Goal: Transaction & Acquisition: Purchase product/service

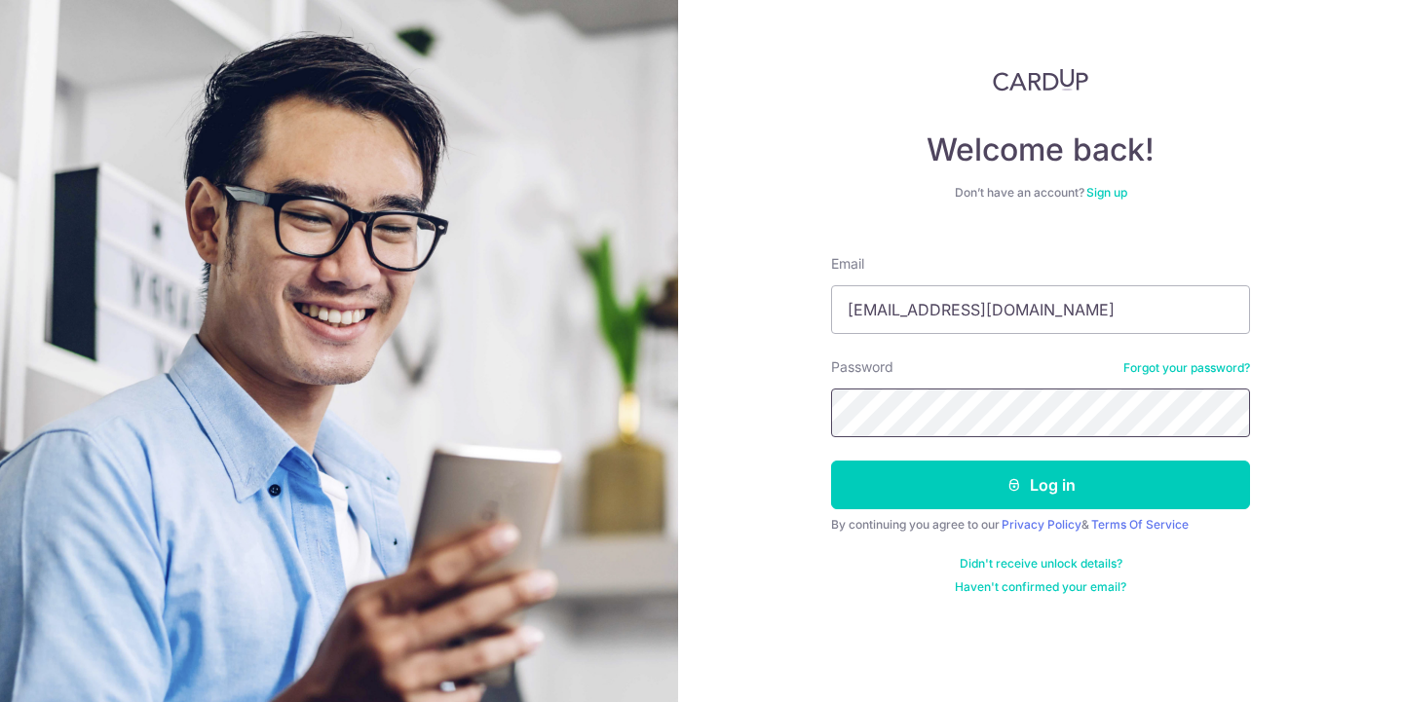
click at [660, 377] on section "Welcome back! Don’t have an account? Sign up Email [EMAIL_ADDRESS][DOMAIN_NAME]…" at bounding box center [701, 351] width 1403 height 702
click at [1040, 485] on button "Log in" at bounding box center [1040, 485] width 419 height 49
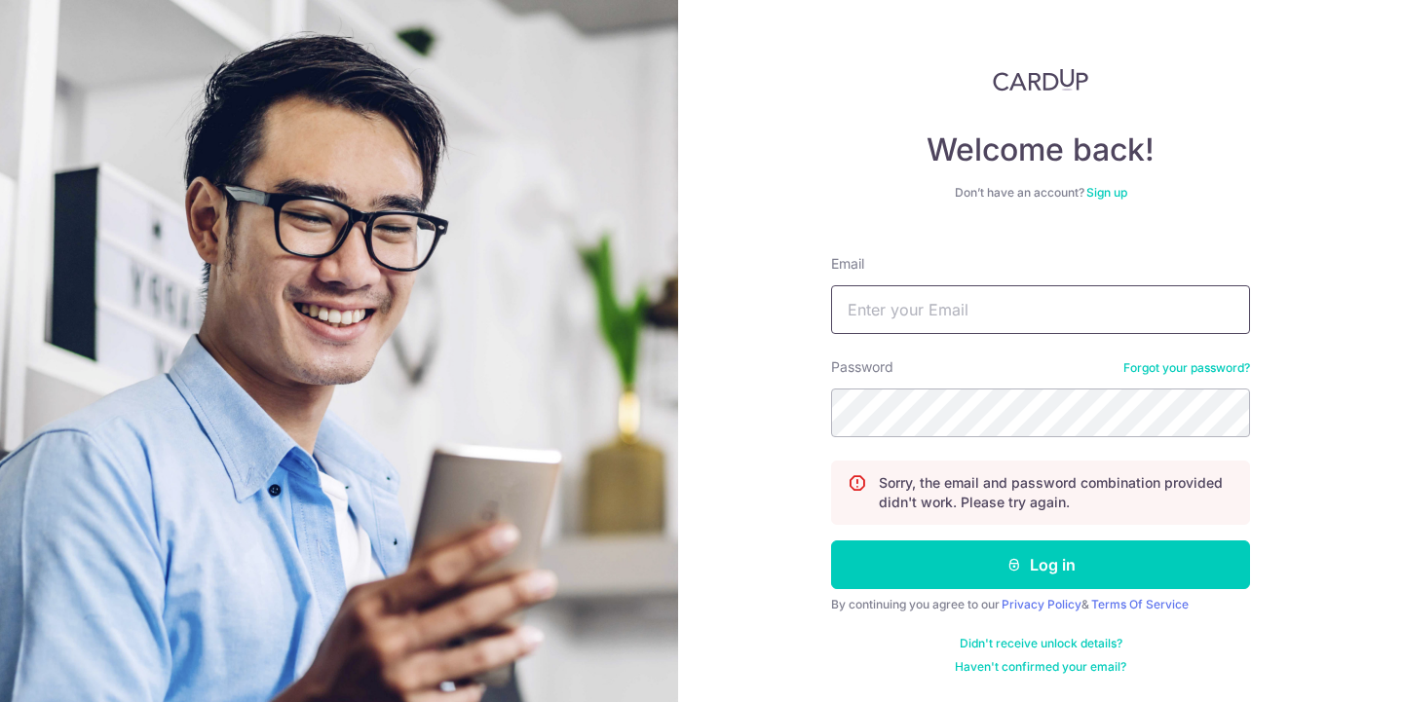
type input "[EMAIL_ADDRESS][DOMAIN_NAME]"
click at [363, 436] on section "Welcome back! Don’t have an account? Sign up Email tansumin@gmail.com Password …" at bounding box center [701, 351] width 1403 height 702
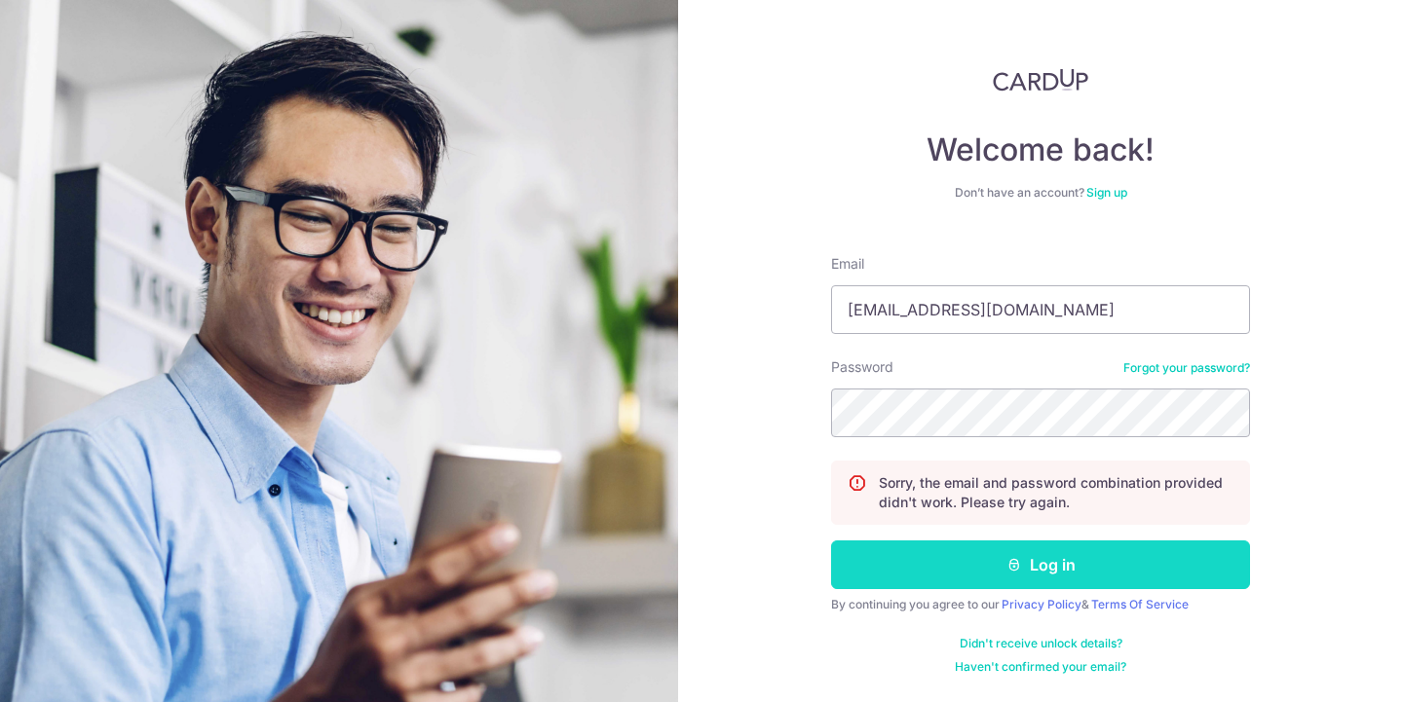
click at [964, 552] on button "Log in" at bounding box center [1040, 565] width 419 height 49
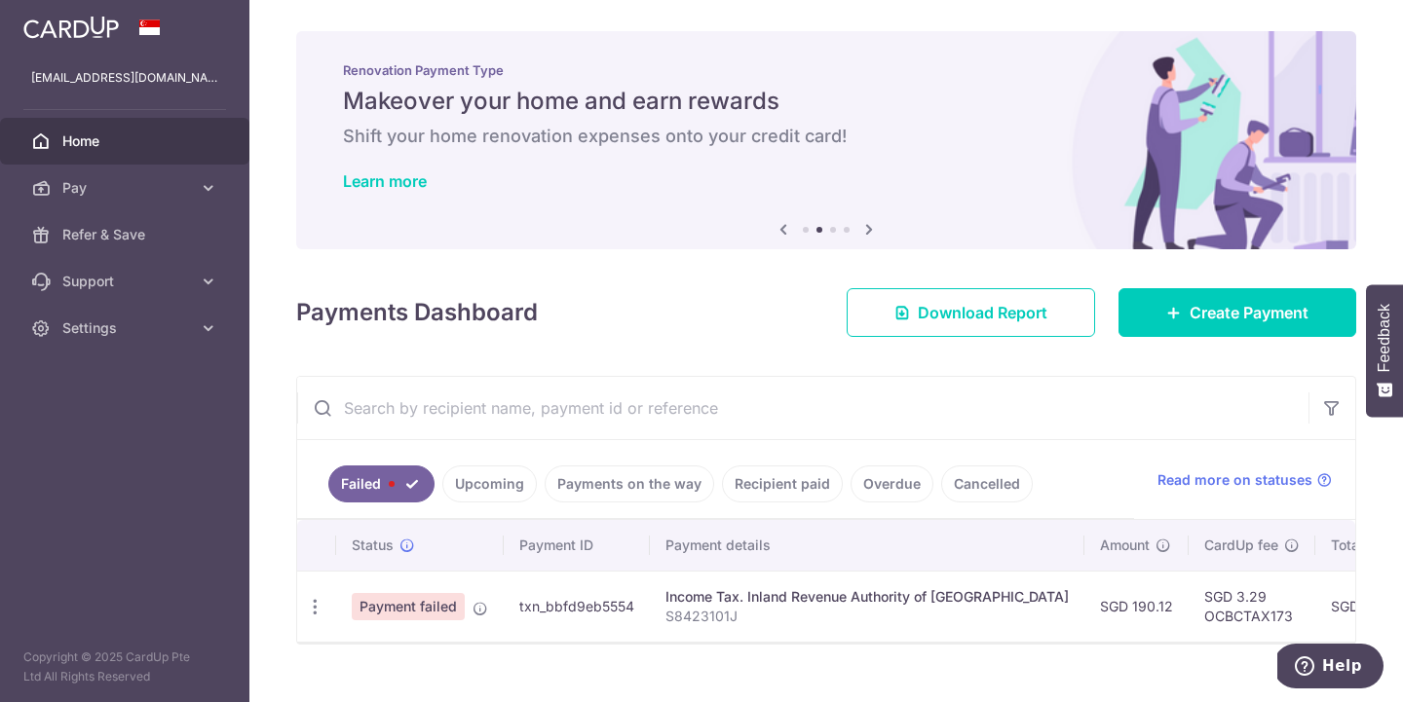
click at [1391, 530] on div "× Pause Schedule Pause all future payments in this series Pause just this one p…" at bounding box center [825, 351] width 1153 height 702
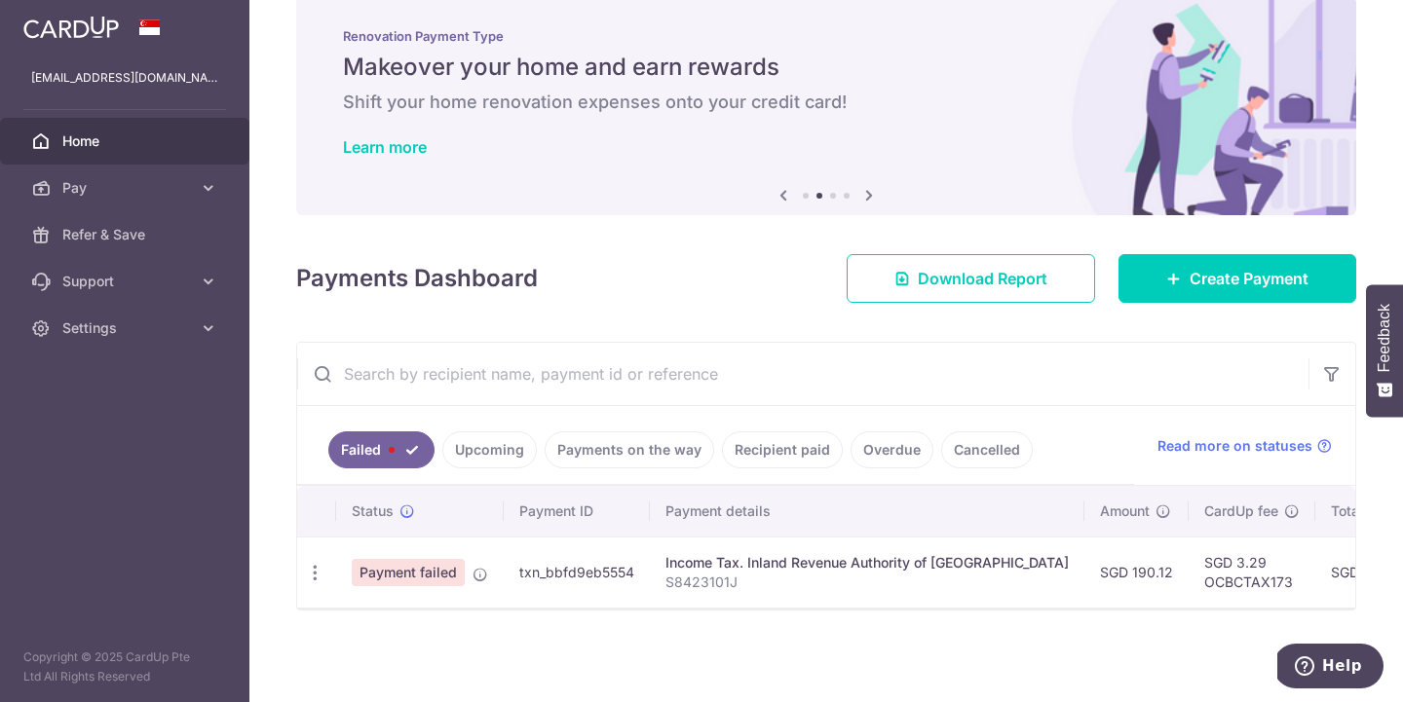
scroll to position [40, 0]
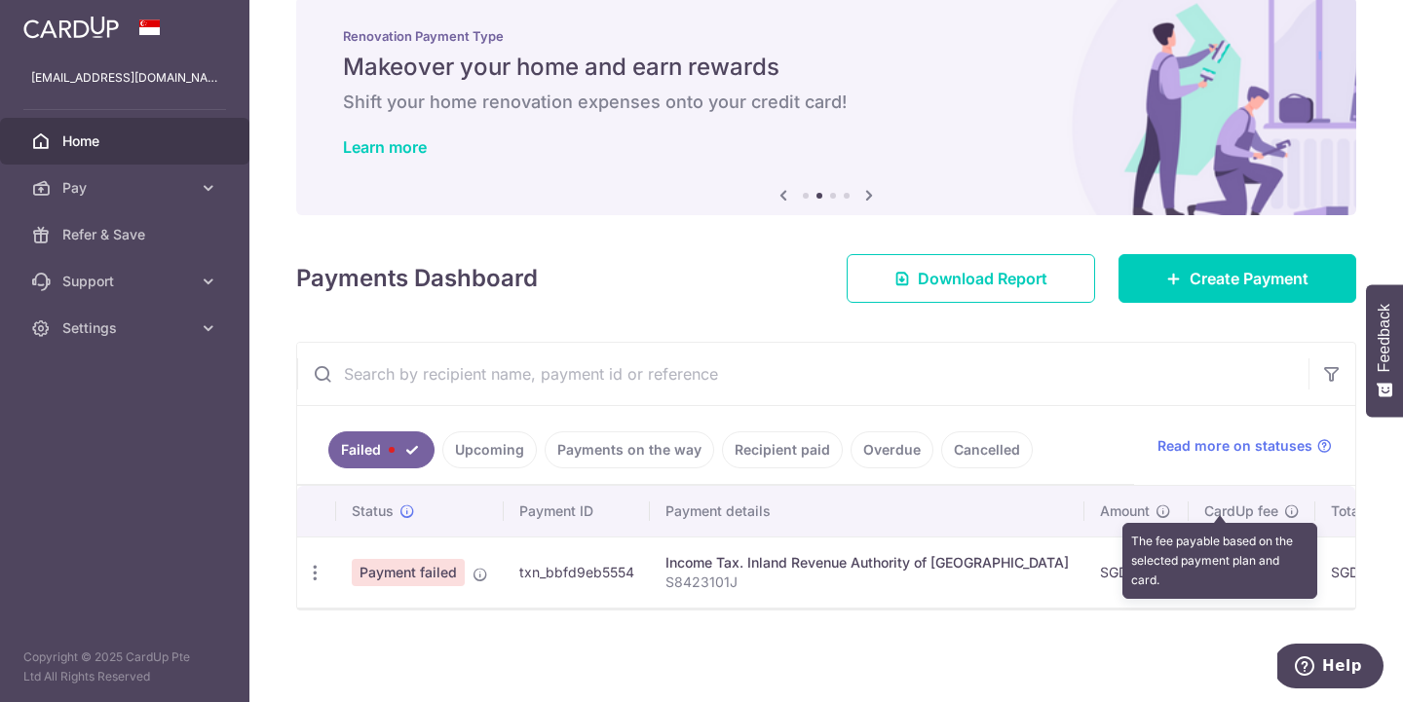
click at [1284, 504] on icon at bounding box center [1292, 512] width 16 height 16
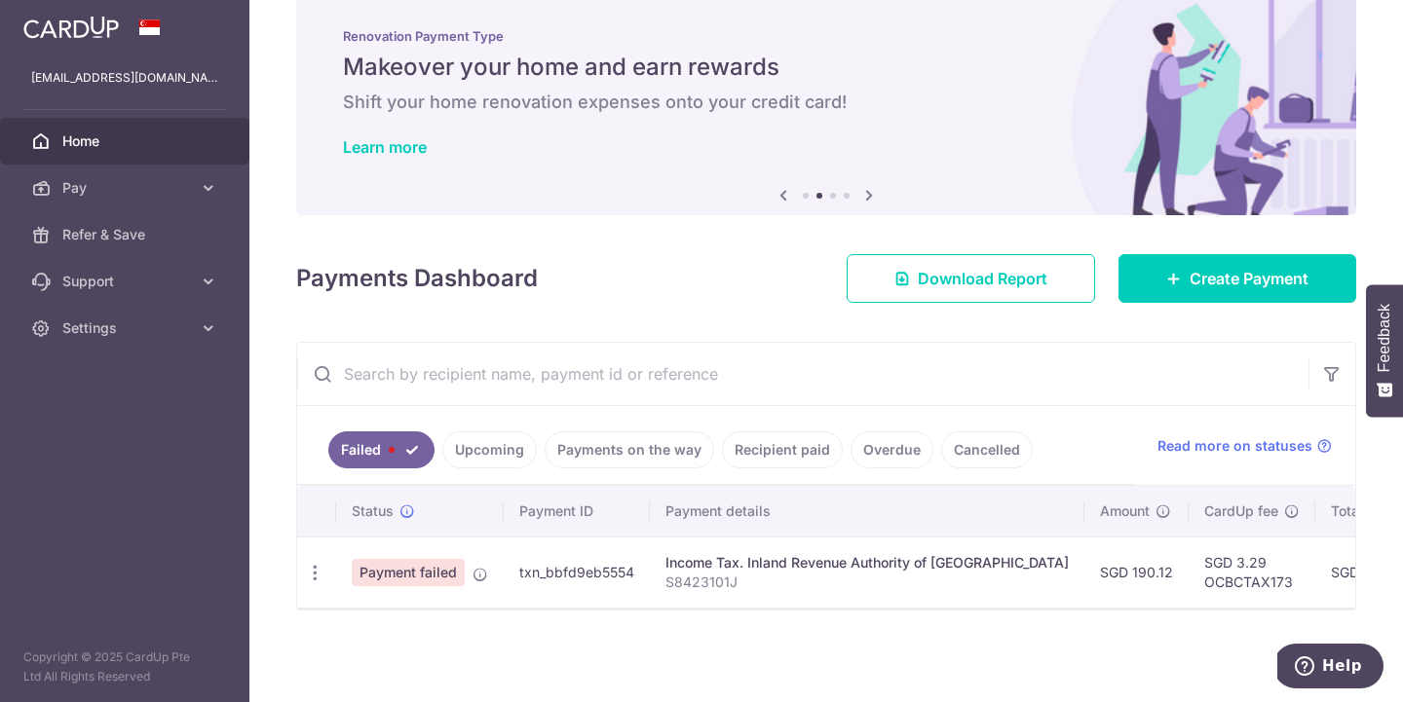
click at [1191, 584] on td "SGD 3.29 OCBCTAX173" at bounding box center [1251, 572] width 127 height 71
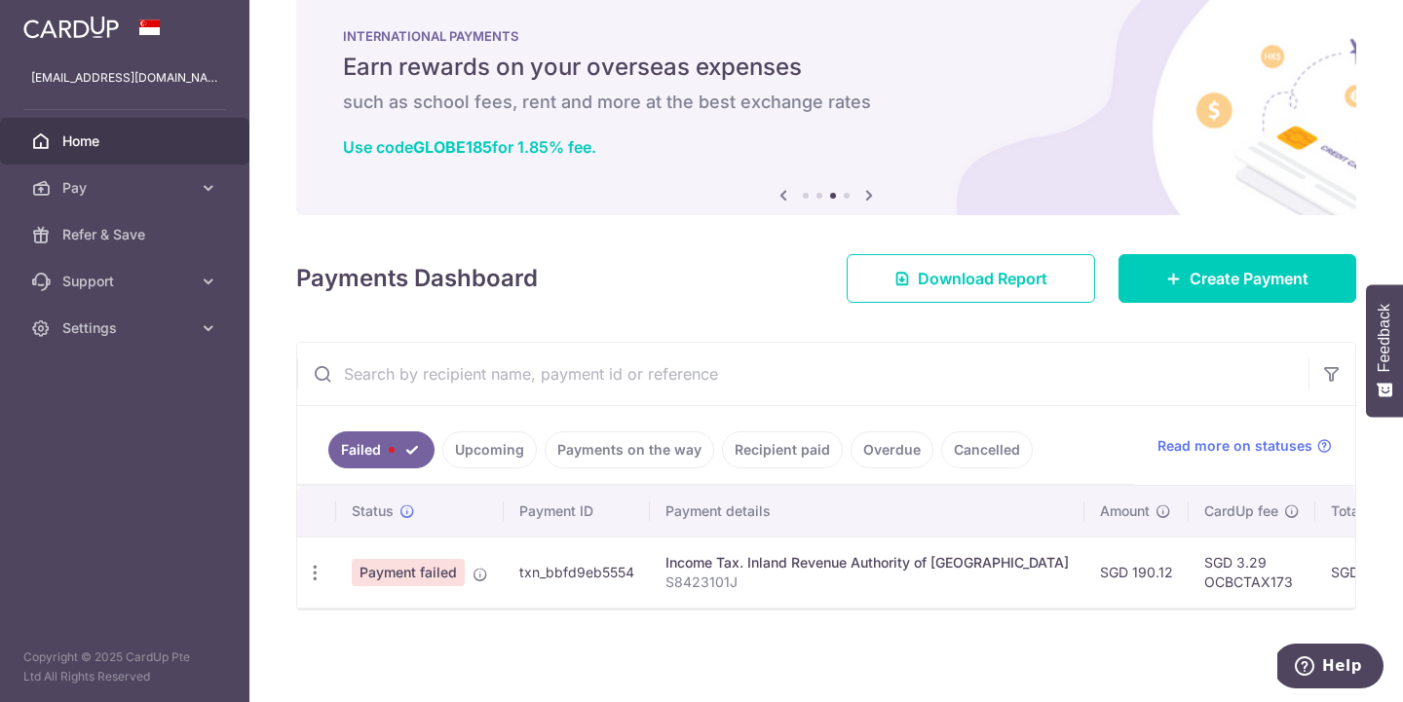
click at [486, 445] on link "Upcoming" at bounding box center [489, 450] width 94 height 37
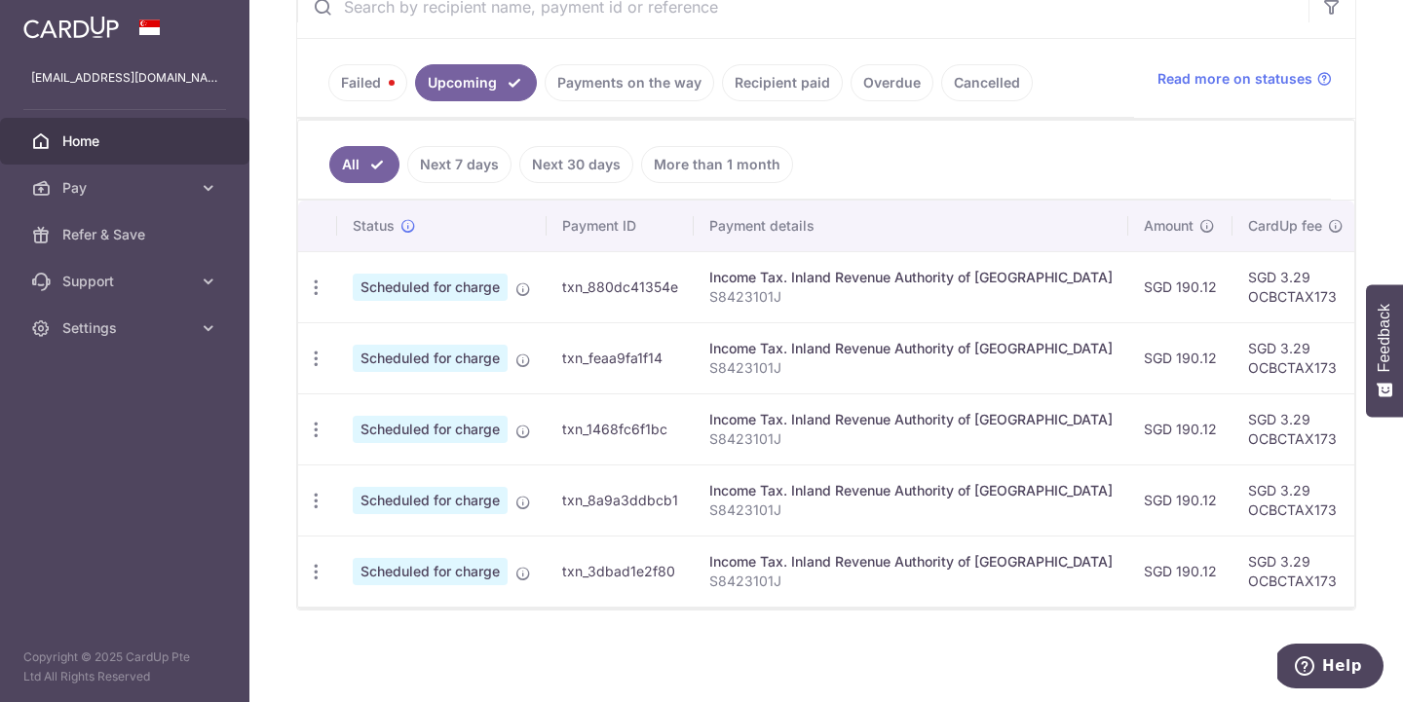
scroll to position [401, 0]
click at [386, 83] on link "Failed" at bounding box center [367, 82] width 79 height 37
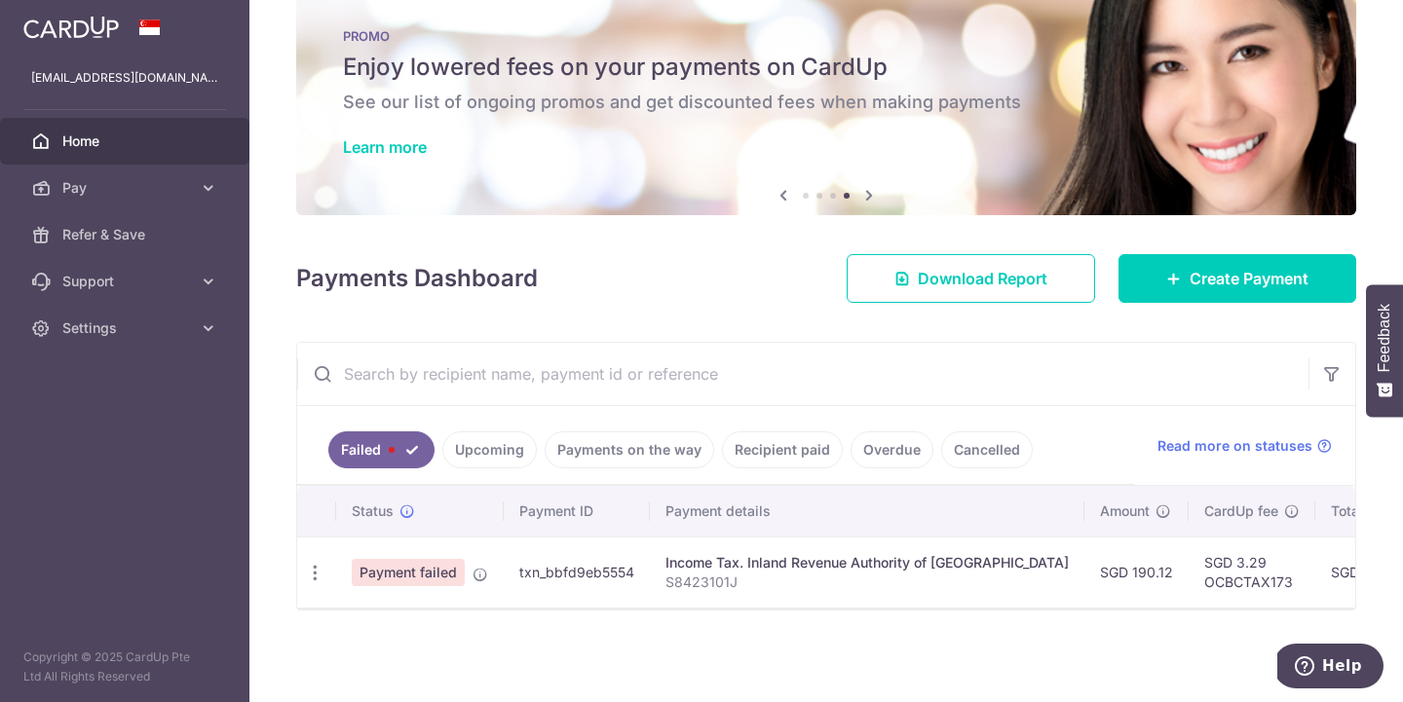
scroll to position [34, 0]
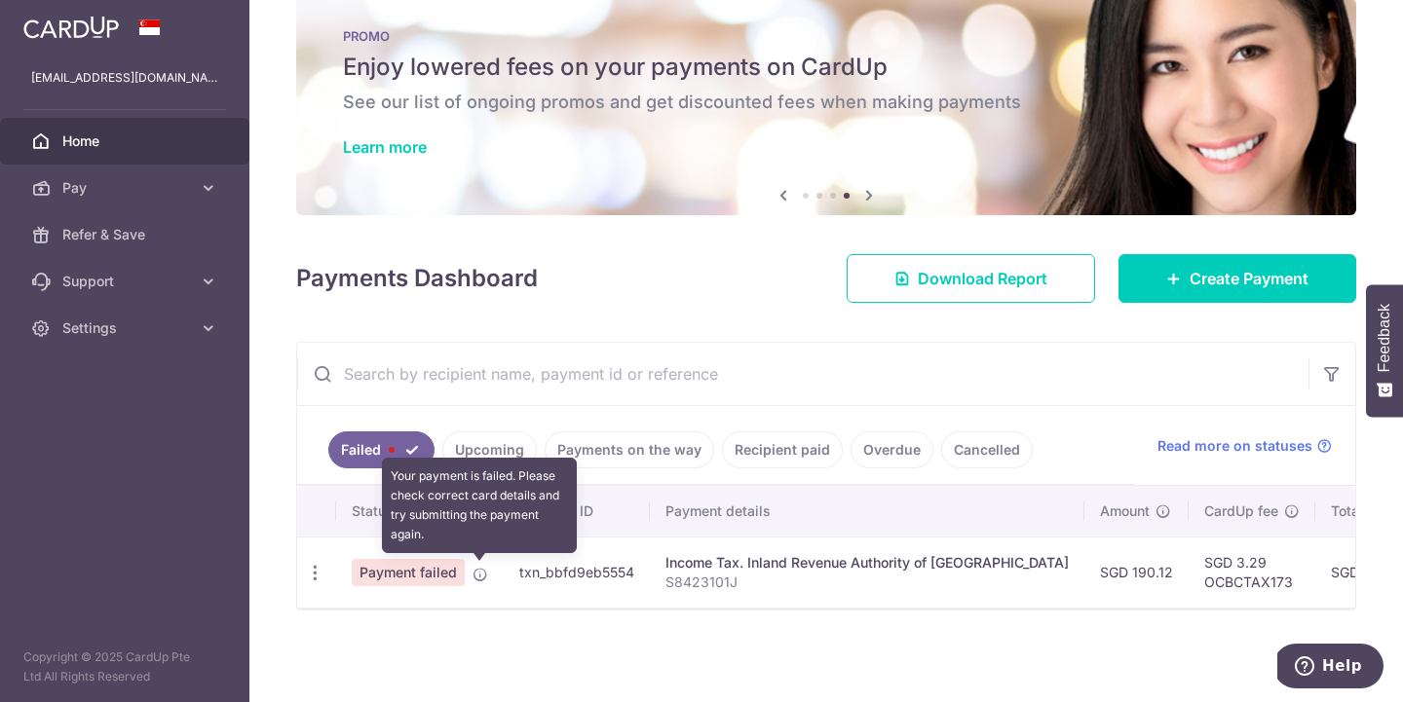
click at [483, 572] on icon at bounding box center [480, 575] width 16 height 16
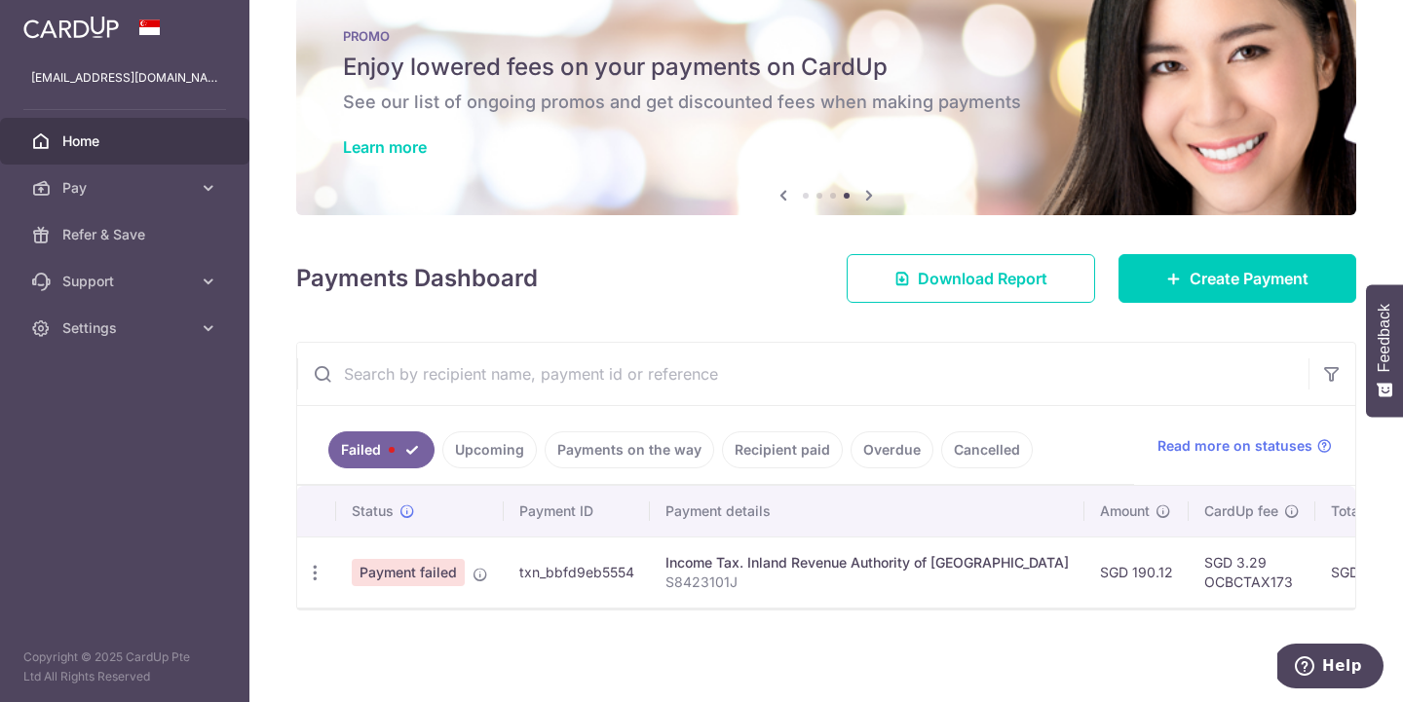
click at [427, 573] on span "Payment failed" at bounding box center [408, 572] width 113 height 27
click at [578, 575] on td "txn_bbfd9eb5554" at bounding box center [577, 572] width 146 height 71
click at [870, 454] on link "Overdue" at bounding box center [891, 450] width 83 height 37
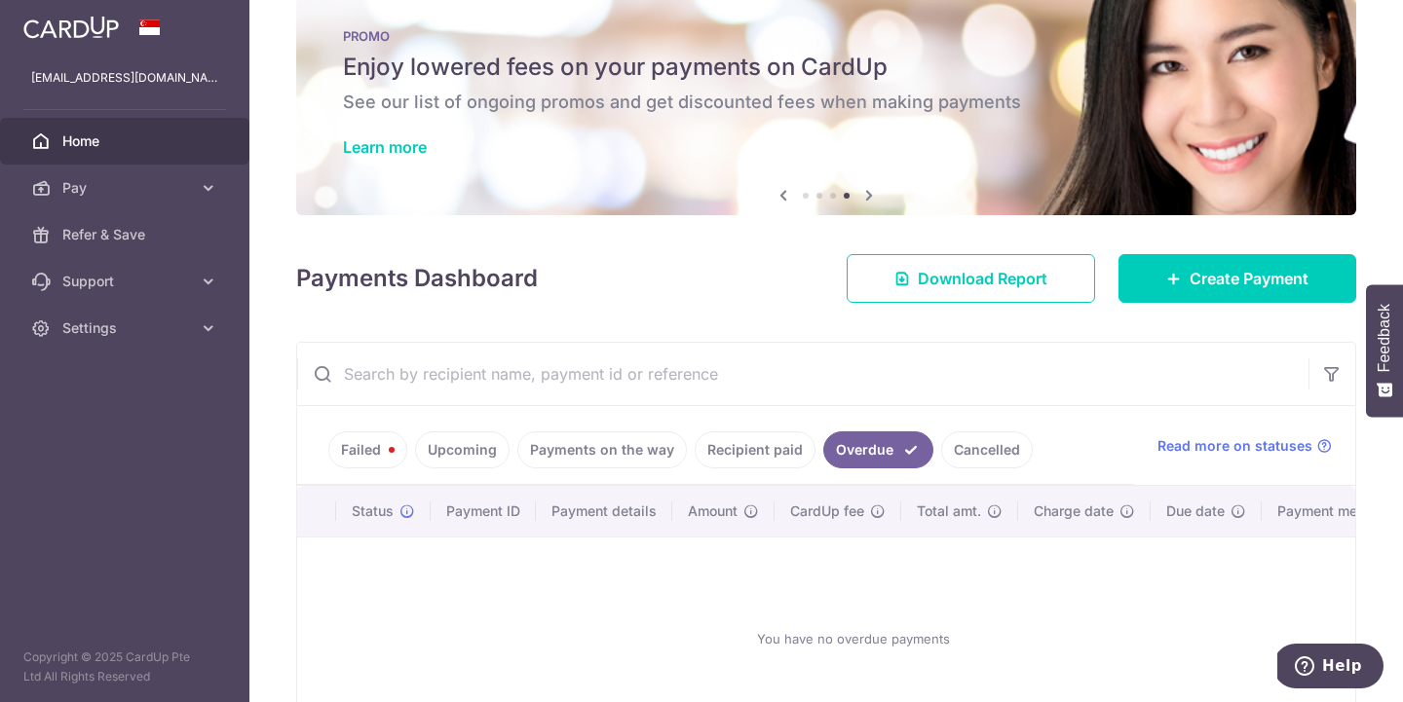
click at [772, 445] on link "Recipient paid" at bounding box center [754, 450] width 121 height 37
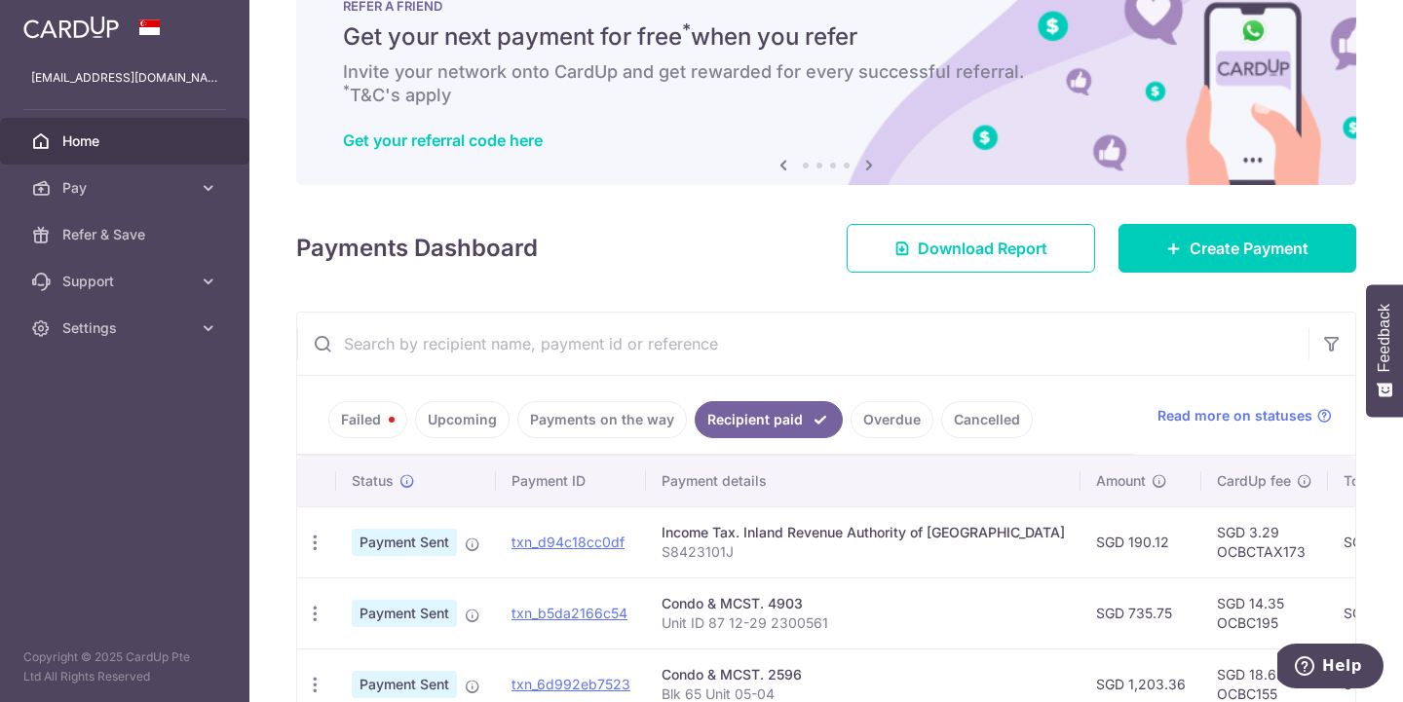
scroll to position [48, 0]
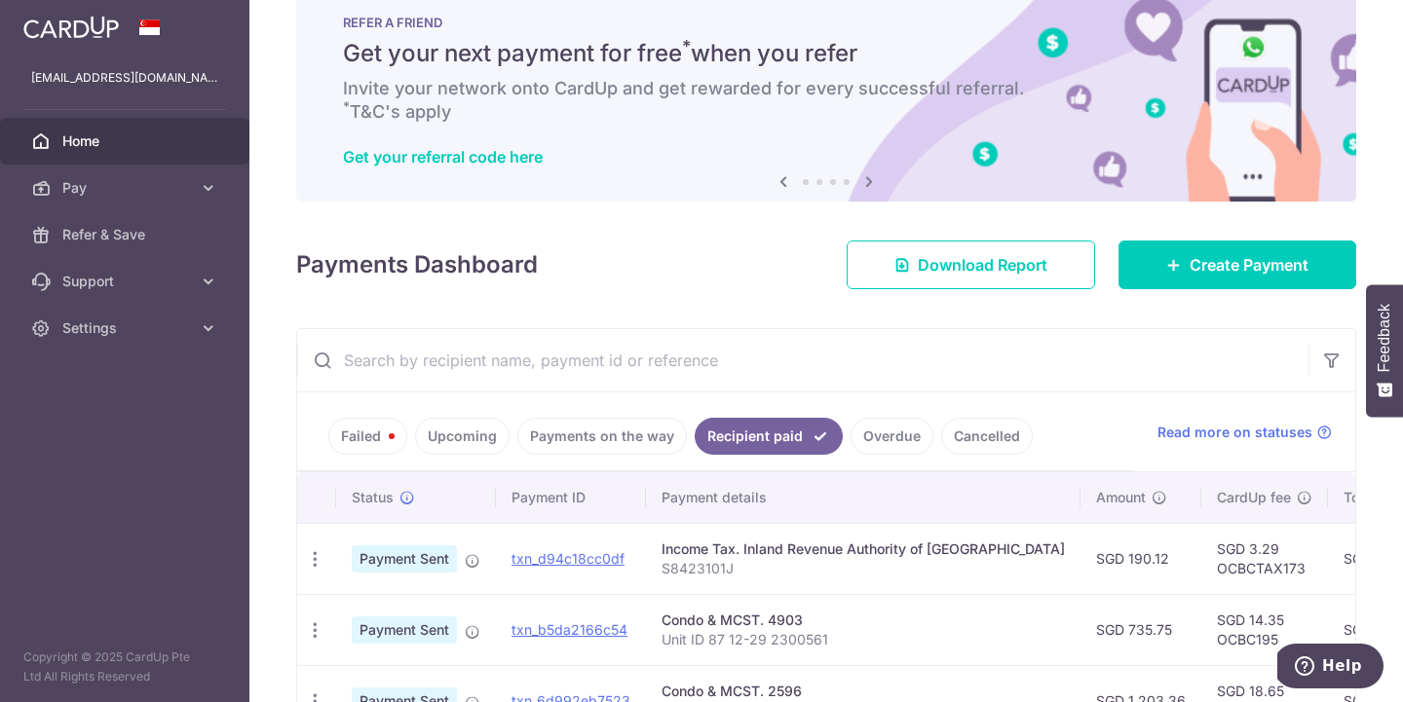
click at [601, 436] on link "Payments on the way" at bounding box center [601, 436] width 169 height 37
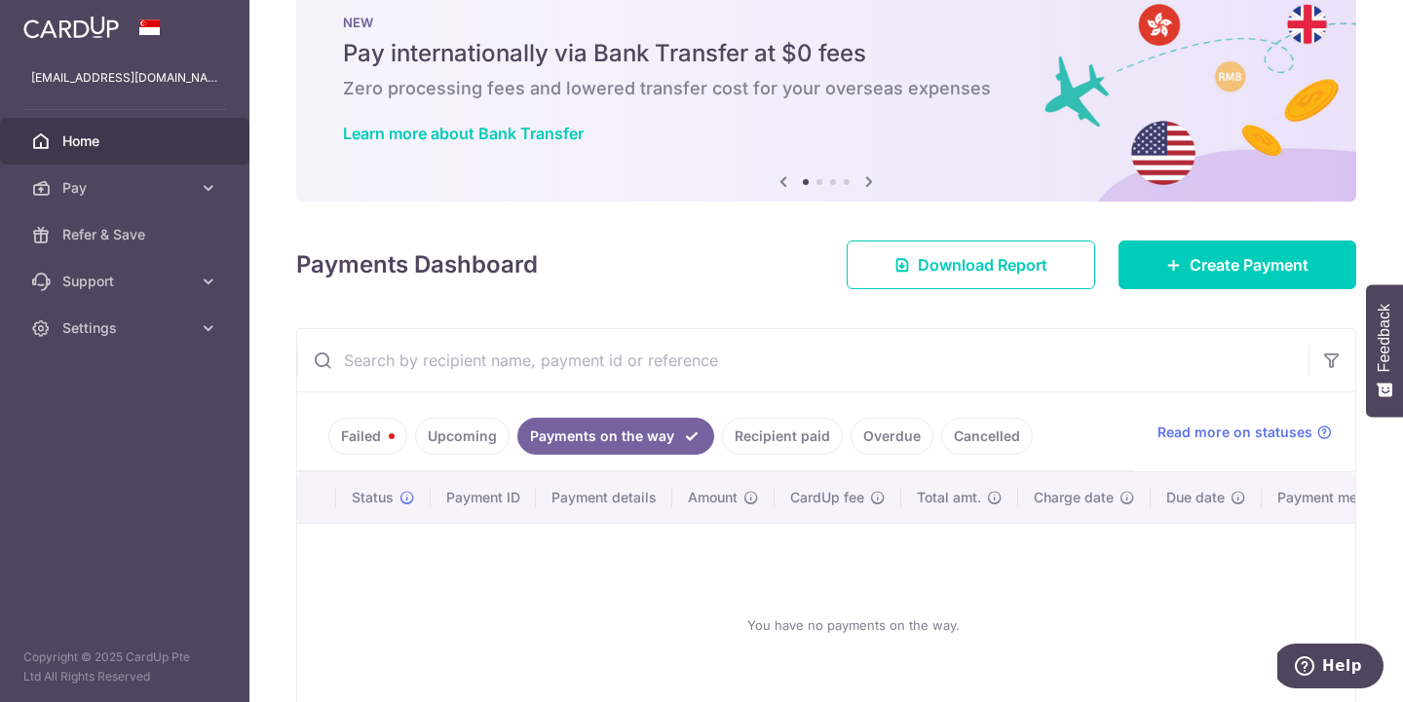
click at [757, 438] on link "Recipient paid" at bounding box center [782, 436] width 121 height 37
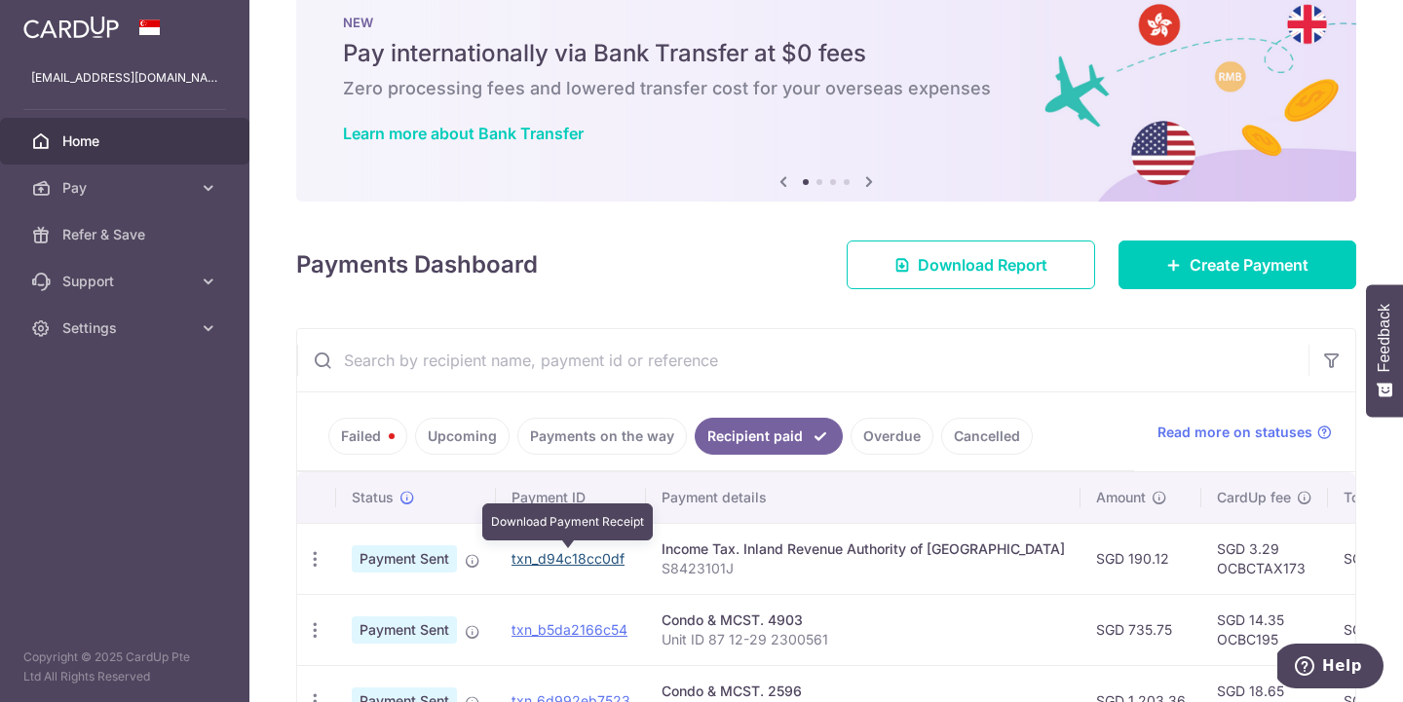
click at [603, 562] on link "txn_d94c18cc0df" at bounding box center [567, 558] width 113 height 17
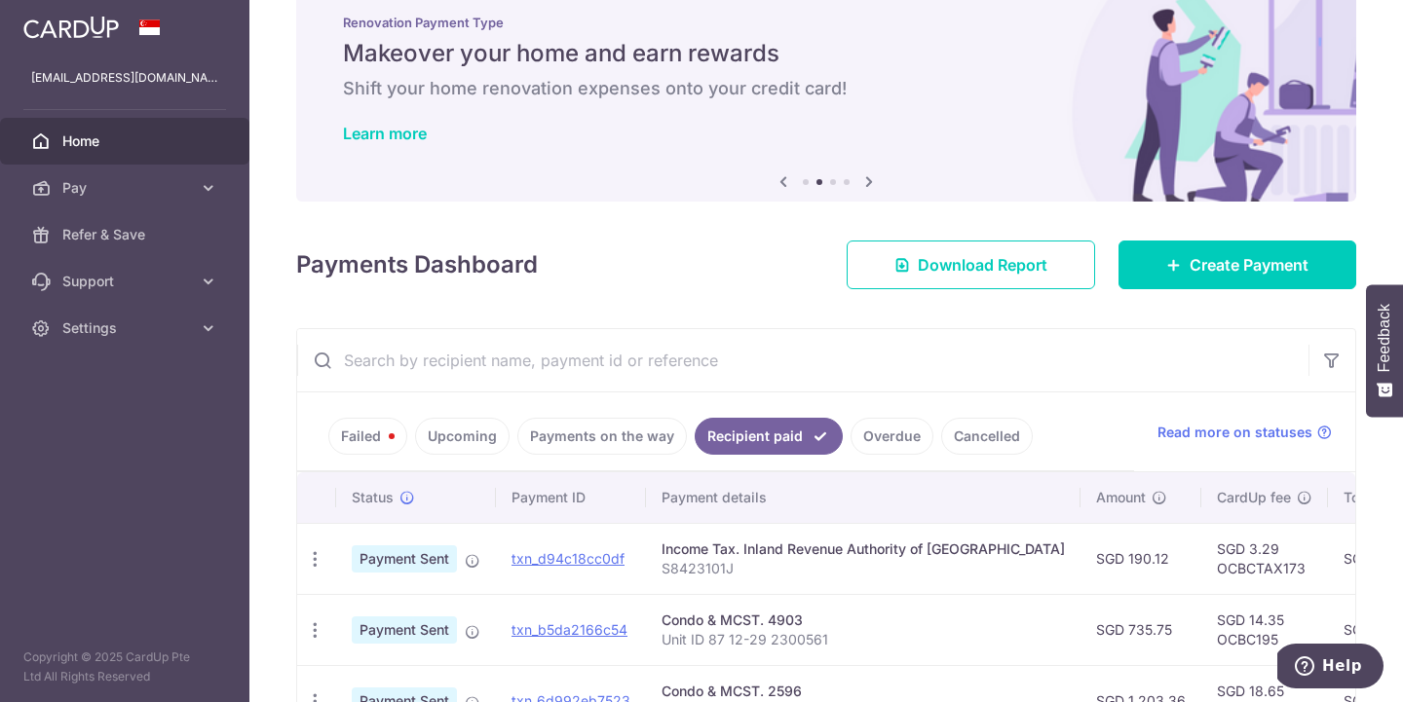
click at [375, 431] on link "Failed" at bounding box center [367, 436] width 79 height 37
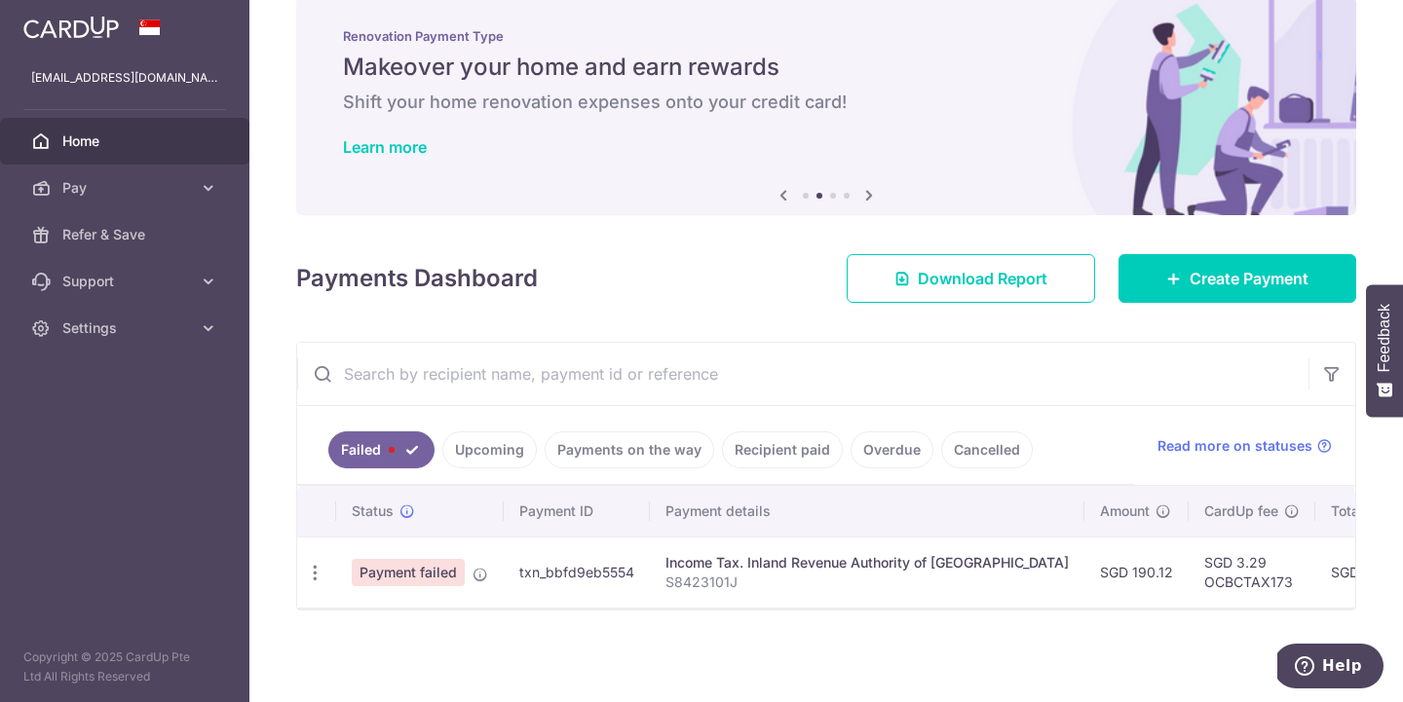
scroll to position [34, 0]
click at [1164, 270] on link "Create Payment" at bounding box center [1237, 278] width 238 height 49
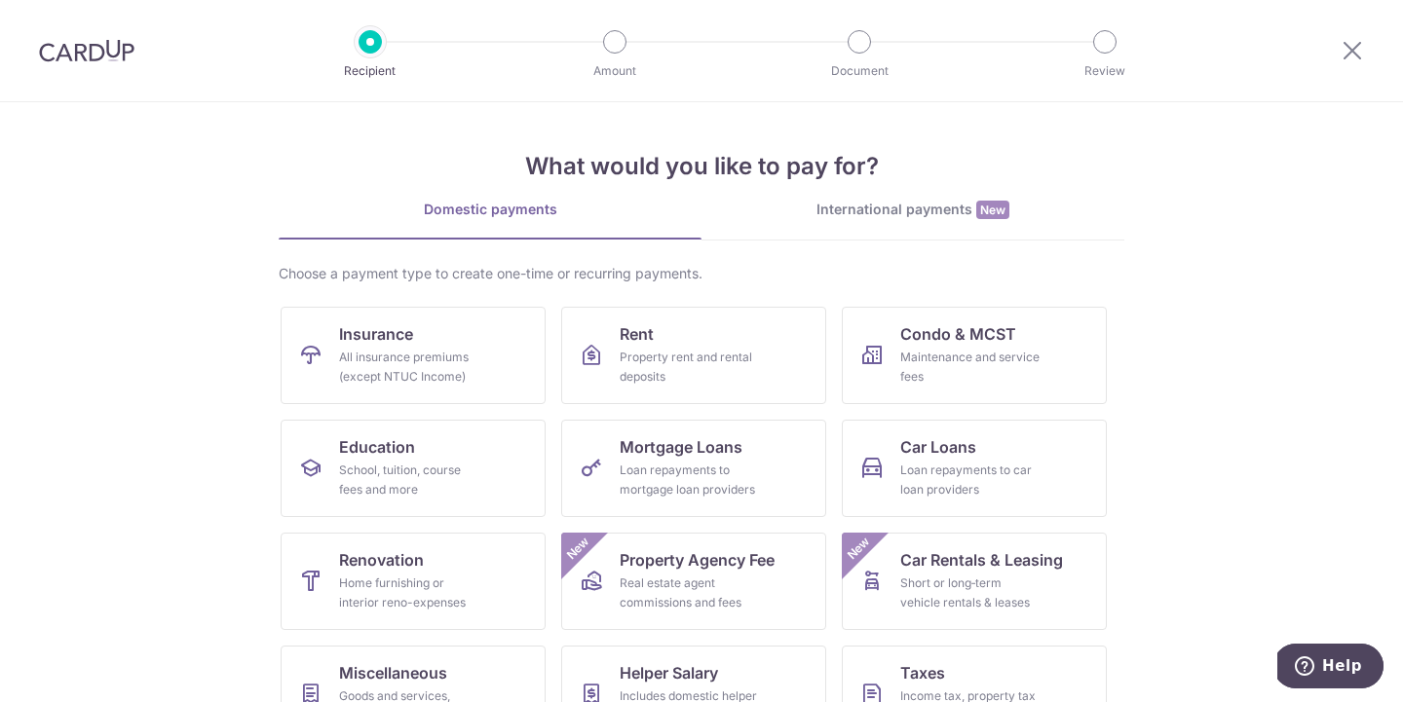
click at [1247, 302] on section "What would you like to pay for? Domestic payments International payments New Ch…" at bounding box center [701, 402] width 1403 height 600
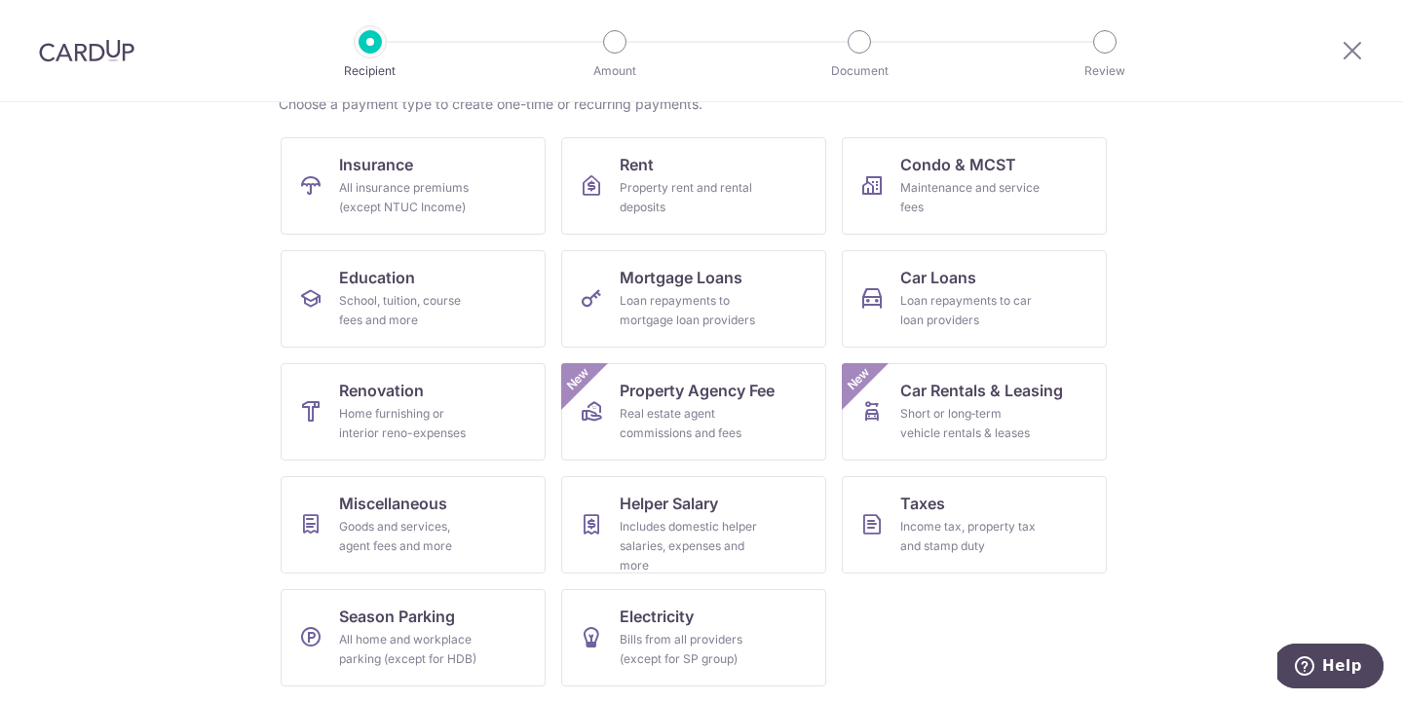
scroll to position [169, 0]
click at [1014, 522] on div "Income tax, property tax and stamp duty" at bounding box center [970, 536] width 140 height 39
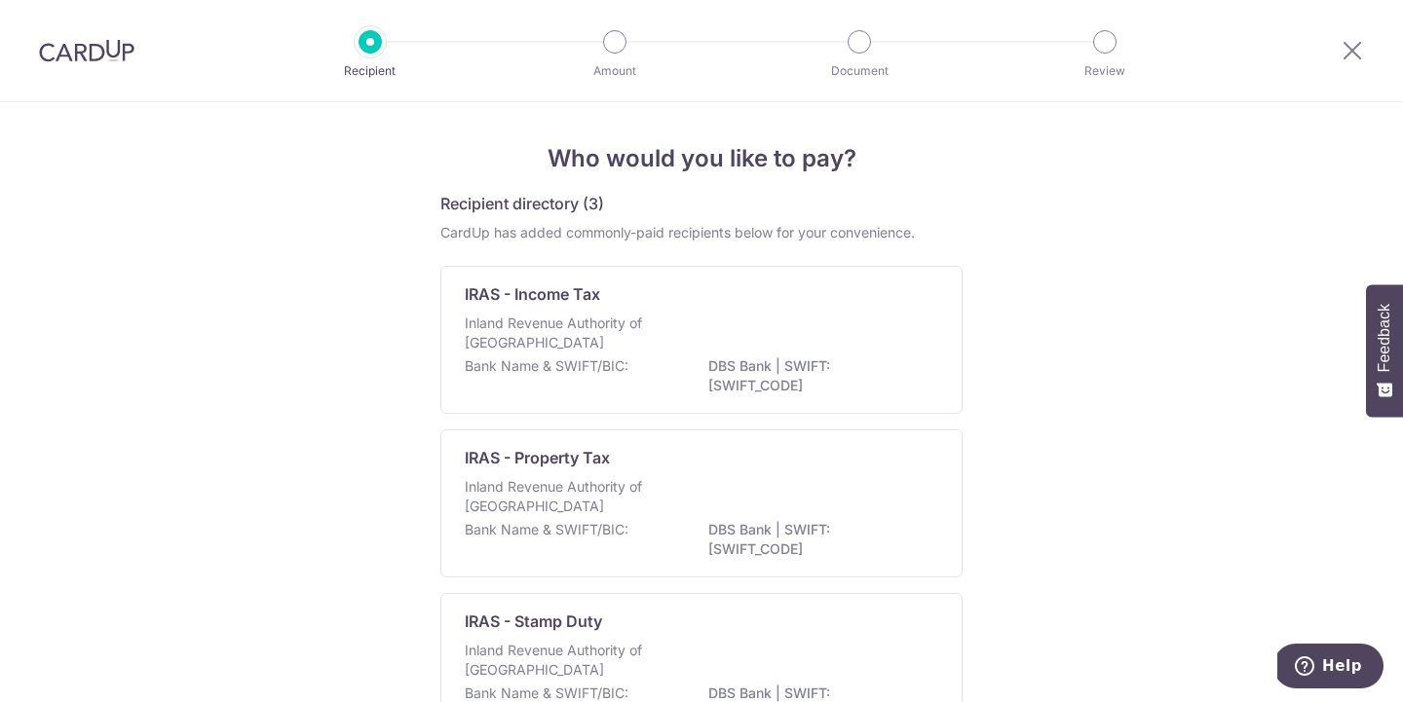
click at [1054, 446] on div "Who would you like to pay? Recipient directory (3) CardUp has added commonly-pa…" at bounding box center [701, 475] width 1403 height 746
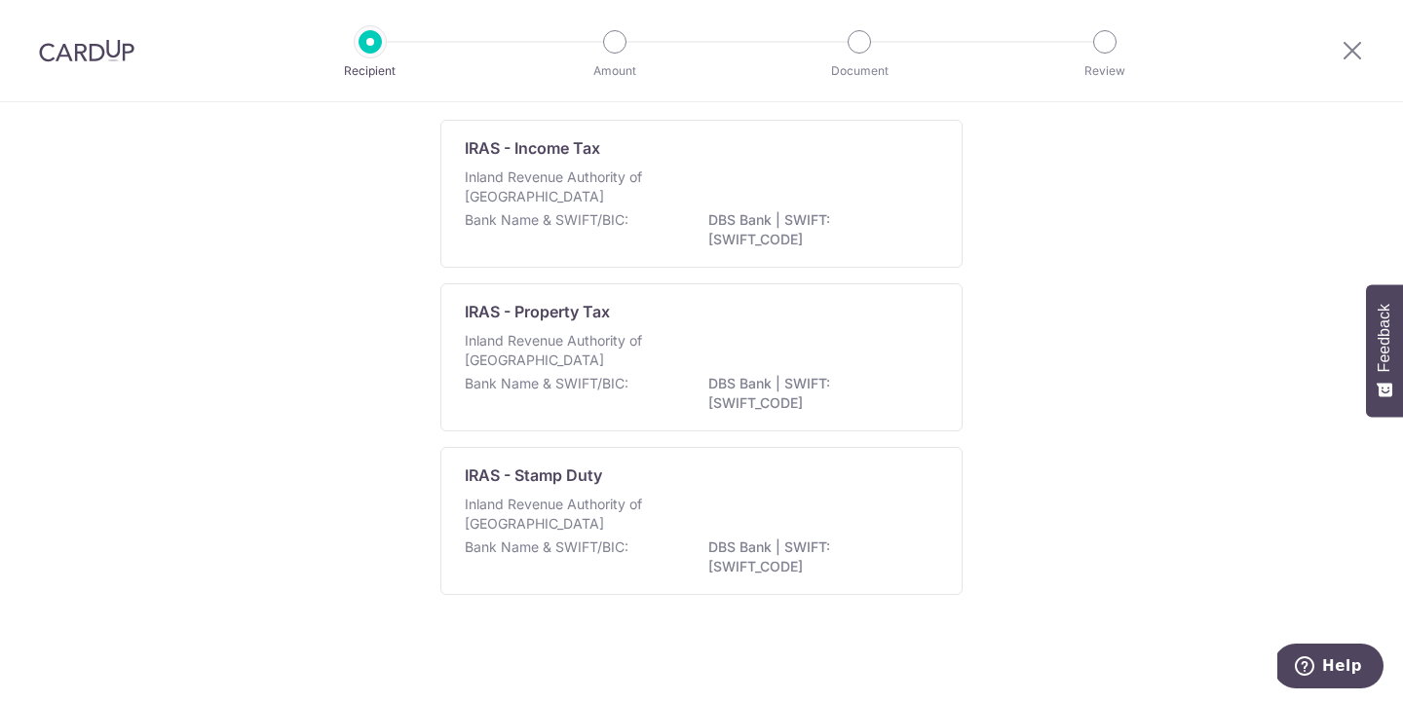
scroll to position [152, 0]
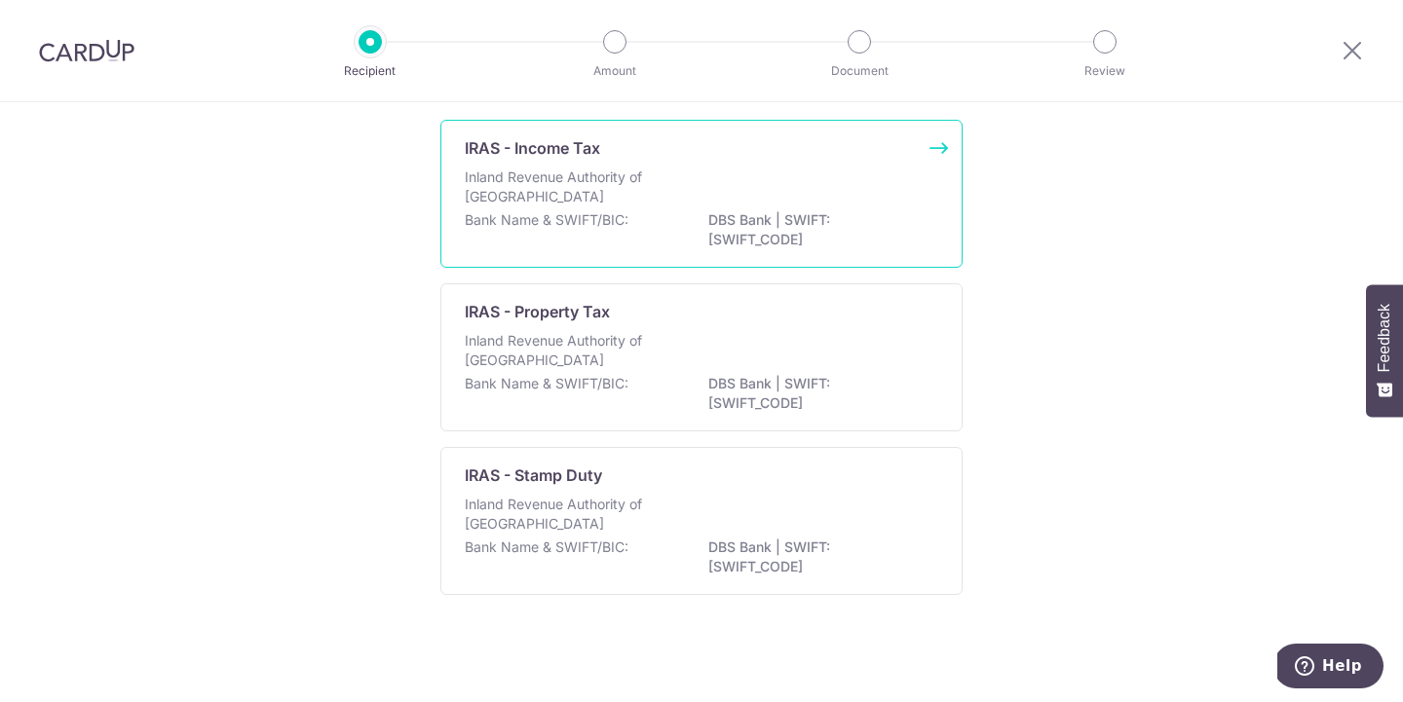
click at [756, 219] on p "DBS Bank | SWIFT: DBSSSGSGXXX" at bounding box center [817, 229] width 218 height 39
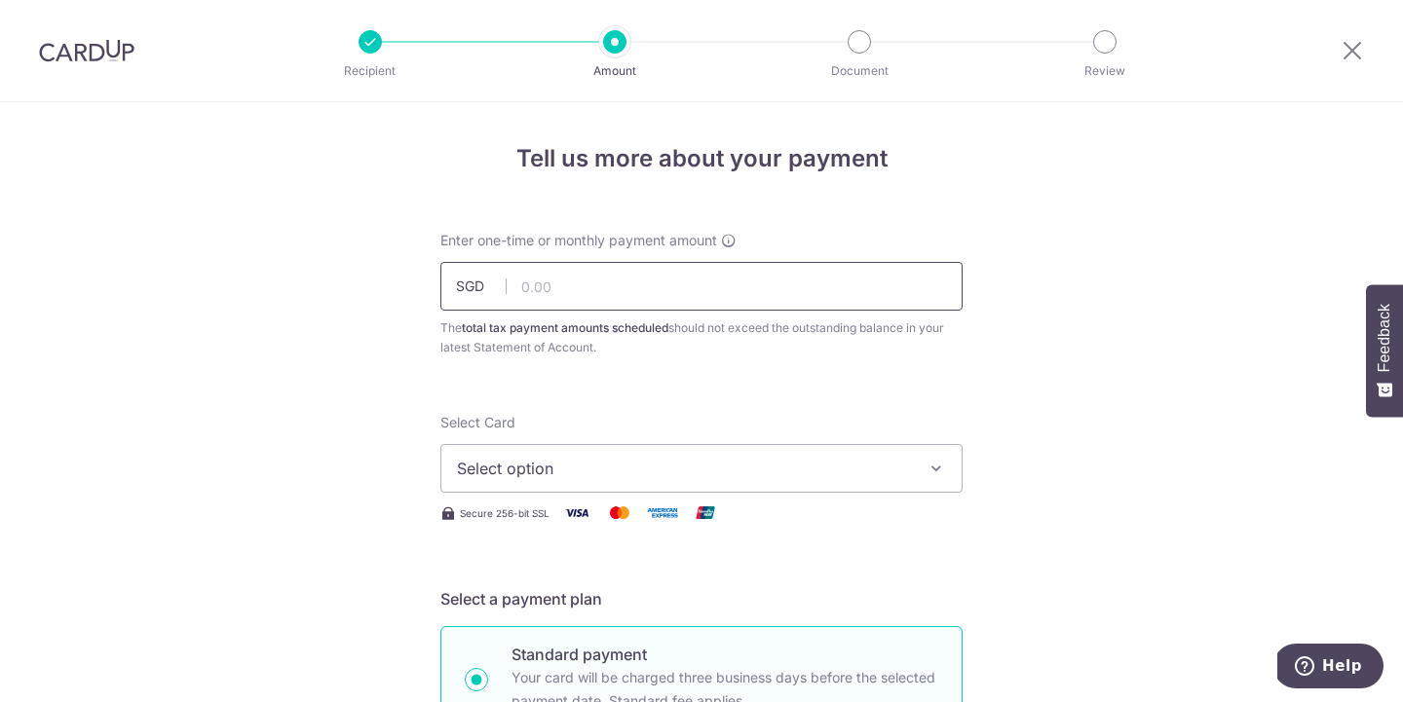
click at [861, 274] on input "text" at bounding box center [701, 286] width 522 height 49
type input "190.12"
click at [587, 472] on span "Select option" at bounding box center [684, 468] width 454 height 23
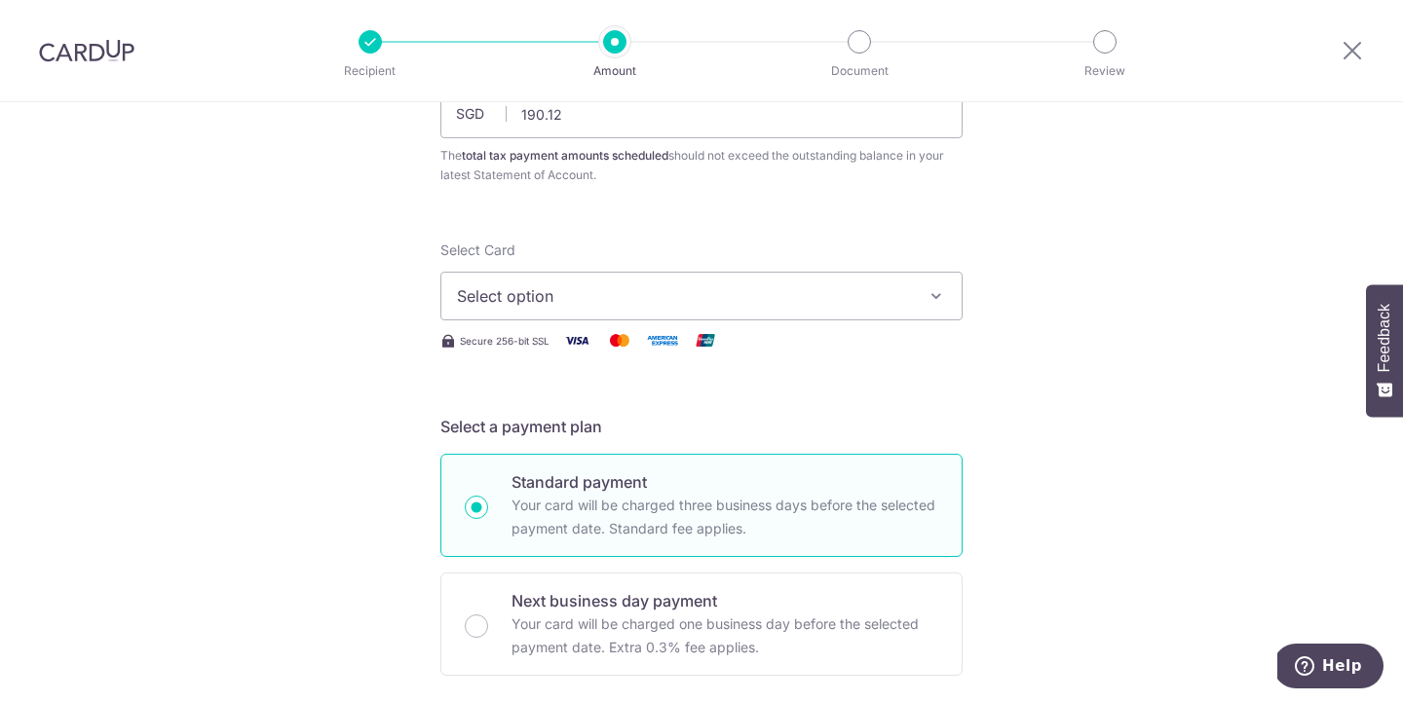
scroll to position [173, 0]
click at [581, 294] on span "Select option" at bounding box center [684, 294] width 454 height 23
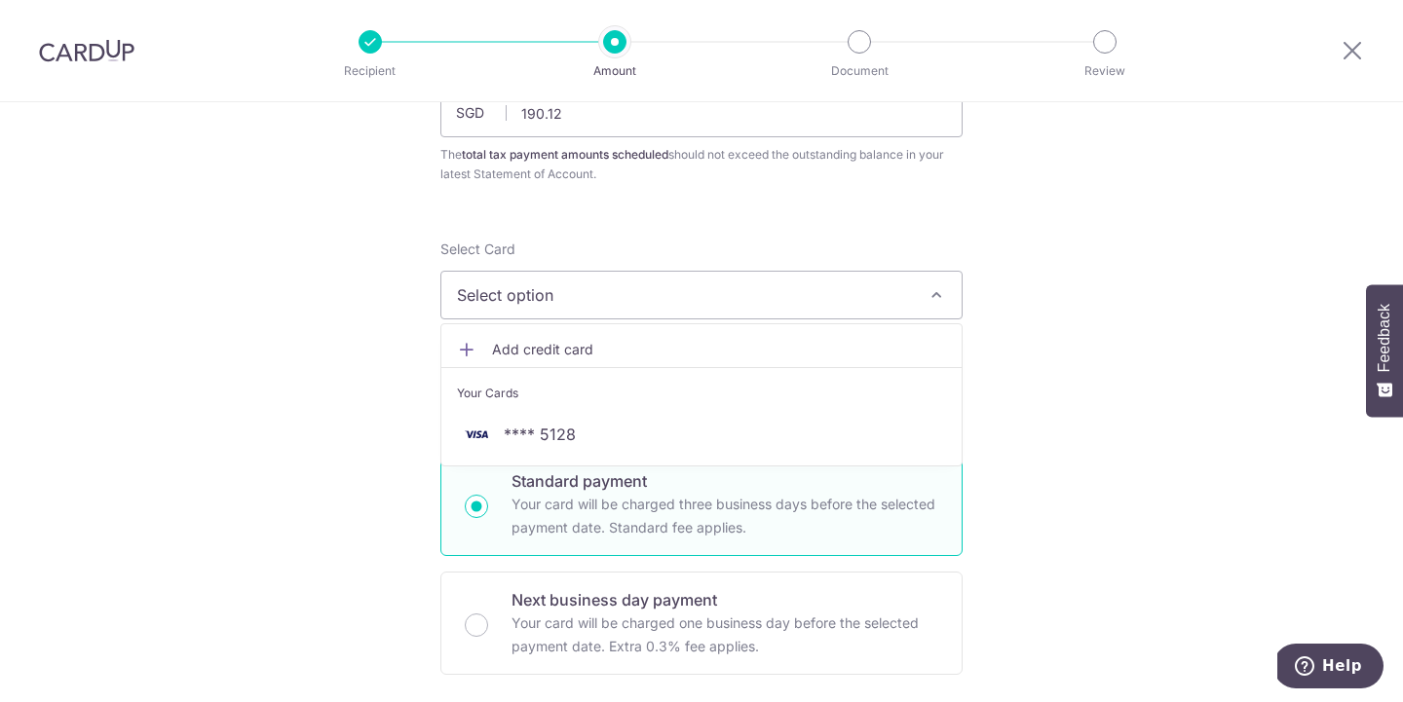
click at [529, 343] on span "Add credit card" at bounding box center [719, 349] width 454 height 19
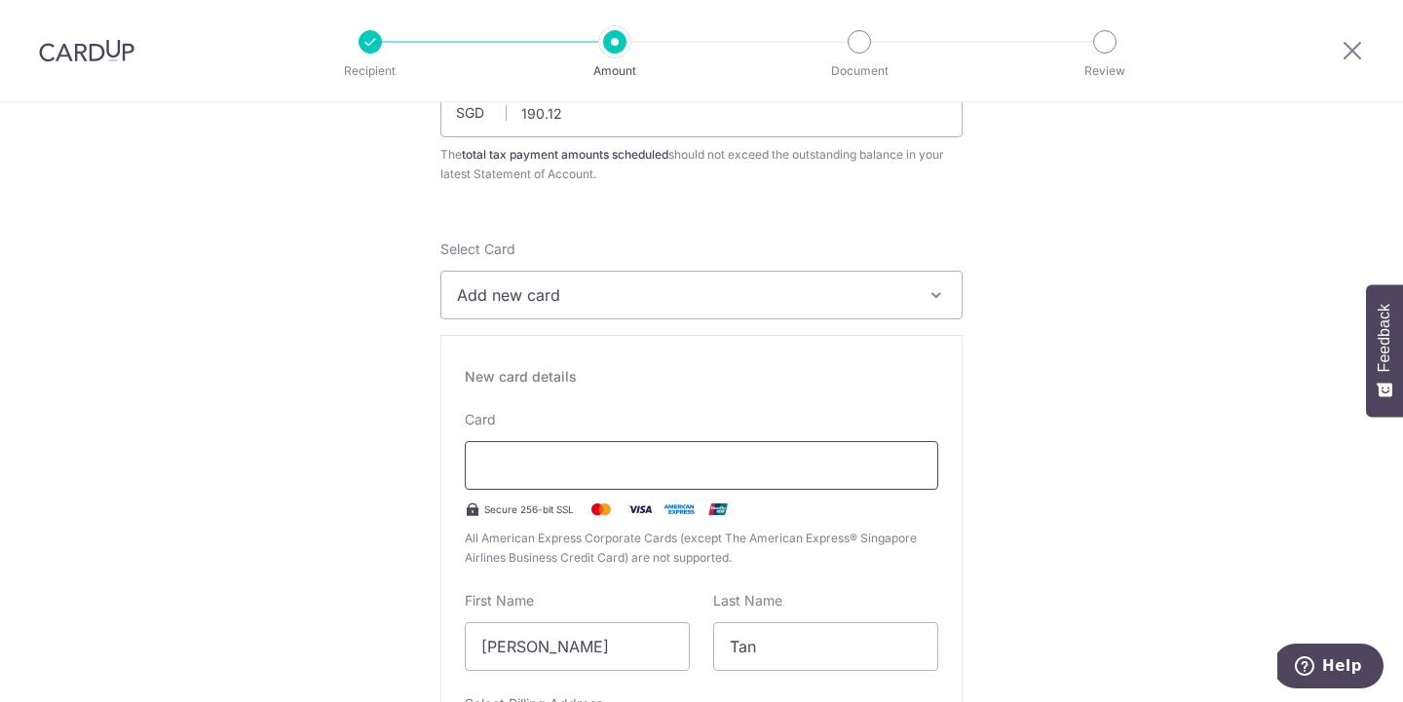
click at [568, 480] on div at bounding box center [701, 465] width 473 height 49
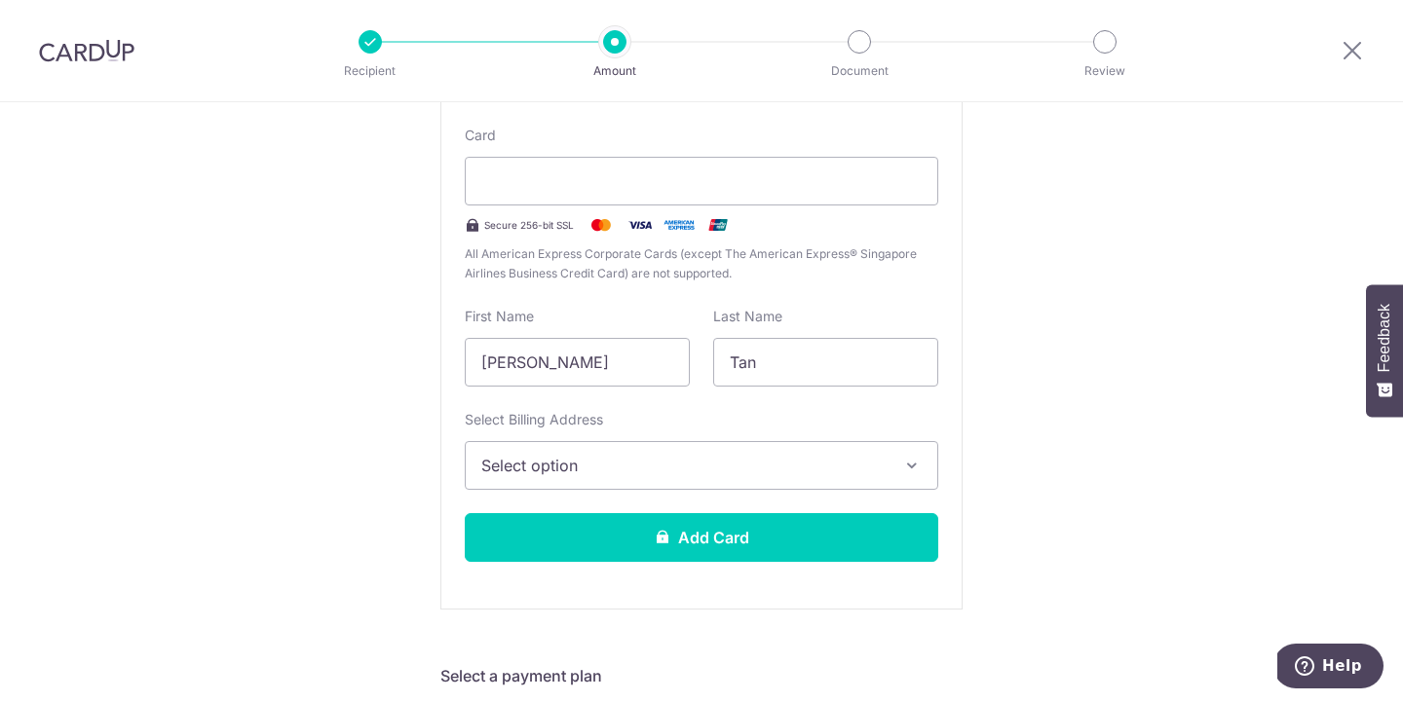
scroll to position [482, 0]
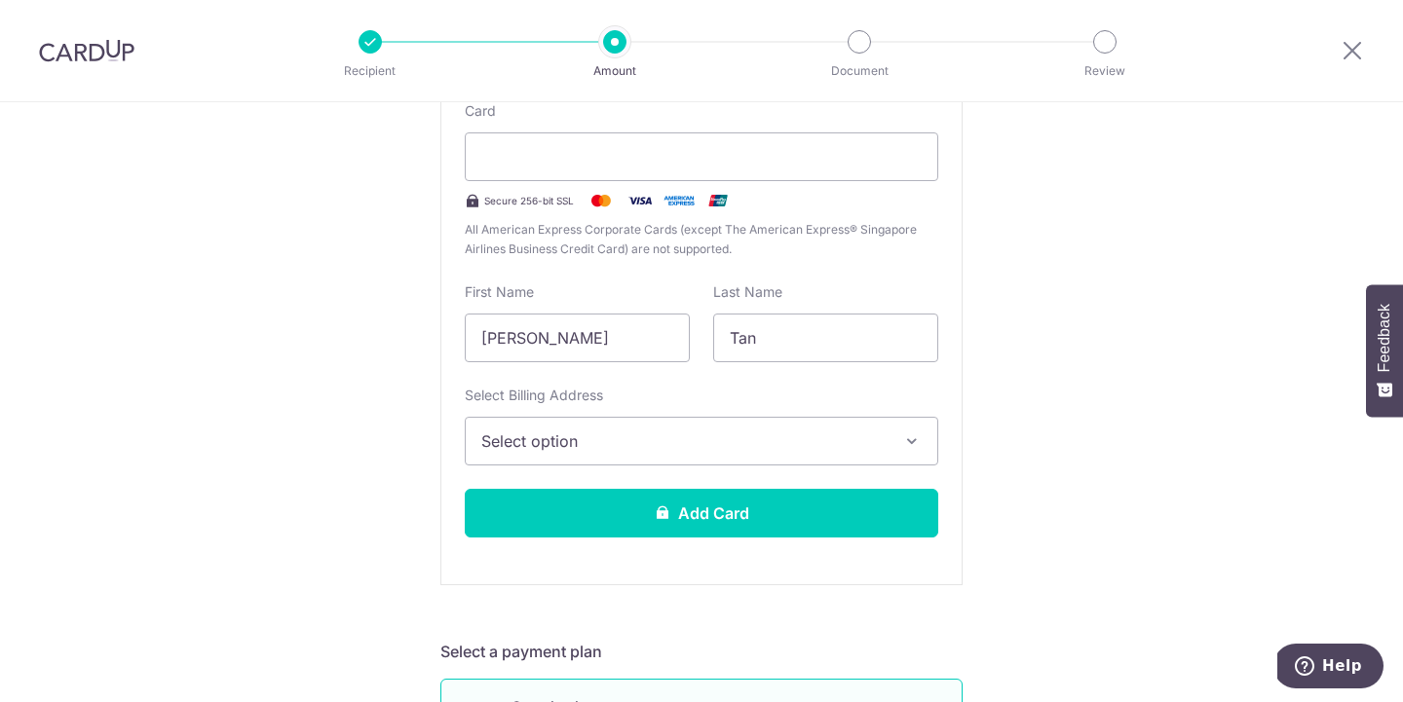
click at [864, 441] on span "Select option" at bounding box center [683, 441] width 405 height 23
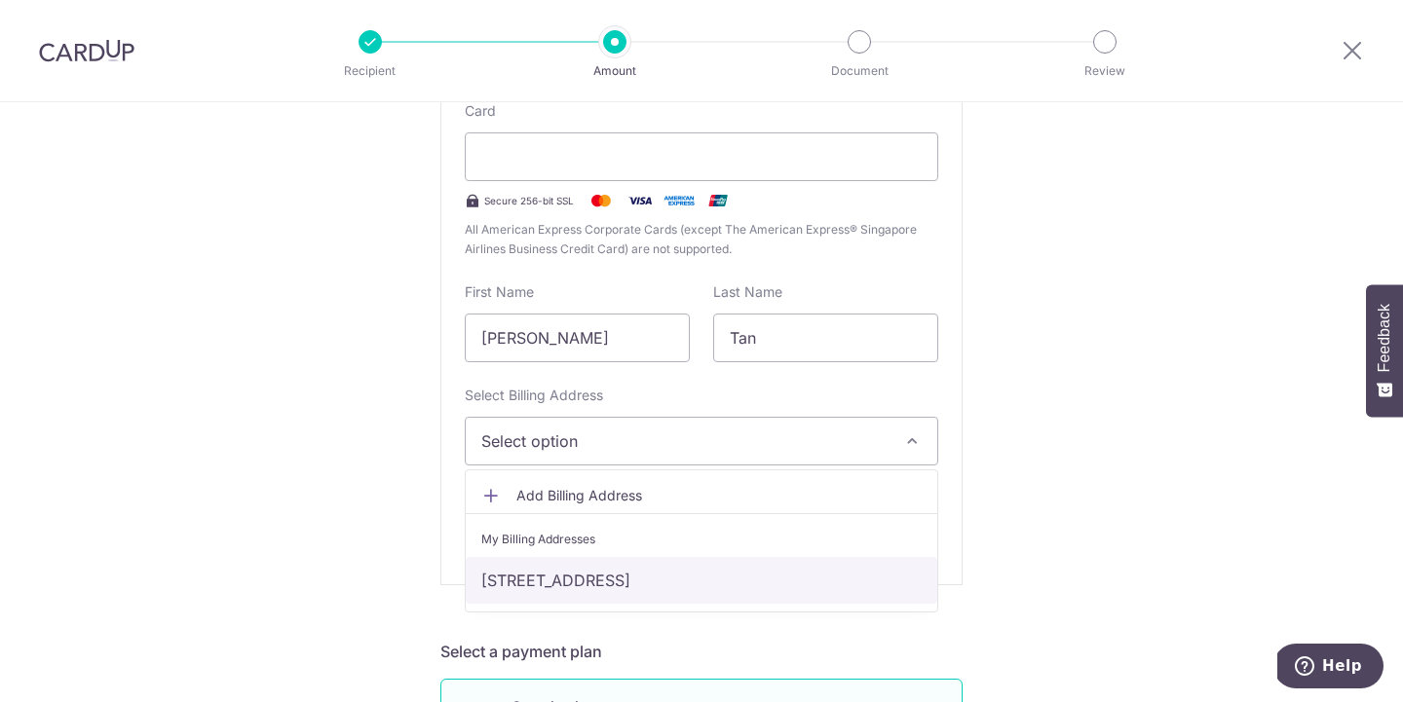
click at [788, 572] on link "[STREET_ADDRESS]" at bounding box center [701, 580] width 471 height 47
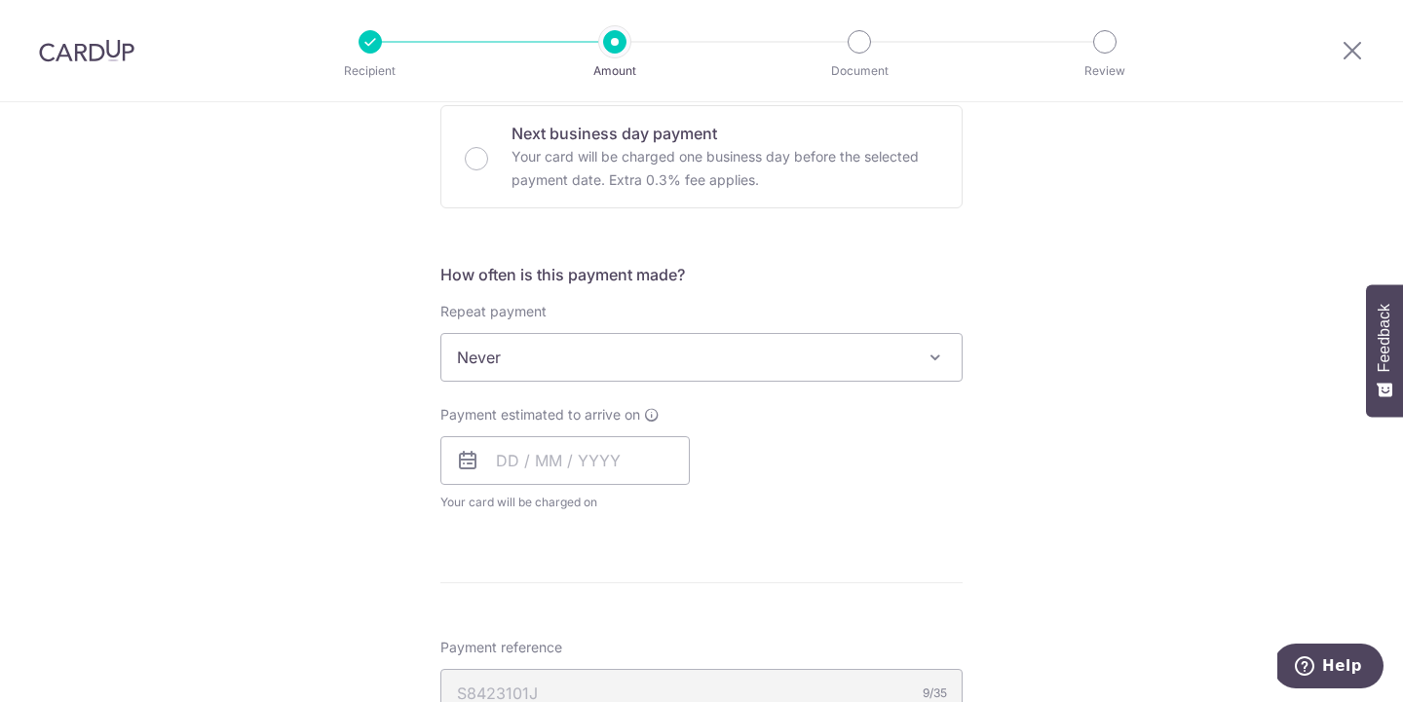
scroll to position [1179, 0]
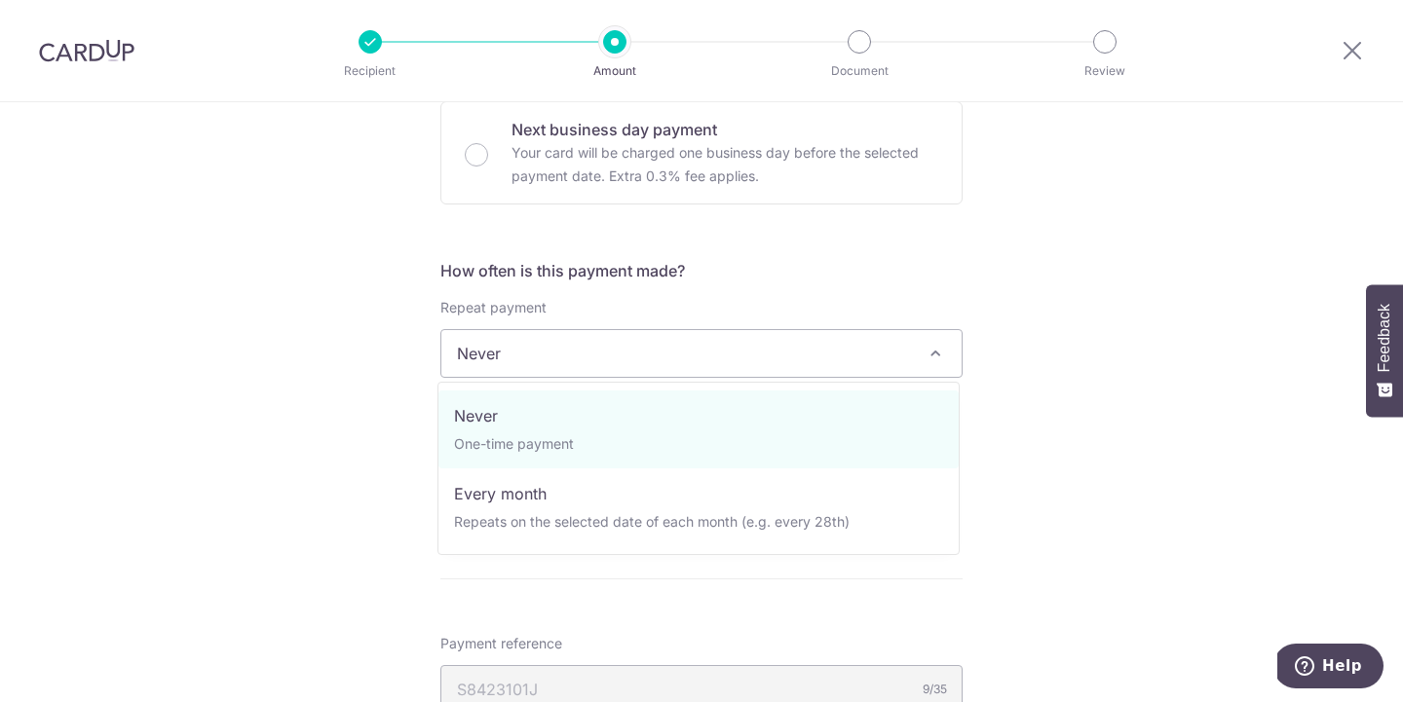
click at [861, 364] on span "Never" at bounding box center [701, 353] width 520 height 47
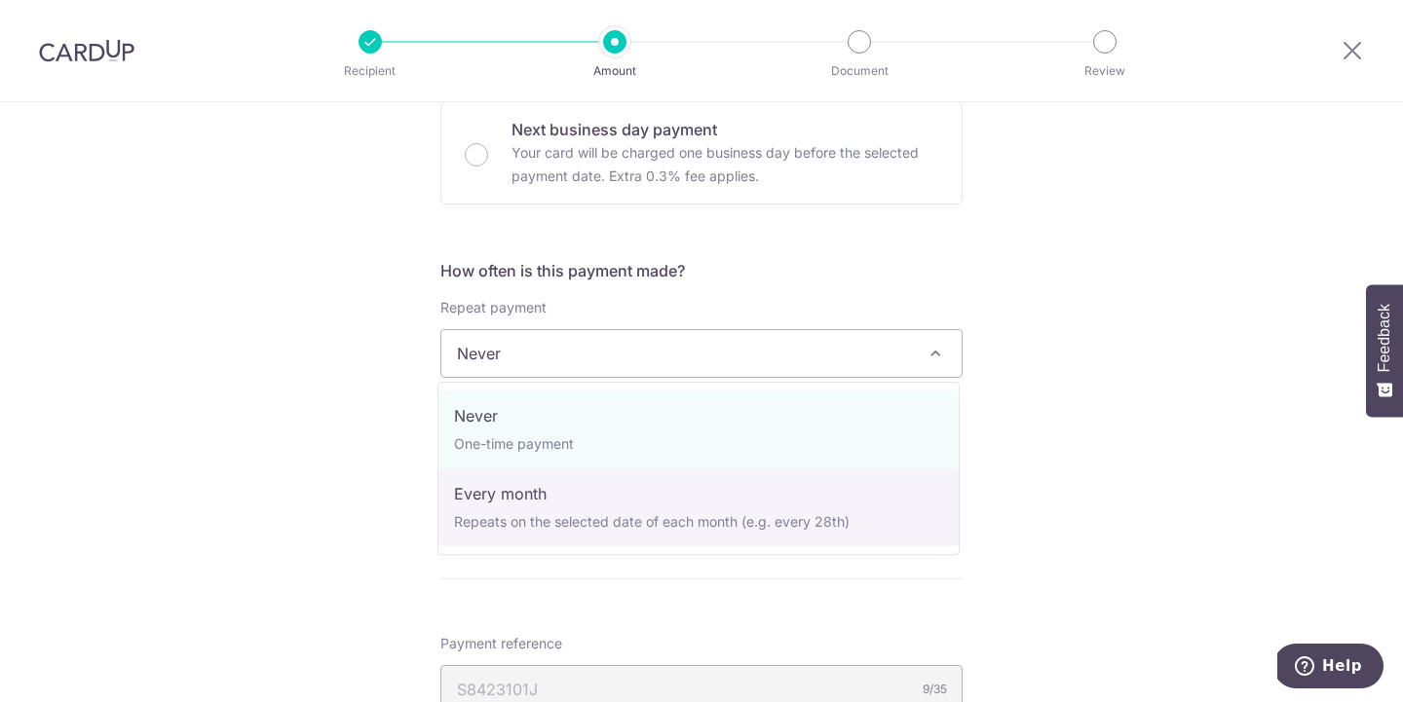
select select "3"
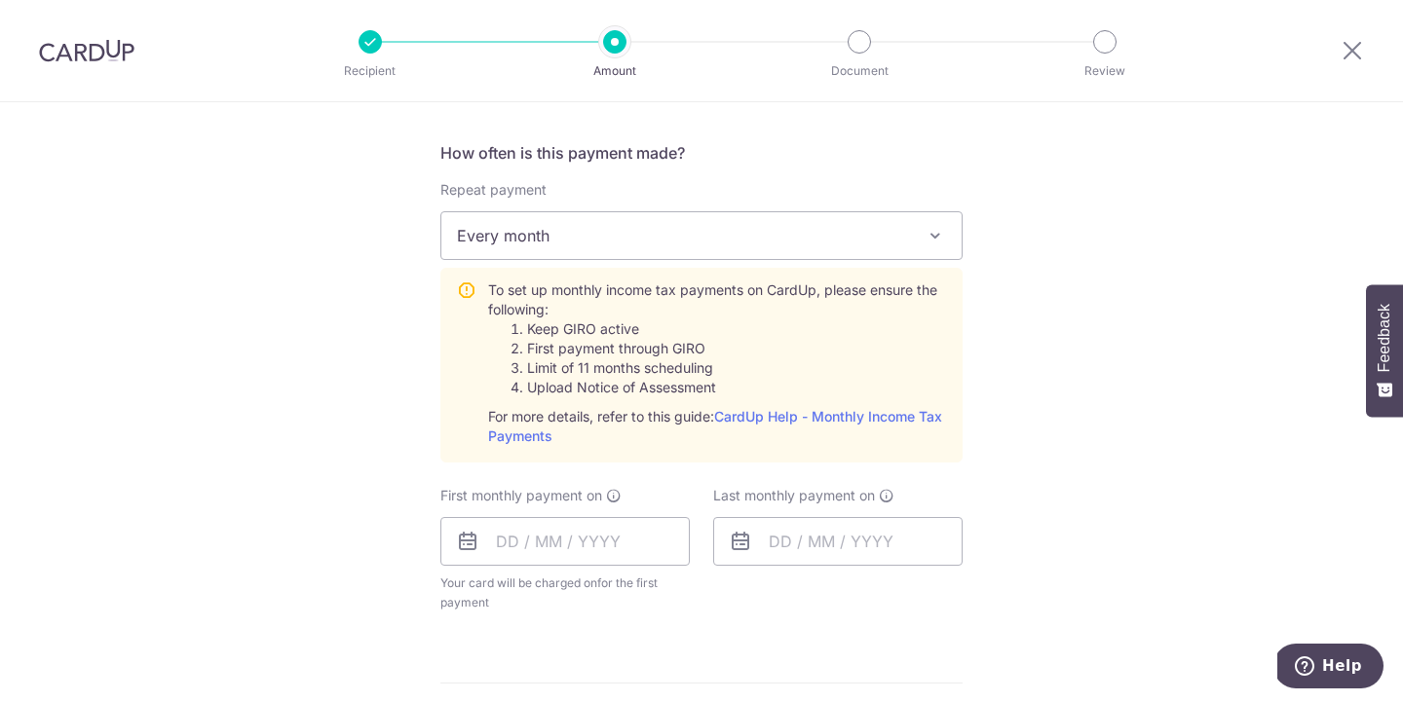
scroll to position [1300, 0]
click at [600, 531] on input "text" at bounding box center [564, 537] width 249 height 49
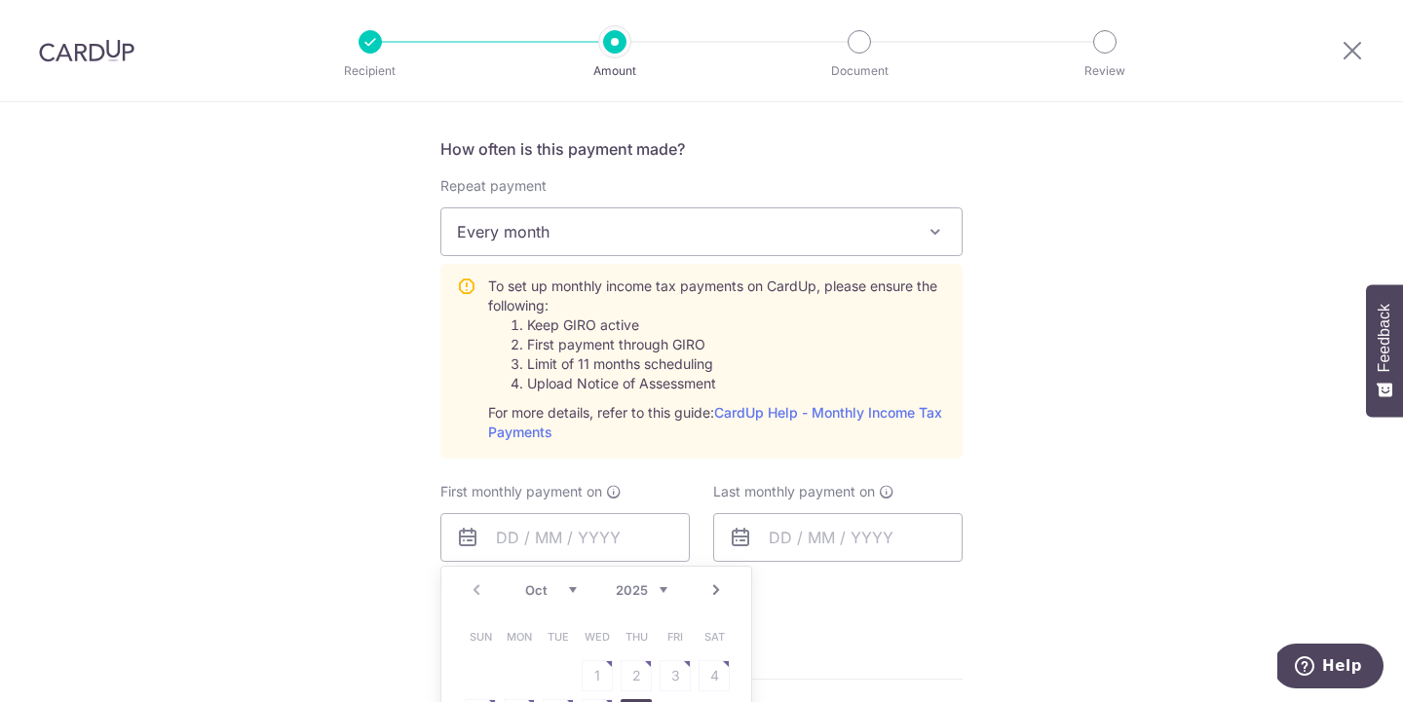
click at [855, 644] on form "Enter one-time or monthly payment amount SGD 190.12 190.12 The total tax paymen…" at bounding box center [701, 103] width 522 height 2345
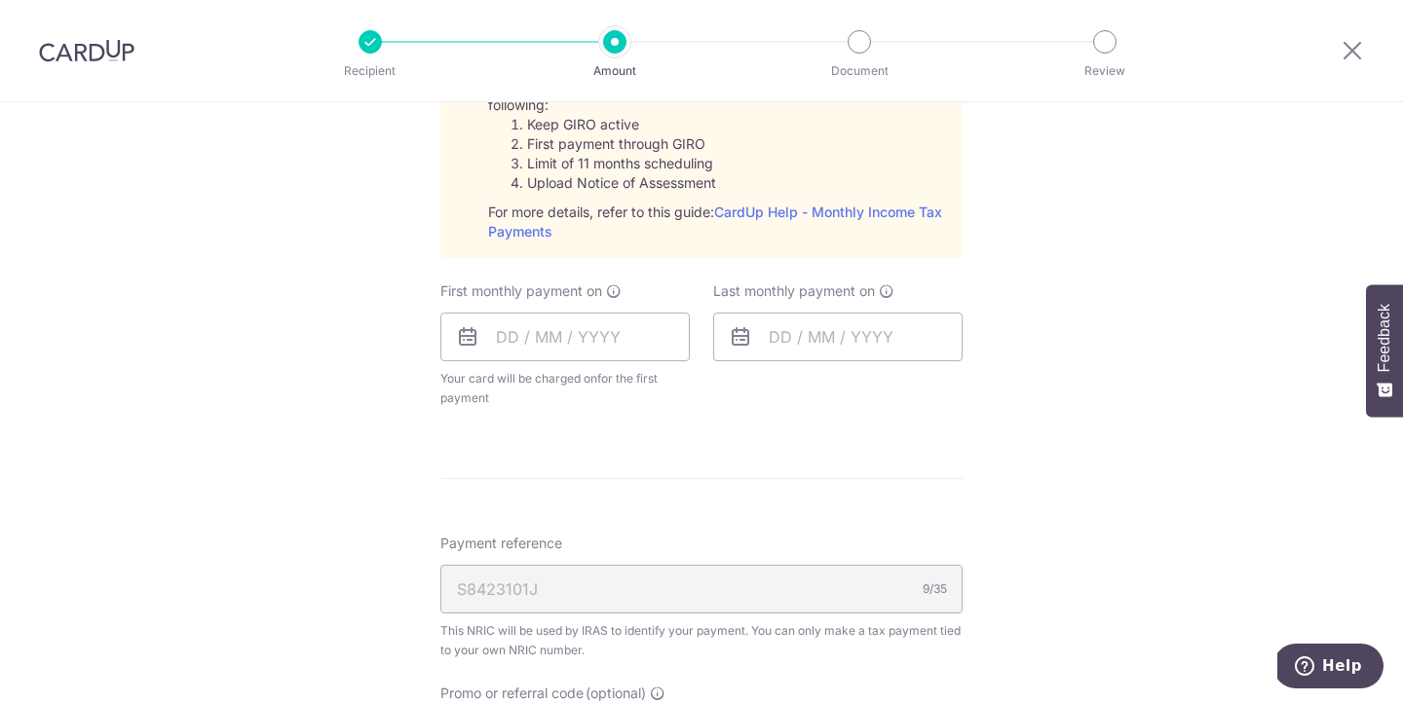
scroll to position [1504, 0]
click at [529, 323] on input "text" at bounding box center [564, 334] width 249 height 49
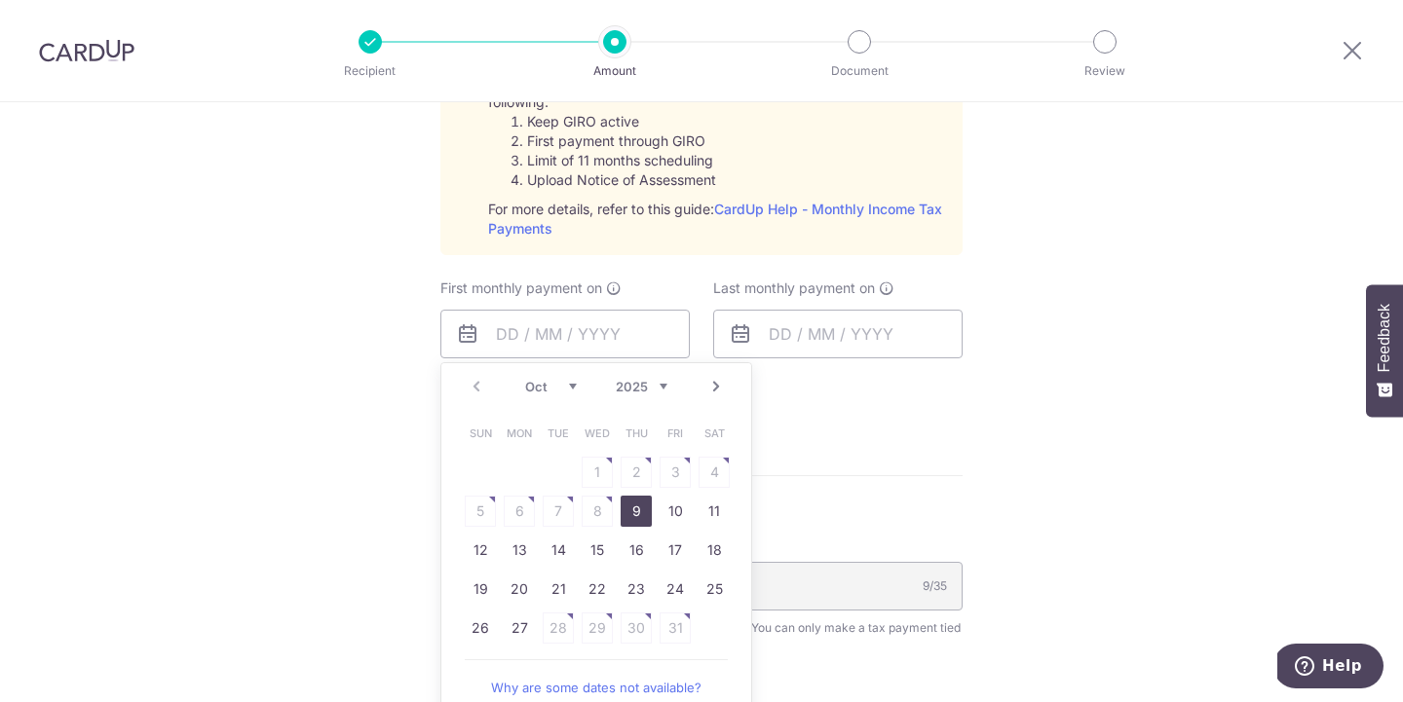
click at [625, 510] on link "9" at bounding box center [635, 511] width 31 height 31
type input "[DATE]"
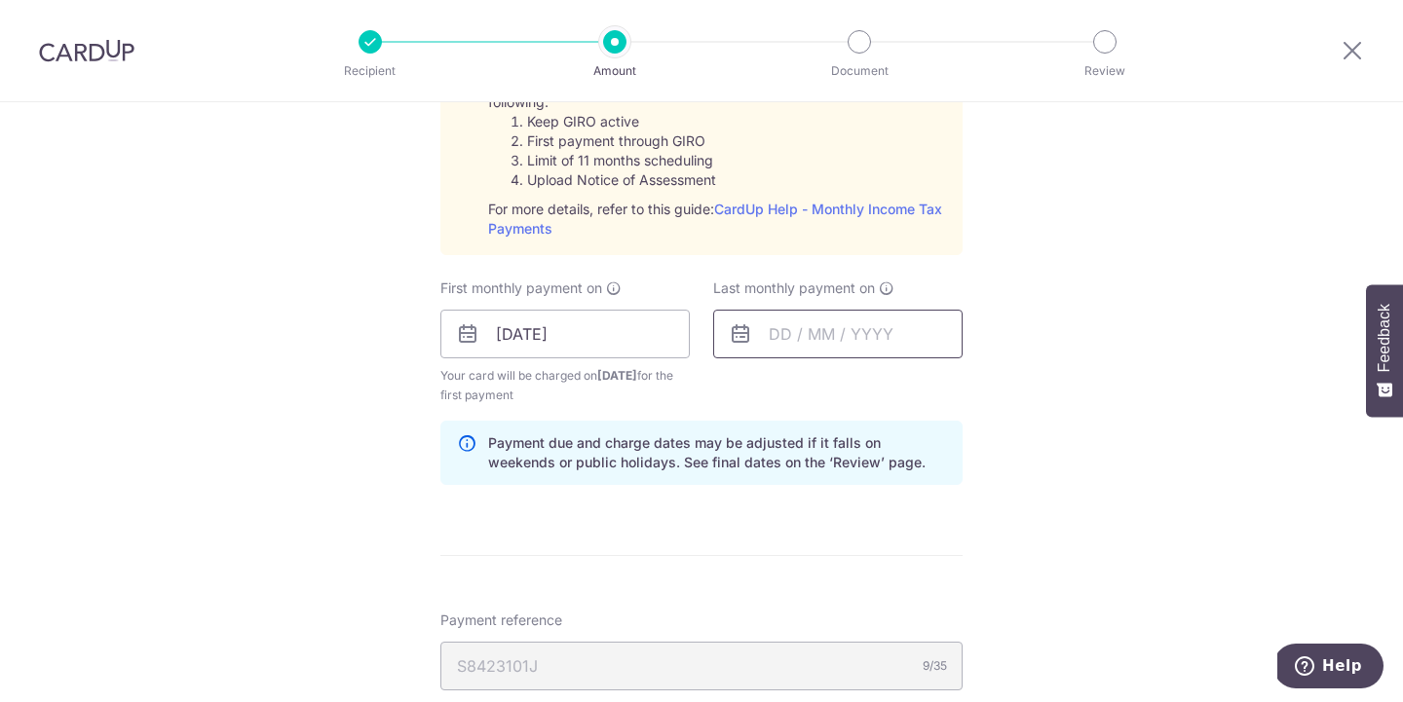
click at [798, 343] on input "text" at bounding box center [837, 334] width 249 height 49
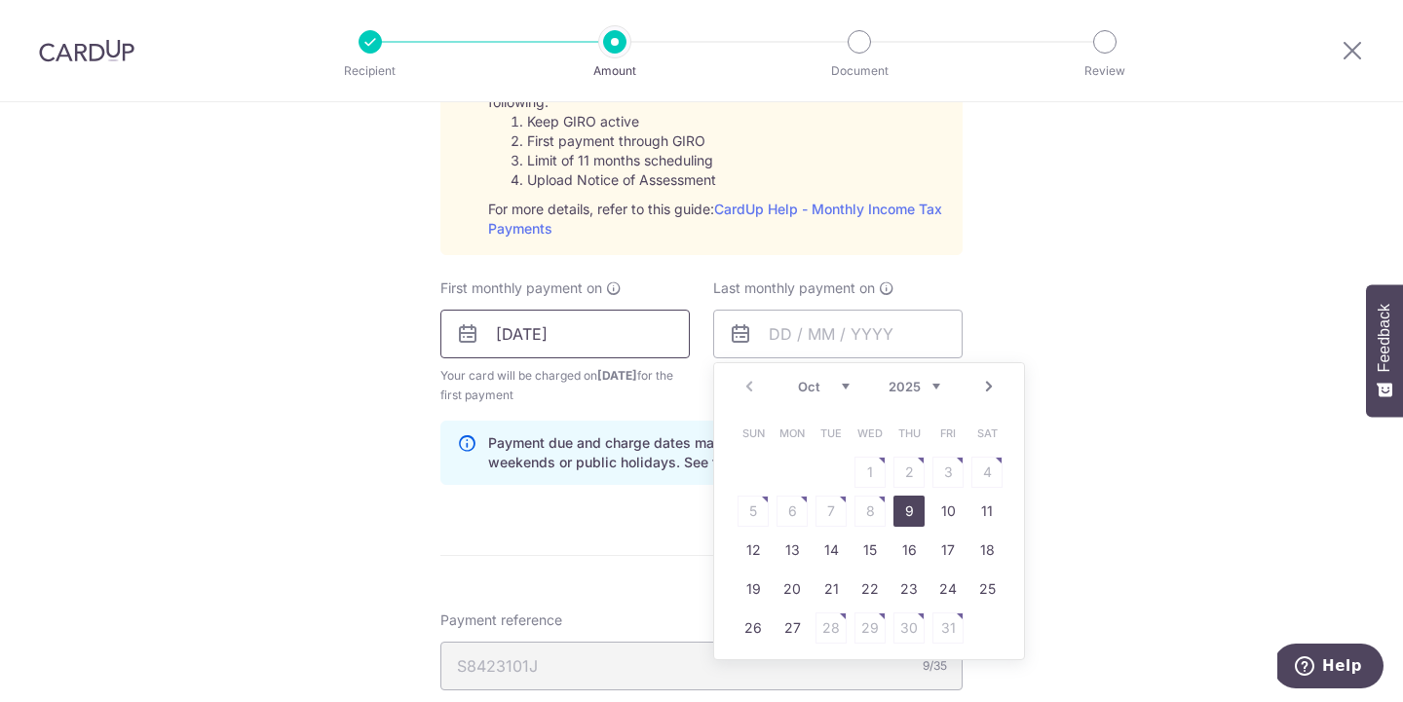
click at [626, 331] on input "[DATE]" at bounding box center [564, 334] width 249 height 49
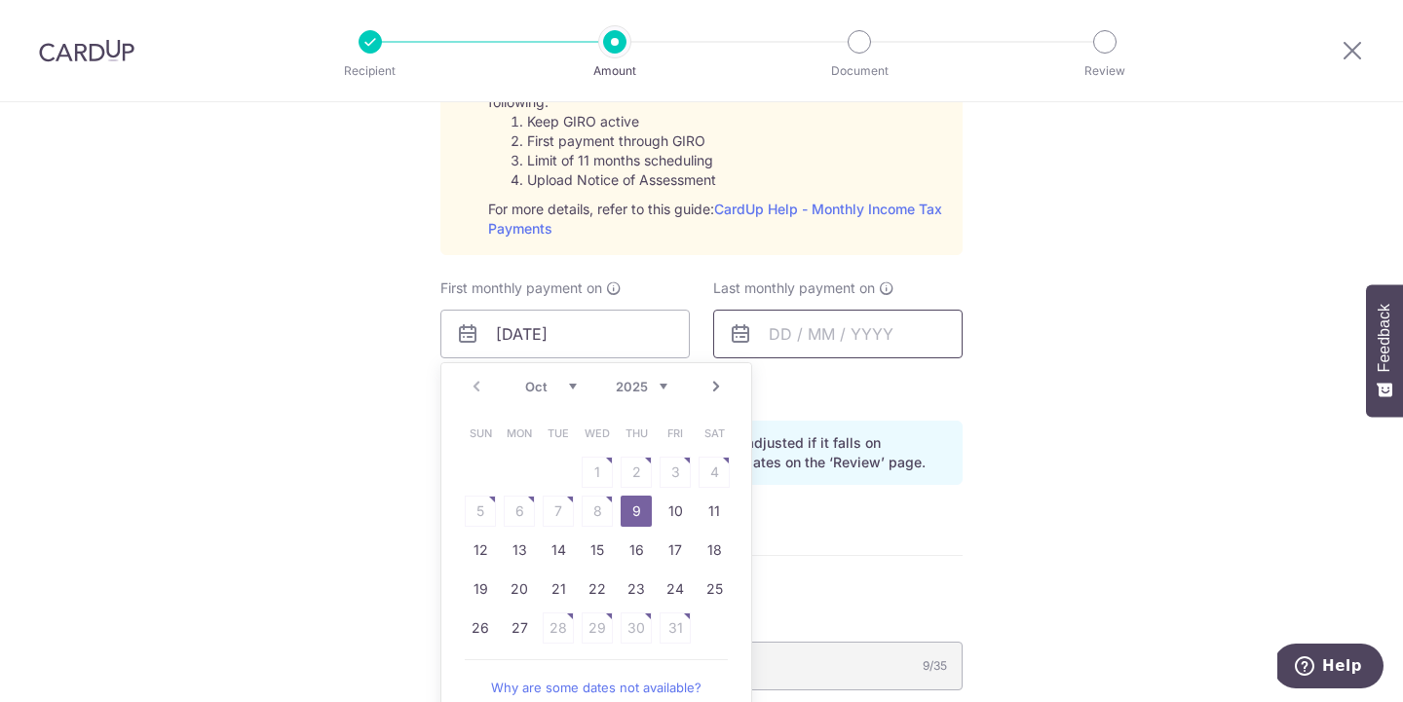
click at [764, 349] on input "text" at bounding box center [837, 334] width 249 height 49
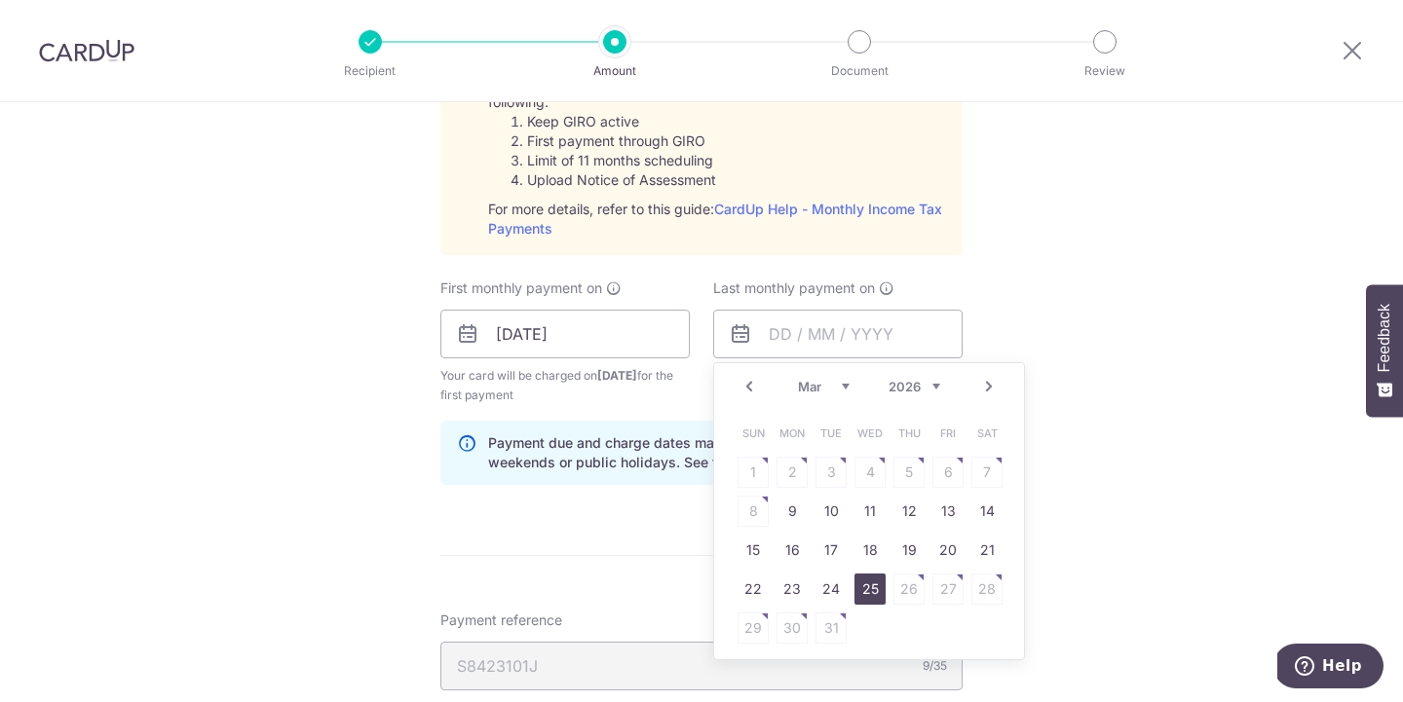
click at [862, 590] on link "25" at bounding box center [869, 589] width 31 height 31
type input "25/03/2026"
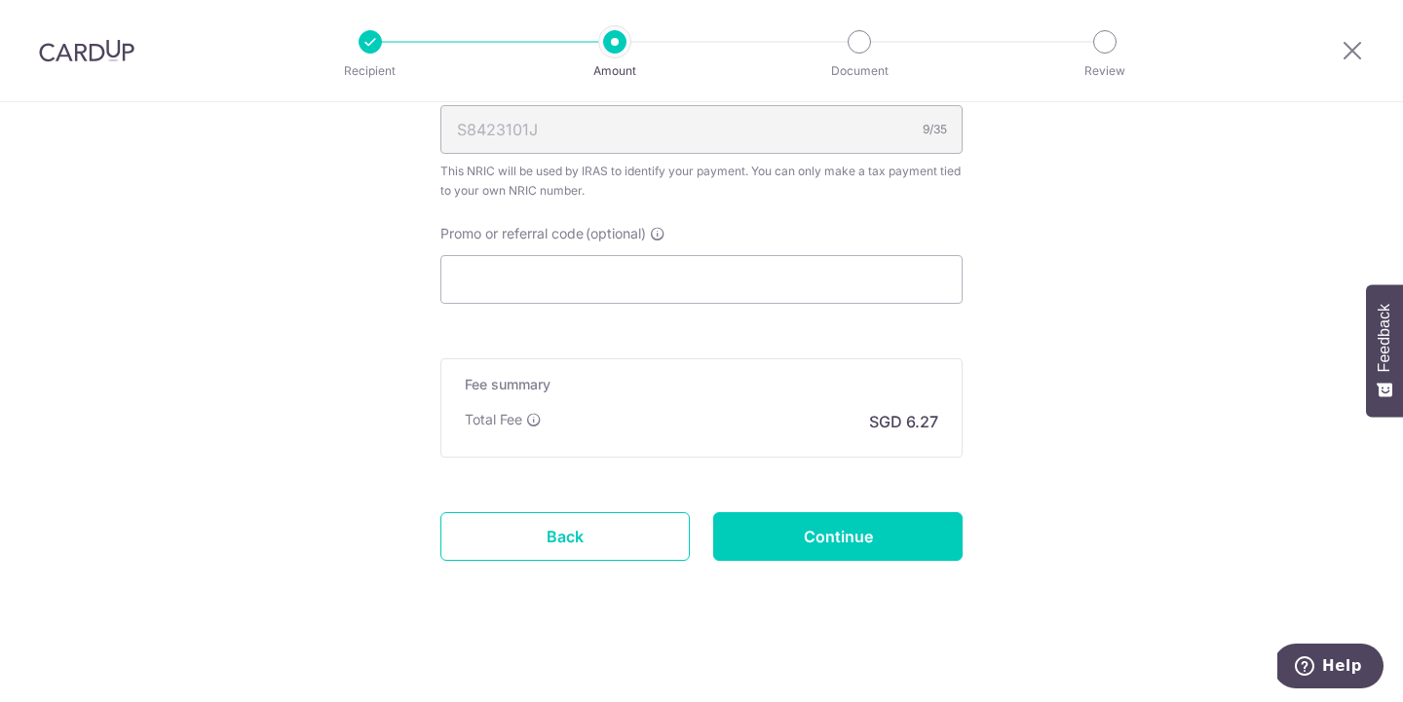
scroll to position [2045, 0]
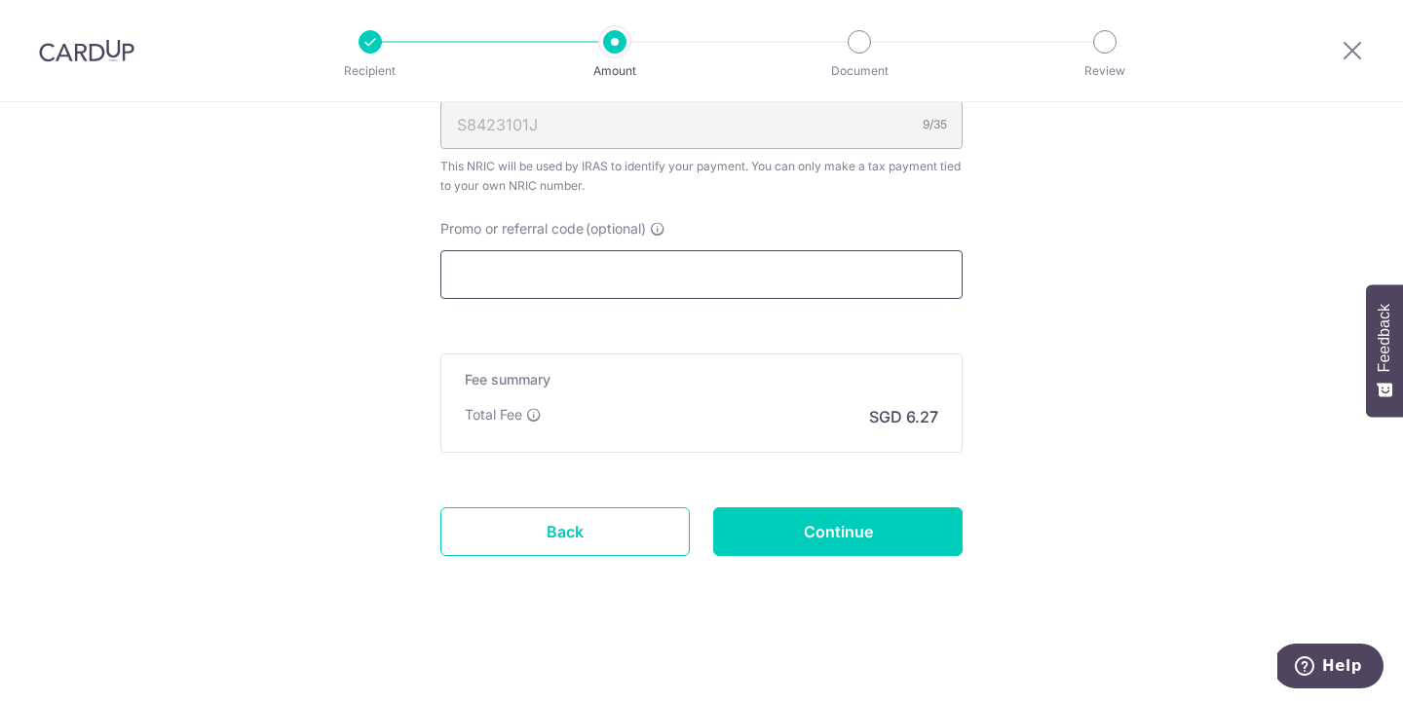
click at [855, 289] on input "Promo or referral code (optional)" at bounding box center [701, 274] width 522 height 49
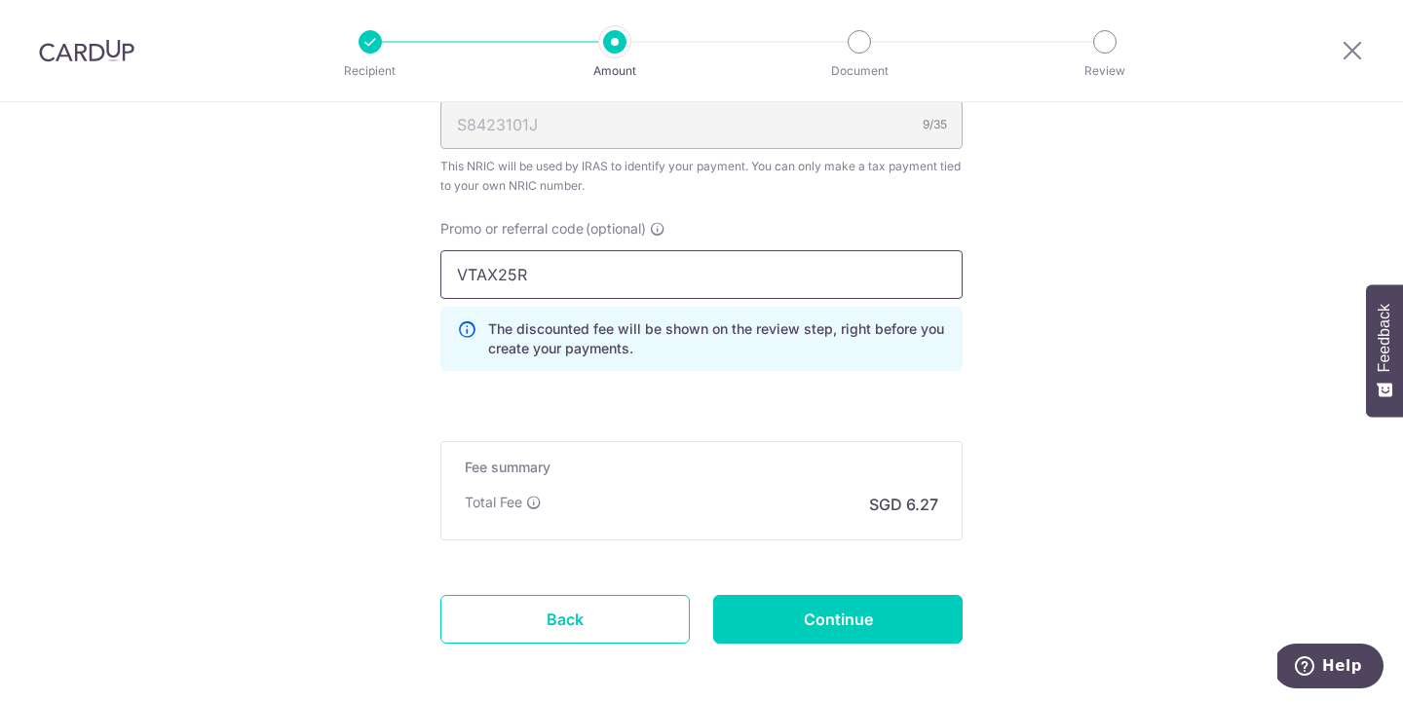
type input "VTAX25R"
click at [635, 279] on input "VTAX25R" at bounding box center [701, 274] width 522 height 49
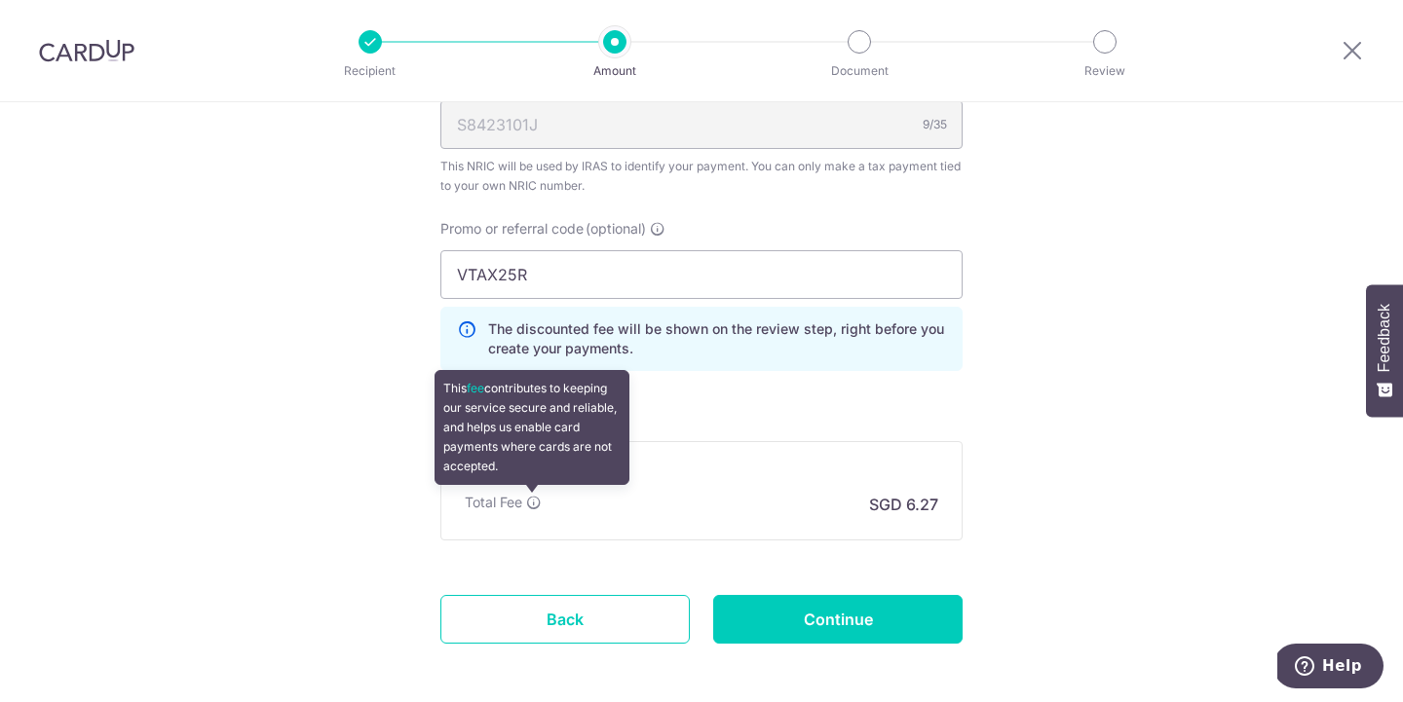
click at [534, 500] on icon at bounding box center [534, 503] width 16 height 16
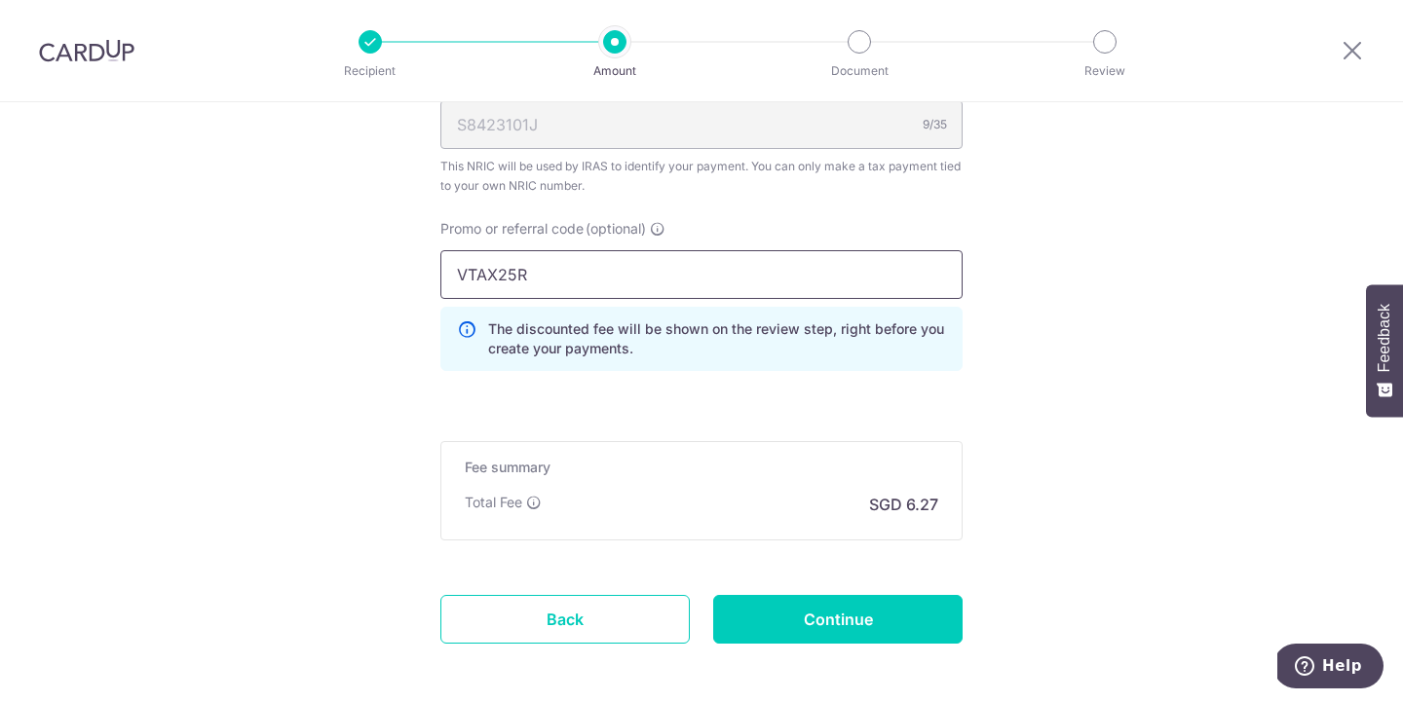
click at [627, 277] on input "VTAX25R" at bounding box center [701, 274] width 522 height 49
click at [754, 604] on input "Continue" at bounding box center [837, 619] width 249 height 49
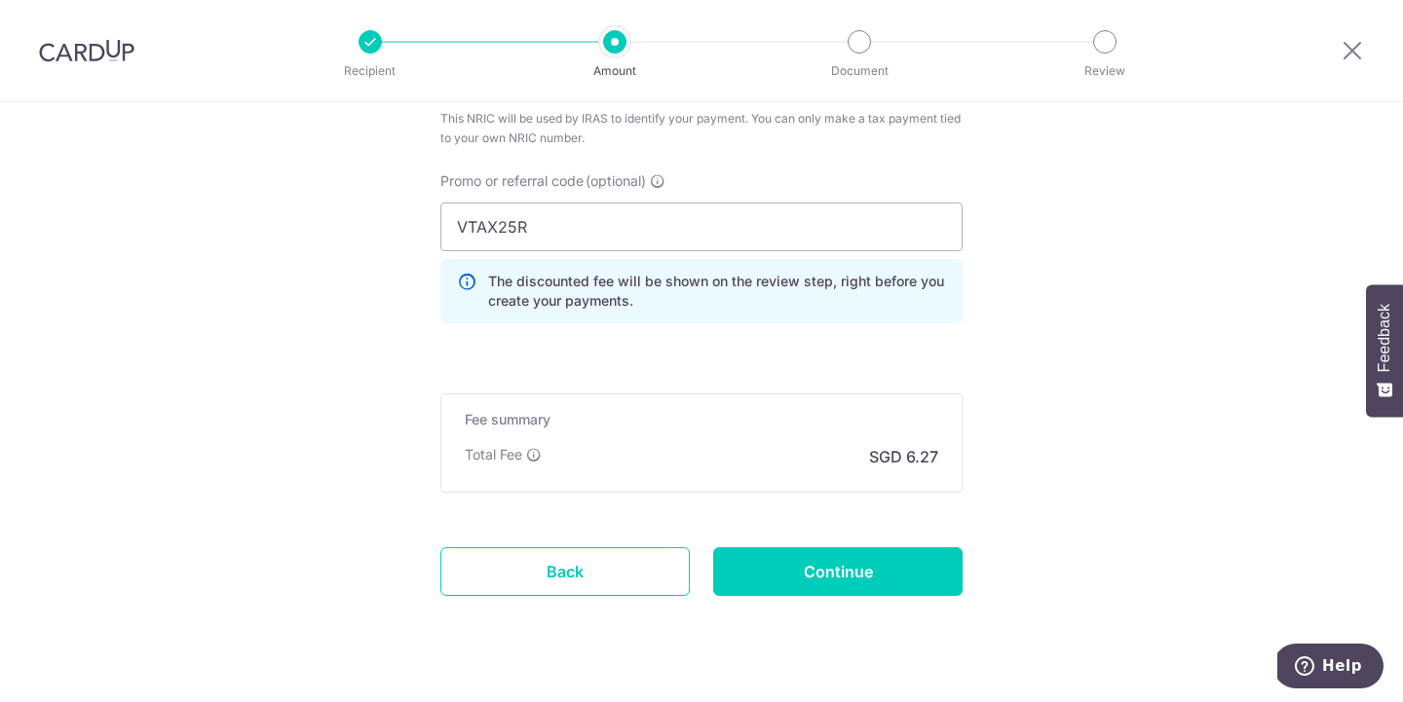
scroll to position [1279, 0]
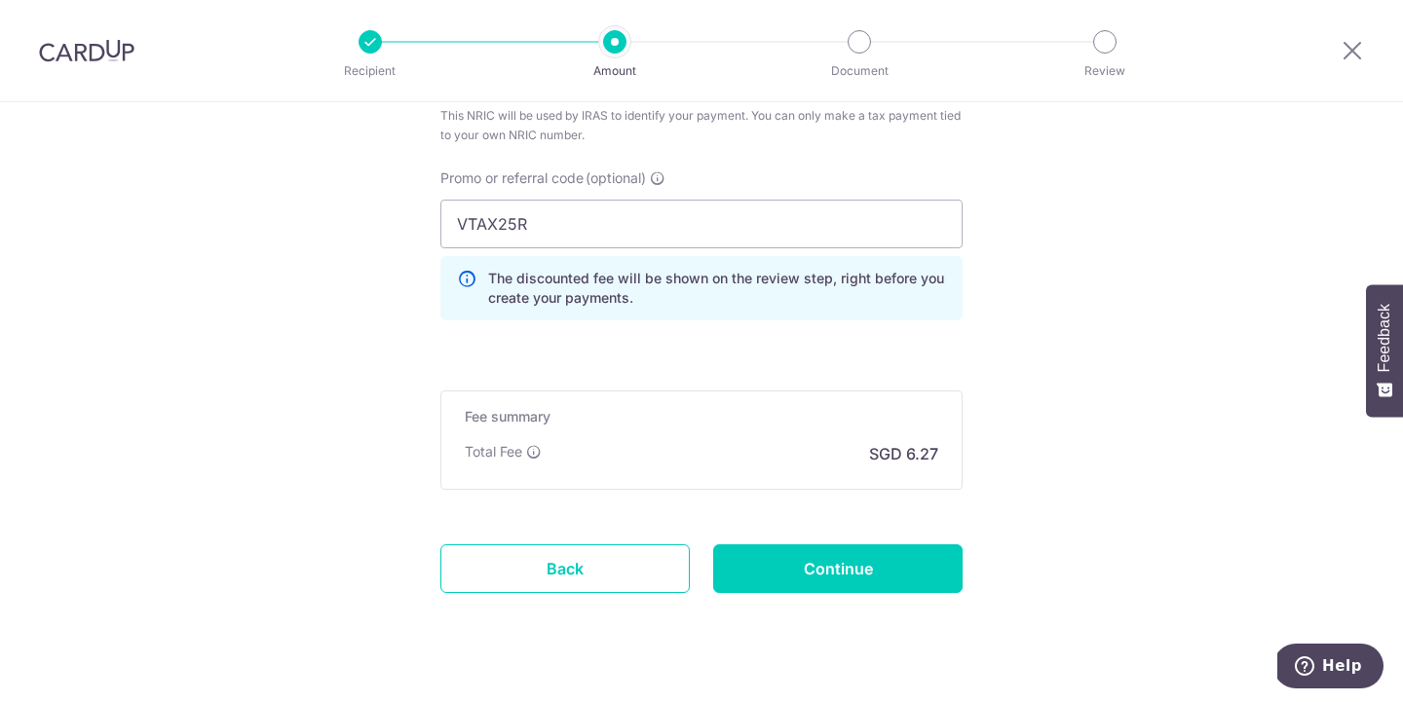
click at [649, 177] on label "Promo or referral code (optional)" at bounding box center [552, 178] width 225 height 19
click at [649, 200] on input "VTAX25R" at bounding box center [701, 224] width 522 height 49
click at [650, 216] on input "VTAX25R" at bounding box center [701, 224] width 522 height 49
drag, startPoint x: 1094, startPoint y: 304, endPoint x: 1102, endPoint y: 287, distance: 18.3
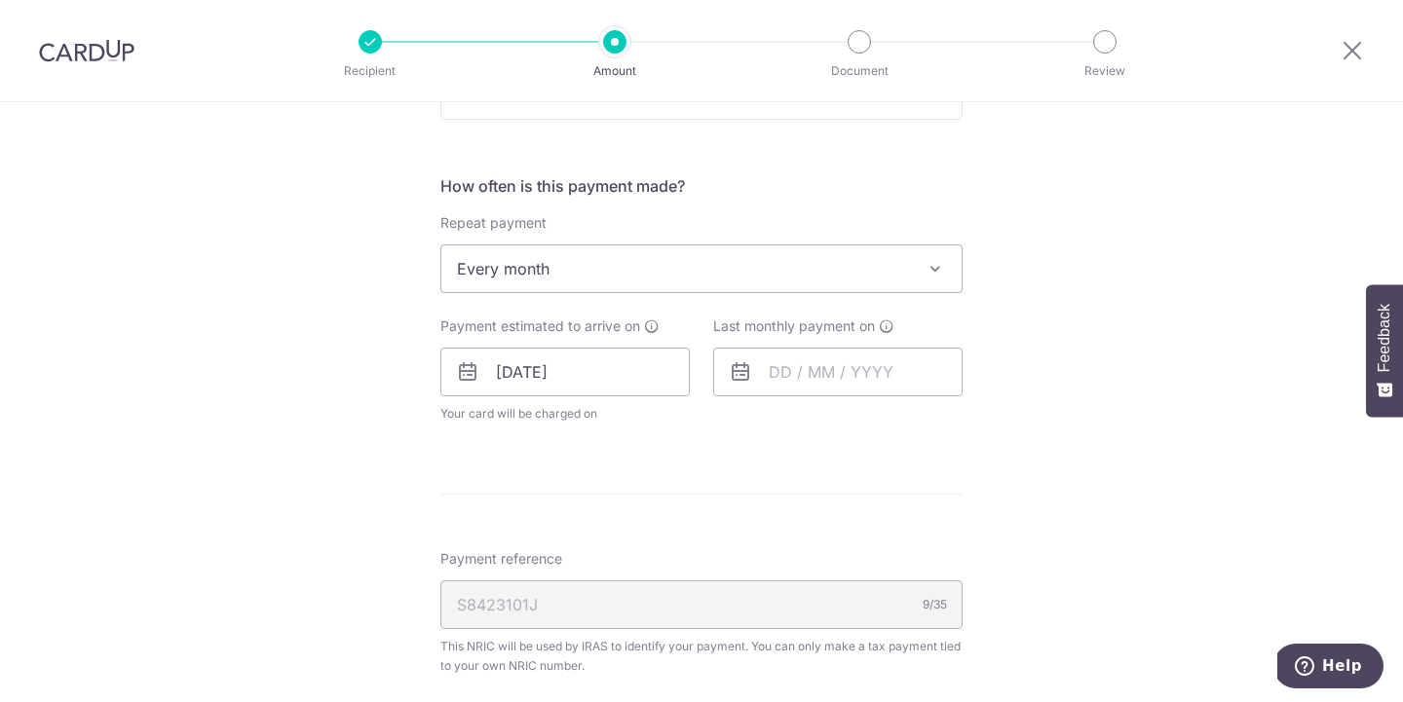
scroll to position [746, 0]
click at [859, 384] on input "text" at bounding box center [837, 374] width 249 height 49
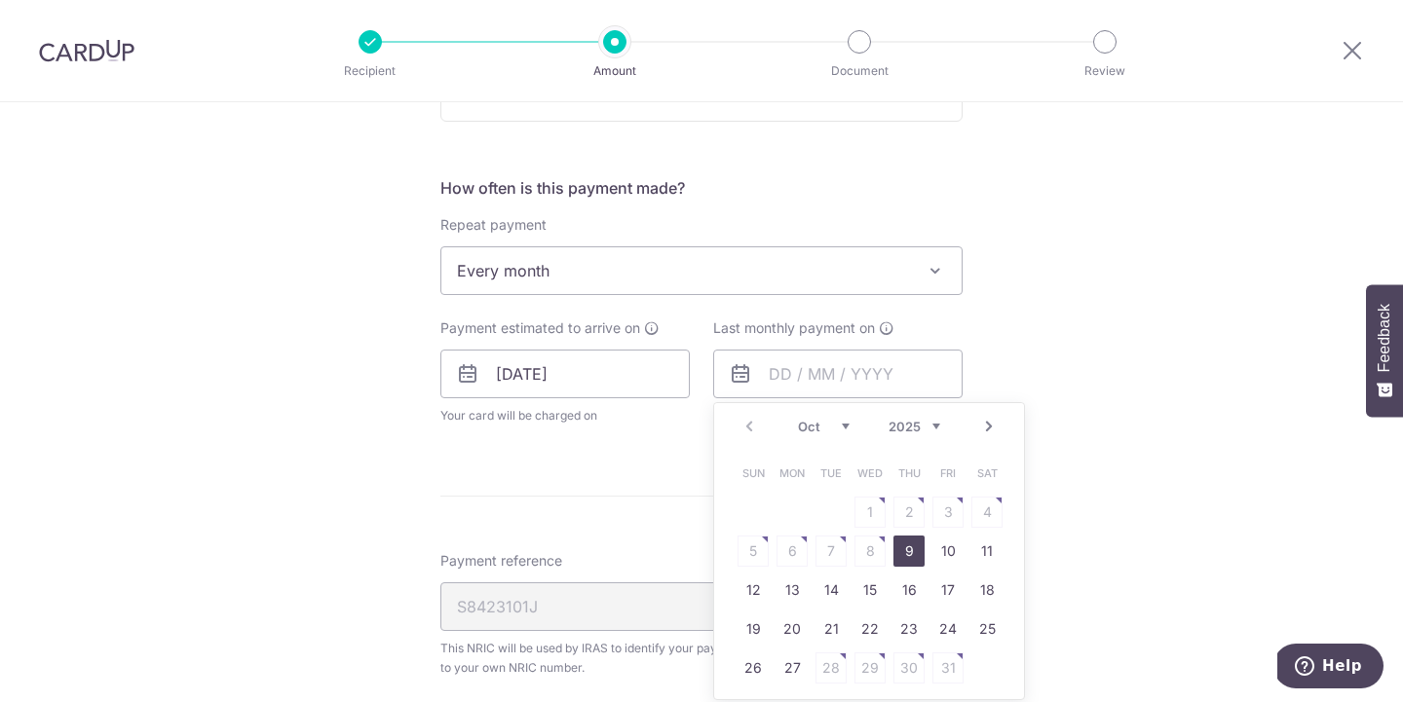
click at [931, 416] on div "Prev Next Oct Nov Dec 2025 2026" at bounding box center [869, 426] width 310 height 47
click at [844, 413] on div "Prev Next Jan Feb Mar Apr May Jun Jul Aug Sep Oct Nov 2025 2026" at bounding box center [869, 426] width 310 height 47
click at [869, 621] on link "25" at bounding box center [869, 629] width 31 height 31
type input "[DATE]"
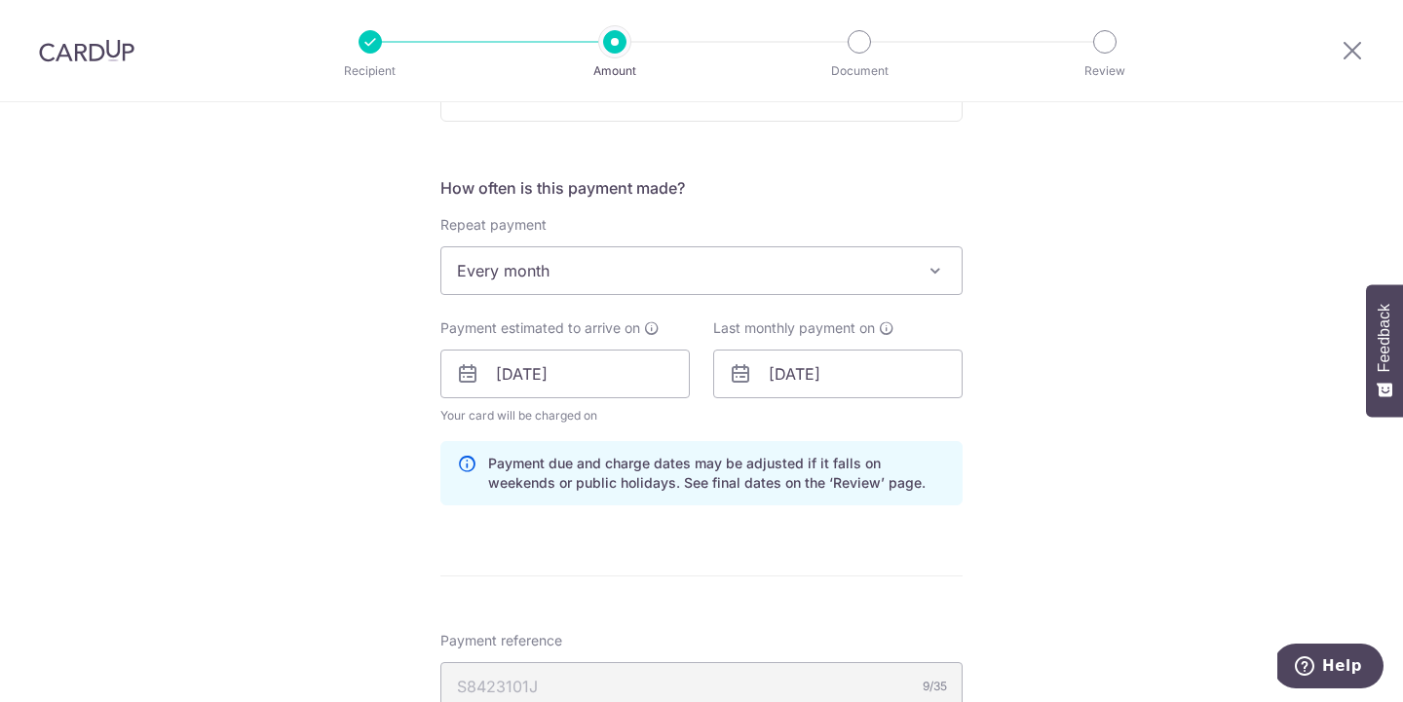
click at [1089, 469] on div "Tell us more about your payment Enter one-time or monthly payment amount SGD 19…" at bounding box center [701, 354] width 1403 height 1996
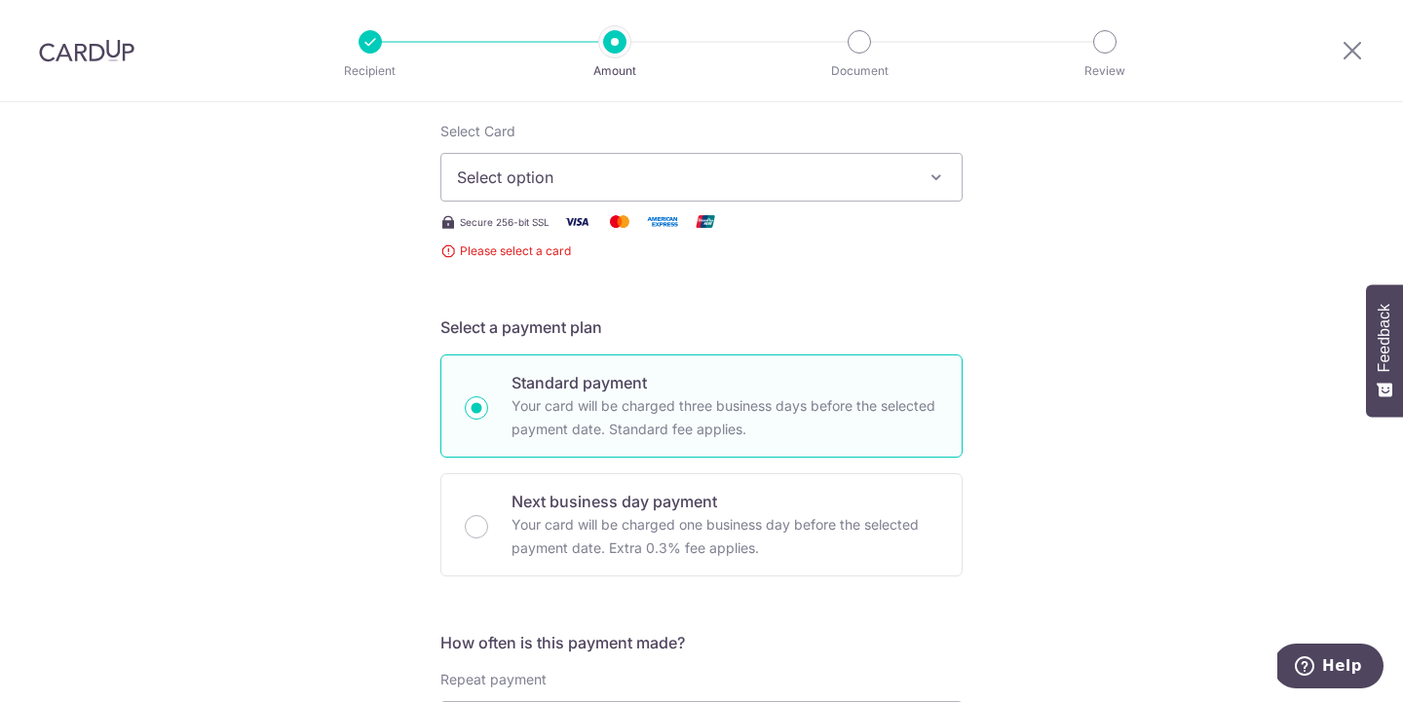
scroll to position [262, 0]
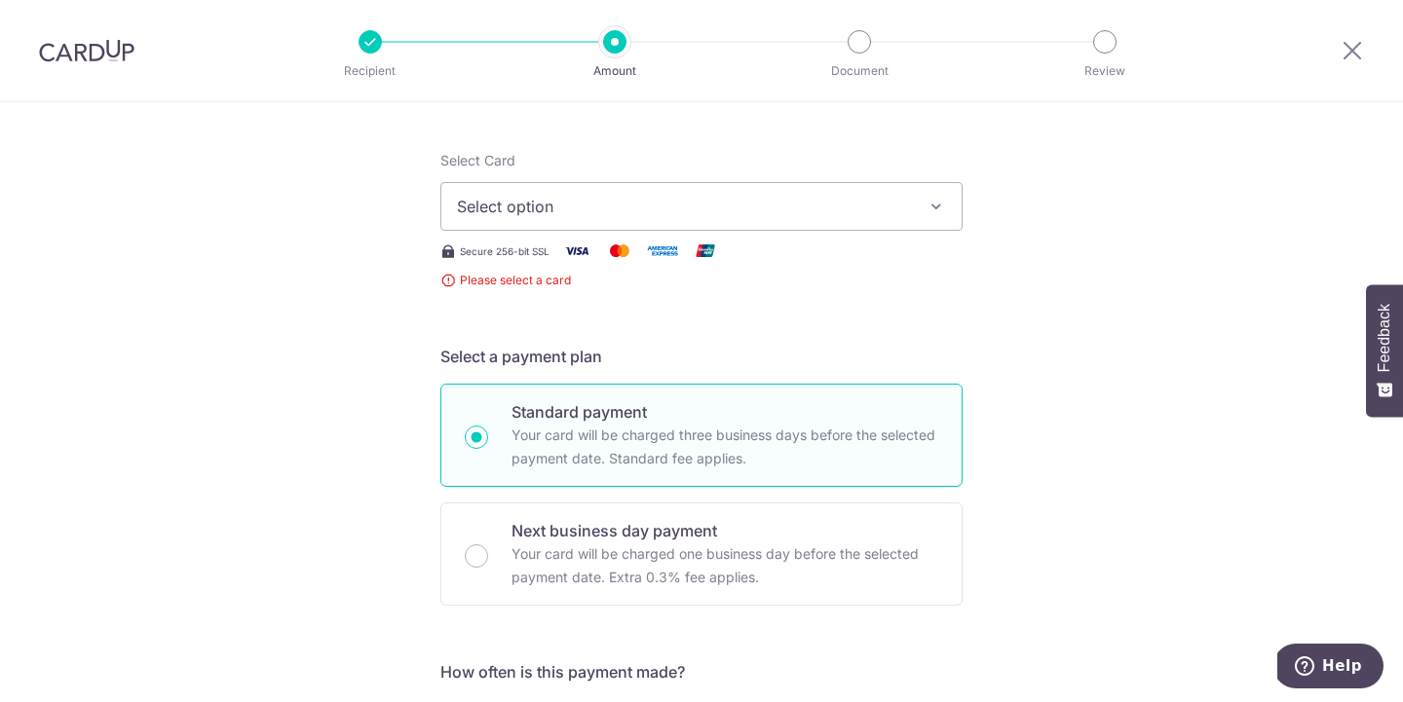
click at [730, 195] on span "Select option" at bounding box center [684, 206] width 454 height 23
click at [569, 264] on span "Add credit card" at bounding box center [719, 260] width 454 height 19
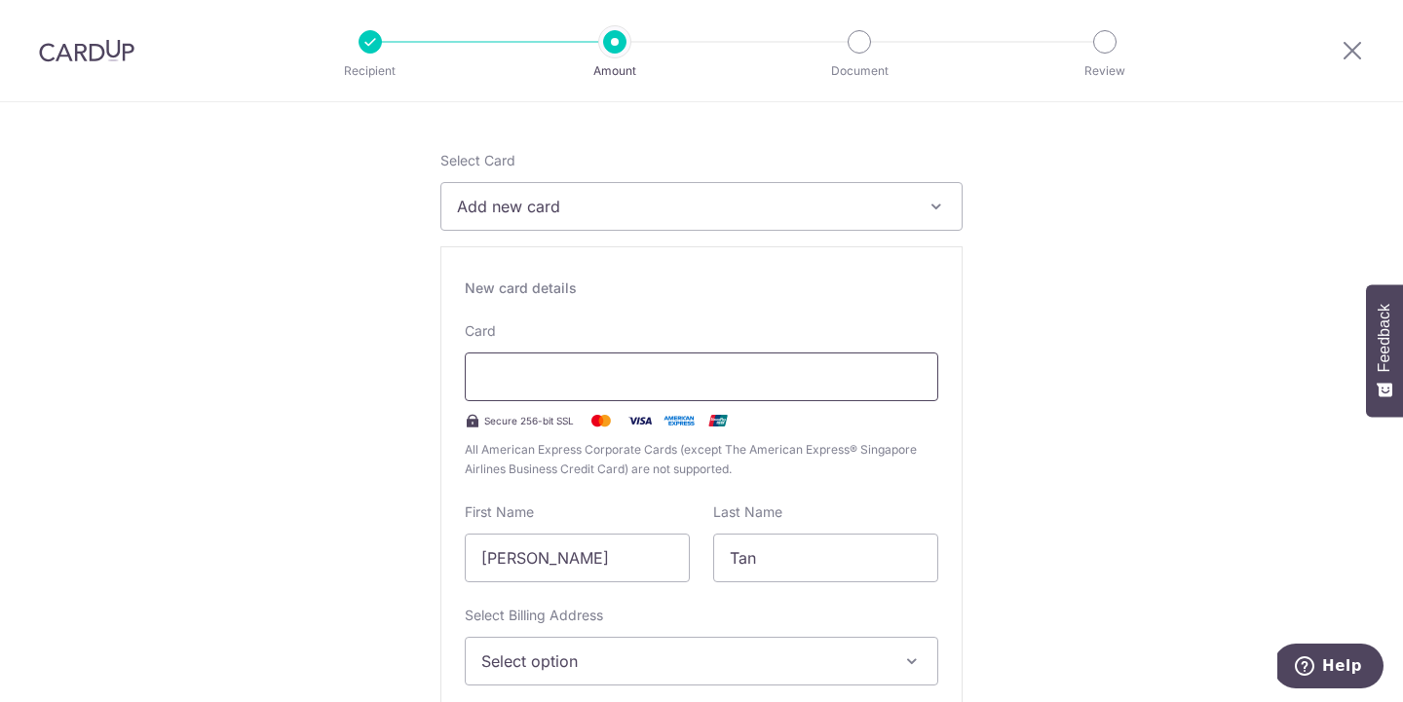
click at [919, 393] on div at bounding box center [701, 377] width 473 height 49
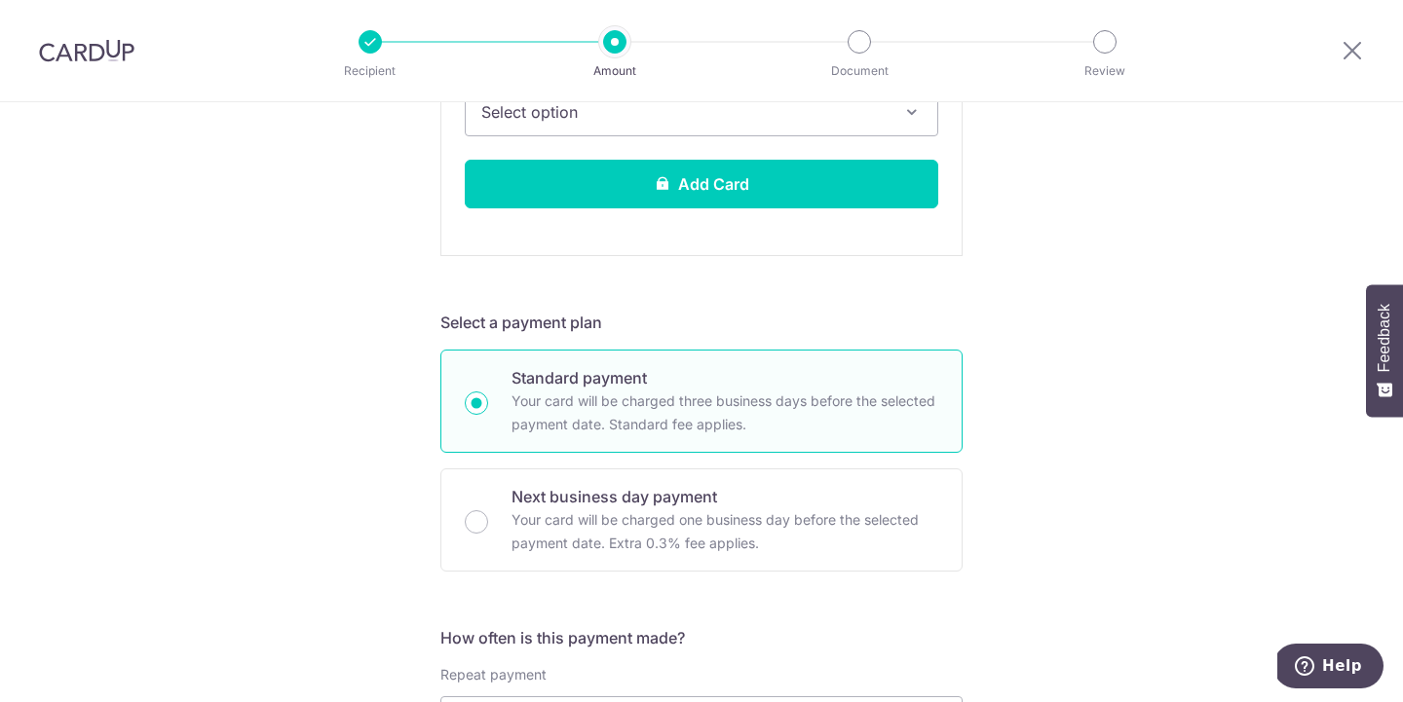
scroll to position [827, 0]
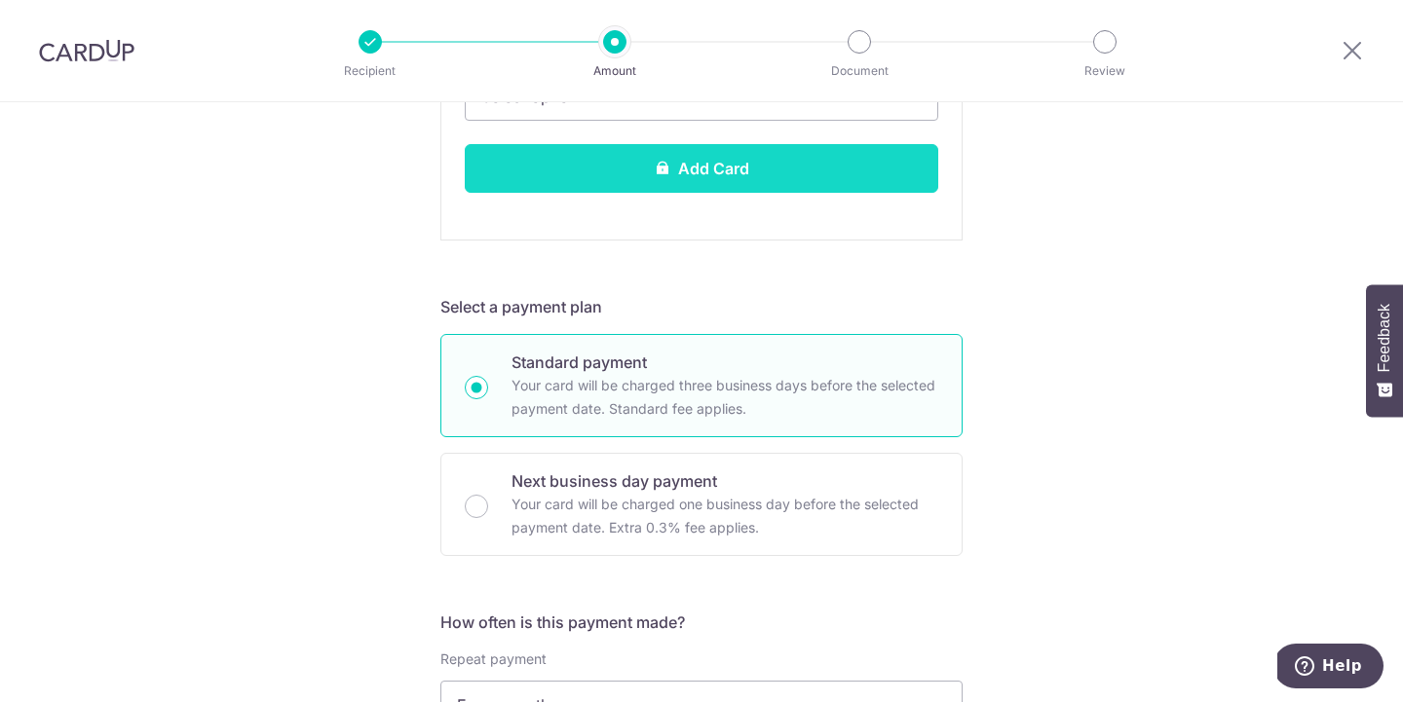
click at [723, 174] on button "Add Card" at bounding box center [701, 168] width 473 height 49
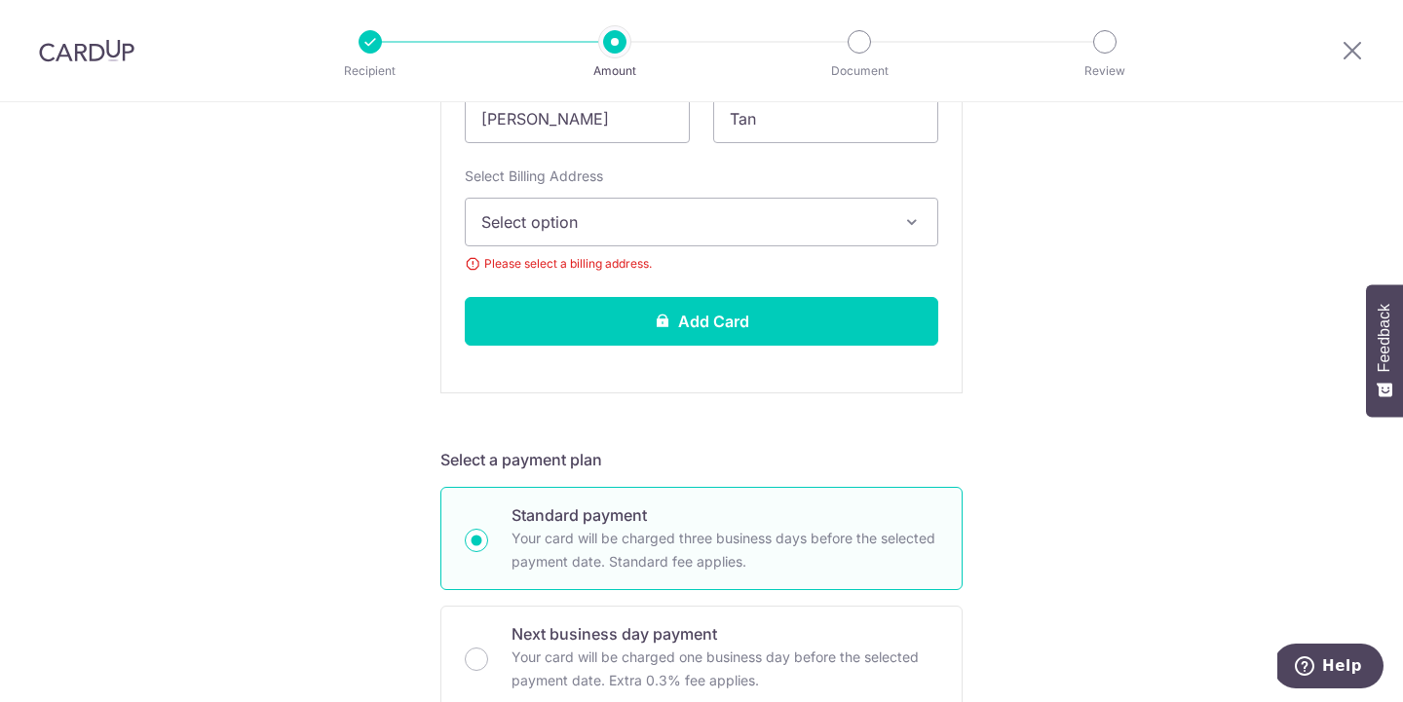
scroll to position [700, 0]
click at [686, 219] on span "Select option" at bounding box center [683, 222] width 405 height 23
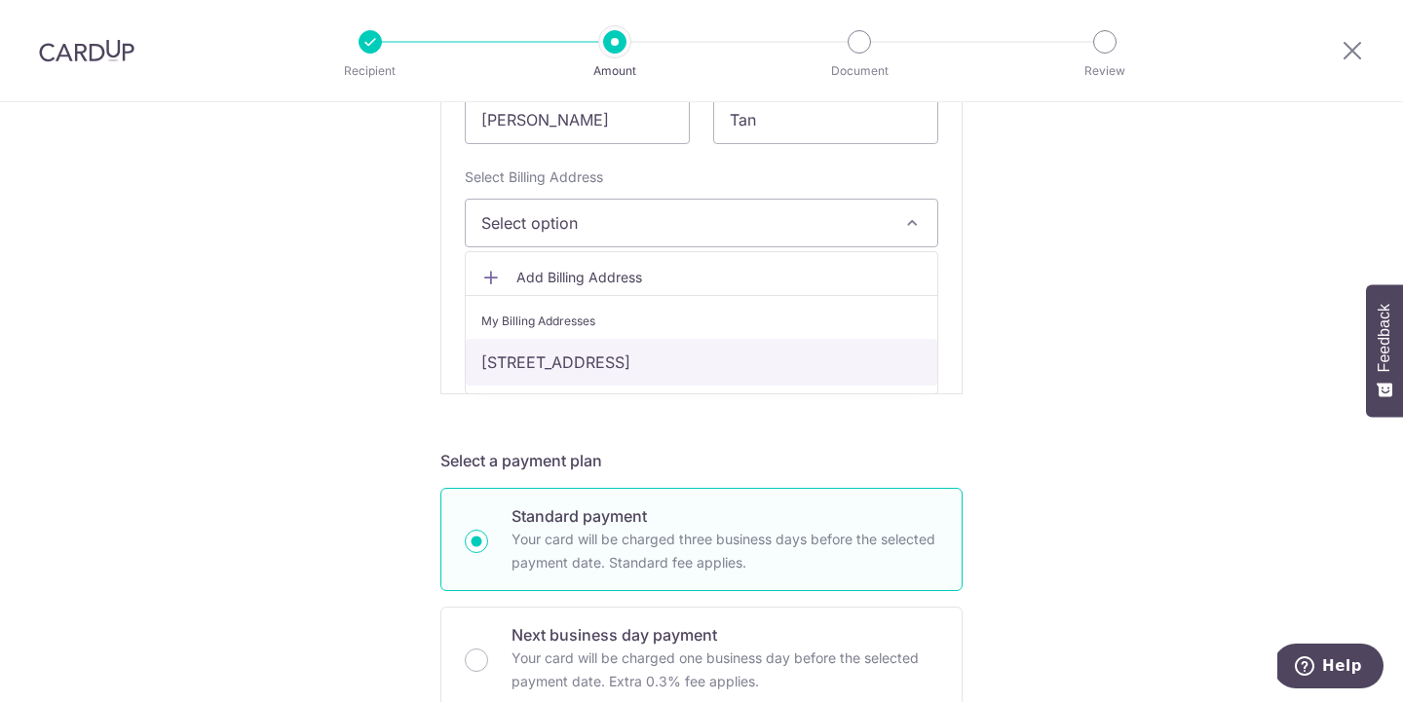
click at [617, 360] on link "[STREET_ADDRESS]" at bounding box center [701, 362] width 471 height 47
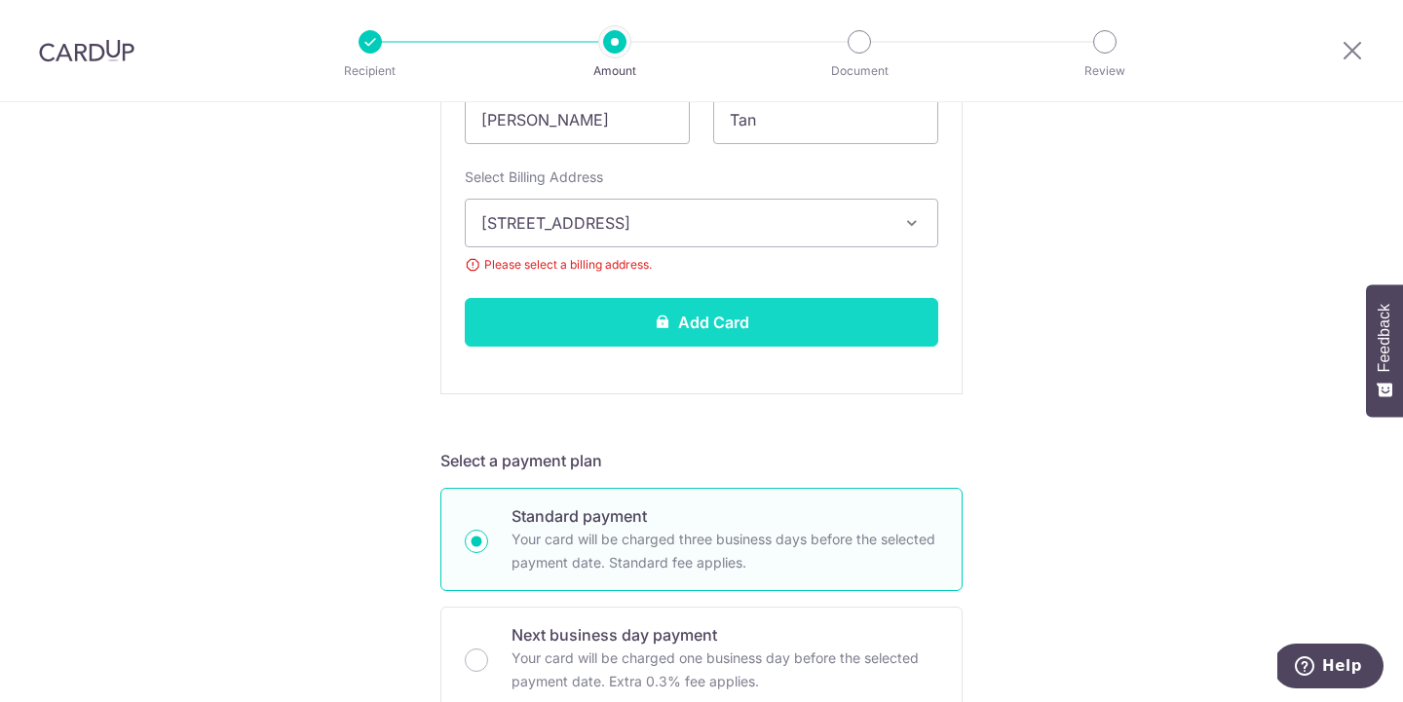
click at [641, 319] on button "Add Card" at bounding box center [701, 322] width 473 height 49
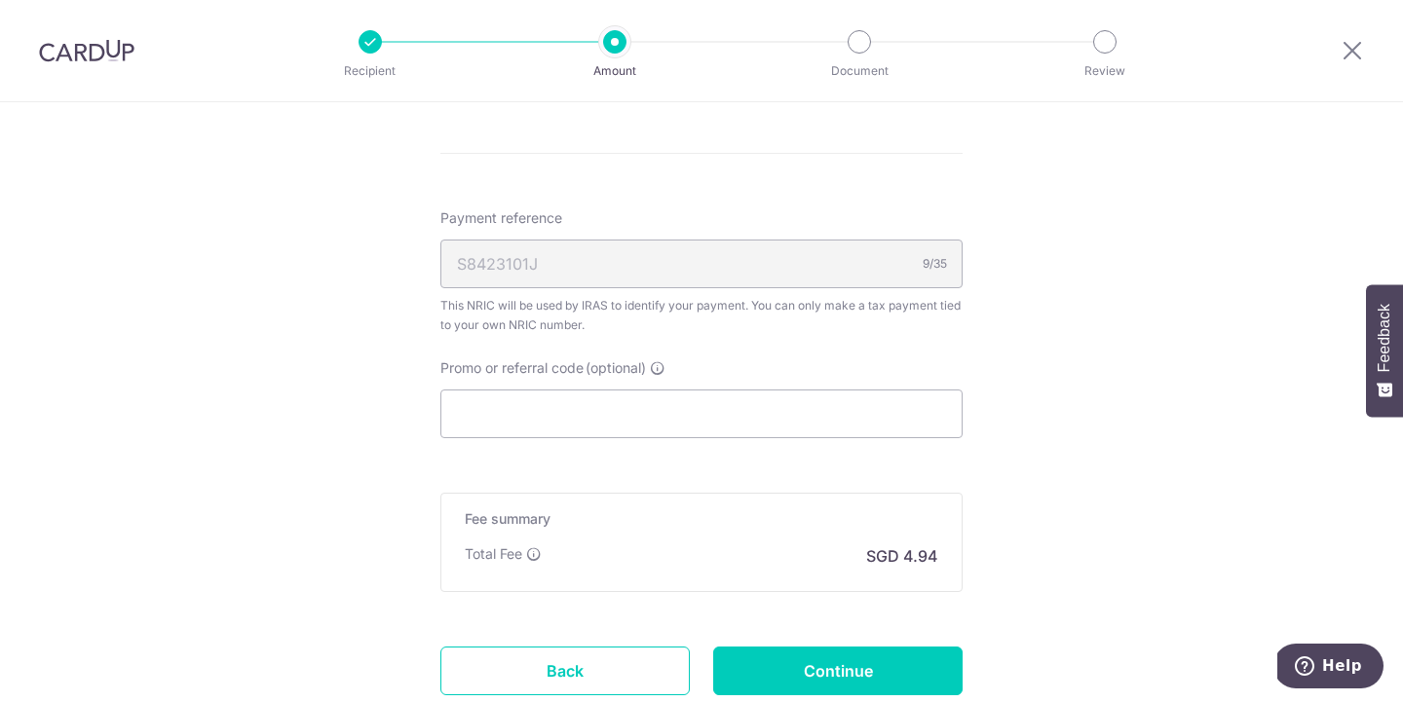
scroll to position [1151, 0]
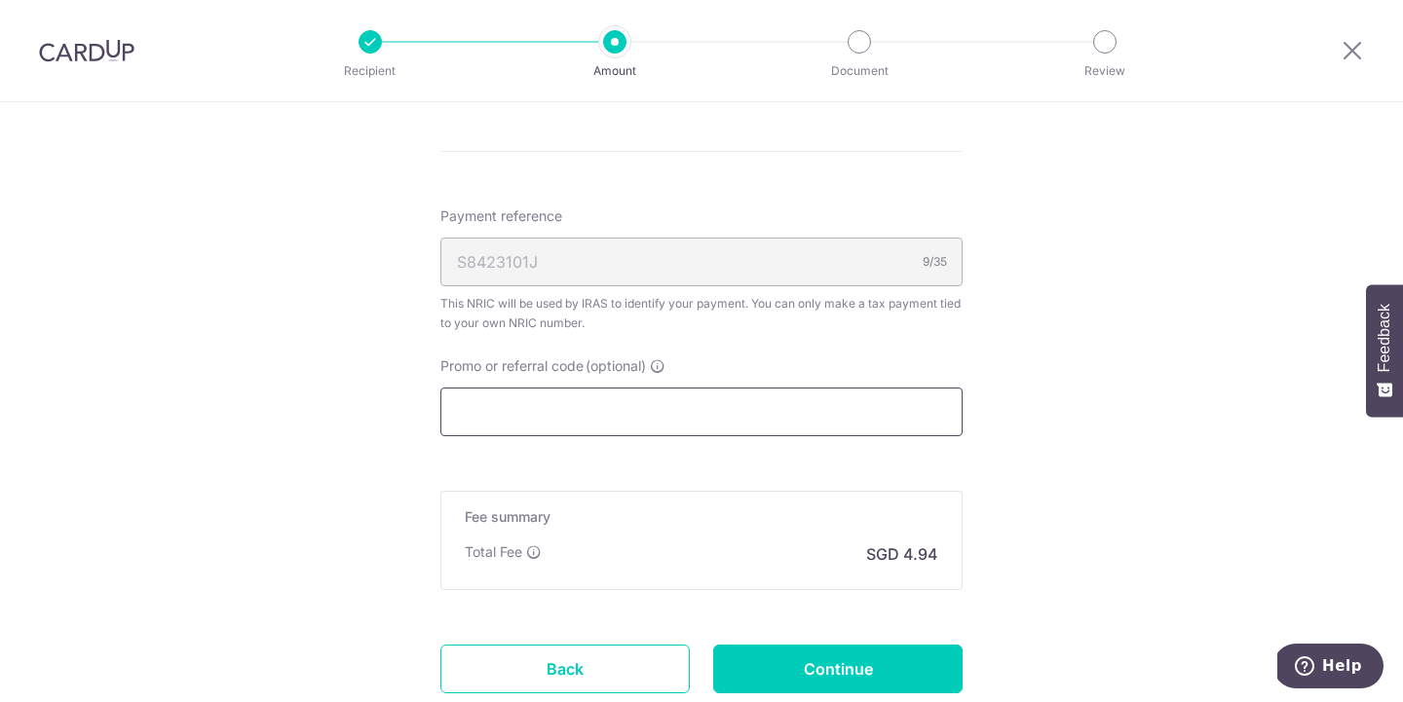
click at [787, 423] on input "Promo or referral code (optional)" at bounding box center [701, 412] width 522 height 49
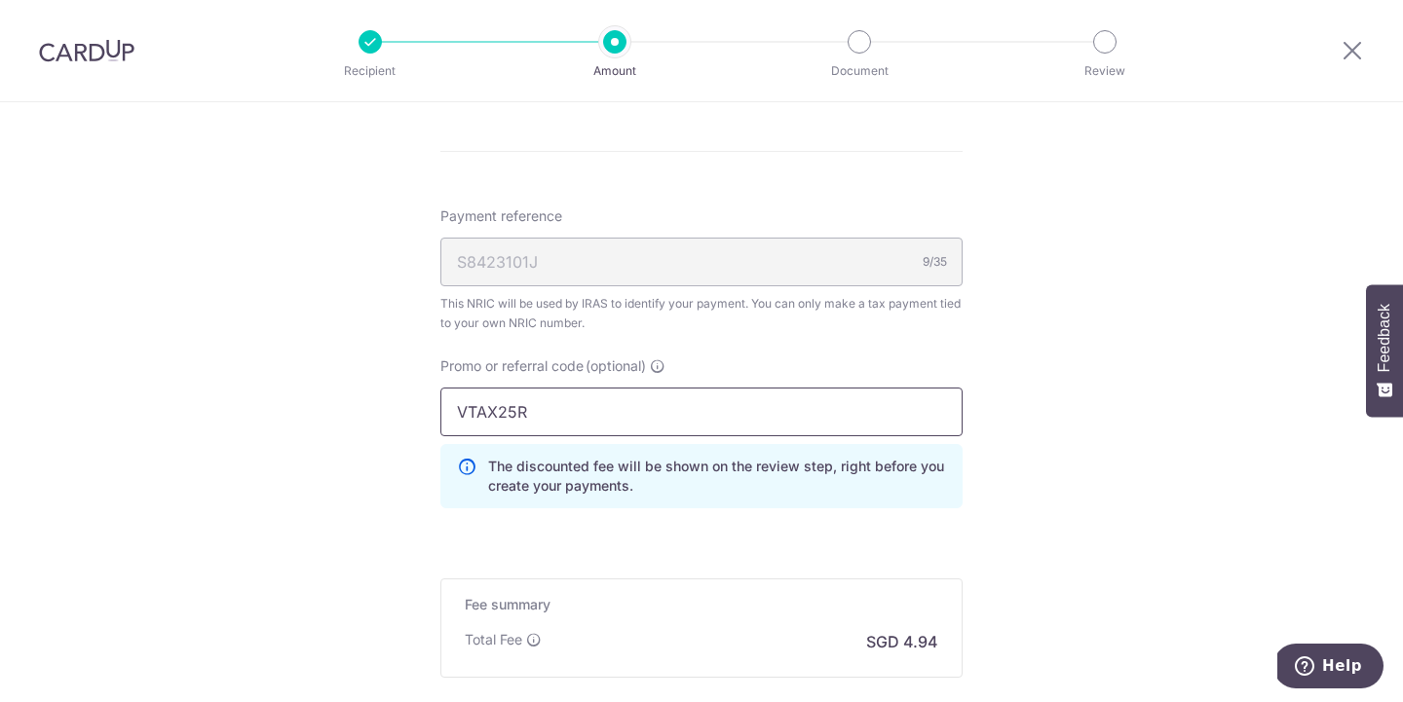
type input "VTAX25R"
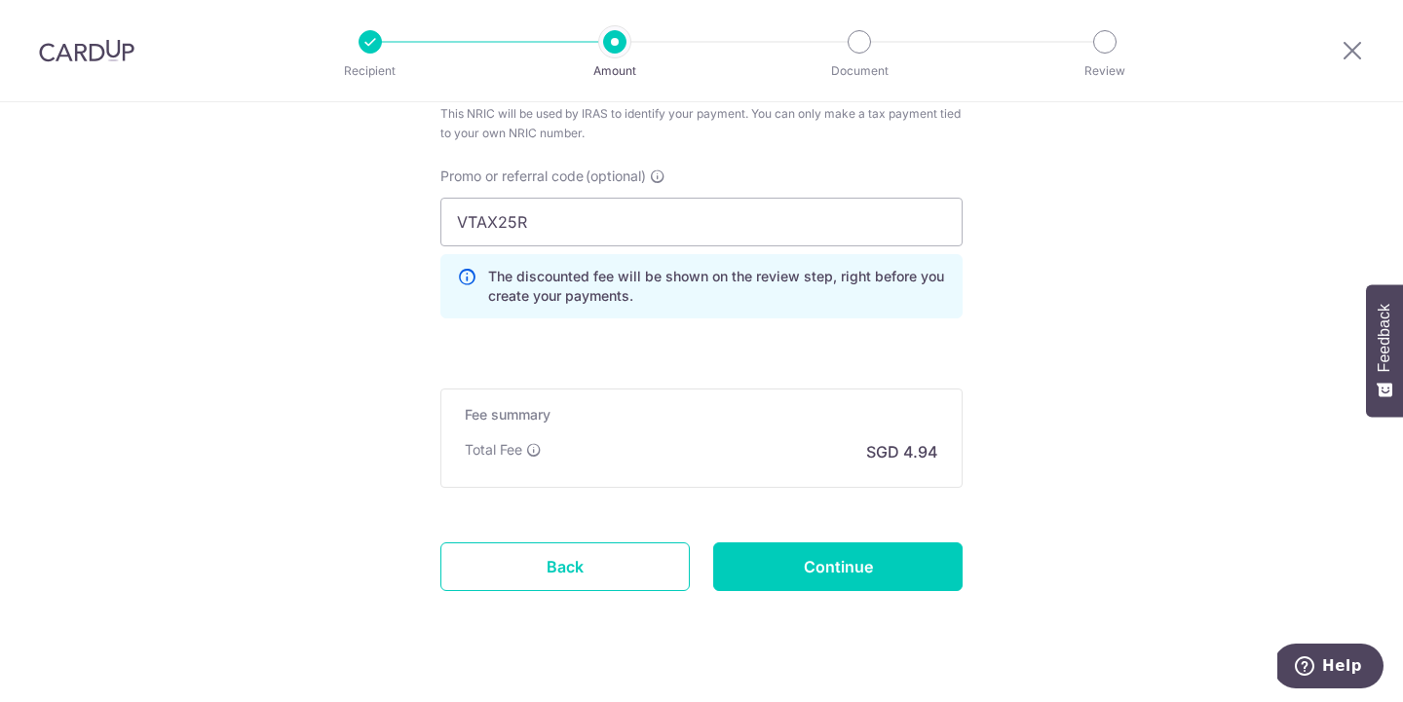
scroll to position [1363, 0]
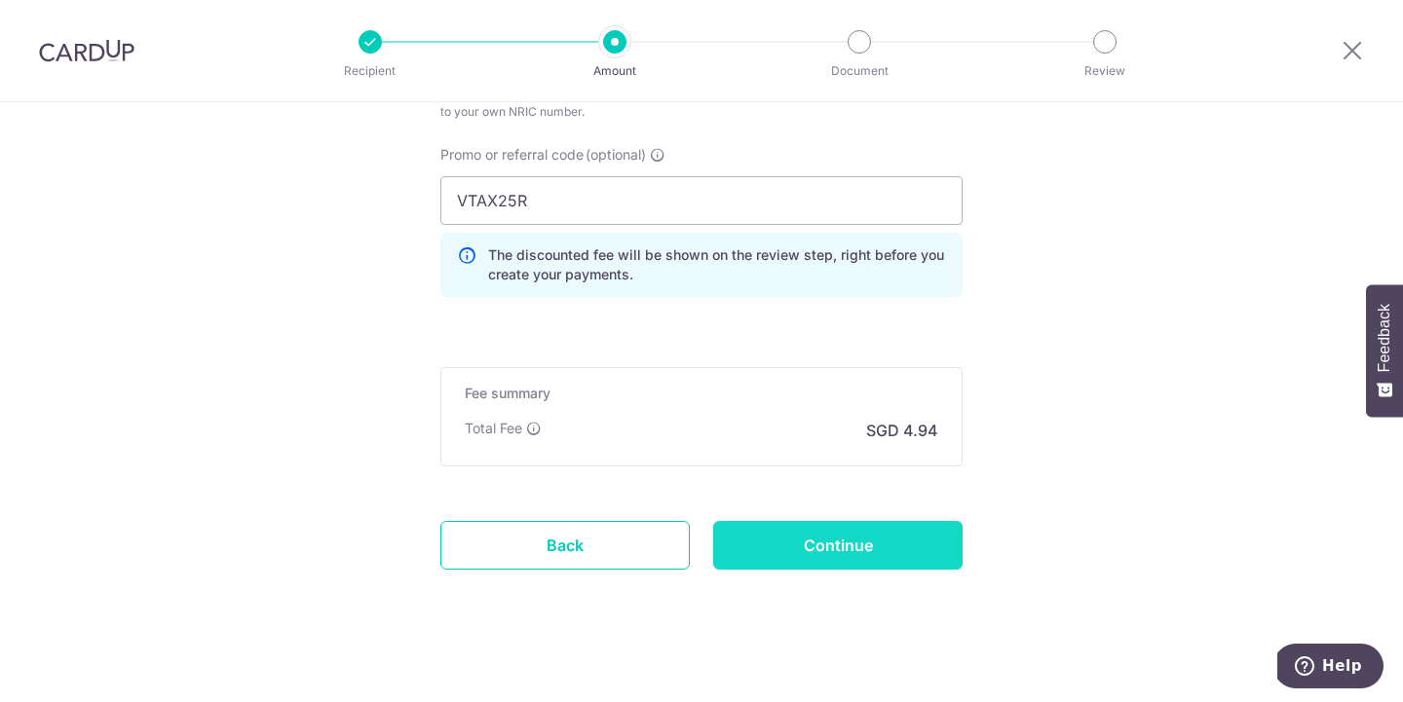
click at [768, 545] on input "Continue" at bounding box center [837, 545] width 249 height 49
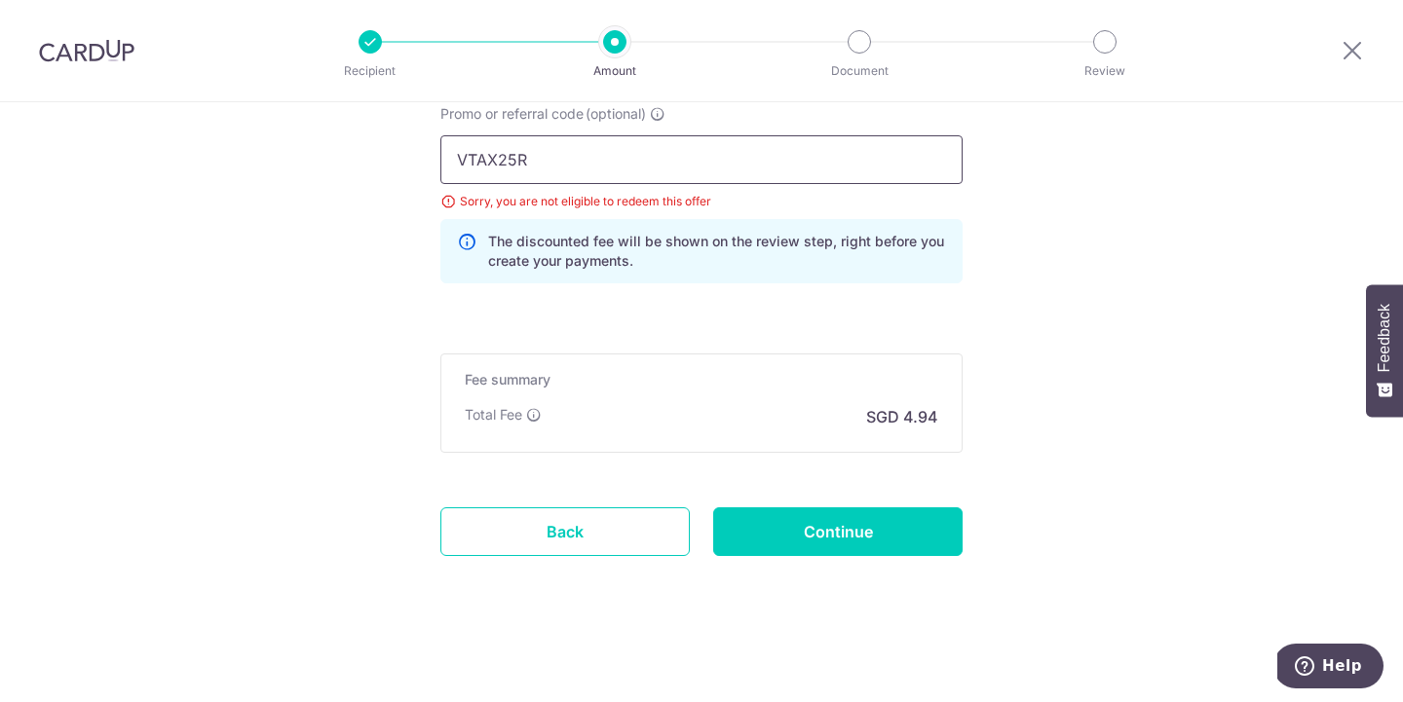
click at [594, 165] on input "VTAX25R" at bounding box center [701, 159] width 522 height 49
type input "V"
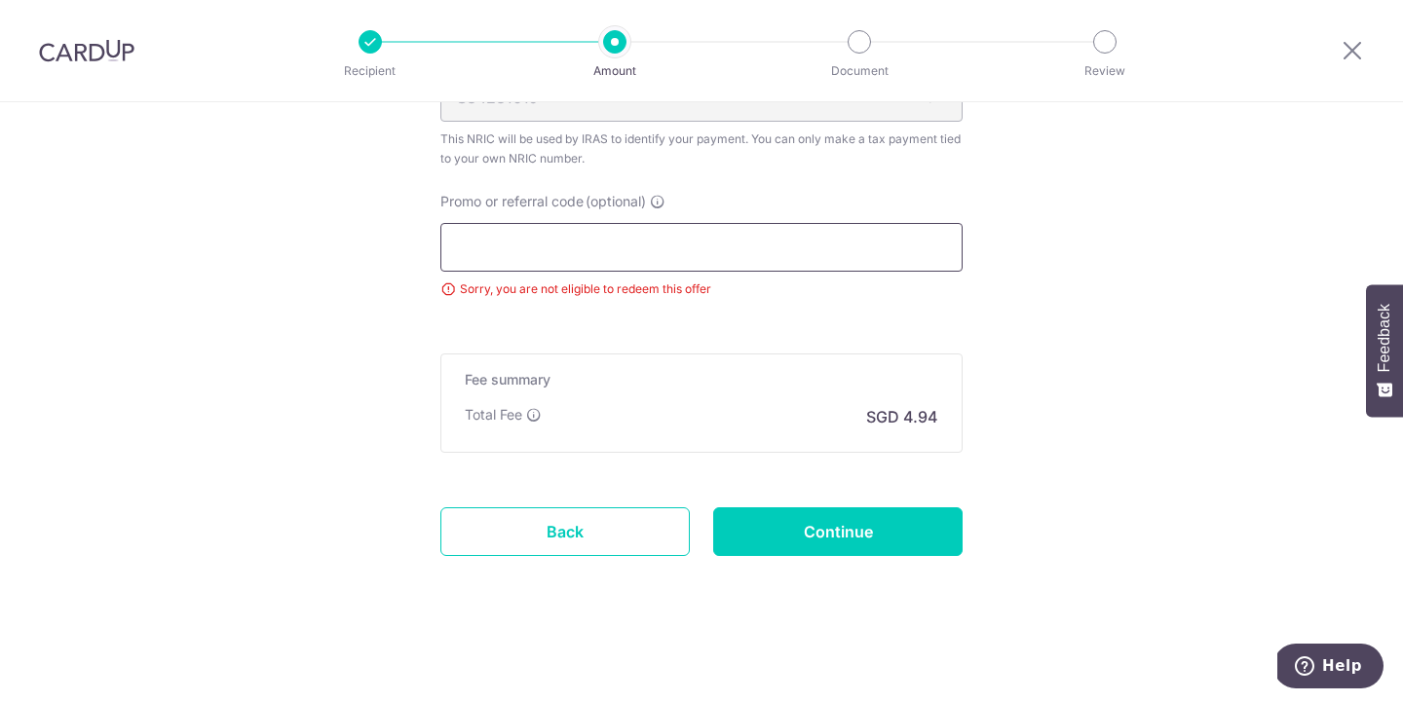
scroll to position [1316, 0]
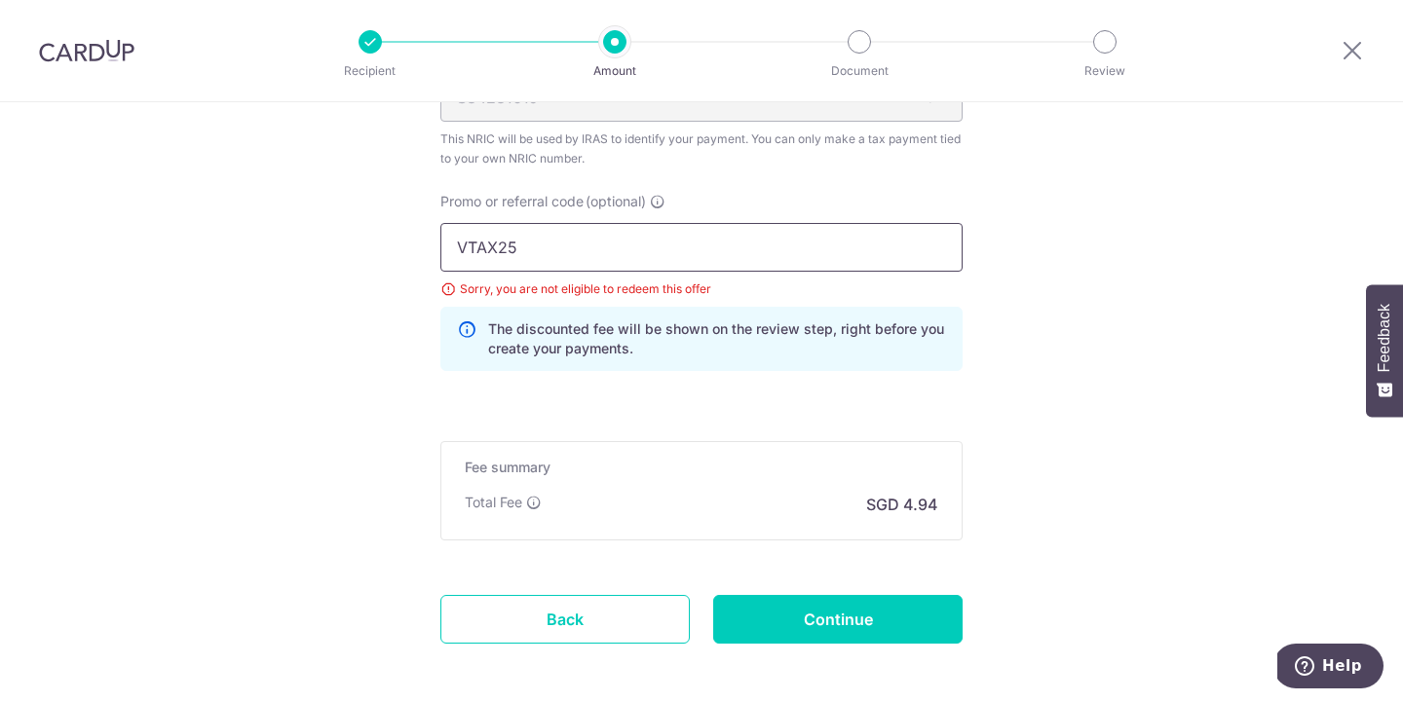
type input "VTAX25R"
click at [934, 340] on p "The discounted fee will be shown on the review step, right before you create yo…" at bounding box center [717, 338] width 458 height 39
click at [816, 619] on input "Continue" at bounding box center [837, 619] width 249 height 49
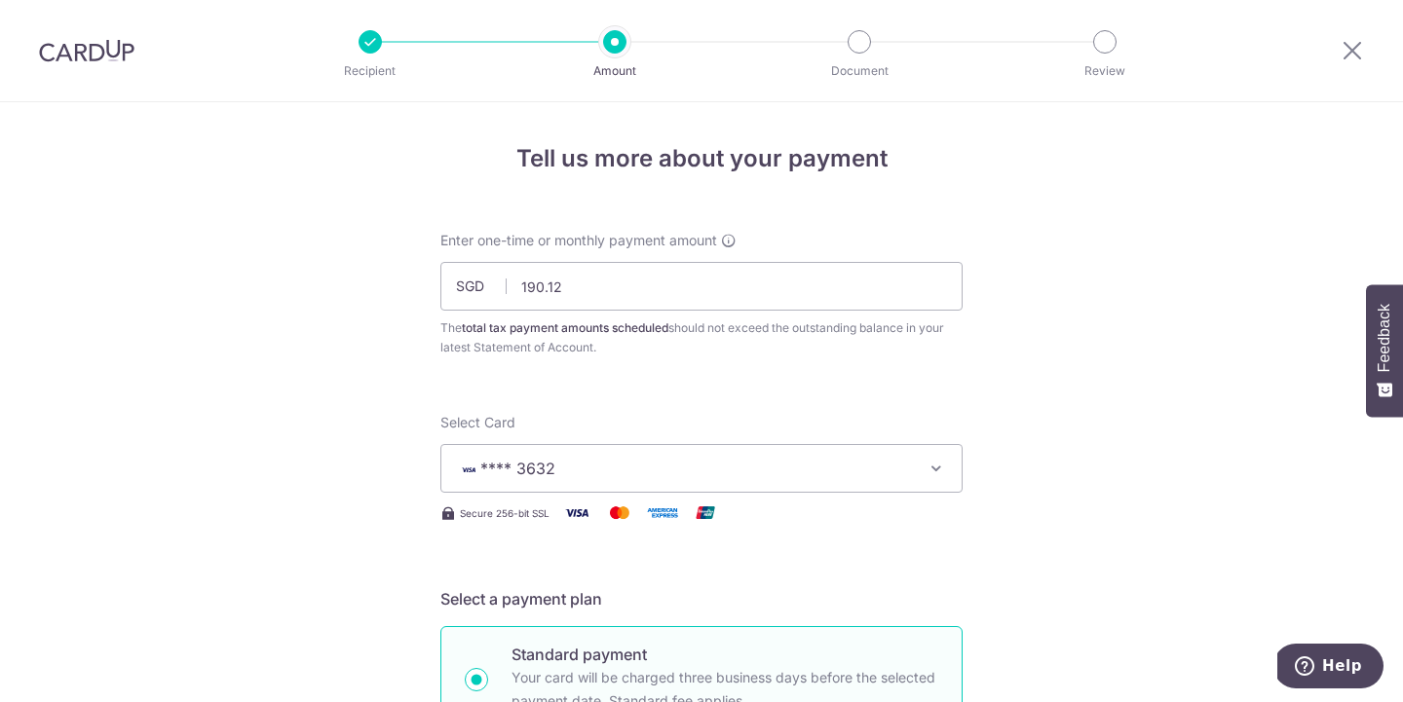
scroll to position [1404, 0]
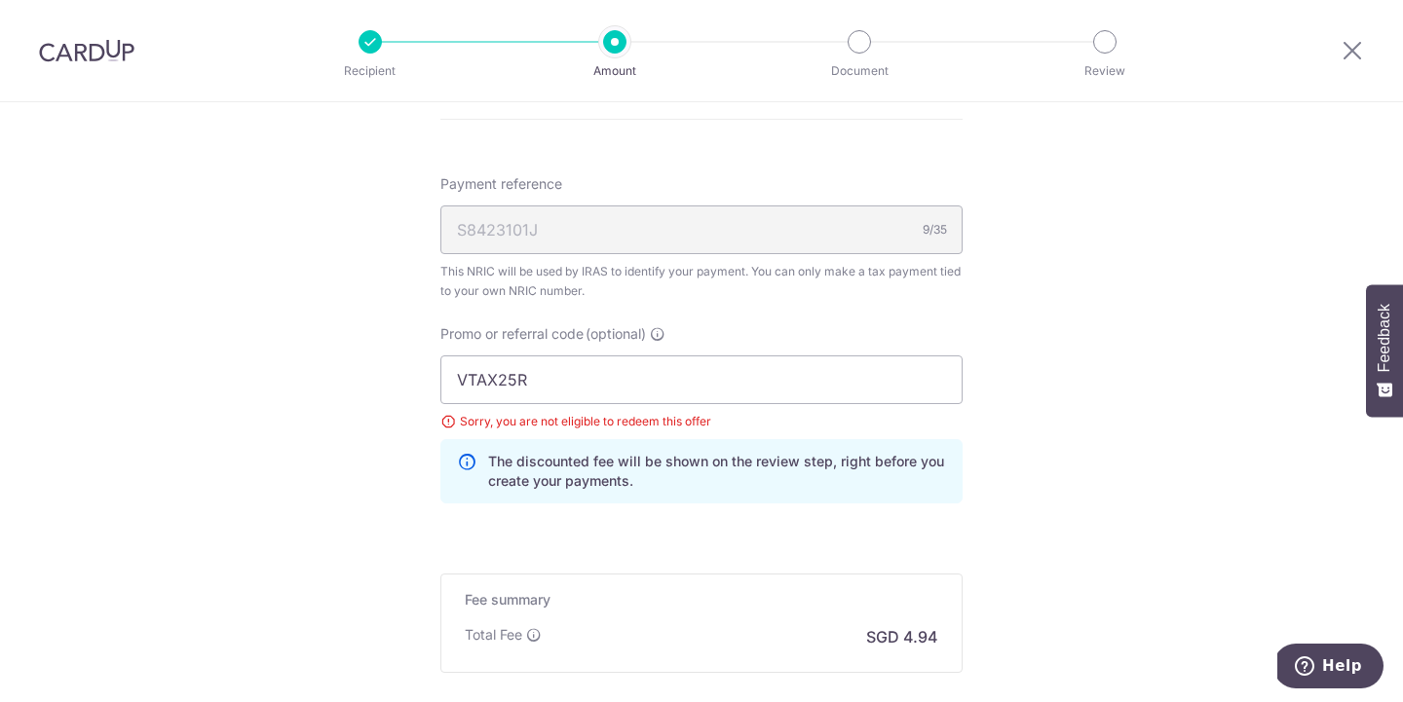
scroll to position [1194, 0]
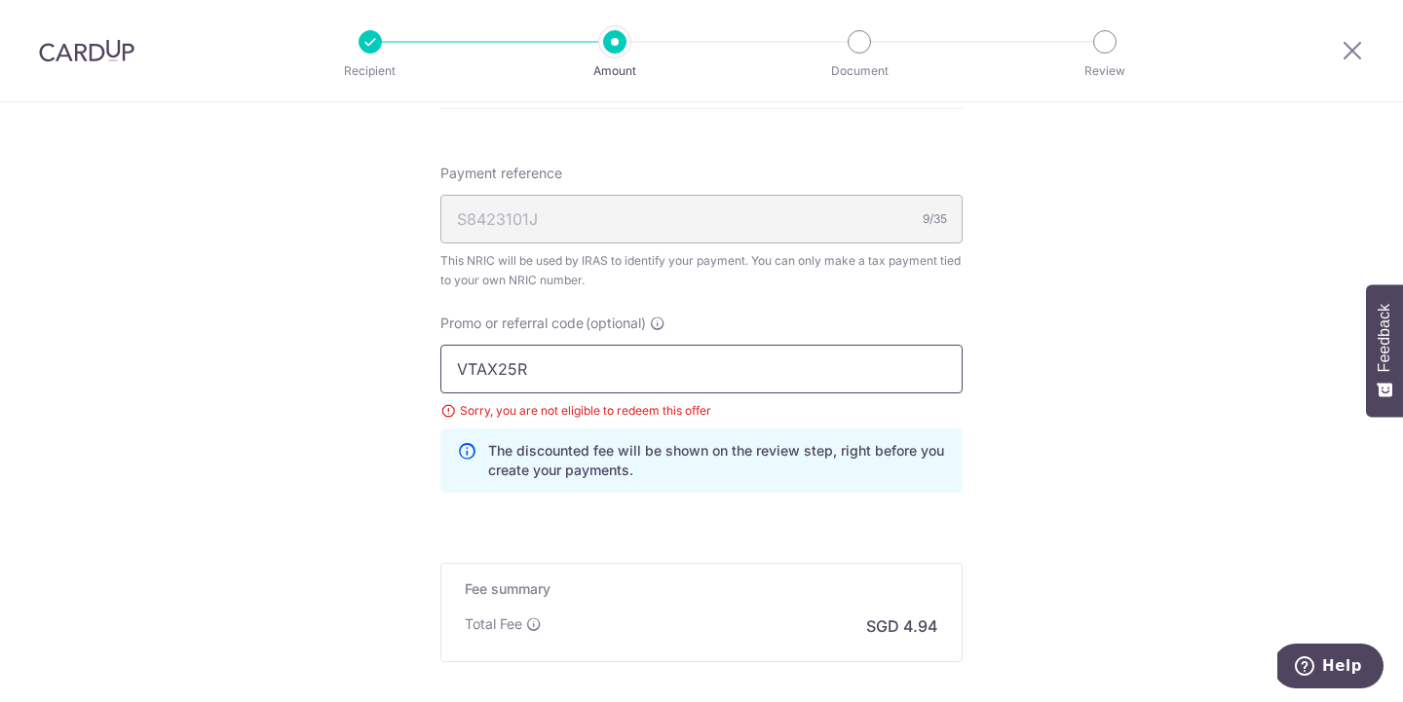
drag, startPoint x: 550, startPoint y: 380, endPoint x: 261, endPoint y: 248, distance: 317.8
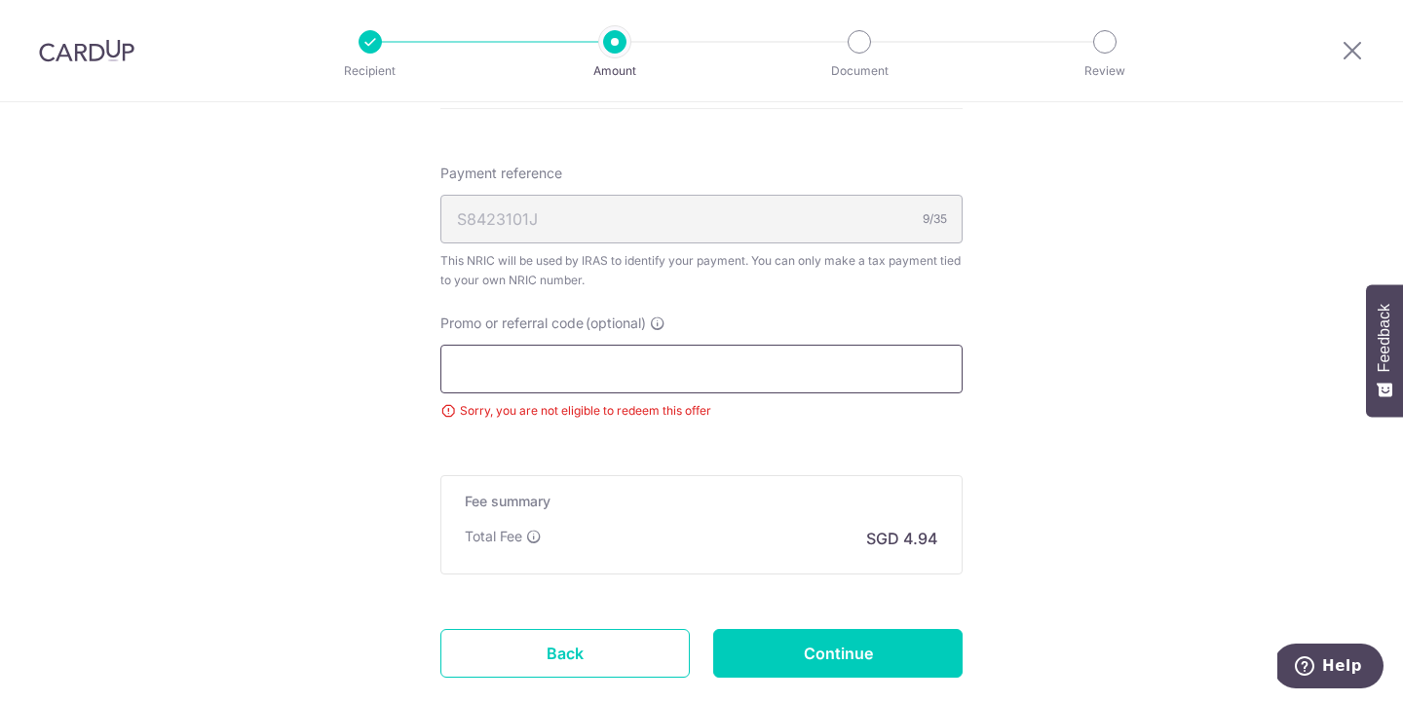
paste input "VTAX25R"
type input "VTAX25R"
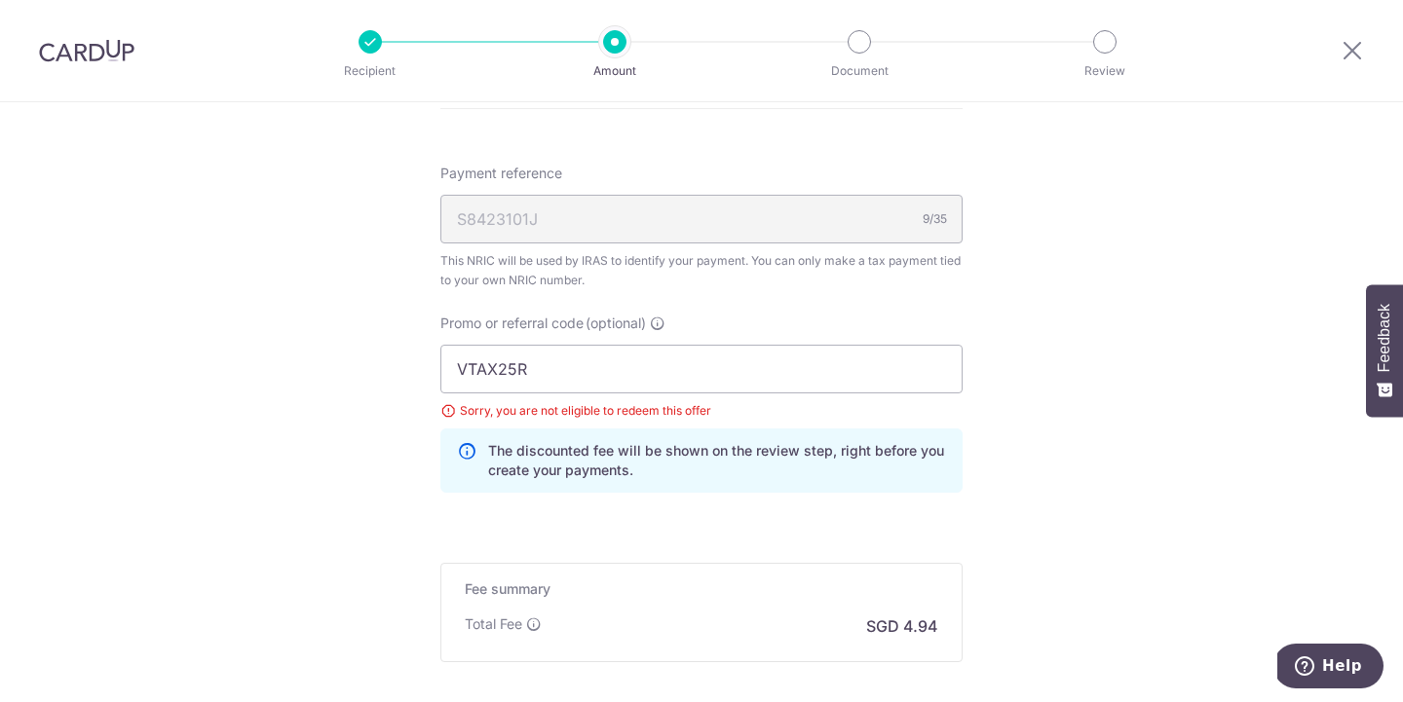
click at [911, 485] on div "The discounted fee will be shown on the review step, right before you create yo…" at bounding box center [701, 461] width 522 height 64
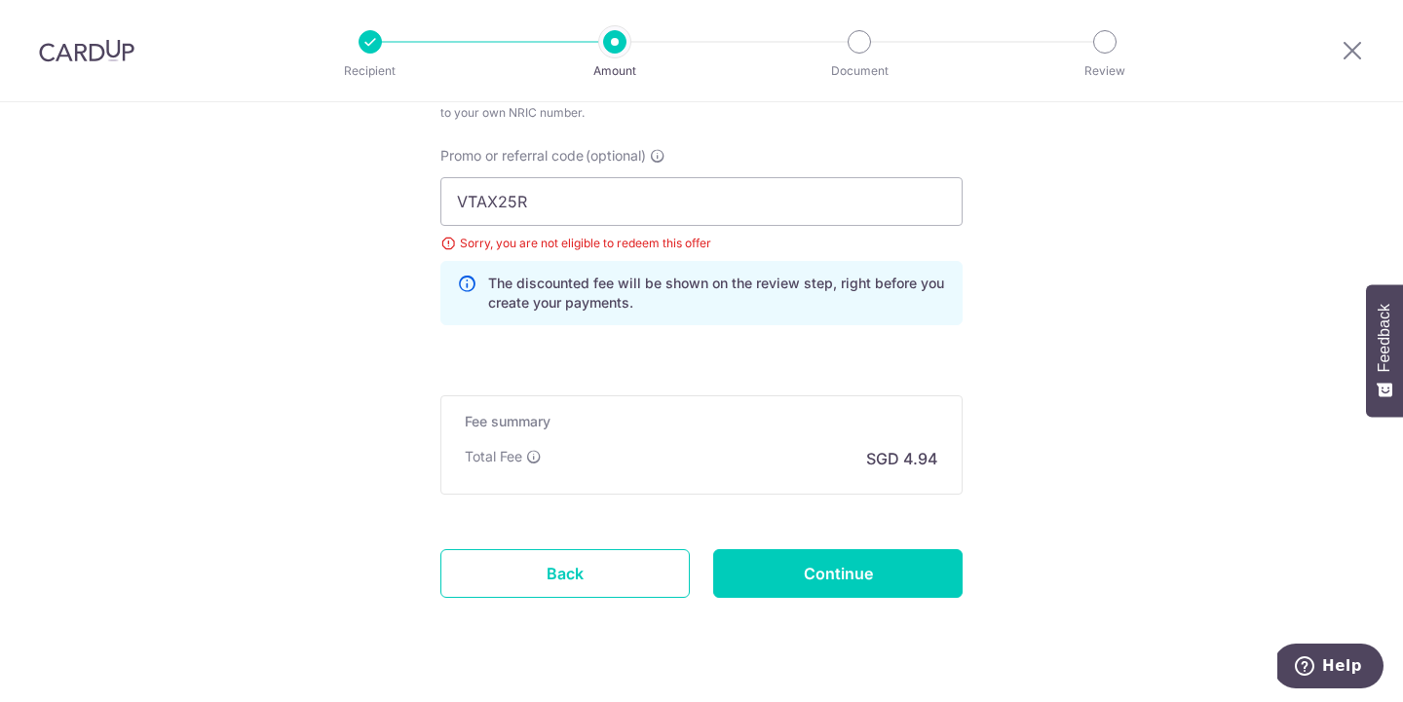
scroll to position [1407, 0]
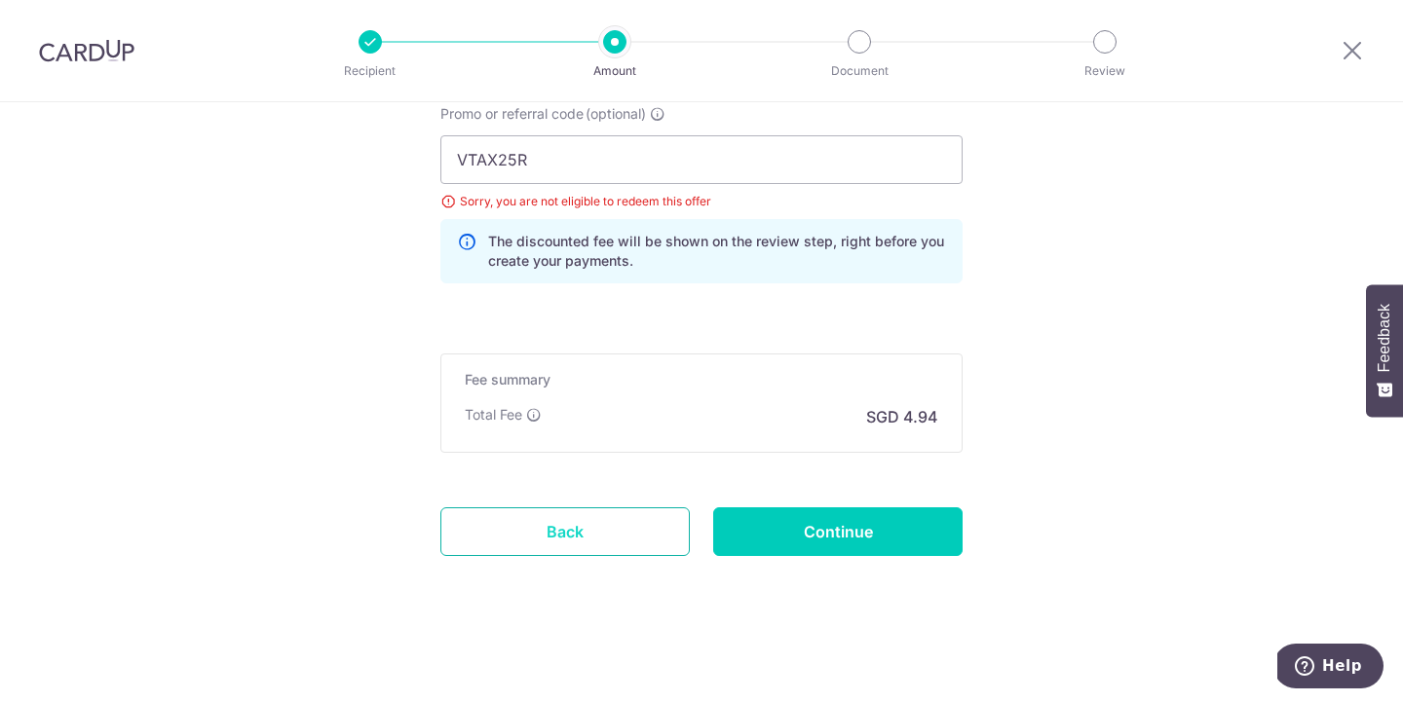
click at [507, 538] on link "Back" at bounding box center [564, 531] width 249 height 49
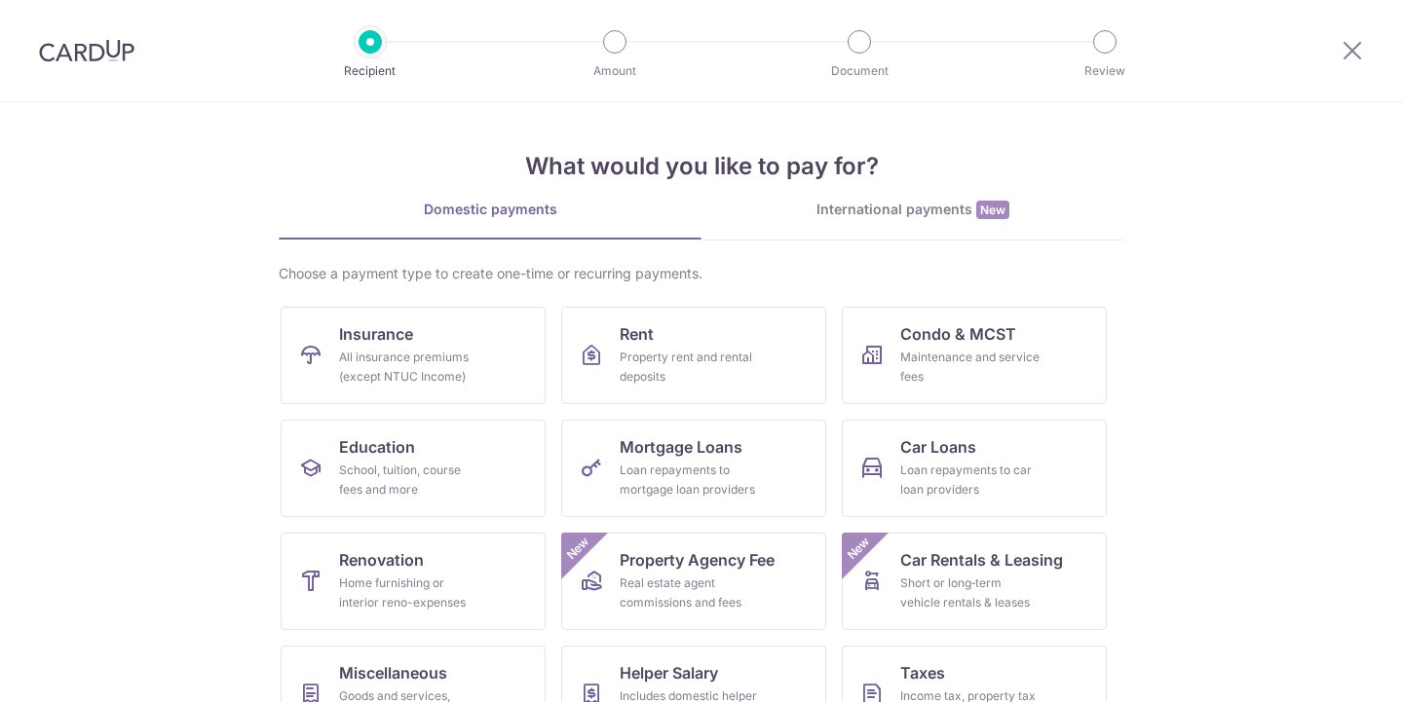
click at [1245, 418] on section "What would you like to pay for? Domestic payments International payments New Ch…" at bounding box center [701, 402] width 1403 height 600
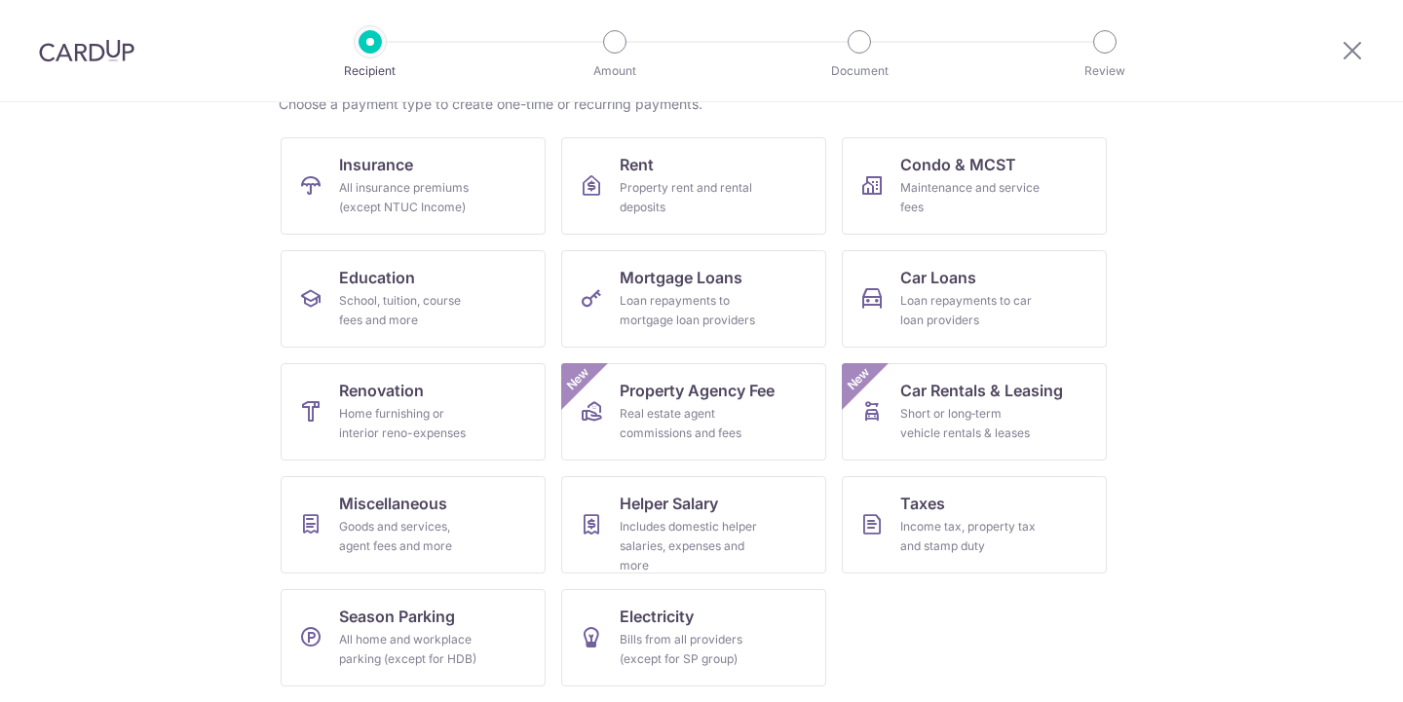
scroll to position [169, 0]
click at [1037, 533] on link "Taxes Income tax, property tax and stamp duty" at bounding box center [974, 524] width 265 height 97
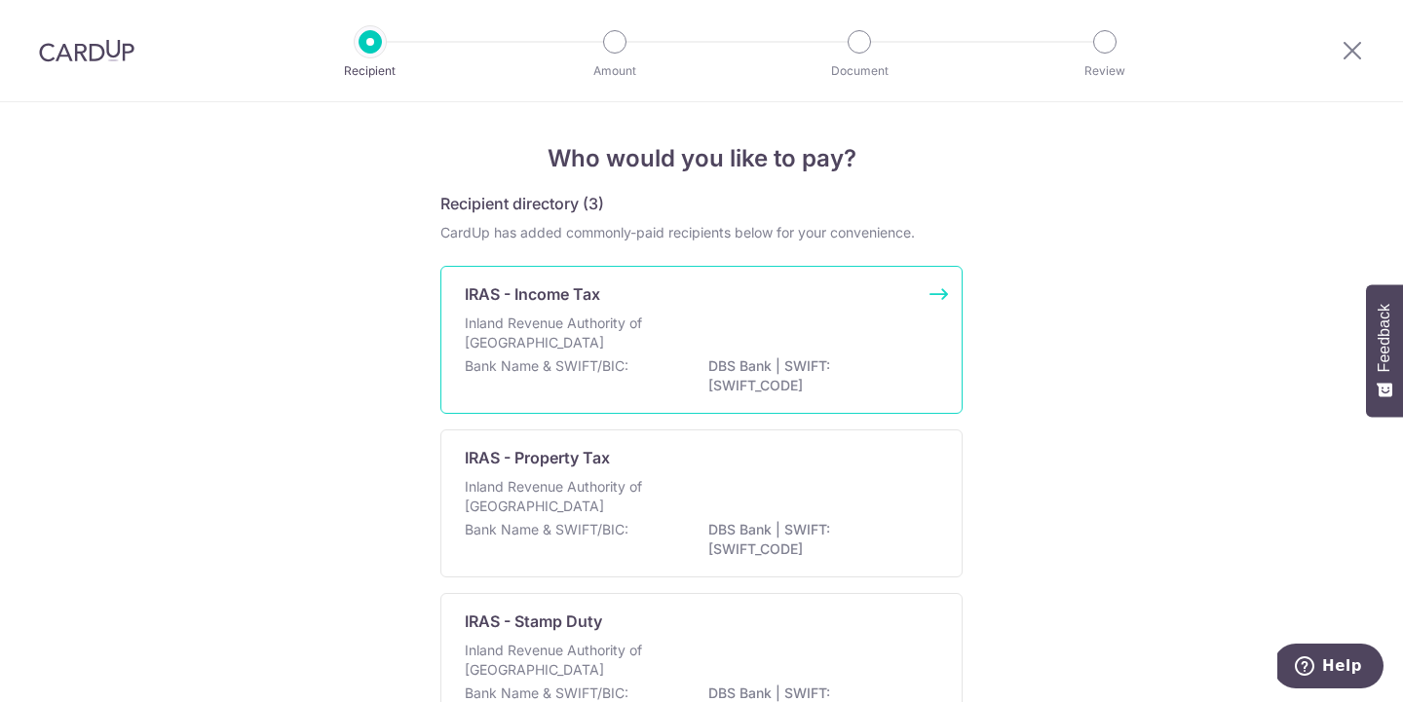
click at [933, 295] on div "IRAS - Income Tax Inland Revenue Authority of [GEOGRAPHIC_DATA] Bank Name & SWI…" at bounding box center [701, 340] width 522 height 148
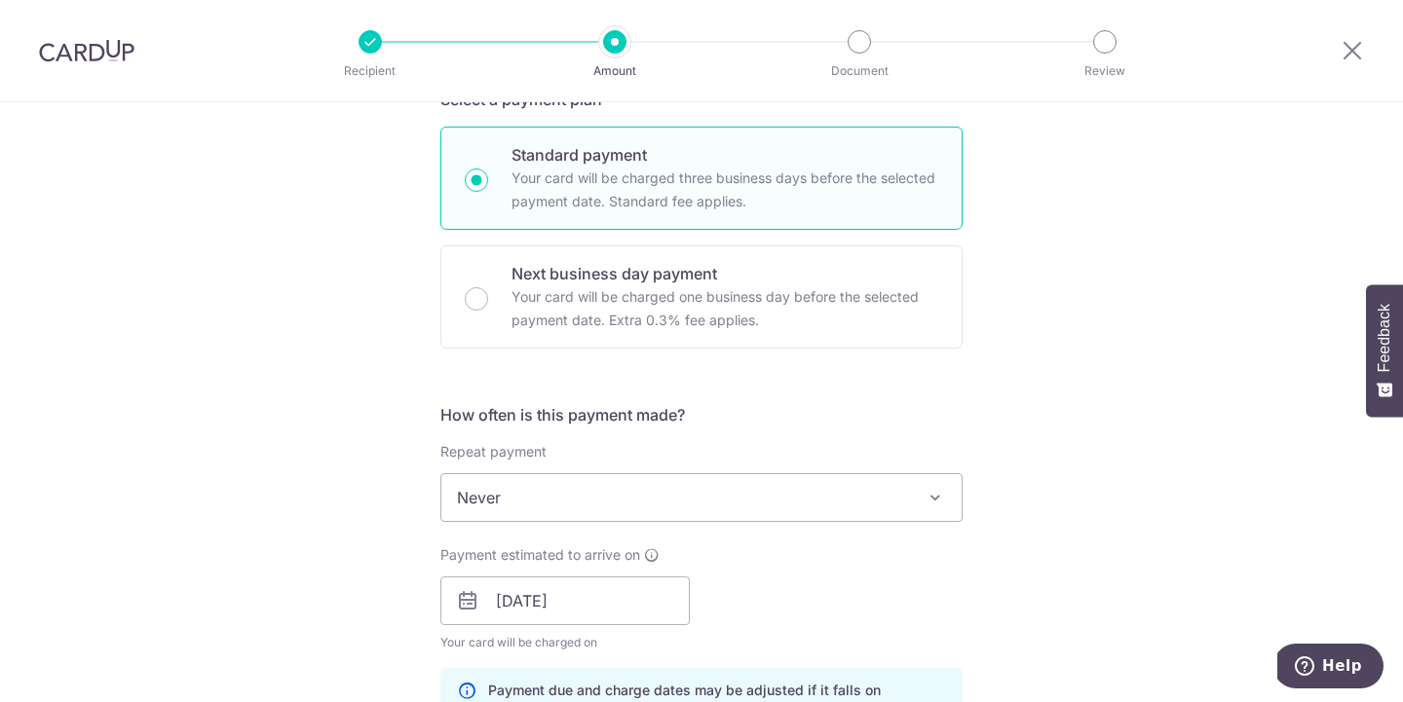
scroll to position [520, 0]
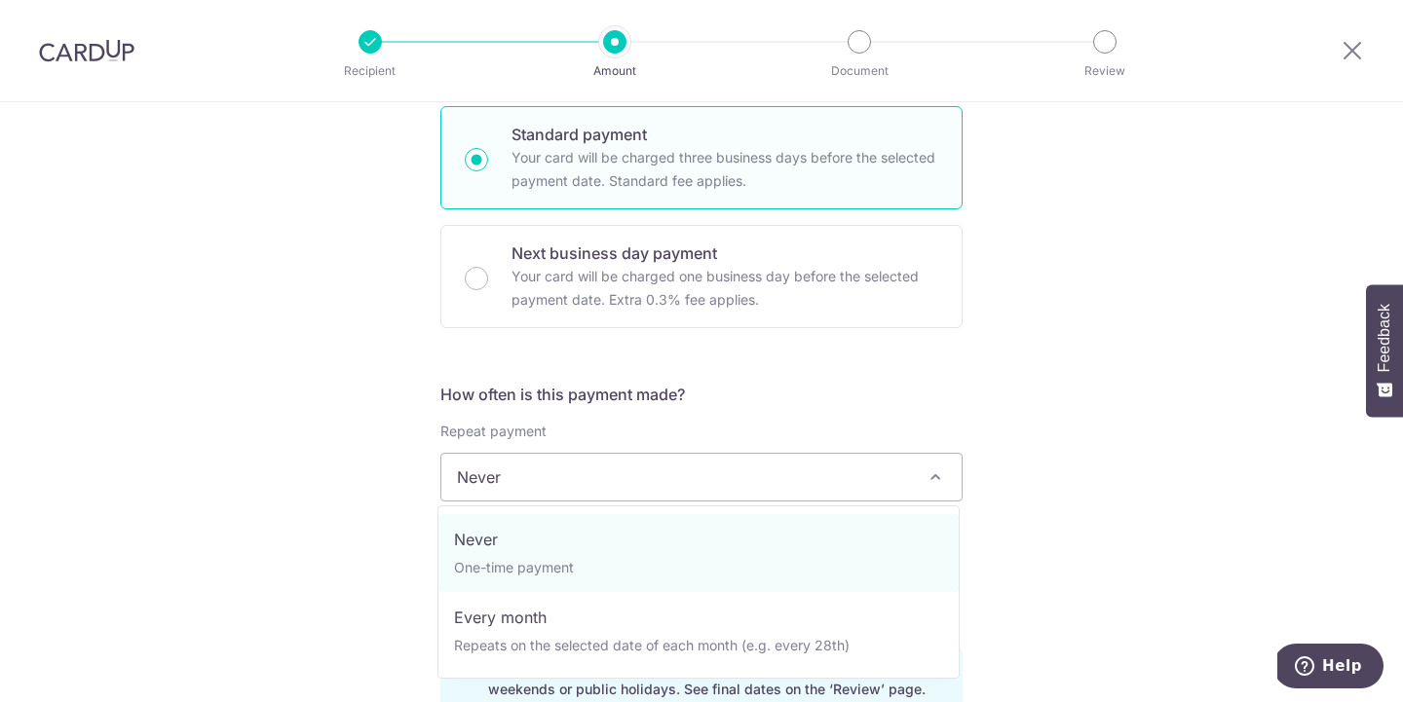
click at [857, 485] on span "Never" at bounding box center [701, 477] width 520 height 47
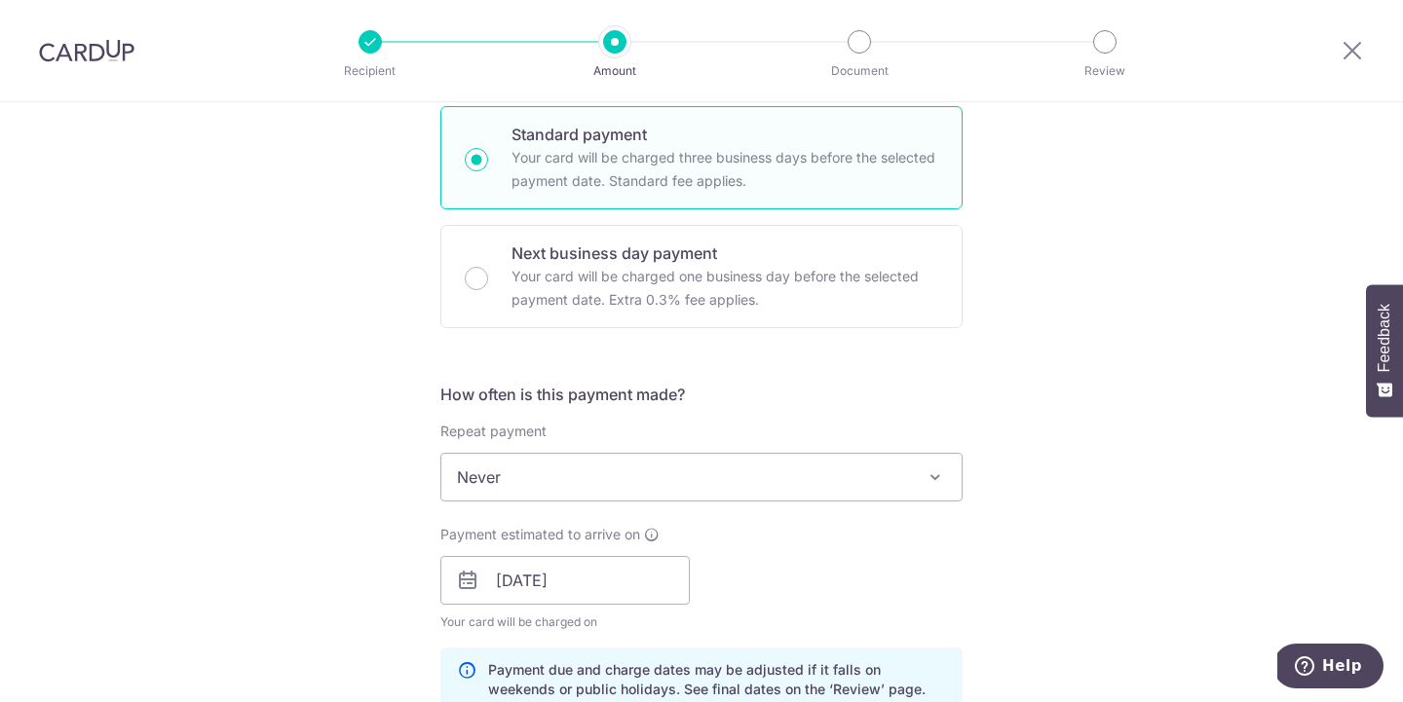
click at [1129, 496] on div "Tell us more about your payment Enter one-time or monthly payment amount SGD 19…" at bounding box center [701, 526] width 1403 height 1889
click at [845, 493] on span "Never" at bounding box center [701, 477] width 520 height 47
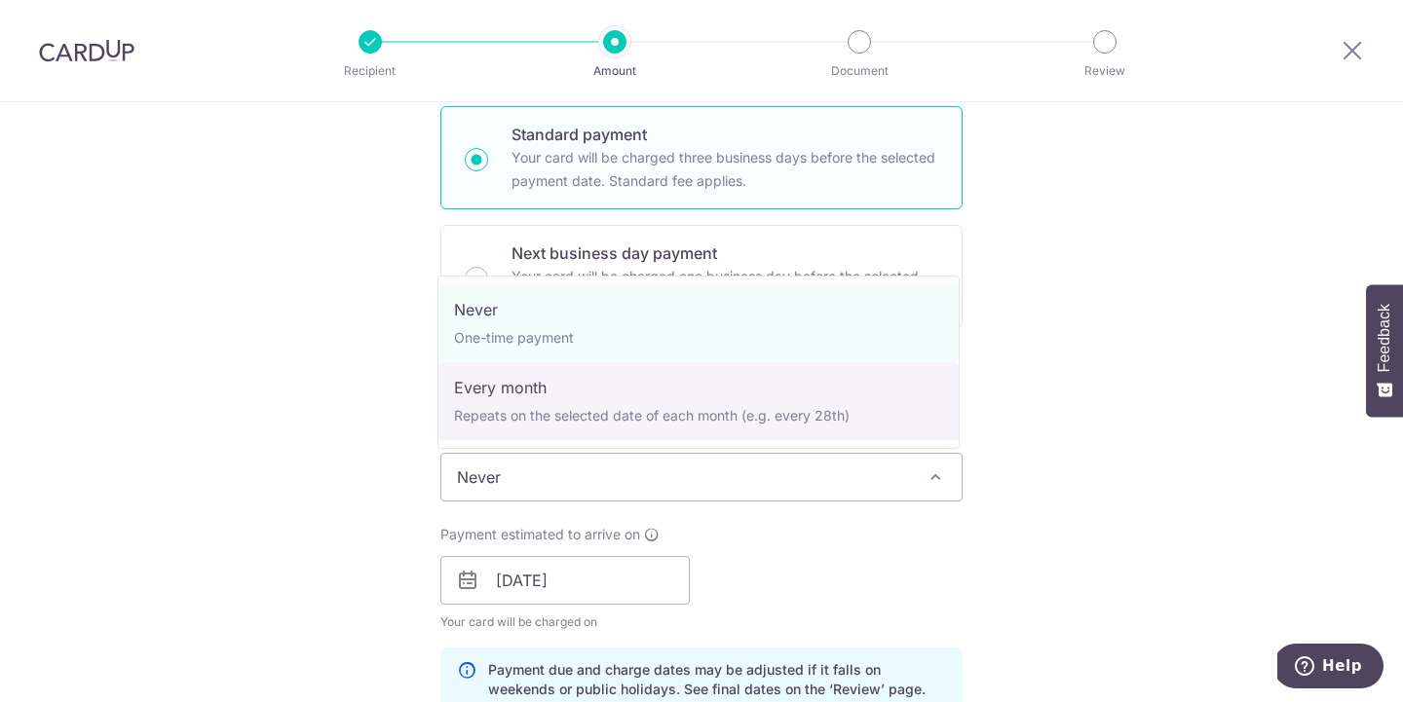
select select "3"
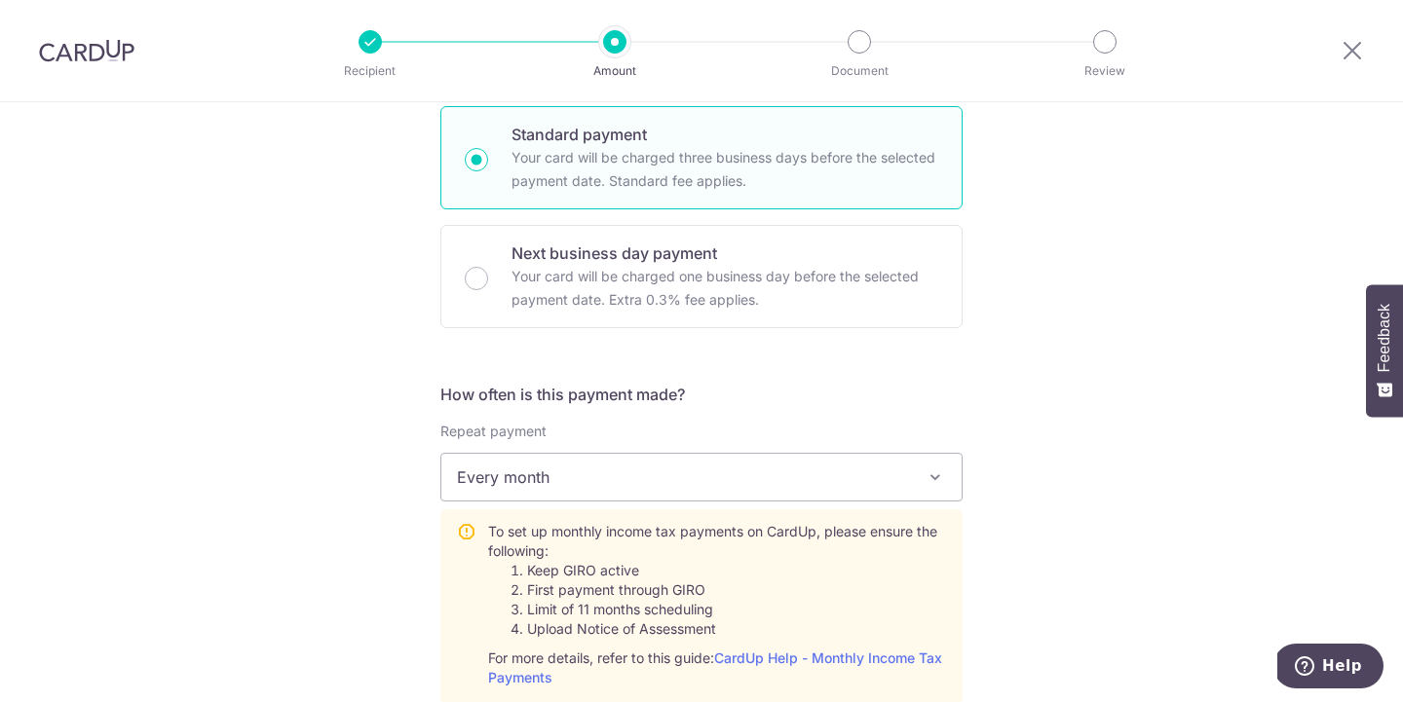
click at [1130, 423] on div "Tell us more about your payment Enter one-time or monthly payment amount SGD 19…" at bounding box center [701, 637] width 1403 height 2111
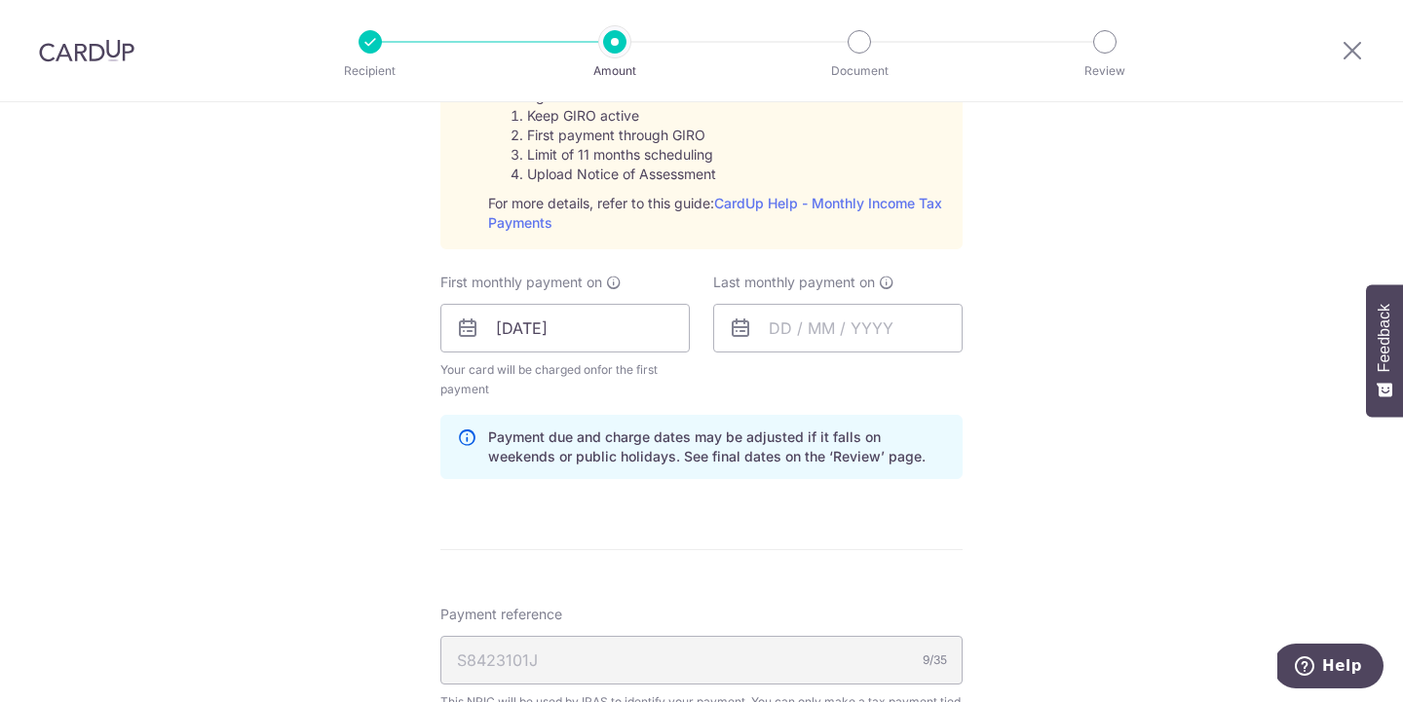
scroll to position [1024, 0]
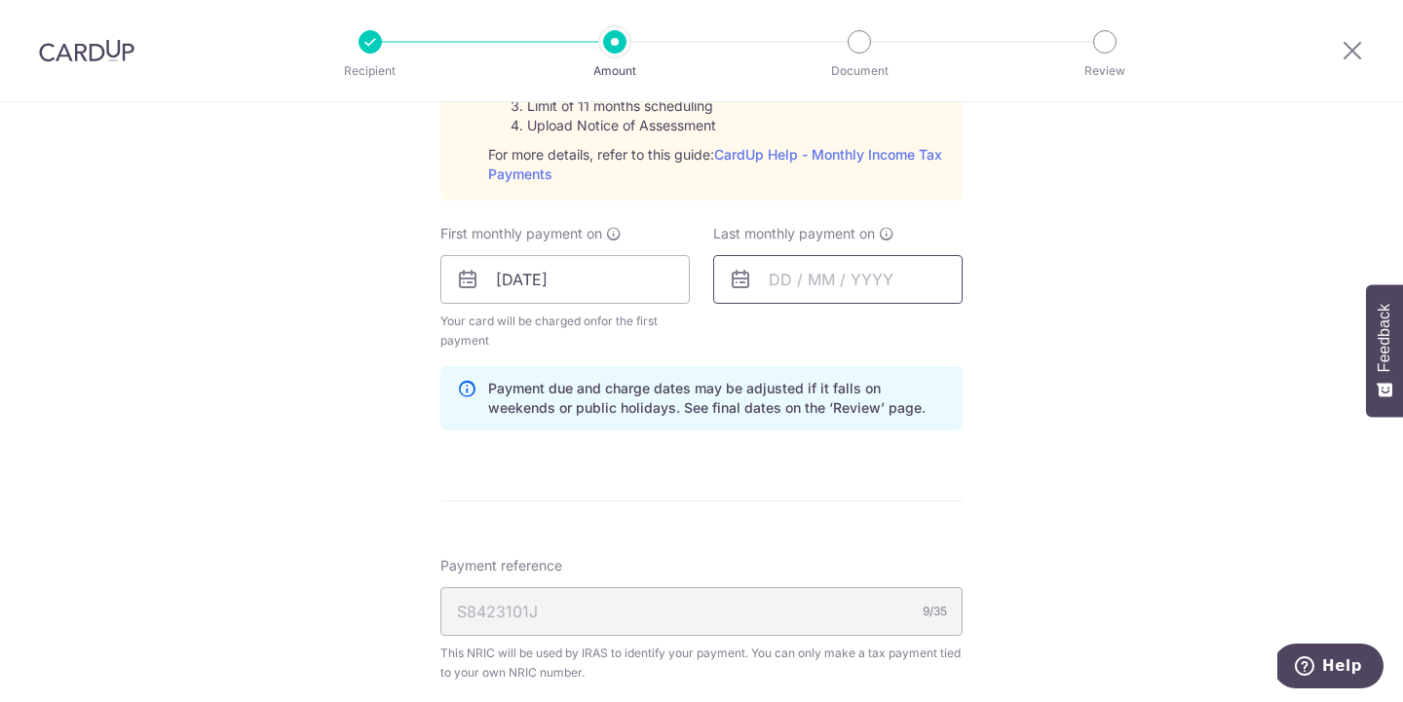
click at [882, 271] on input "text" at bounding box center [837, 279] width 249 height 49
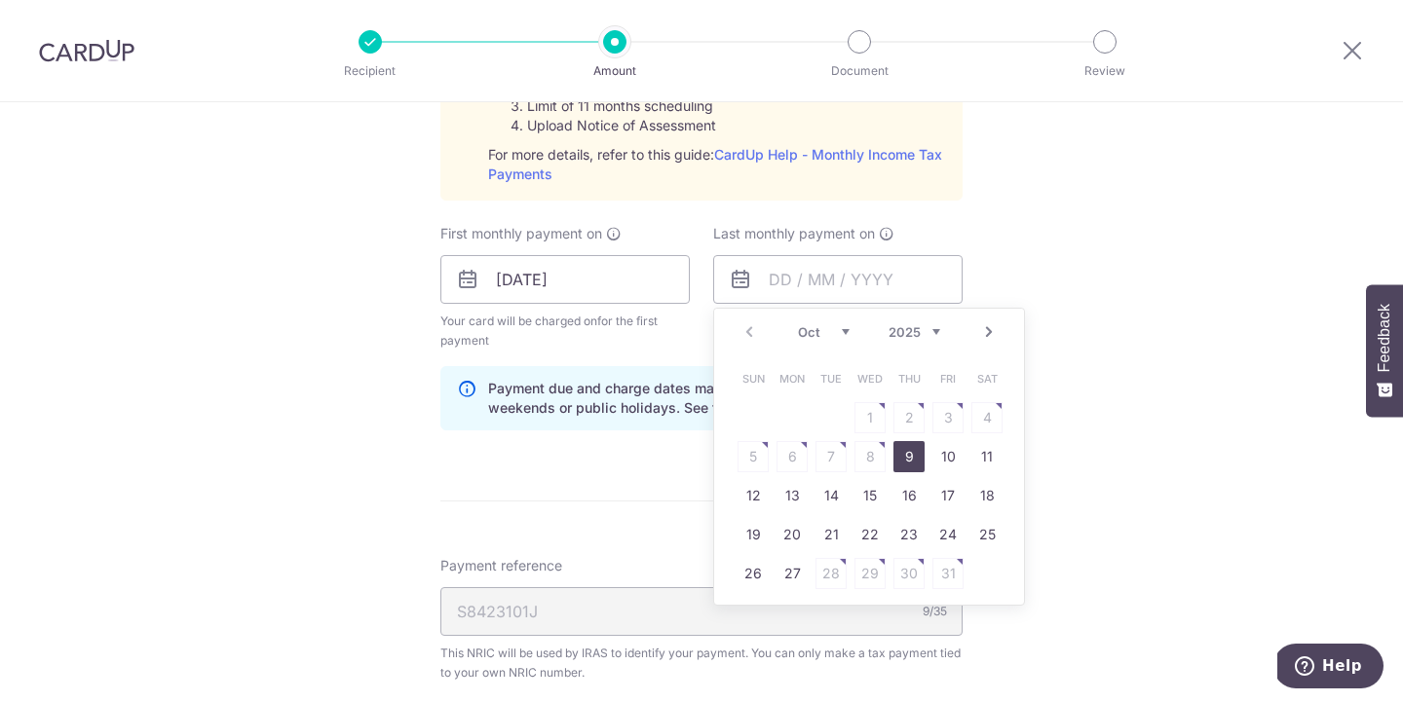
click at [980, 332] on link "Next" at bounding box center [988, 331] width 23 height 23
click at [909, 532] on link "25" at bounding box center [908, 534] width 31 height 31
type input "25/12/2025"
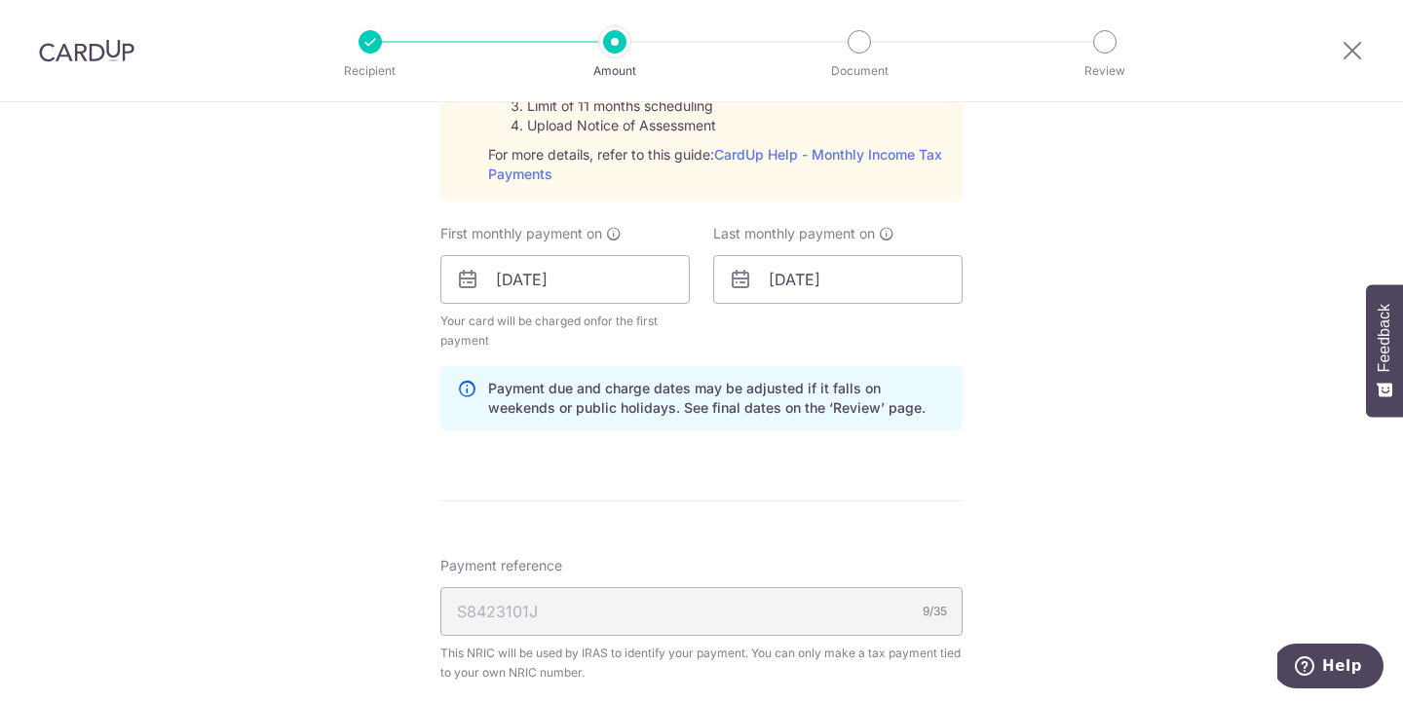
click at [1064, 353] on div "Tell us more about your payment Enter one-time or monthly payment amount SGD 19…" at bounding box center [701, 134] width 1403 height 2111
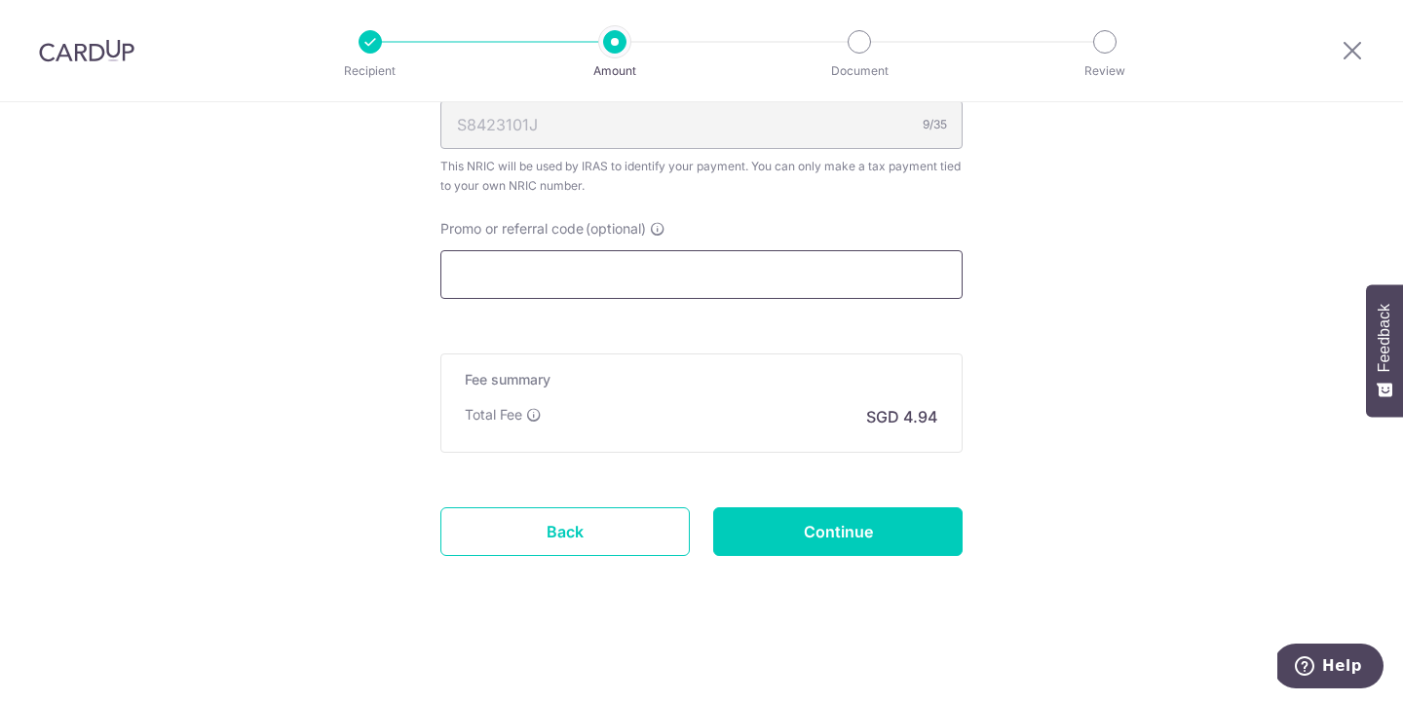
click at [832, 257] on input "Promo or referral code (optional)" at bounding box center [701, 274] width 522 height 49
paste input "VTAX25R"
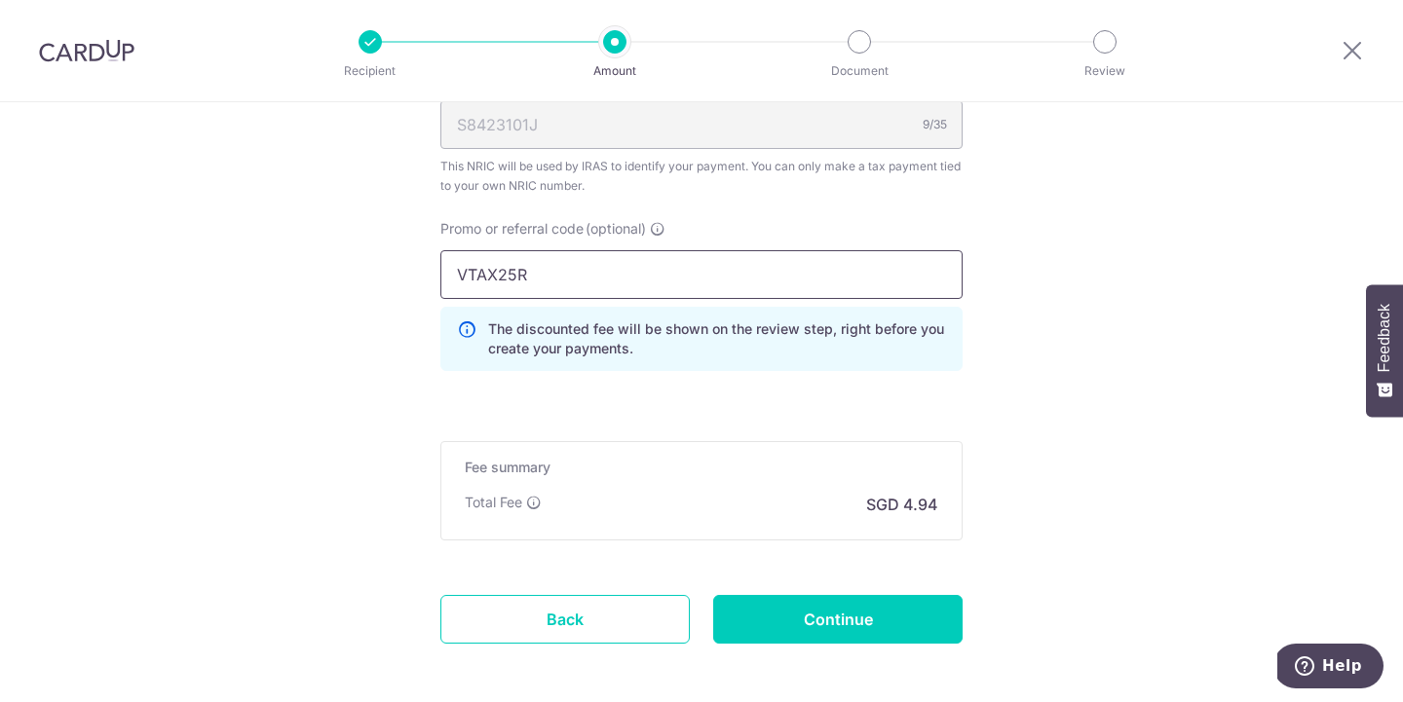
scroll to position [1510, 0]
type input "VTAX25R"
click at [841, 630] on input "Continue" at bounding box center [837, 620] width 249 height 49
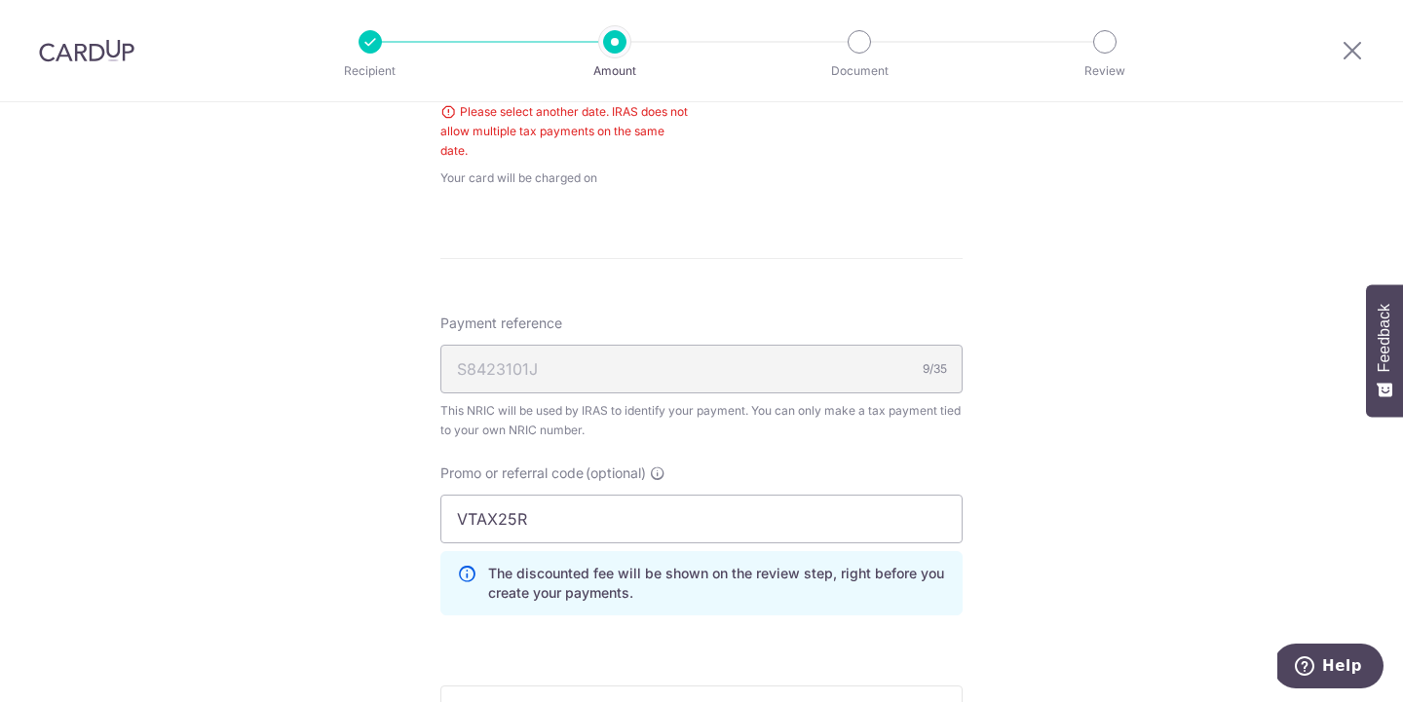
click at [1327, 399] on div "Tell us more about your payment Enter one-time or monthly payment amount SGD 19…" at bounding box center [701, 53] width 1403 height 1963
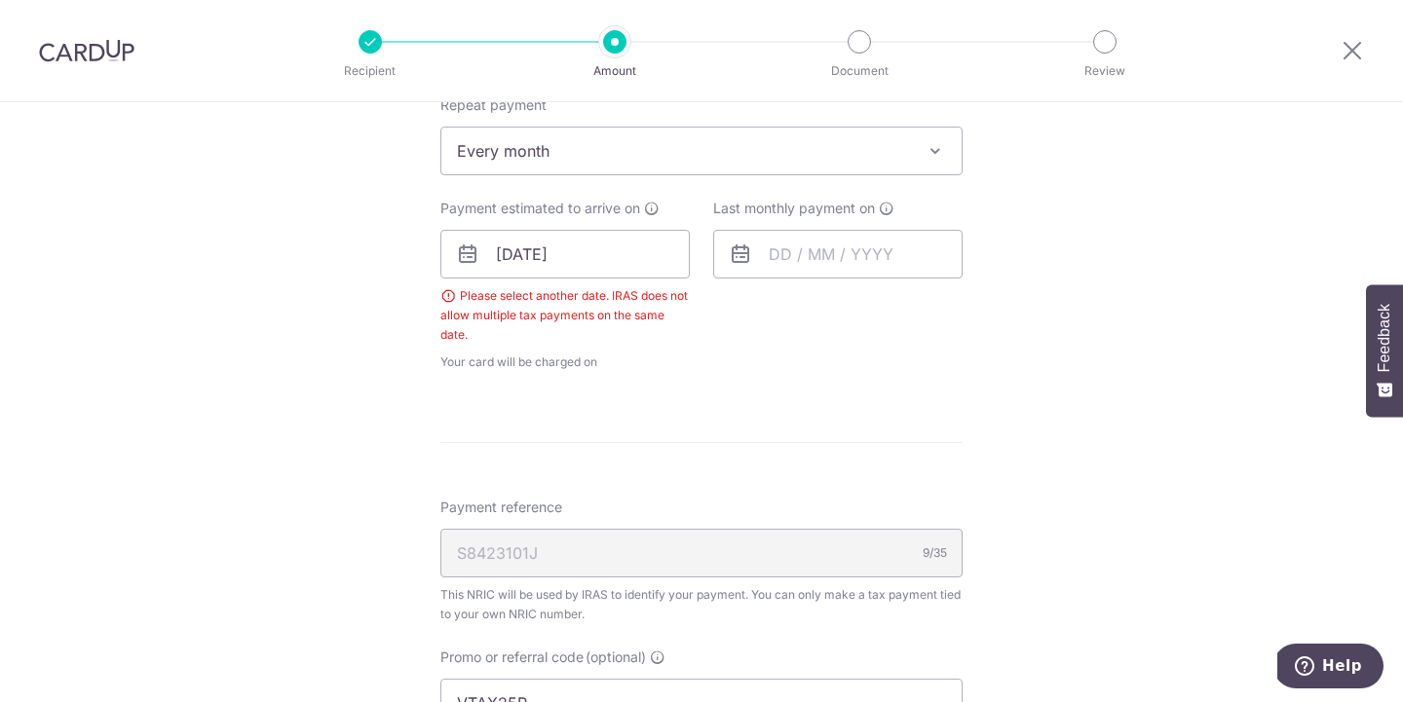
scroll to position [845, 0]
click at [857, 255] on input "text" at bounding box center [837, 255] width 249 height 49
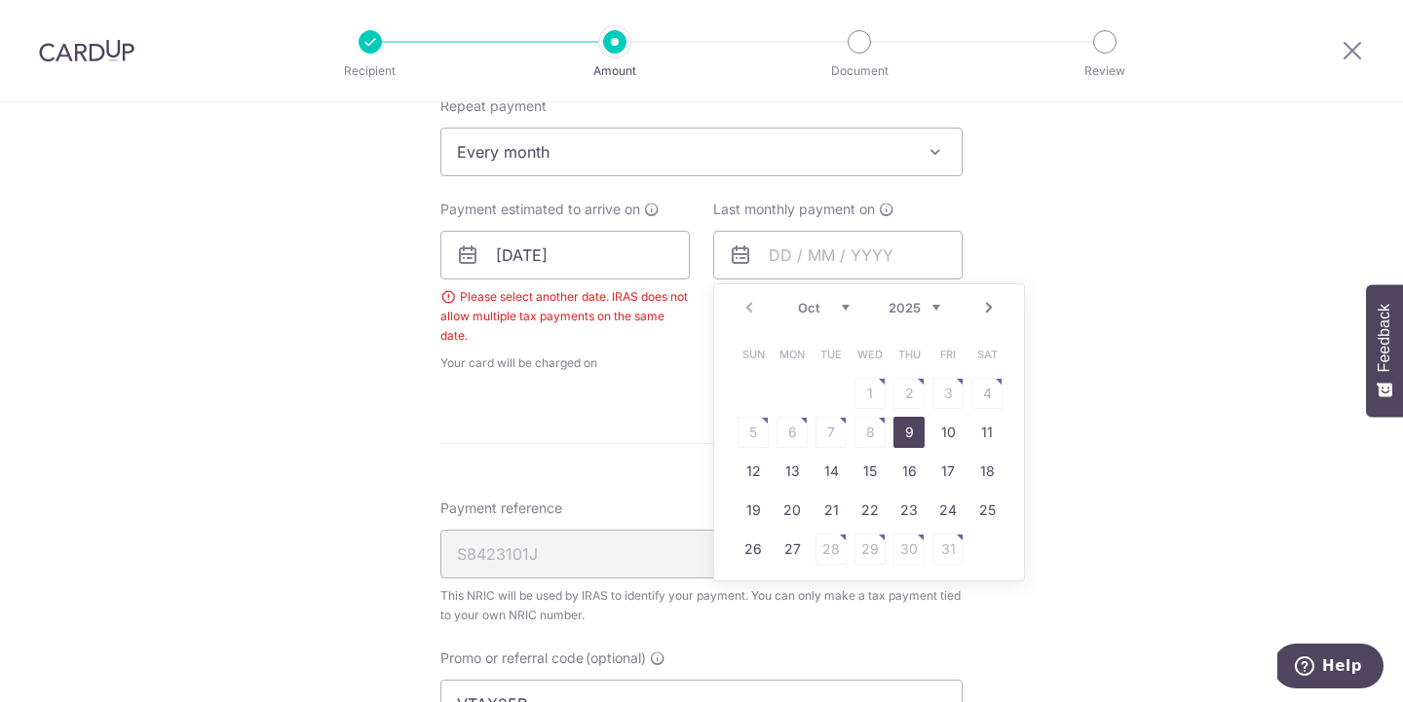
click at [987, 313] on link "Next" at bounding box center [988, 307] width 23 height 23
click at [833, 441] on link "9" at bounding box center [830, 432] width 31 height 31
type input "[DATE]"
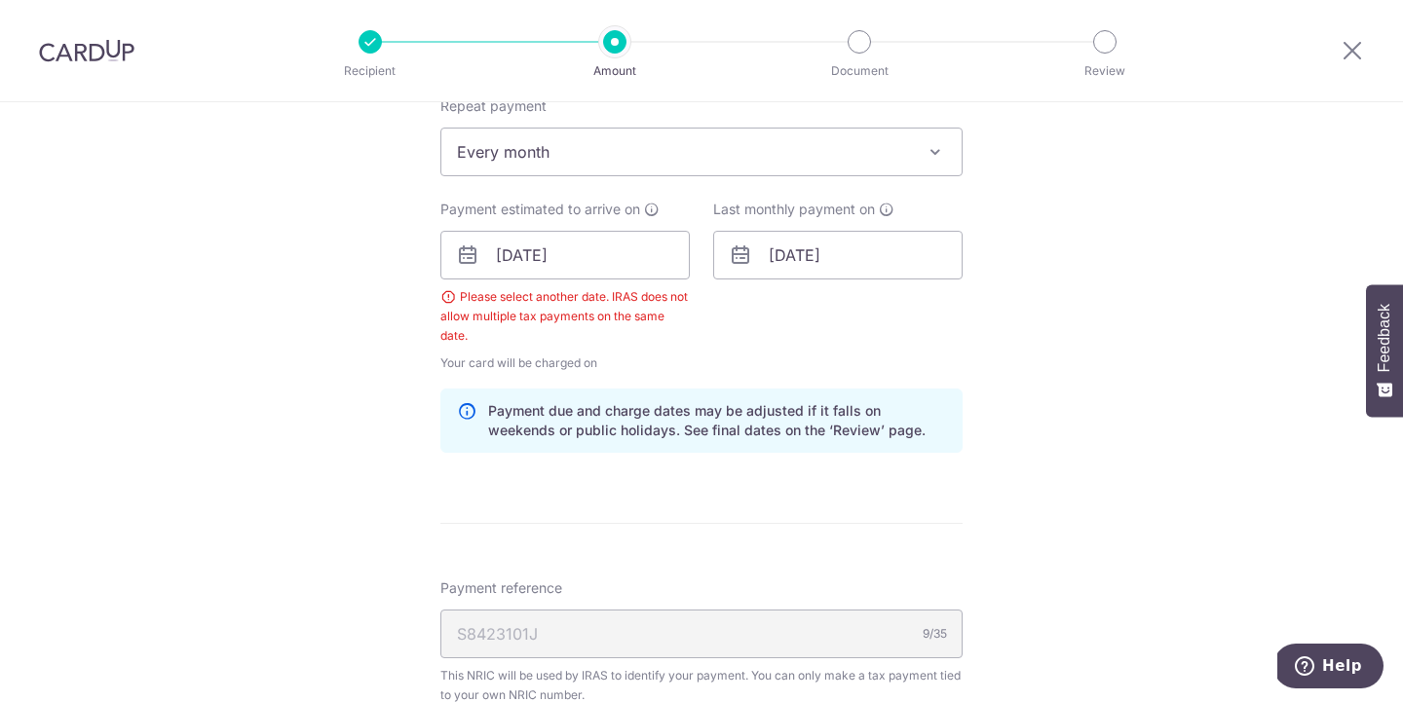
click at [1114, 340] on div "Tell us more about your payment Enter one-time or monthly payment amount SGD 19…" at bounding box center [701, 278] width 1403 height 2043
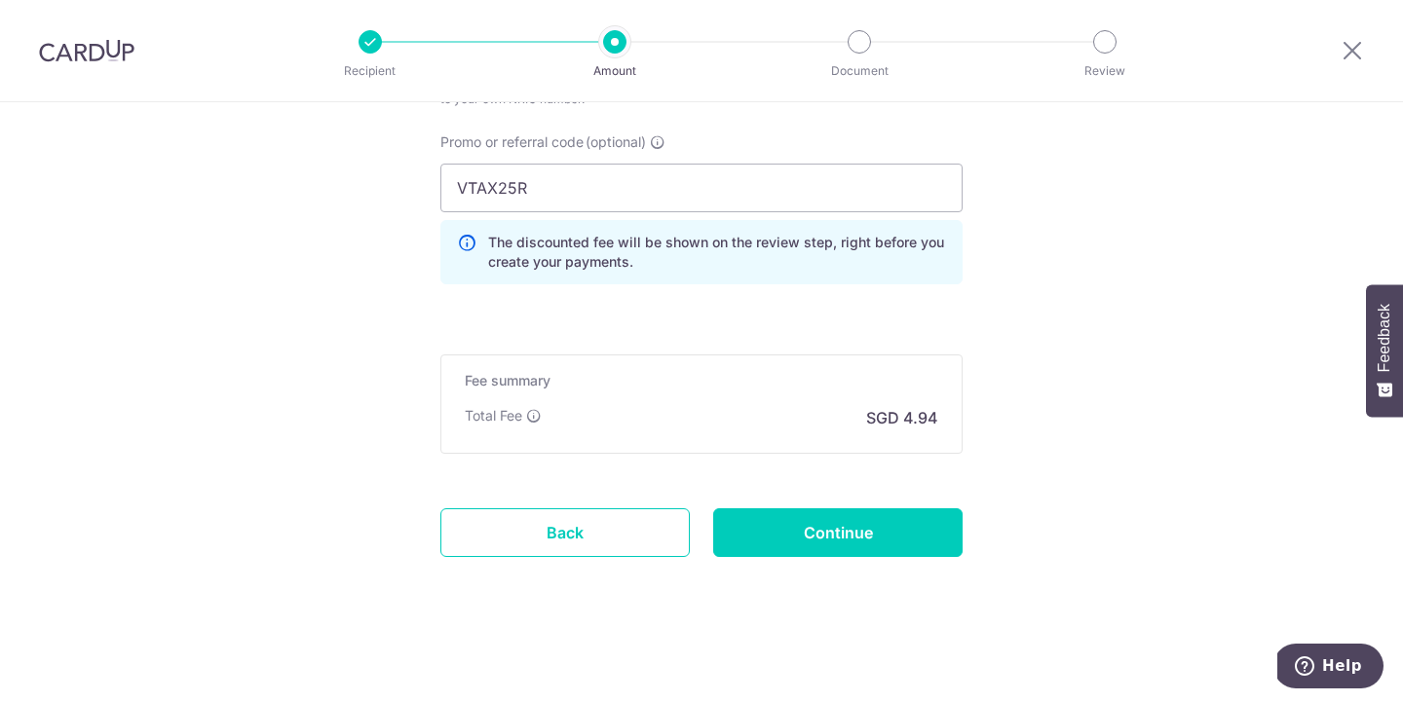
scroll to position [1443, 0]
click at [863, 529] on input "Continue" at bounding box center [837, 531] width 249 height 49
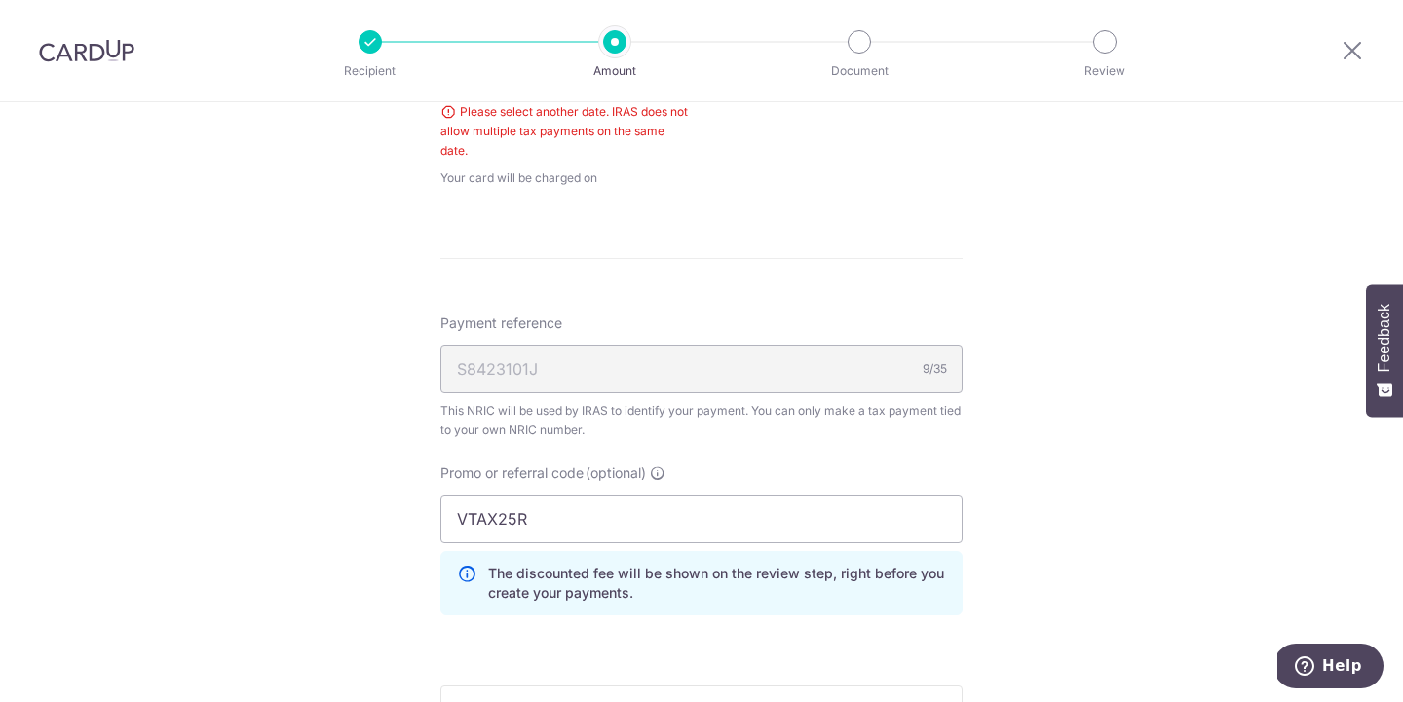
click at [1108, 445] on div "Tell us more about your payment Enter one-time or monthly payment amount SGD 19…" at bounding box center [701, 53] width 1403 height 1963
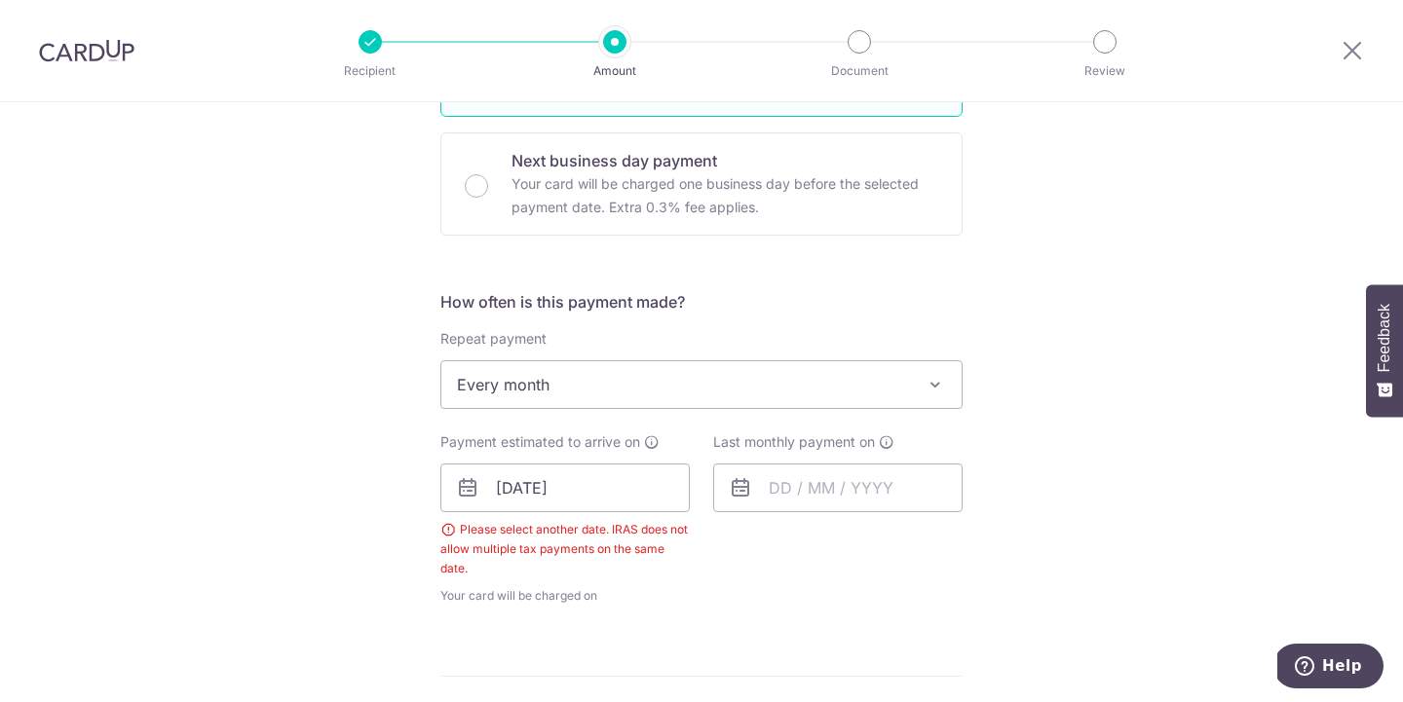
scroll to position [653, 0]
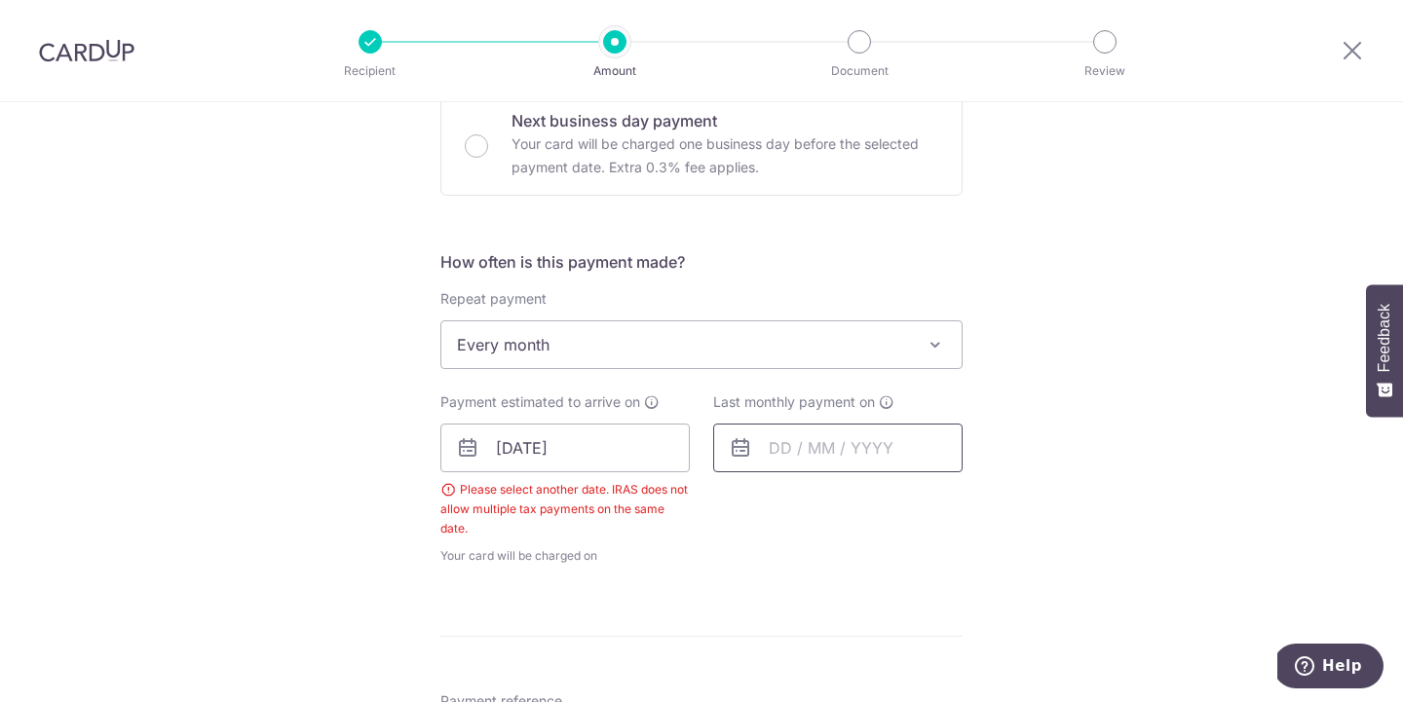
click at [797, 456] on input "text" at bounding box center [837, 448] width 249 height 49
click at [831, 631] on link "9" at bounding box center [830, 625] width 31 height 31
type input "09/12/2025"
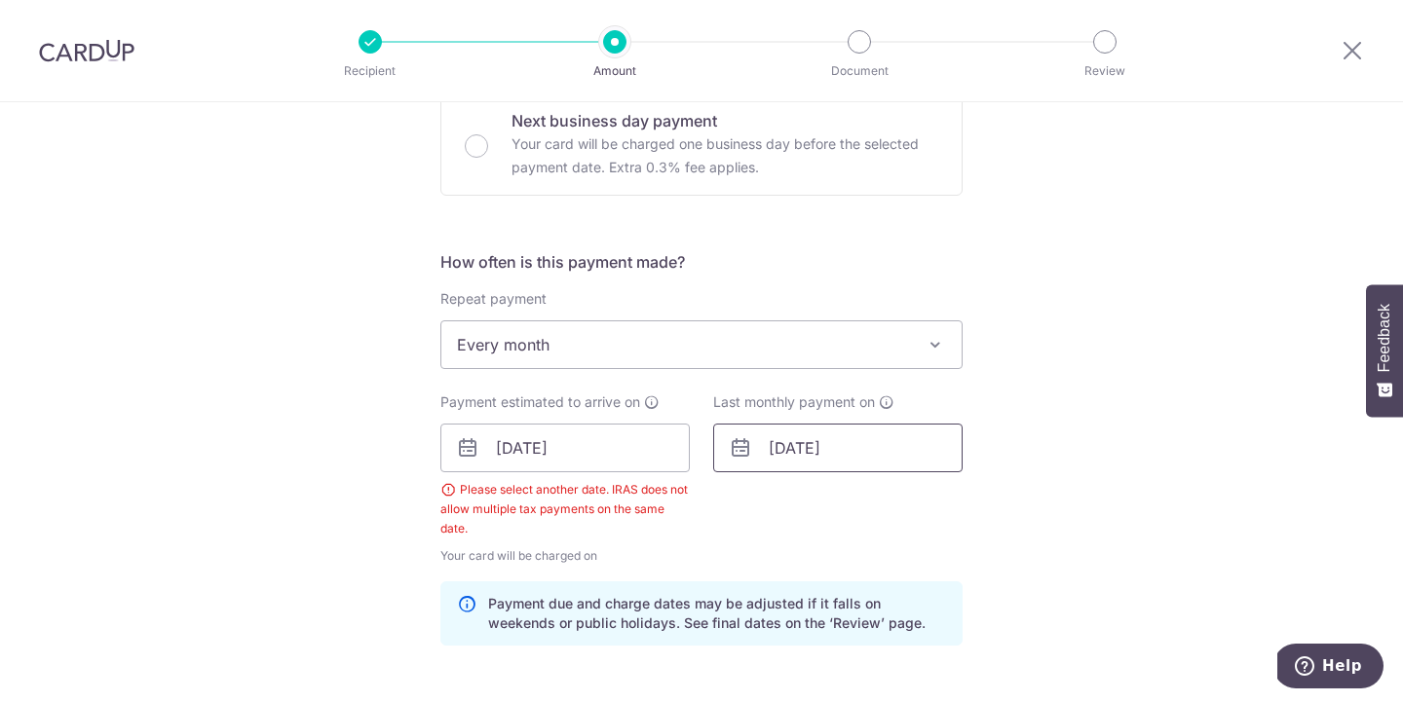
click at [869, 451] on input "09/12/2025" at bounding box center [837, 448] width 249 height 49
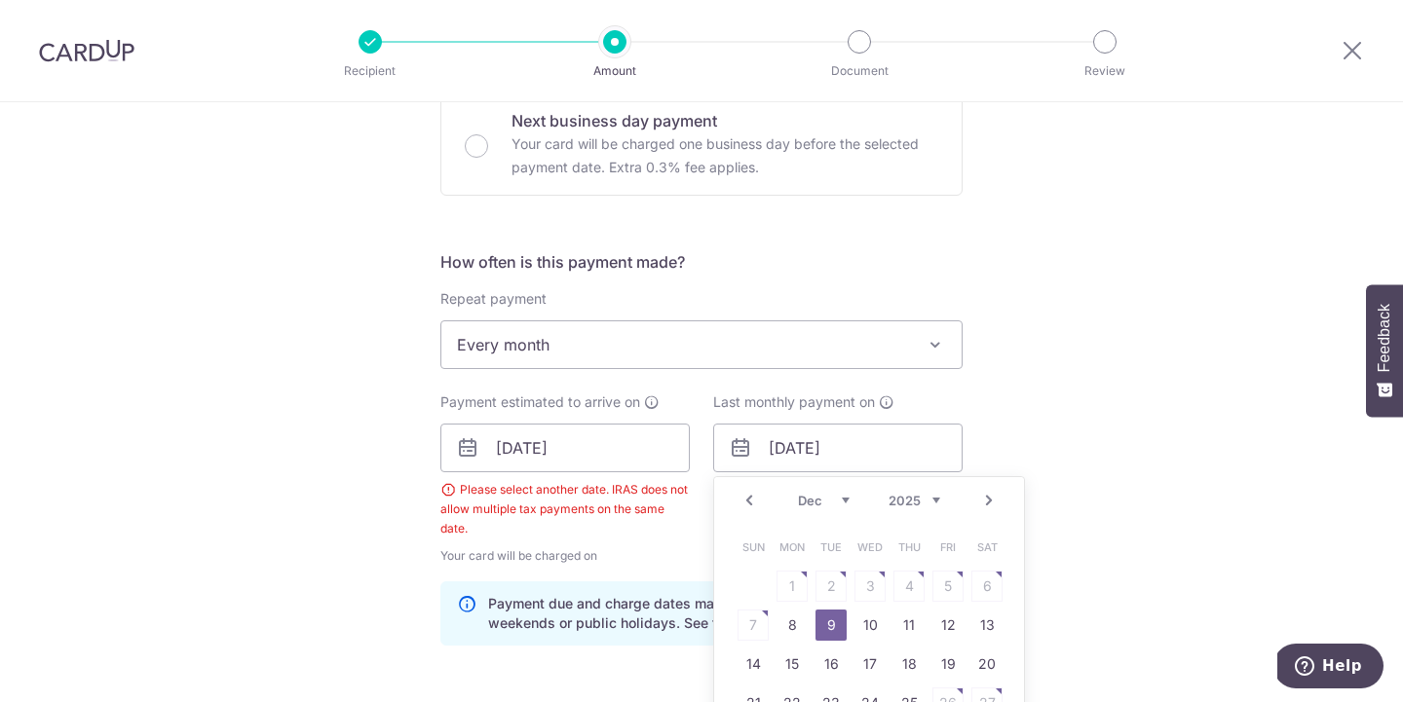
click at [758, 500] on div "Prev Next Oct Nov Dec 2025 2026" at bounding box center [869, 500] width 310 height 47
click at [1105, 442] on div "Tell us more about your payment Enter one-time or monthly payment amount SGD 19…" at bounding box center [701, 471] width 1403 height 2043
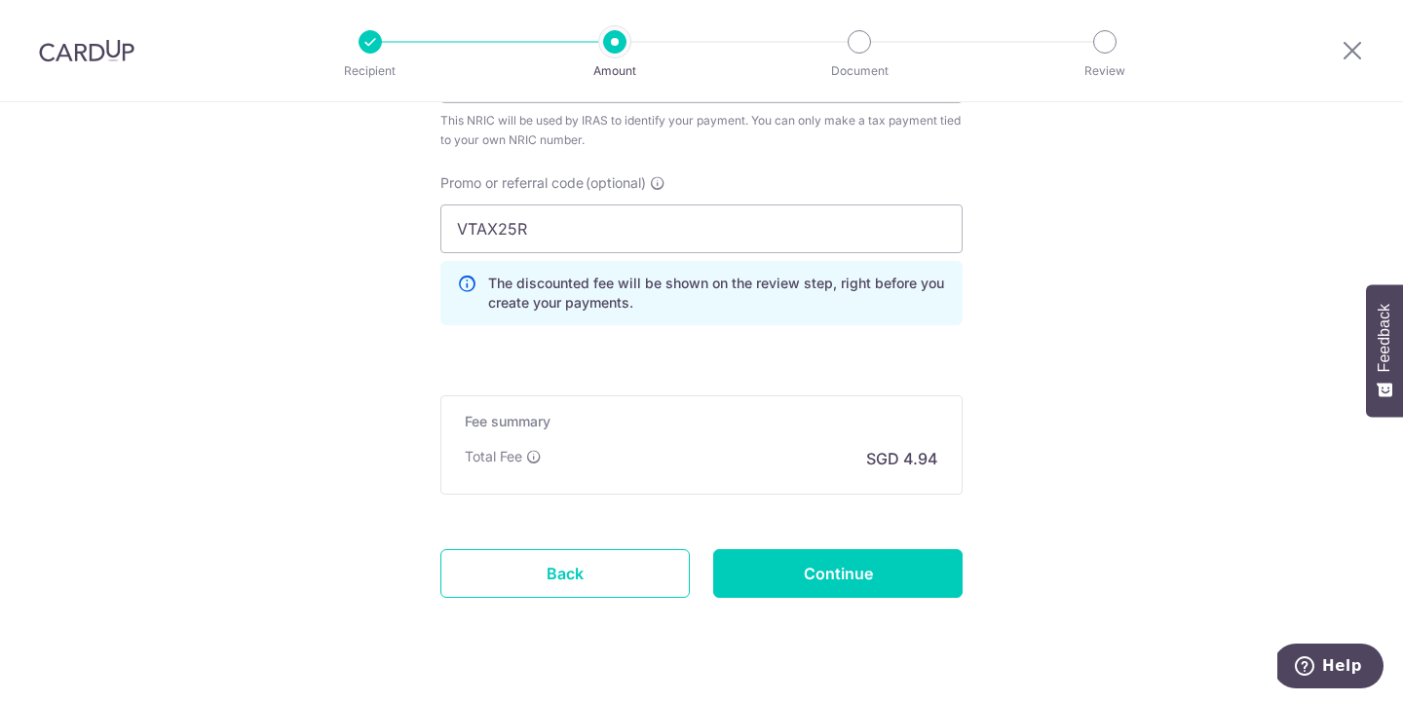
scroll to position [1404, 0]
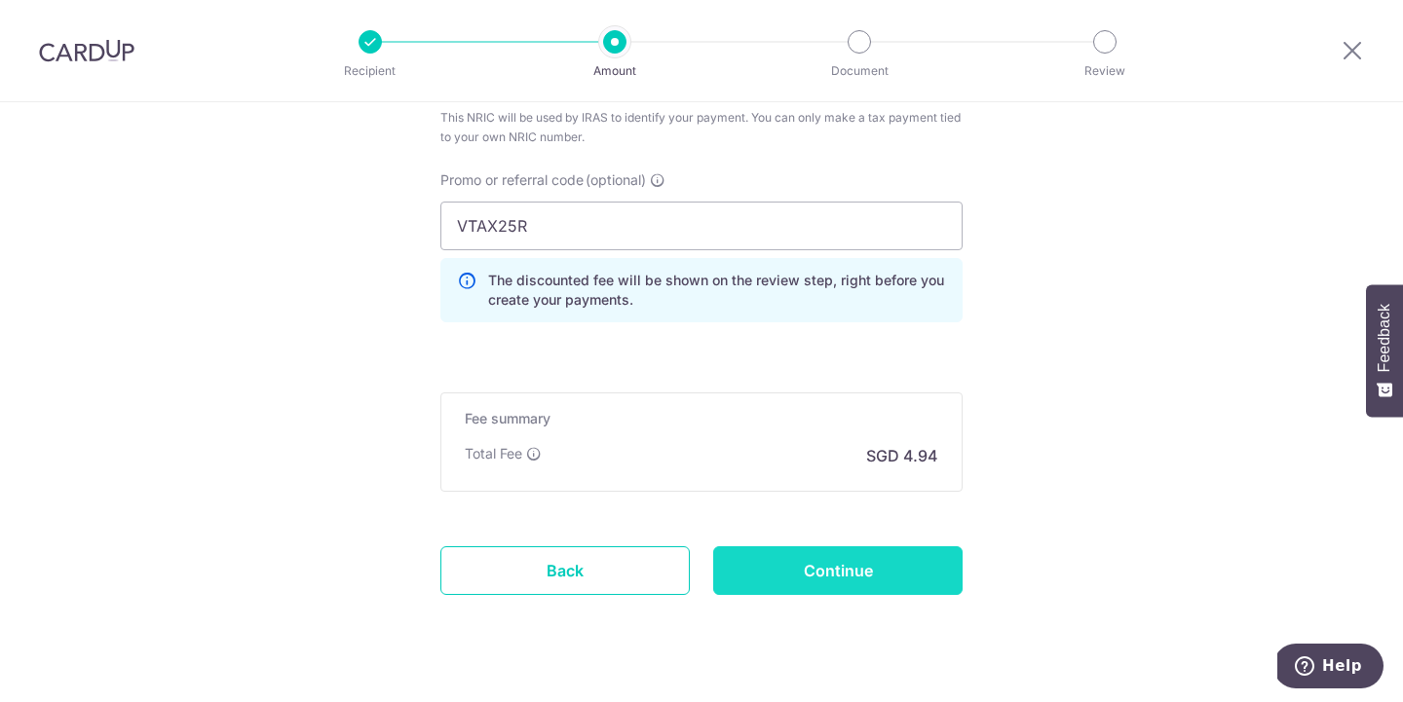
click at [920, 565] on input "Continue" at bounding box center [837, 570] width 249 height 49
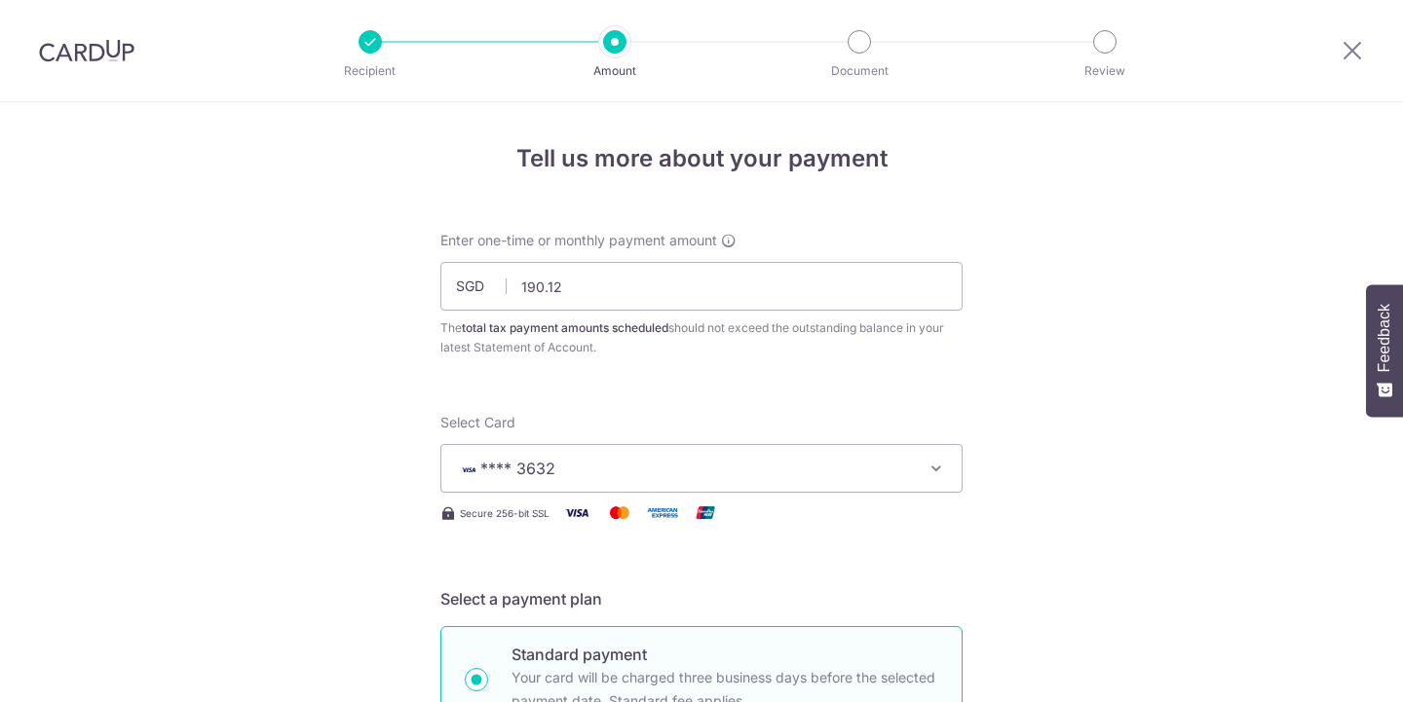
scroll to position [1031, 0]
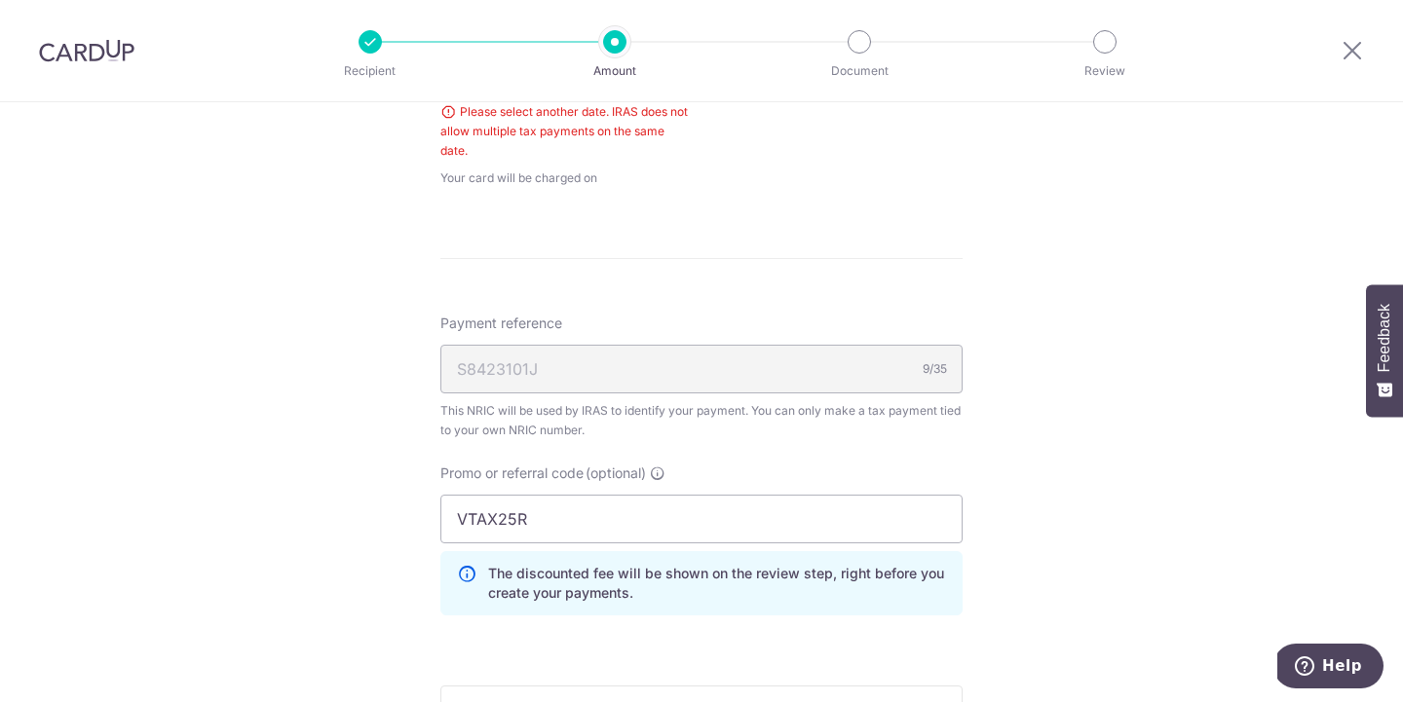
click at [1032, 411] on div "Tell us more about your payment Enter one-time or monthly payment amount SGD 19…" at bounding box center [701, 53] width 1403 height 1963
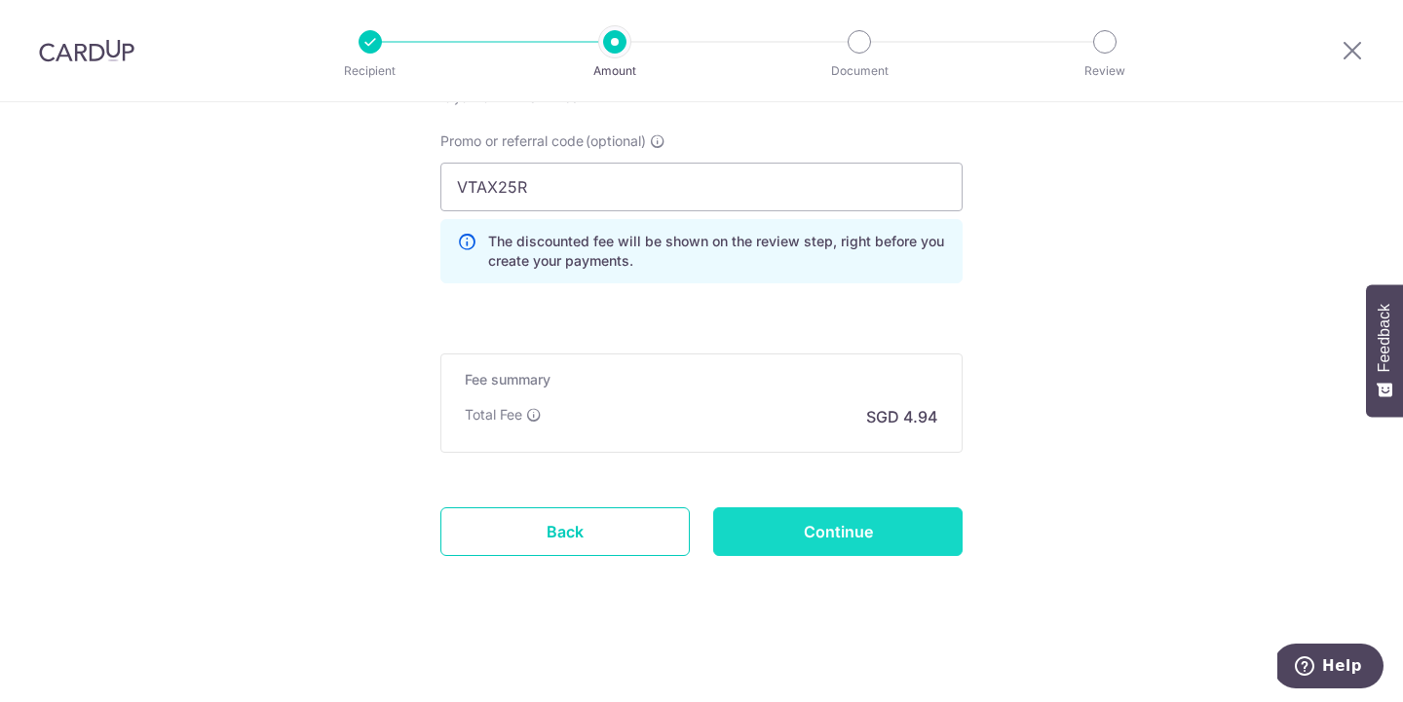
scroll to position [1363, 0]
click at [872, 538] on input "Continue" at bounding box center [837, 531] width 249 height 49
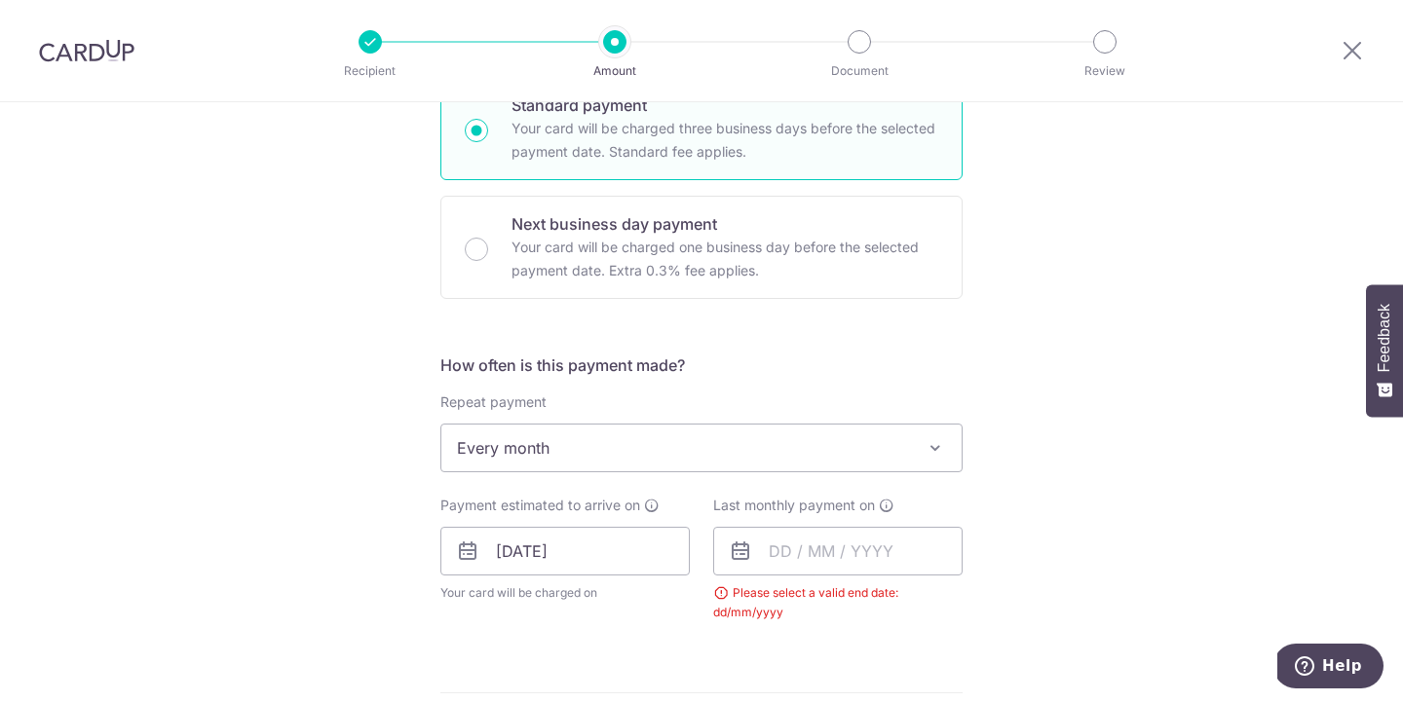
scroll to position [538, 0]
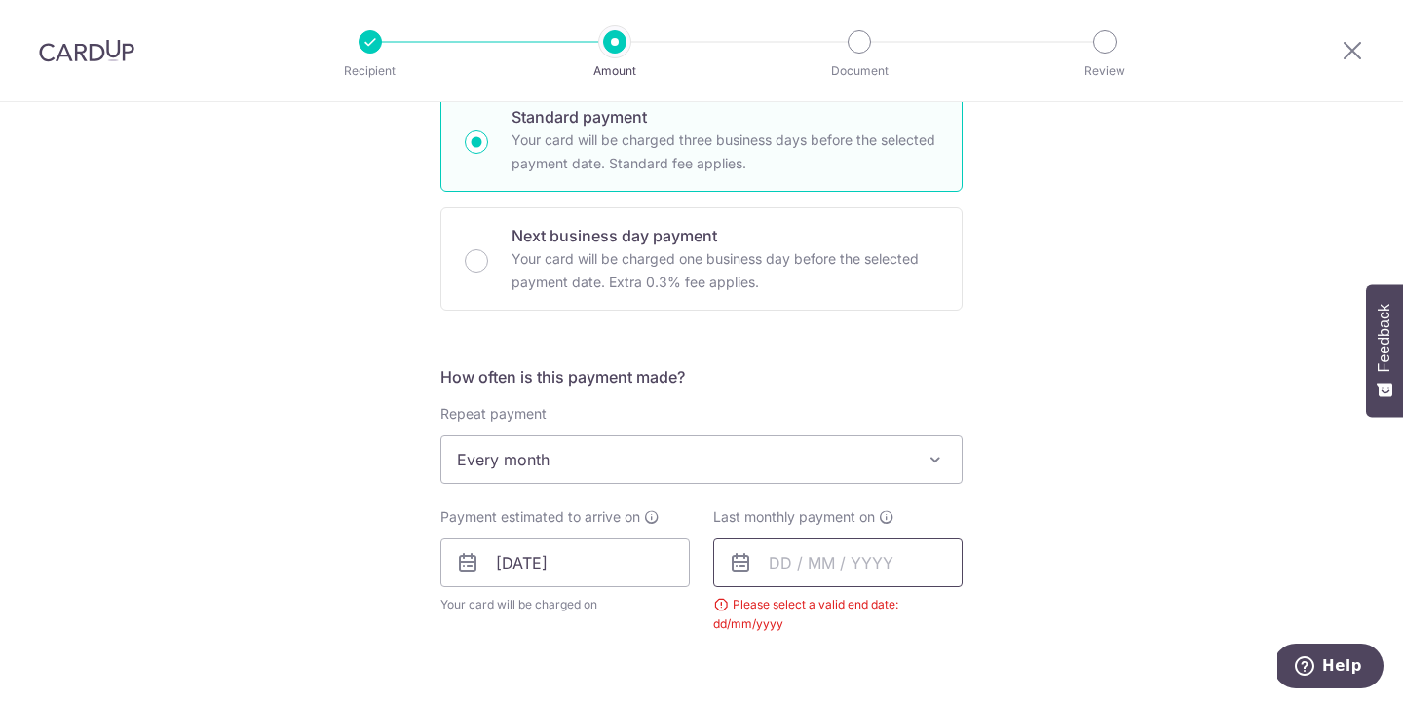
click at [844, 560] on input "text" at bounding box center [837, 563] width 249 height 49
drag, startPoint x: 1050, startPoint y: 621, endPoint x: 961, endPoint y: 580, distance: 98.0
click at [1026, 620] on div "Tell us more about your payment Enter one-time or monthly payment amount SGD 19…" at bounding box center [701, 479] width 1403 height 1828
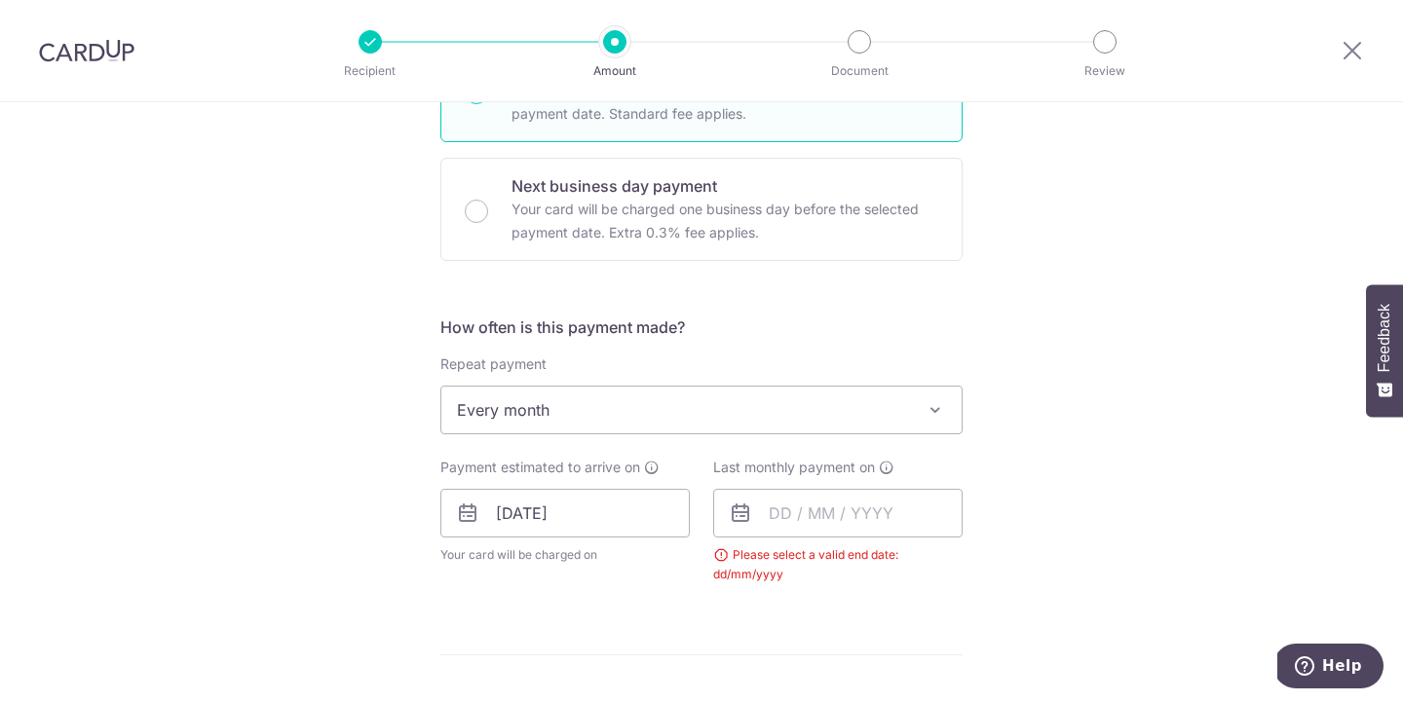
scroll to position [601, 0]
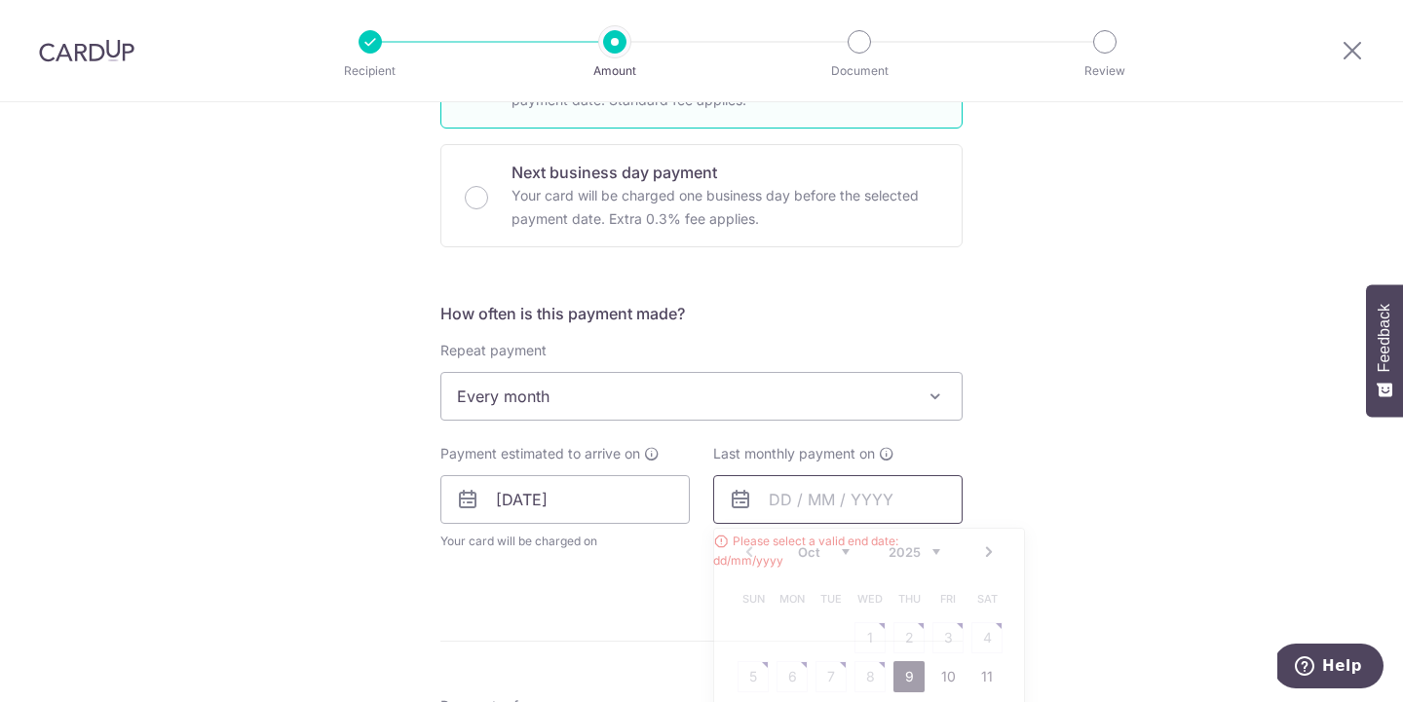
click at [892, 504] on input "text" at bounding box center [837, 499] width 249 height 49
click at [851, 556] on div "Oct Nov Dec 2025 2026" at bounding box center [869, 552] width 142 height 17
click at [801, 679] on link "8" at bounding box center [791, 676] width 31 height 31
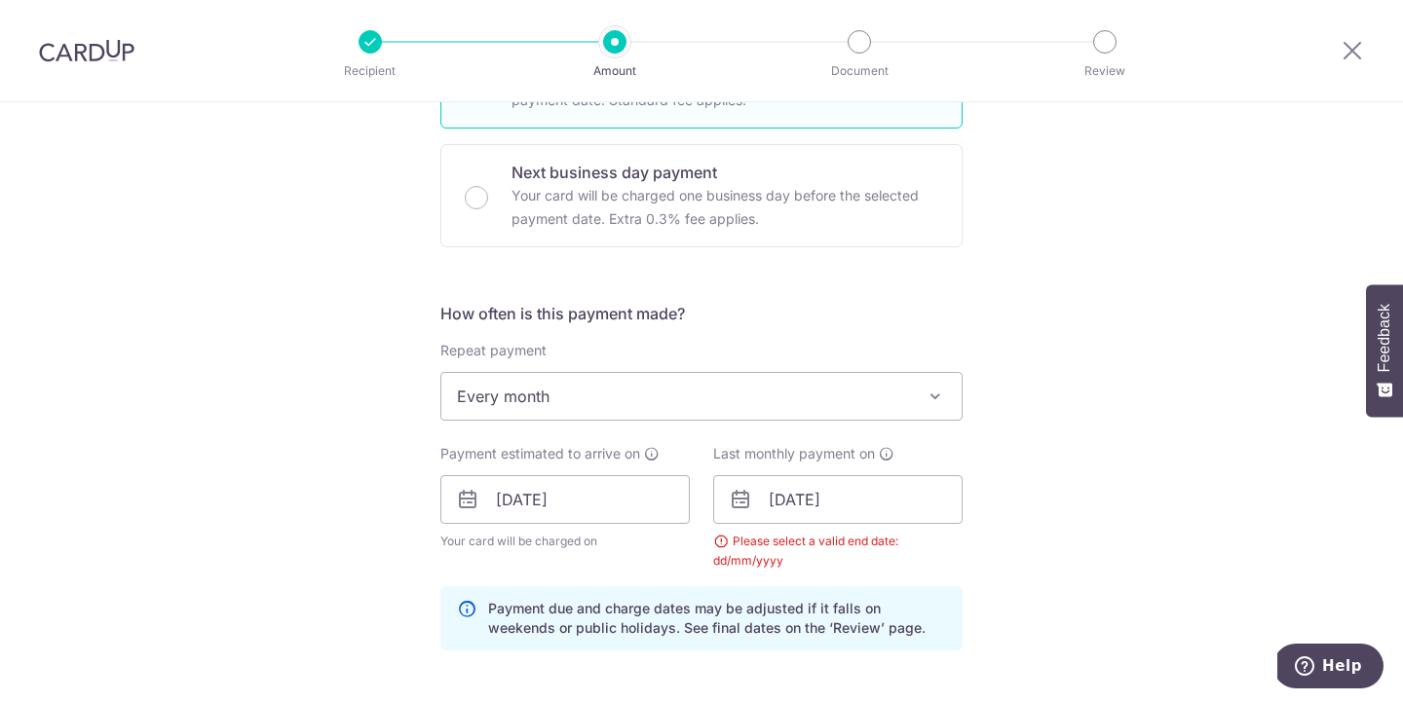
click at [1117, 538] on div "Tell us more about your payment Enter one-time or monthly payment amount SGD 19…" at bounding box center [701, 455] width 1403 height 1908
click at [882, 492] on input "08/12/2025" at bounding box center [837, 499] width 249 height 49
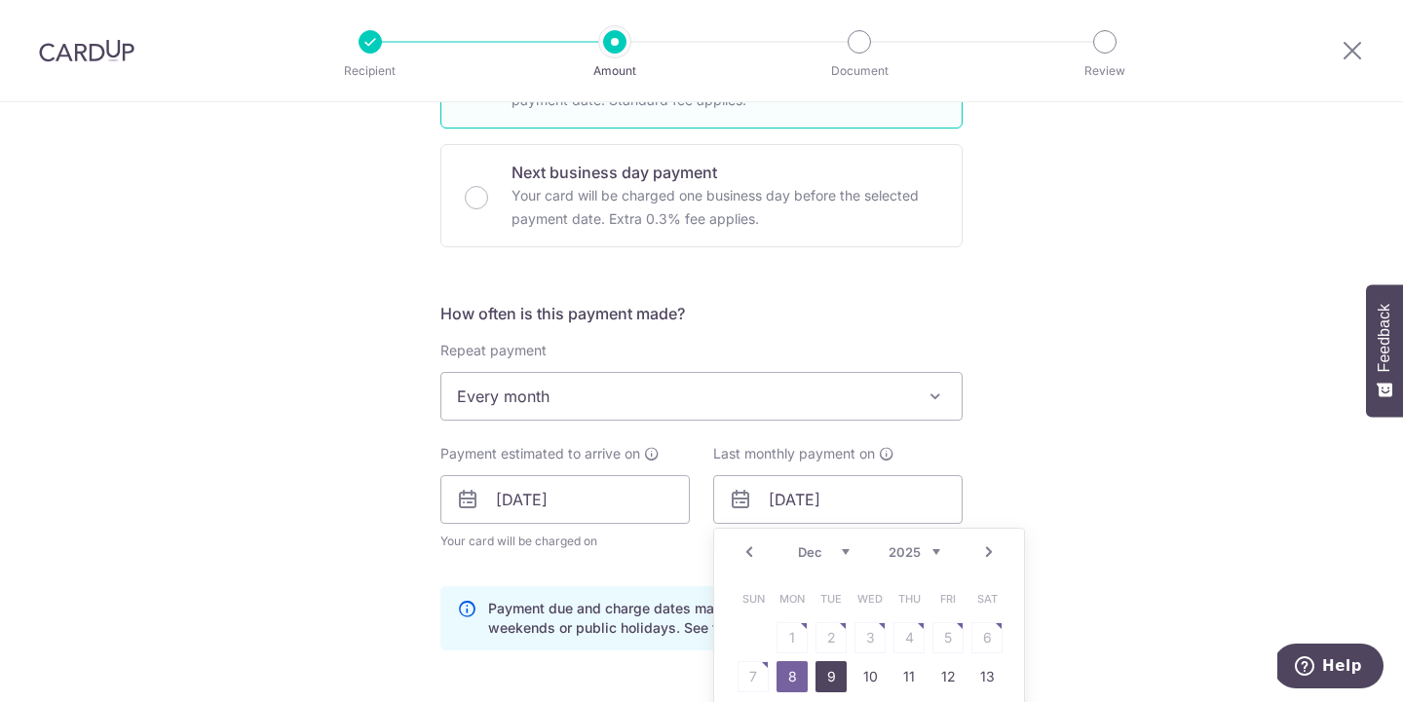
click at [832, 667] on link "9" at bounding box center [830, 676] width 31 height 31
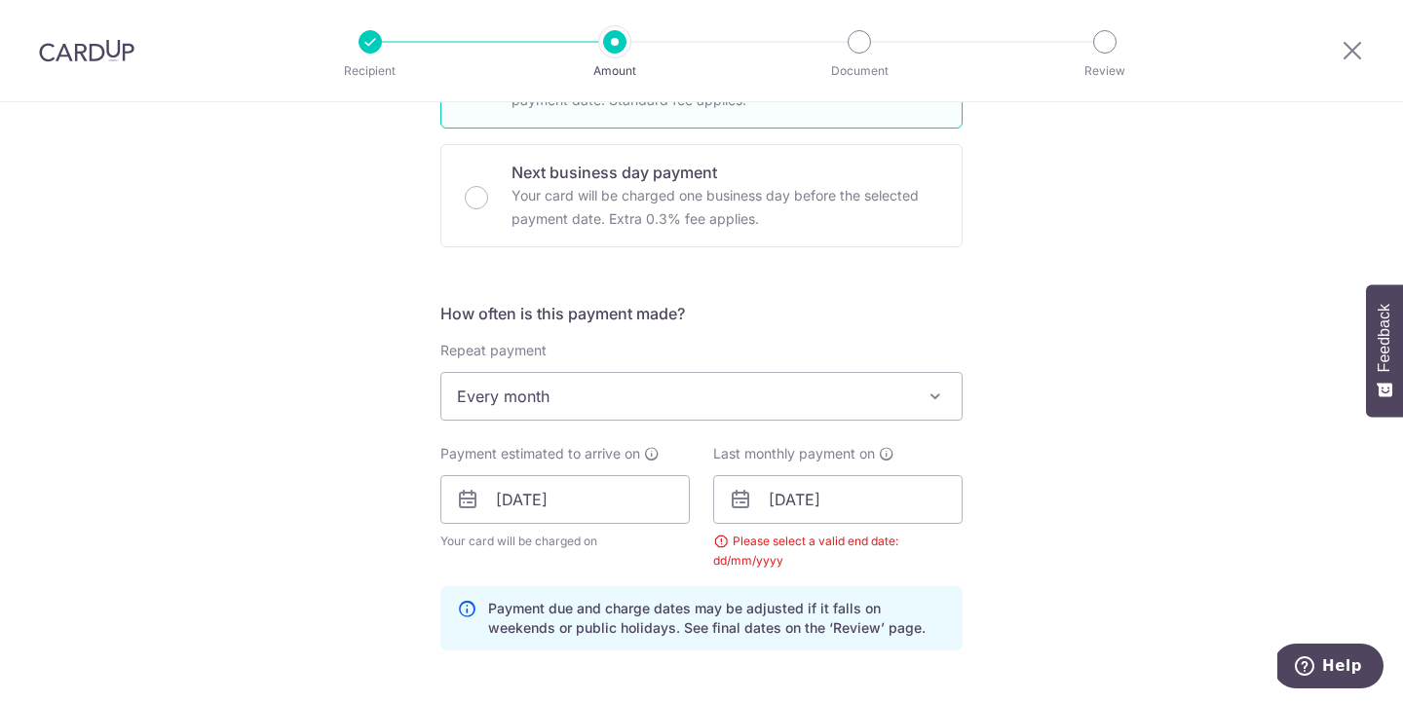
click at [999, 530] on div "Tell us more about your payment Enter one-time or monthly payment amount SGD 19…" at bounding box center [701, 455] width 1403 height 1908
click at [875, 496] on input "09/12/2025" at bounding box center [837, 499] width 249 height 49
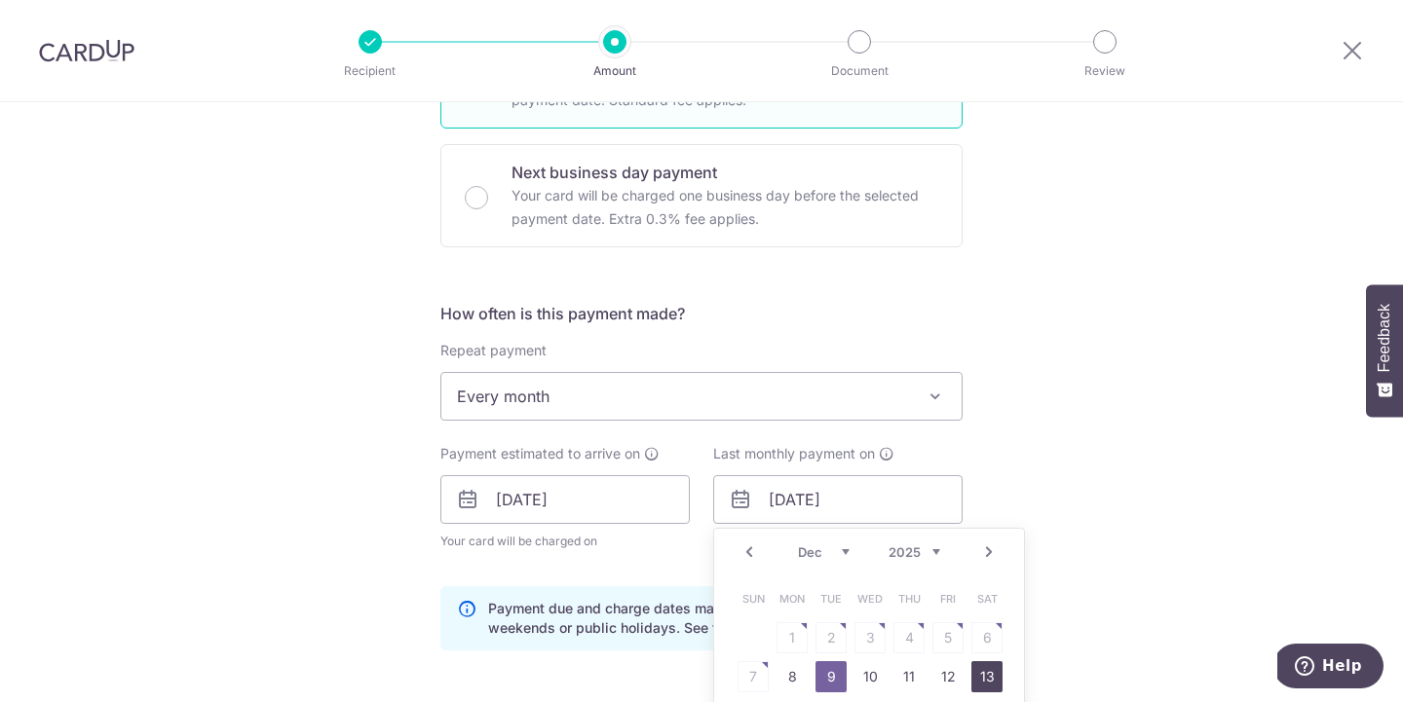
click at [975, 676] on link "13" at bounding box center [986, 676] width 31 height 31
type input "13/12/2025"
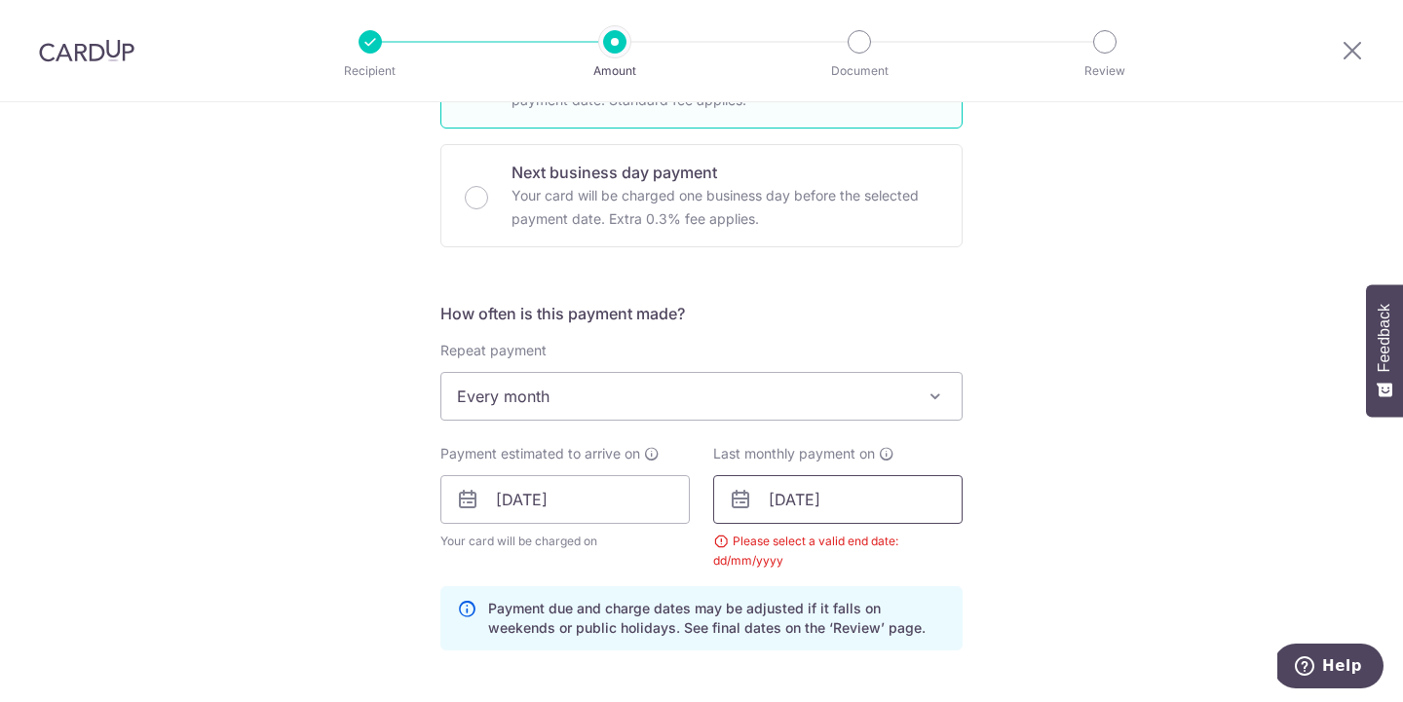
click at [864, 502] on input "13/12/2025" at bounding box center [837, 499] width 249 height 49
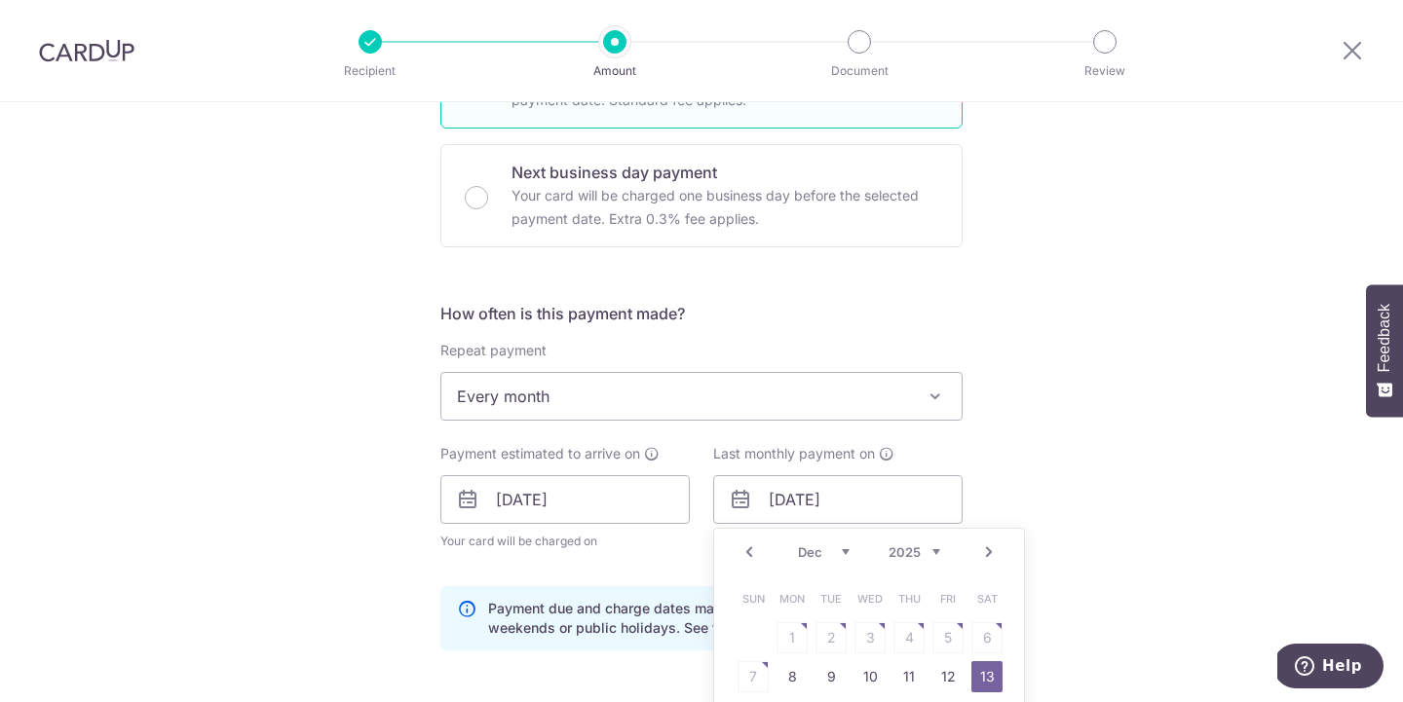
click at [1017, 567] on div "Prev Next Oct Nov Dec 2025 2026" at bounding box center [869, 552] width 310 height 47
click at [796, 498] on input "13/12/2025" at bounding box center [837, 499] width 249 height 49
click at [1145, 450] on div "Tell us more about your payment Enter one-time or monthly payment amount SGD 19…" at bounding box center [701, 455] width 1403 height 1908
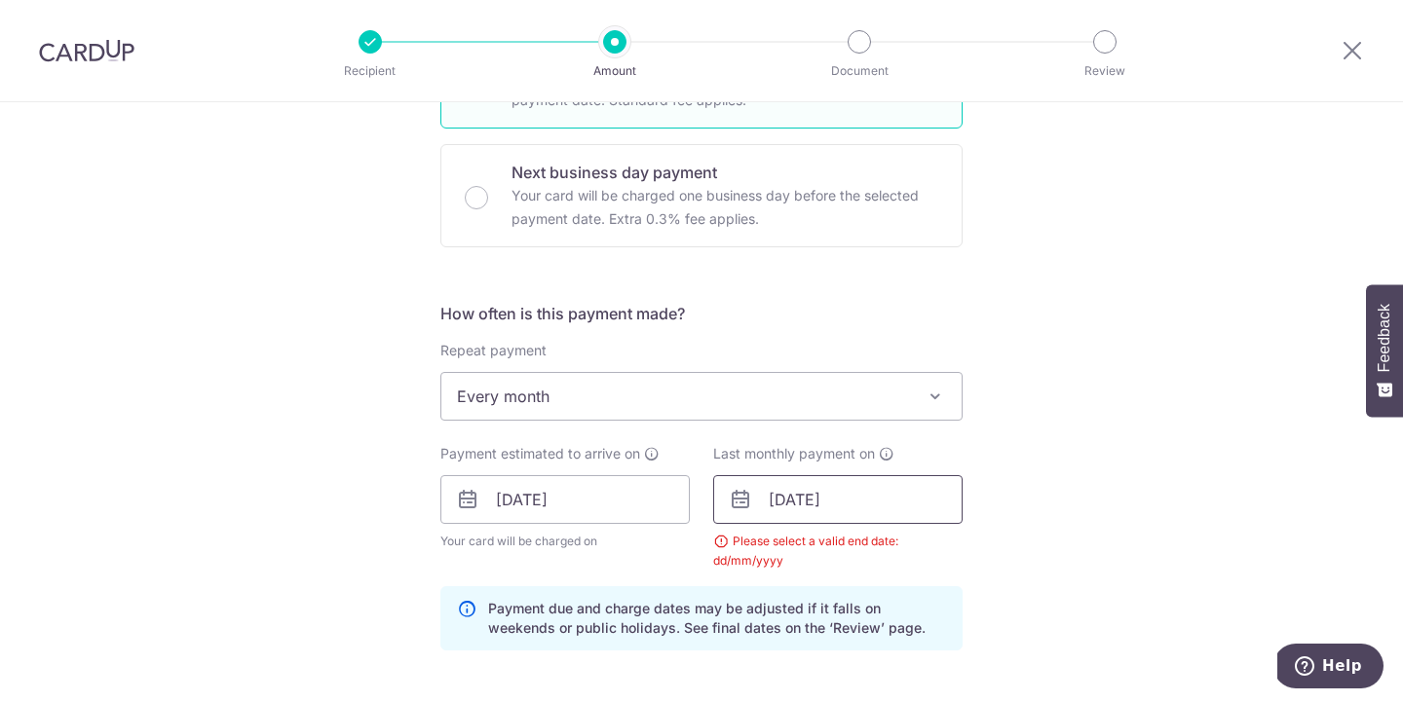
click at [900, 488] on input "13/12/2025" at bounding box center [837, 499] width 249 height 49
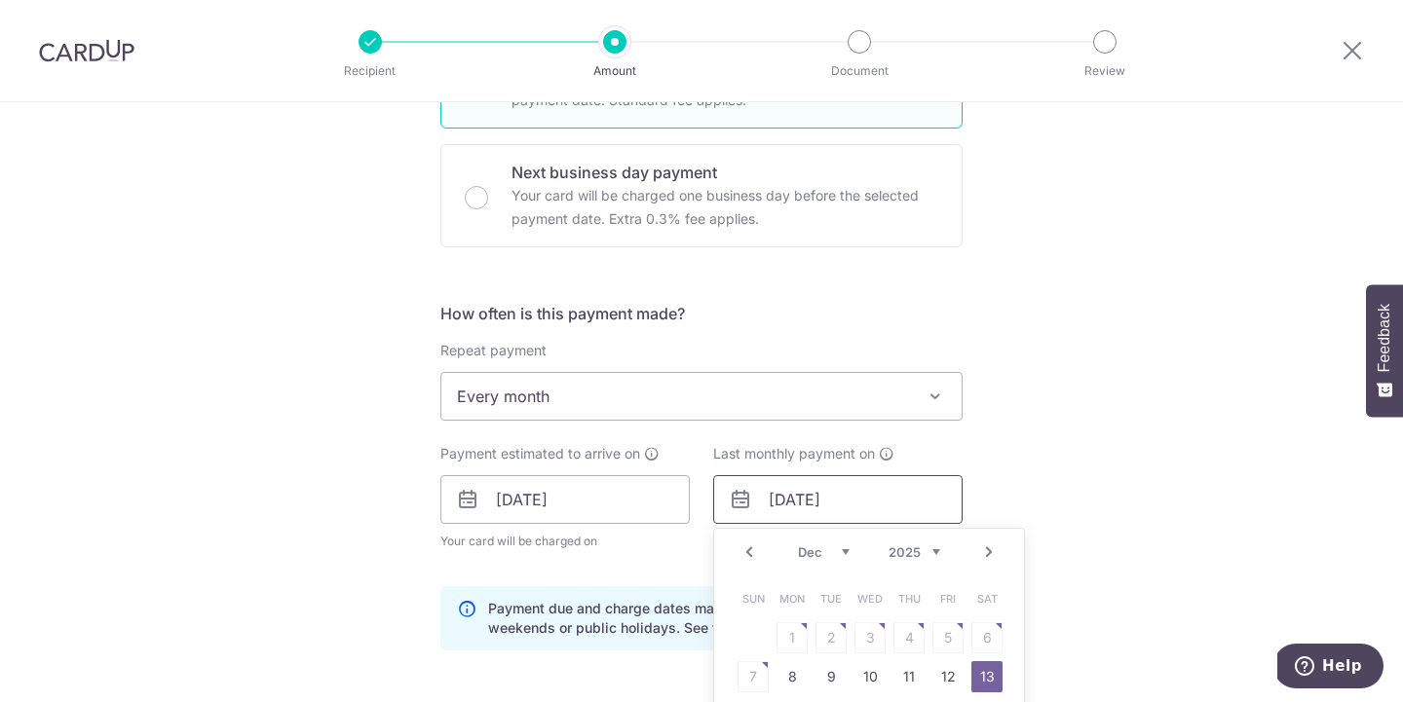
drag, startPoint x: 848, startPoint y: 508, endPoint x: 697, endPoint y: 505, distance: 151.0
click at [697, 506] on div "Payment estimated to arrive on 09/10/2025 Your card will be charged on for the …" at bounding box center [701, 507] width 545 height 127
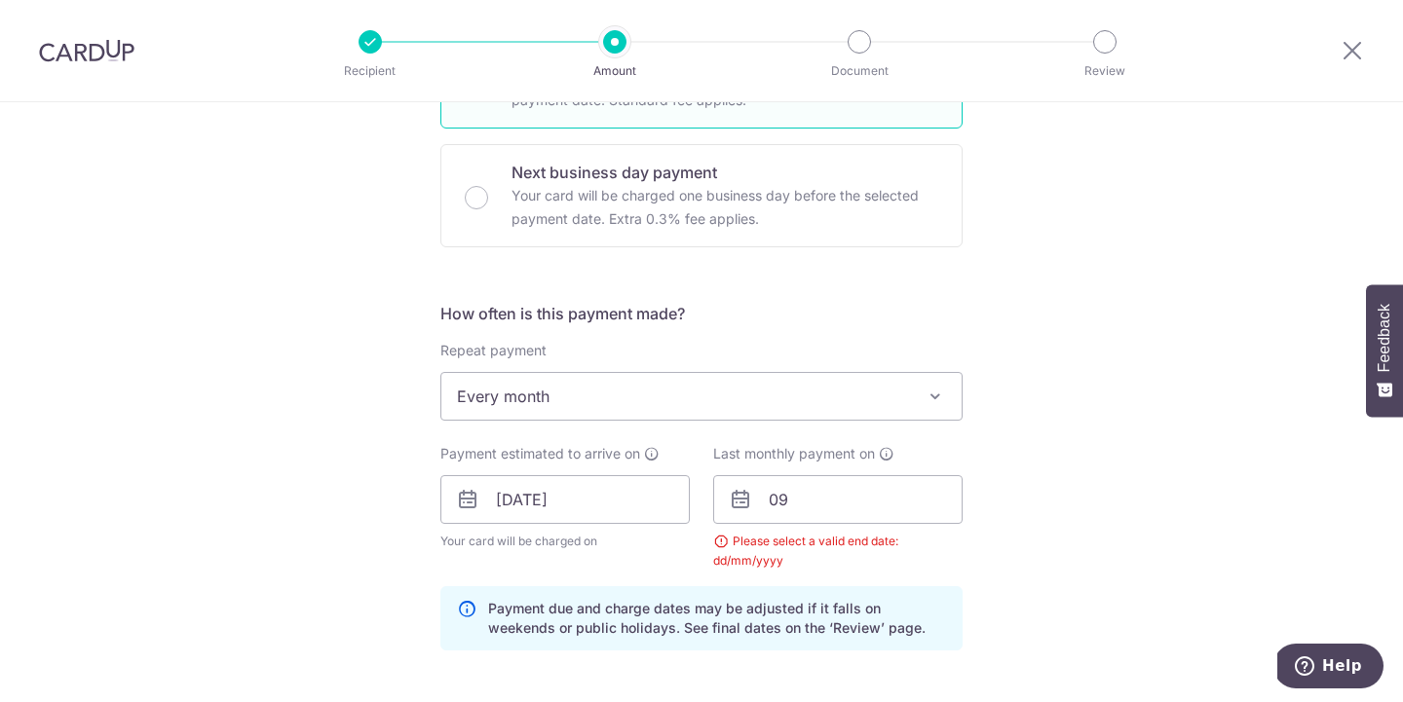
scroll to position [0, 0]
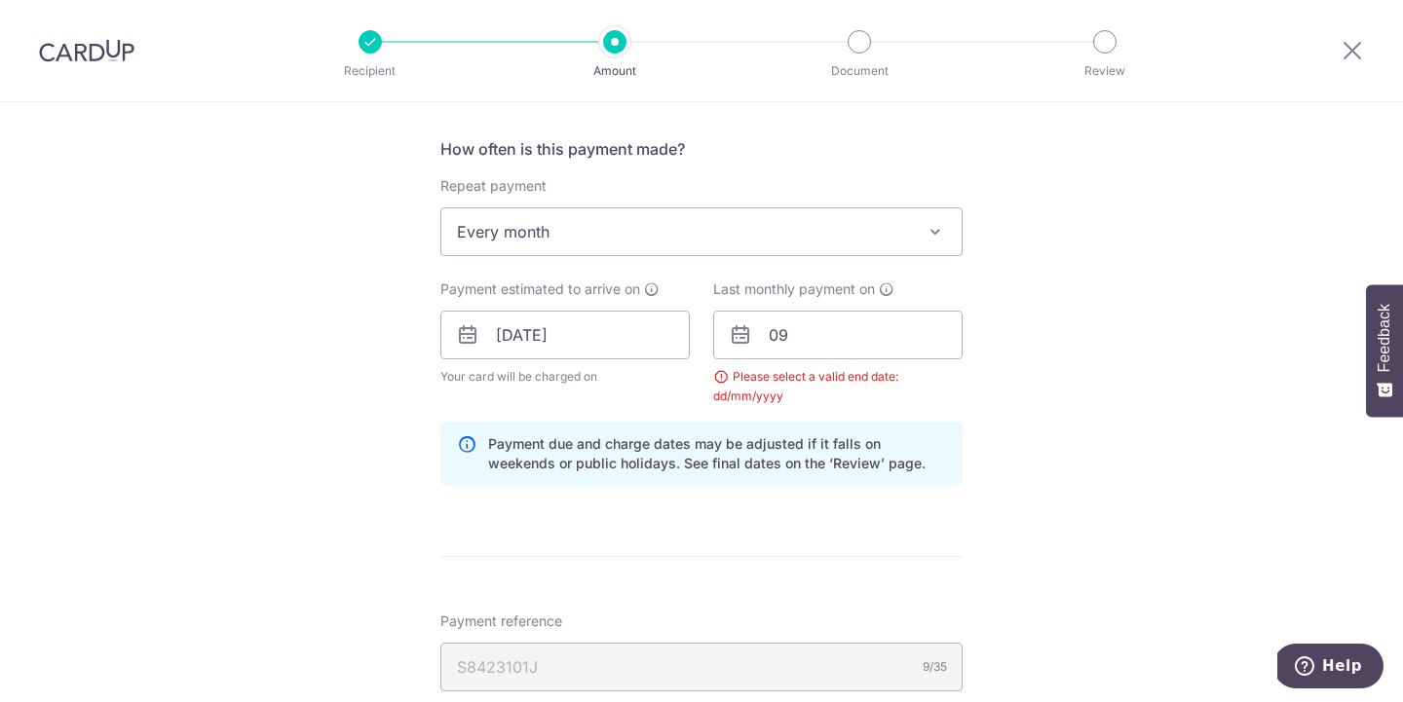
scroll to position [804, 0]
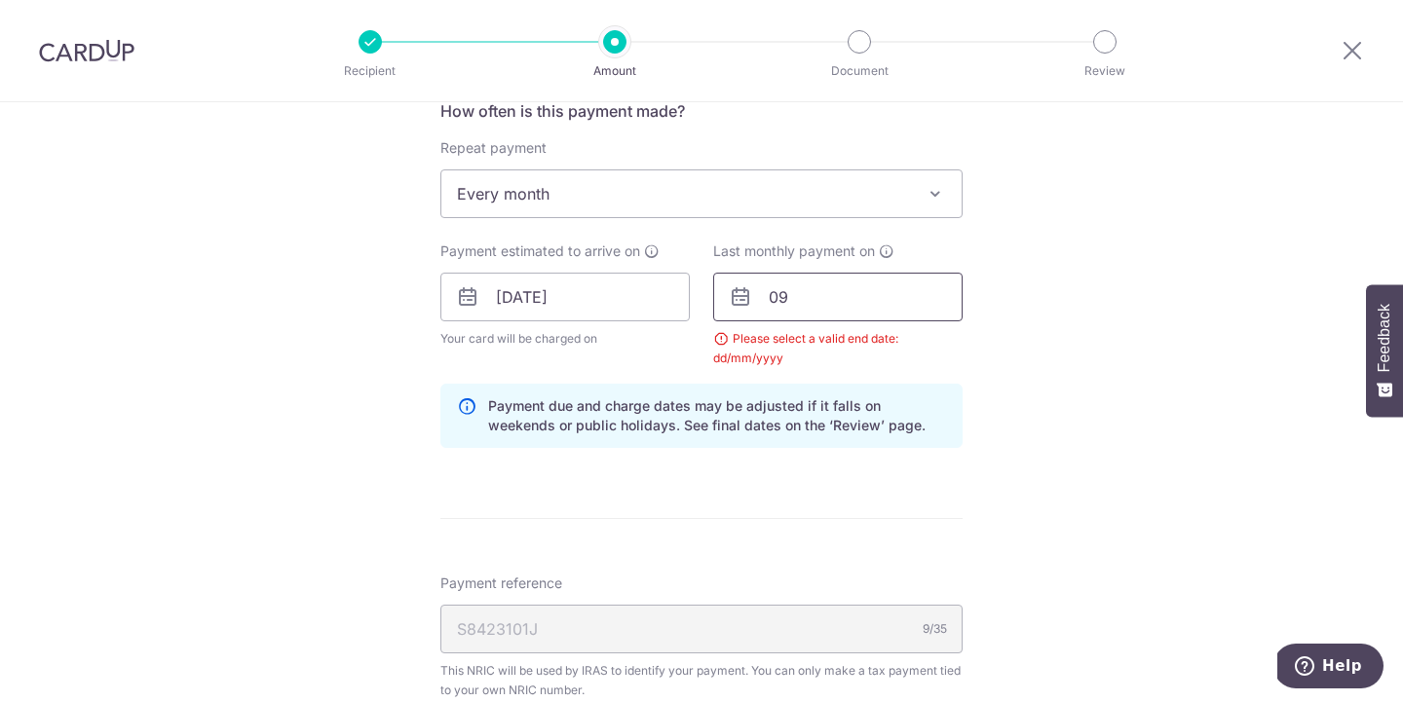
click at [806, 306] on input "09" at bounding box center [837, 297] width 249 height 49
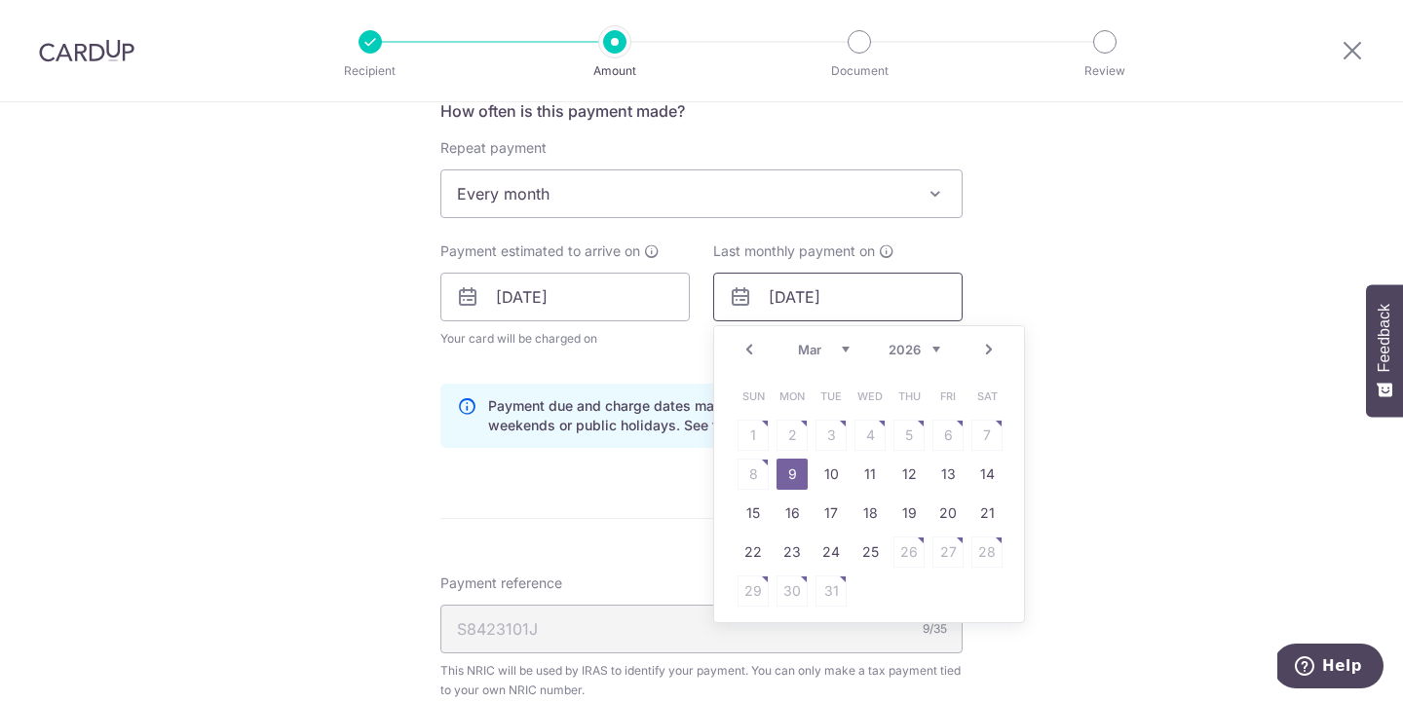
type input "[DATE]"
click at [1145, 318] on div "Tell us more about your payment Enter one-time or monthly payment amount SGD 19…" at bounding box center [701, 253] width 1403 height 1908
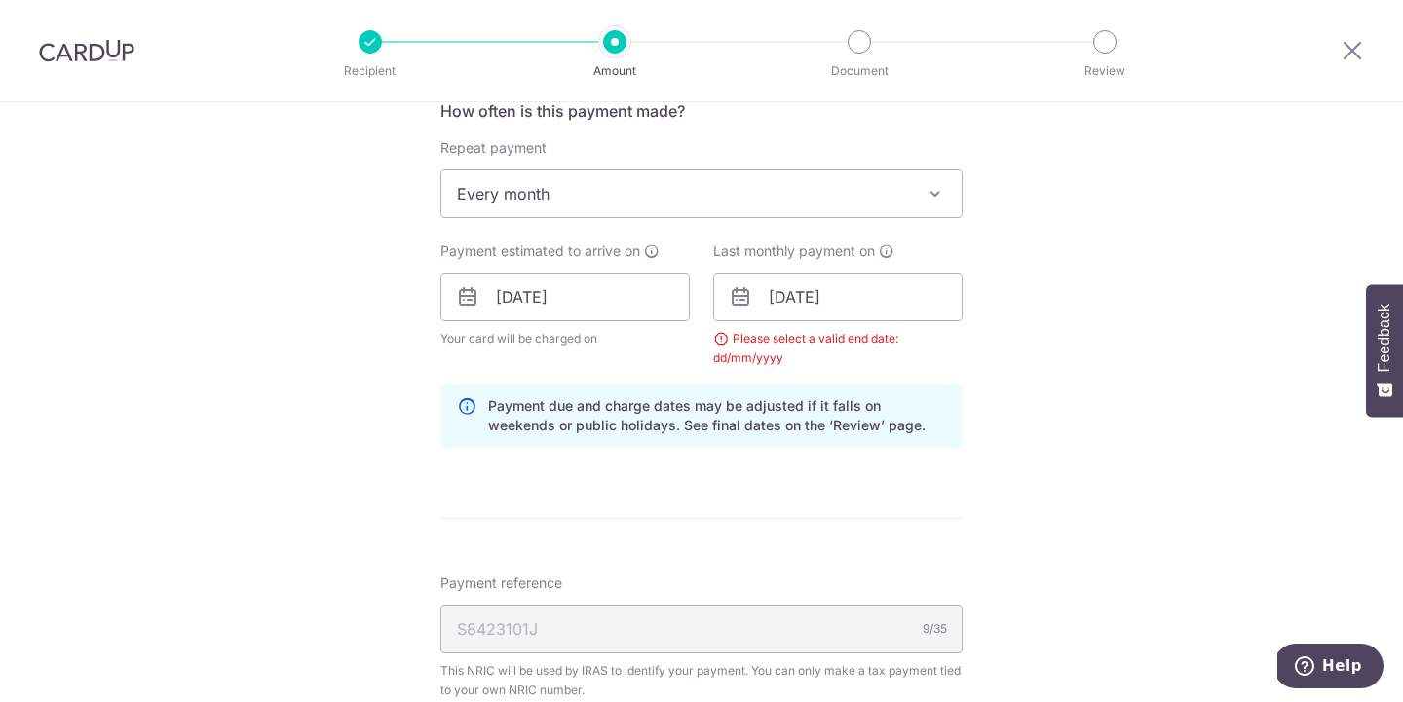
click at [992, 633] on div "Tell us more about your payment Enter one-time or monthly payment amount SGD 19…" at bounding box center [701, 253] width 1403 height 1908
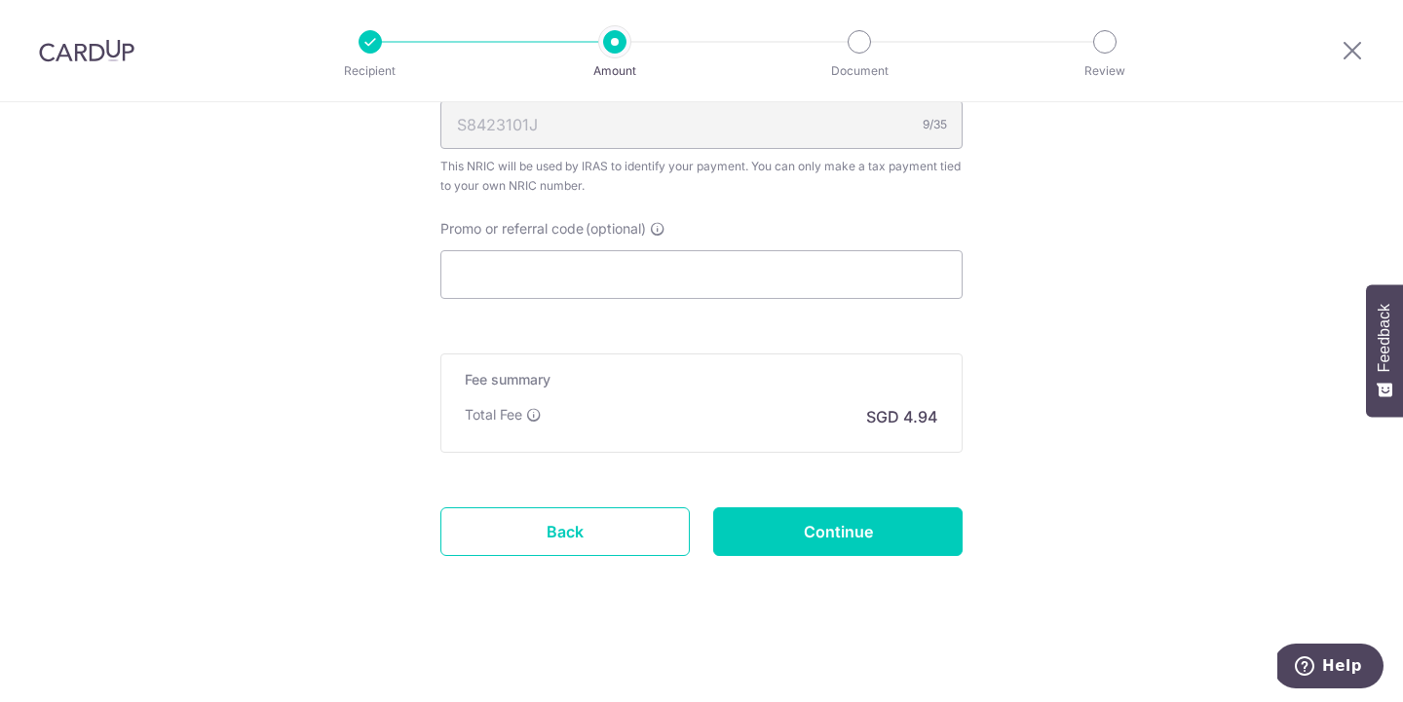
scroll to position [1308, 0]
click at [777, 280] on input "Promo or referral code (optional)" at bounding box center [701, 274] width 522 height 49
paste input "VTAX25R"
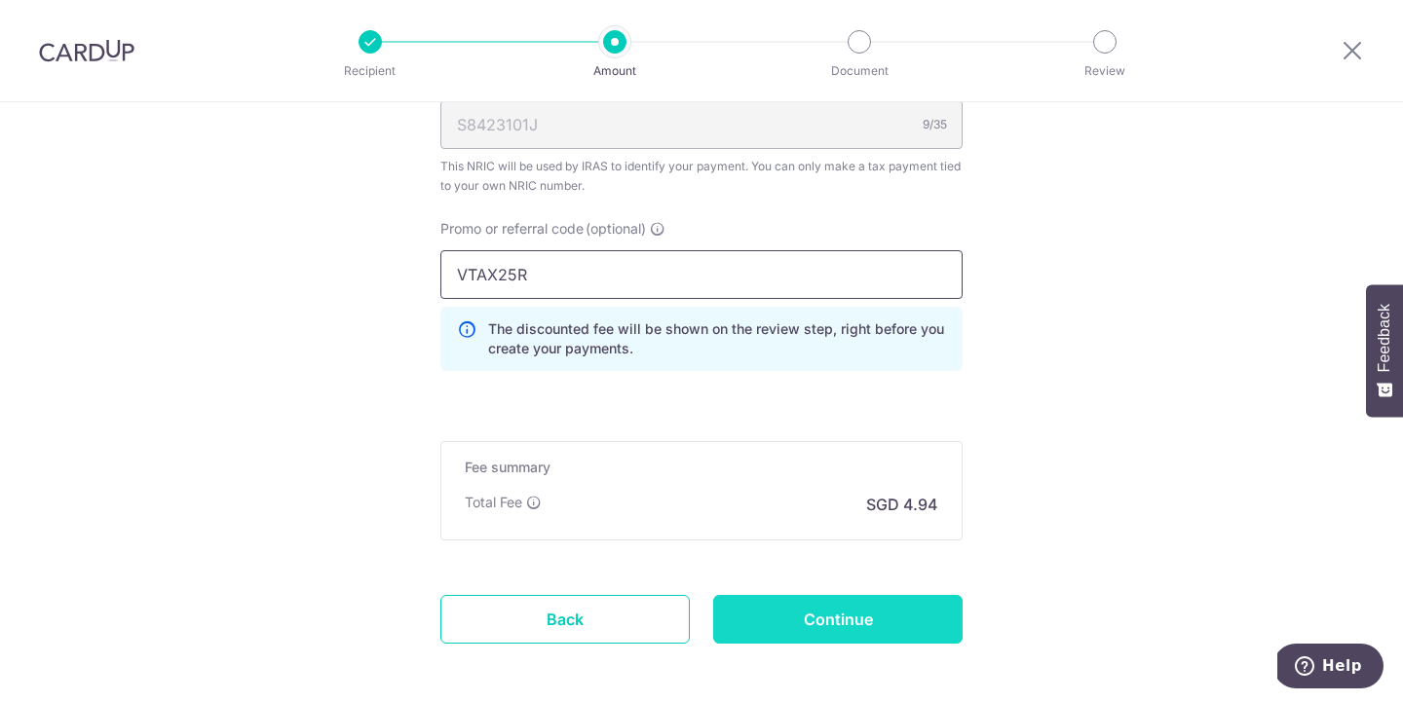
type input "VTAX25R"
click at [882, 637] on input "Continue" at bounding box center [837, 619] width 249 height 49
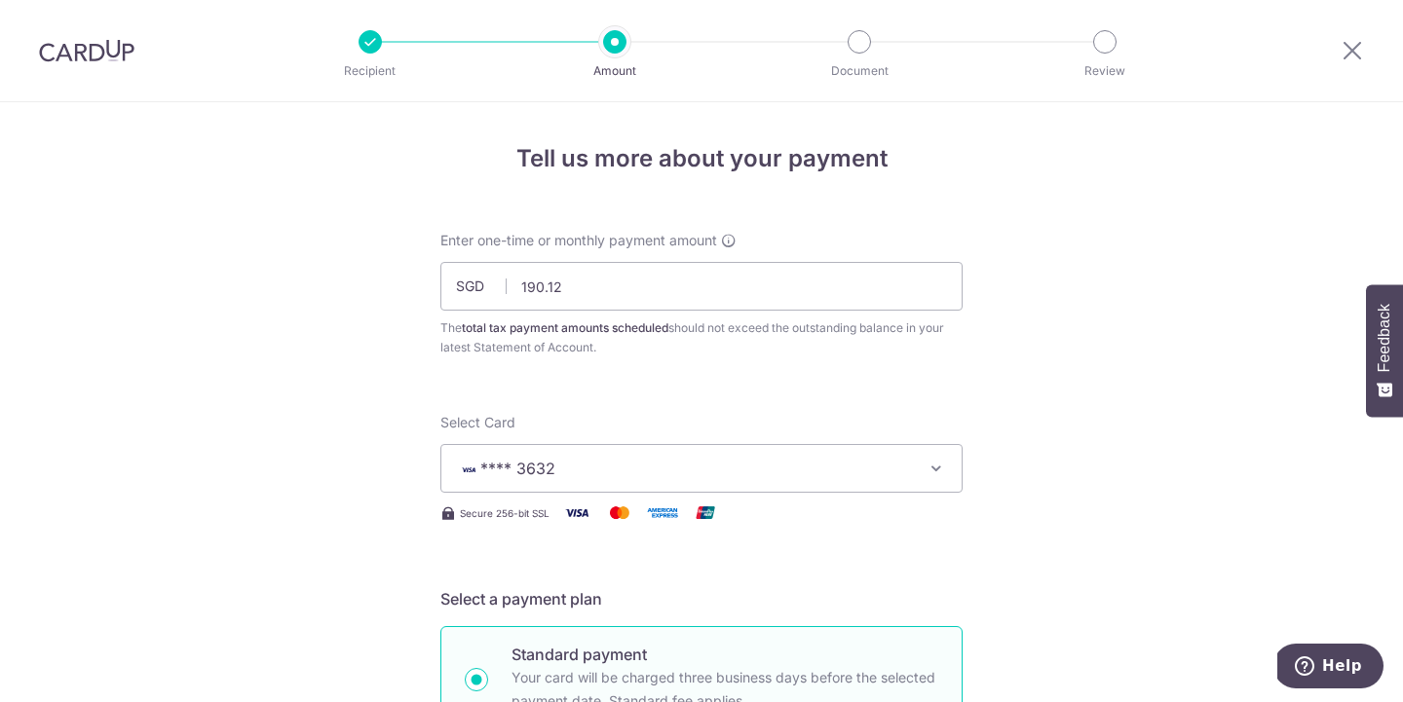
scroll to position [1031, 0]
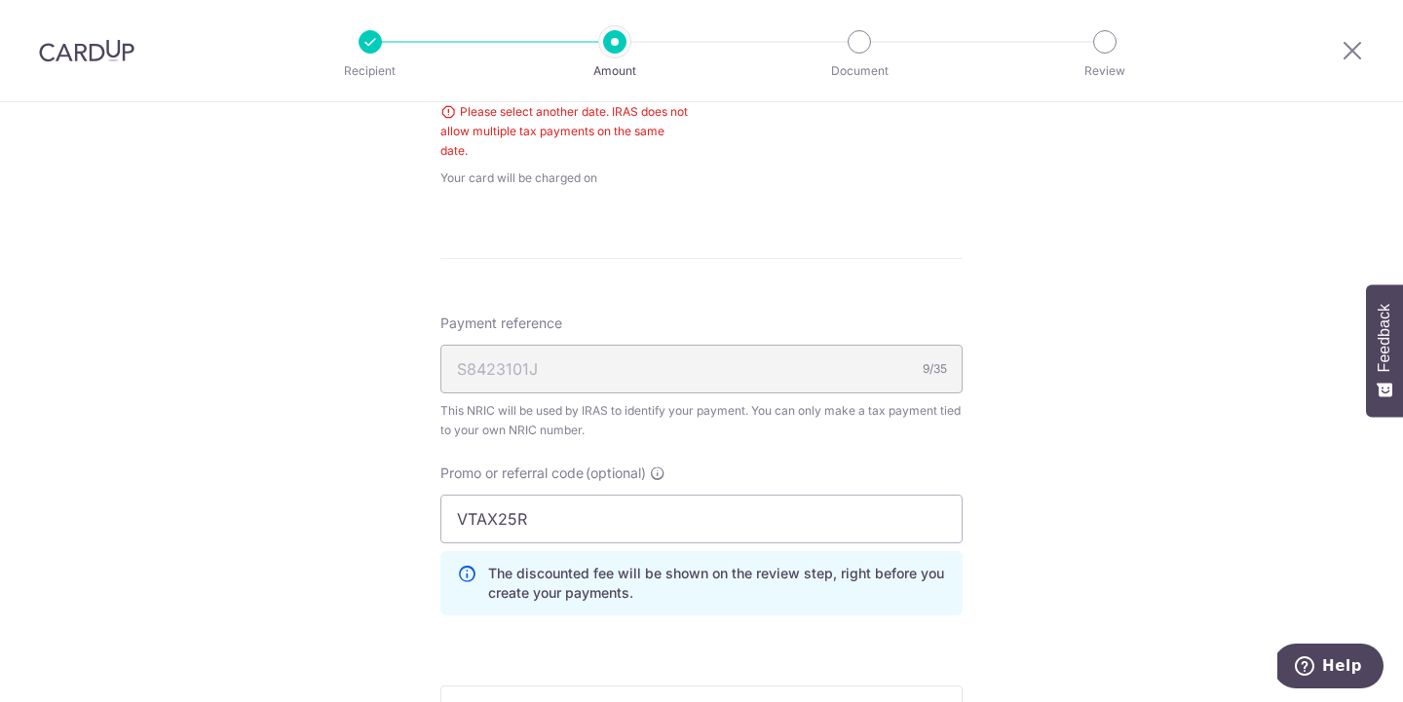
click at [1242, 432] on div "Tell us more about your payment Enter one-time or monthly payment amount SGD 19…" at bounding box center [701, 53] width 1403 height 1963
click at [1240, 431] on div "Tell us more about your payment Enter one-time or monthly payment amount SGD 19…" at bounding box center [701, 53] width 1403 height 1963
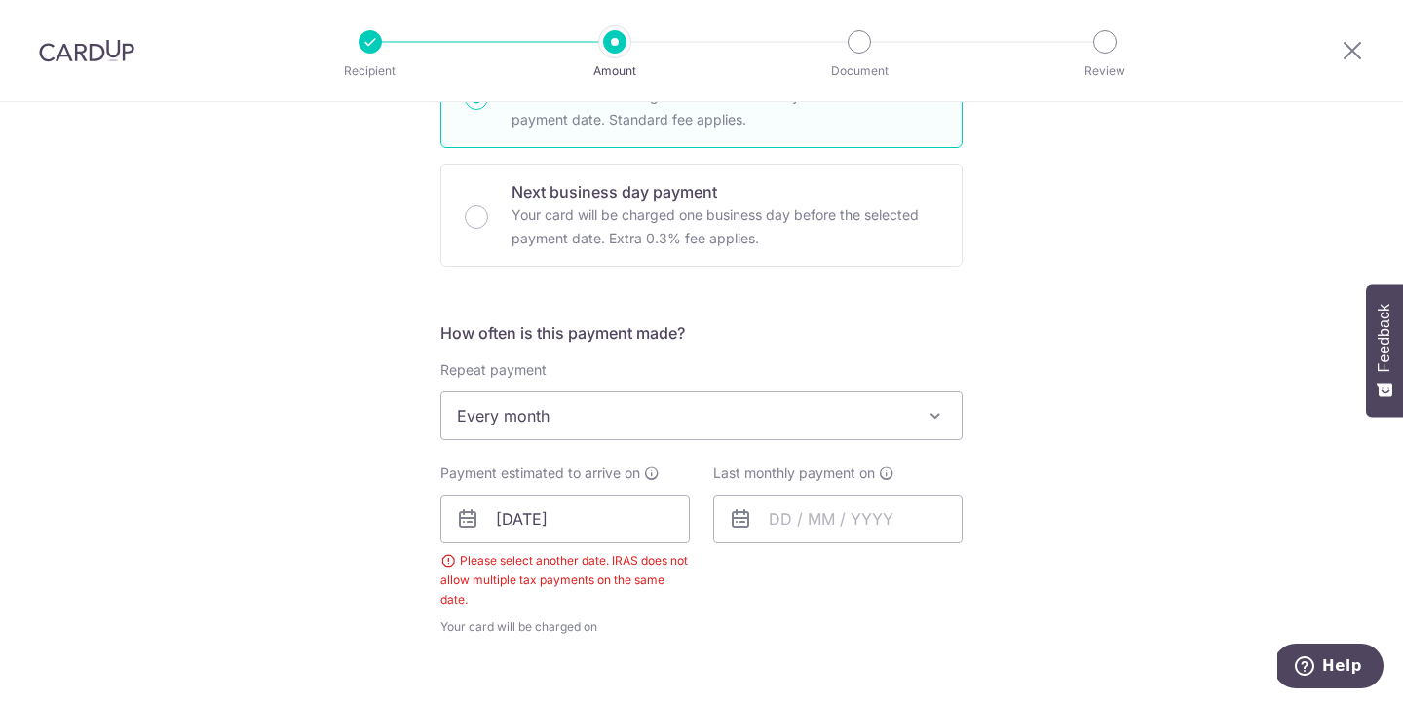
scroll to position [584, 0]
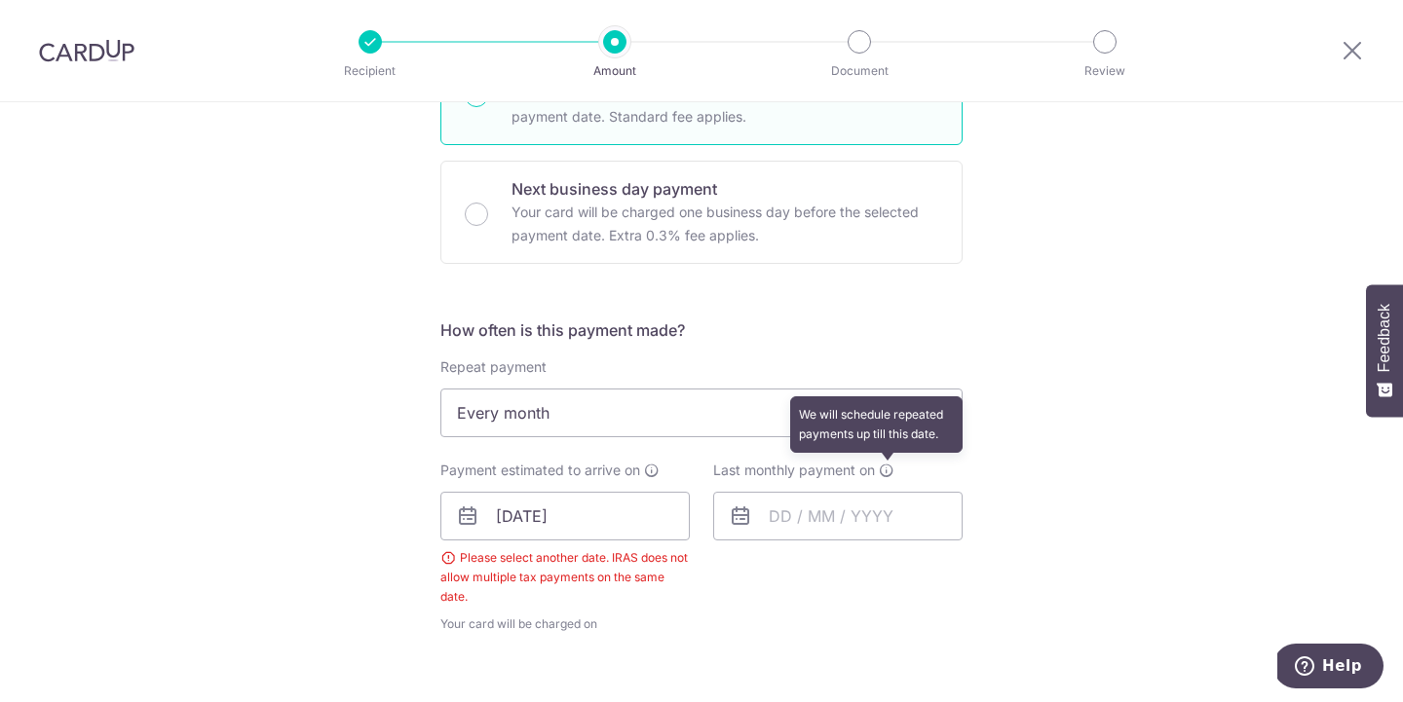
click at [883, 472] on icon at bounding box center [887, 471] width 16 height 16
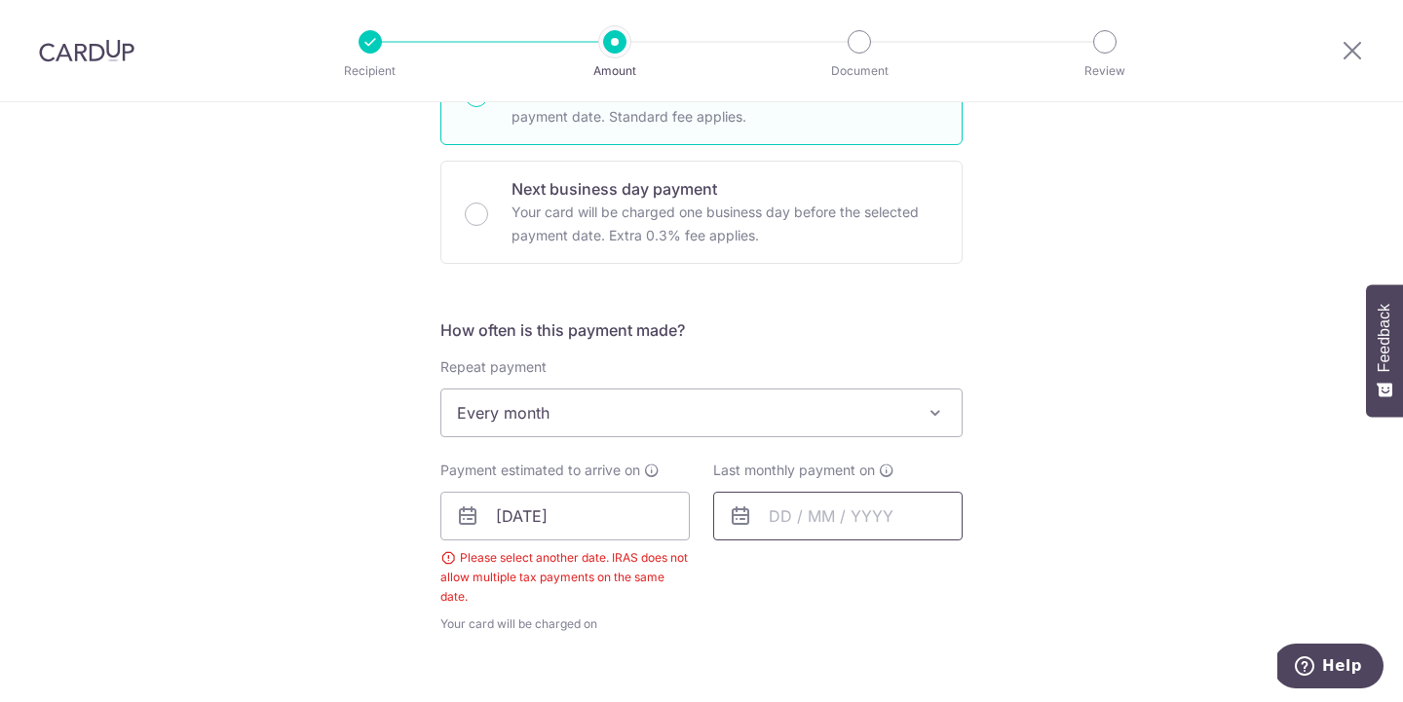
click at [870, 527] on input "text" at bounding box center [837, 516] width 249 height 49
click at [987, 565] on link "Next" at bounding box center [988, 568] width 23 height 23
click at [987, 566] on link "Next" at bounding box center [988, 568] width 23 height 23
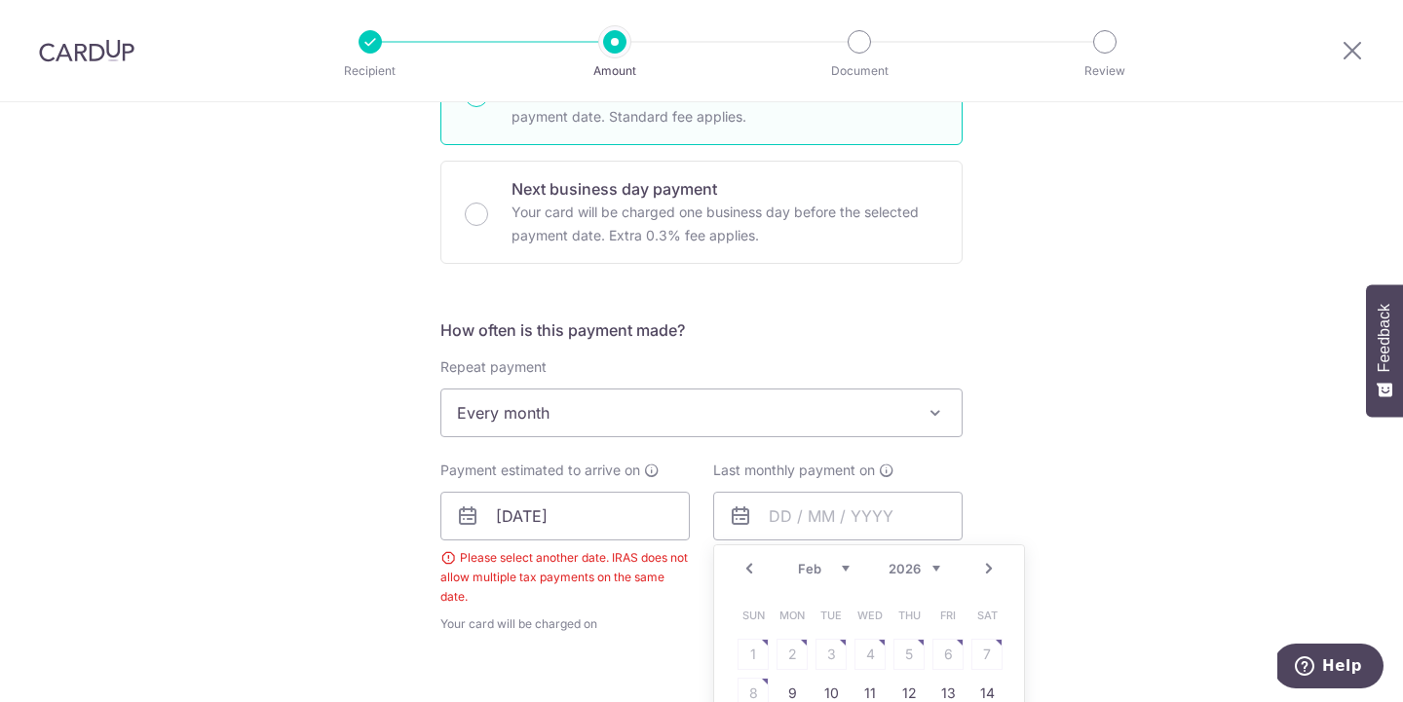
click at [987, 566] on link "Next" at bounding box center [988, 568] width 23 height 23
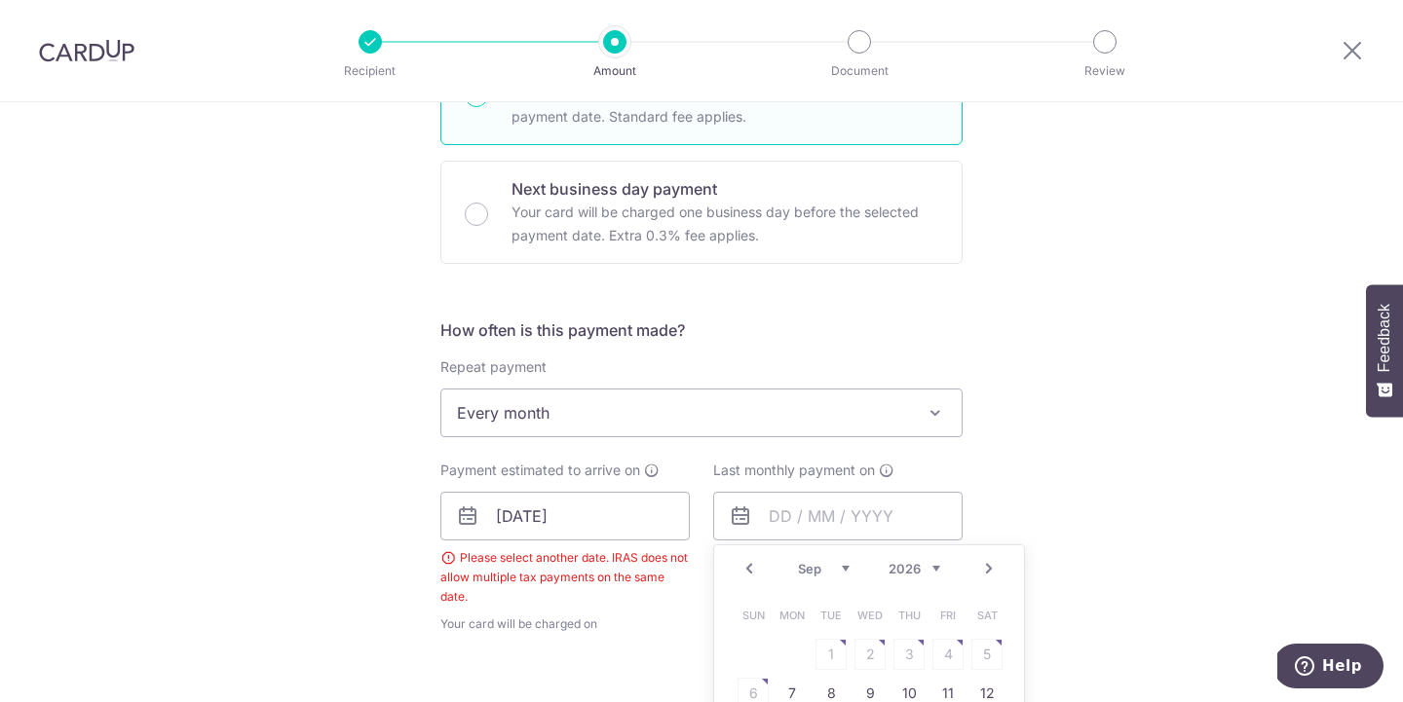
click at [987, 566] on link "Next" at bounding box center [988, 568] width 23 height 23
click at [743, 574] on link "Prev" at bounding box center [748, 568] width 23 height 23
click at [1202, 534] on div "Tell us more about your payment Enter one-time or monthly payment amount SGD 19…" at bounding box center [701, 499] width 1403 height 1963
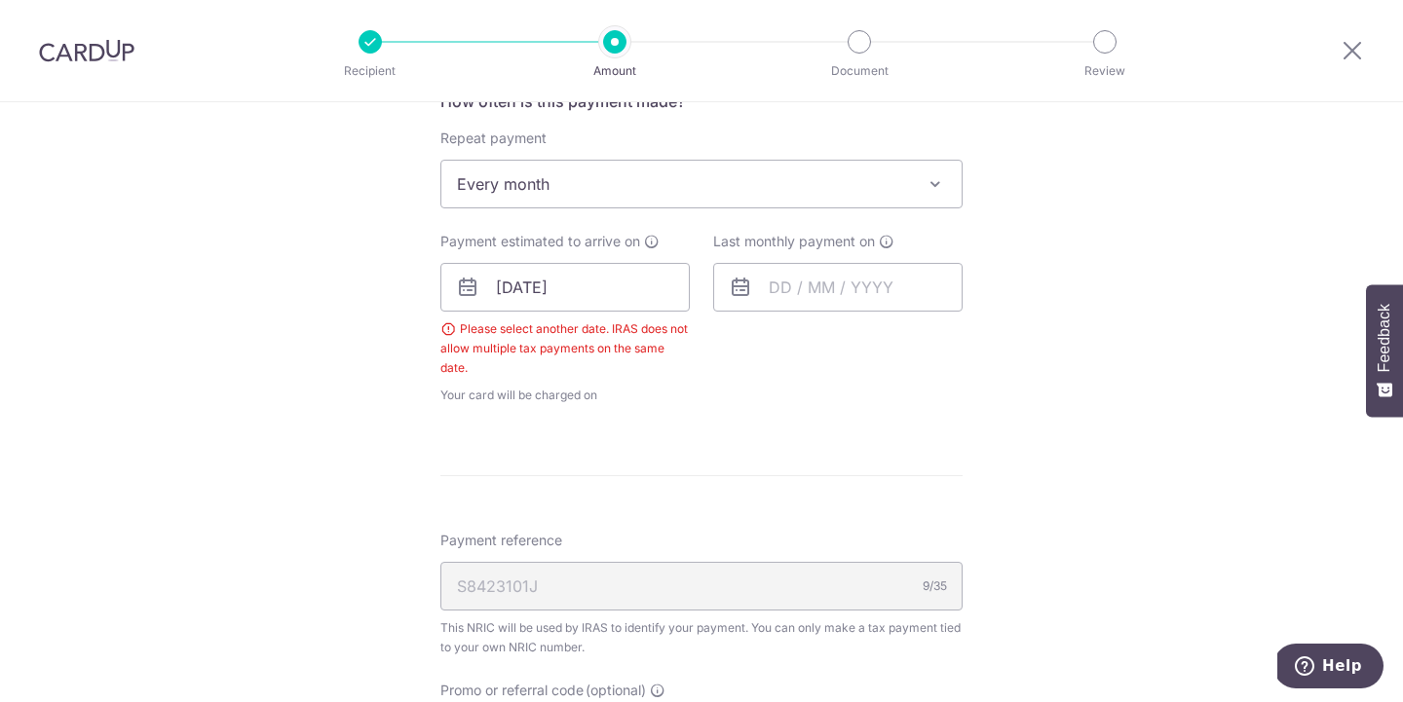
scroll to position [816, 0]
click at [902, 290] on input "text" at bounding box center [837, 284] width 249 height 49
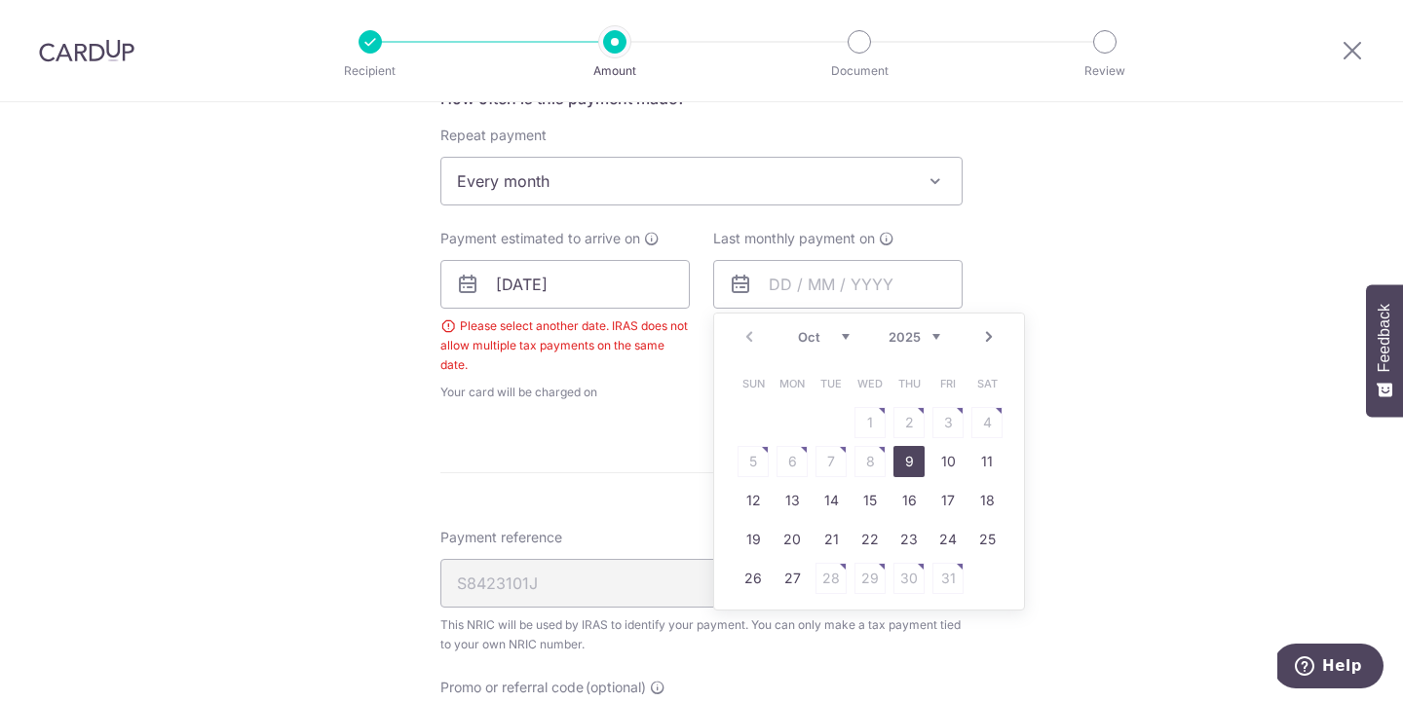
click at [904, 460] on link "9" at bounding box center [908, 461] width 31 height 31
type input "[DATE]"
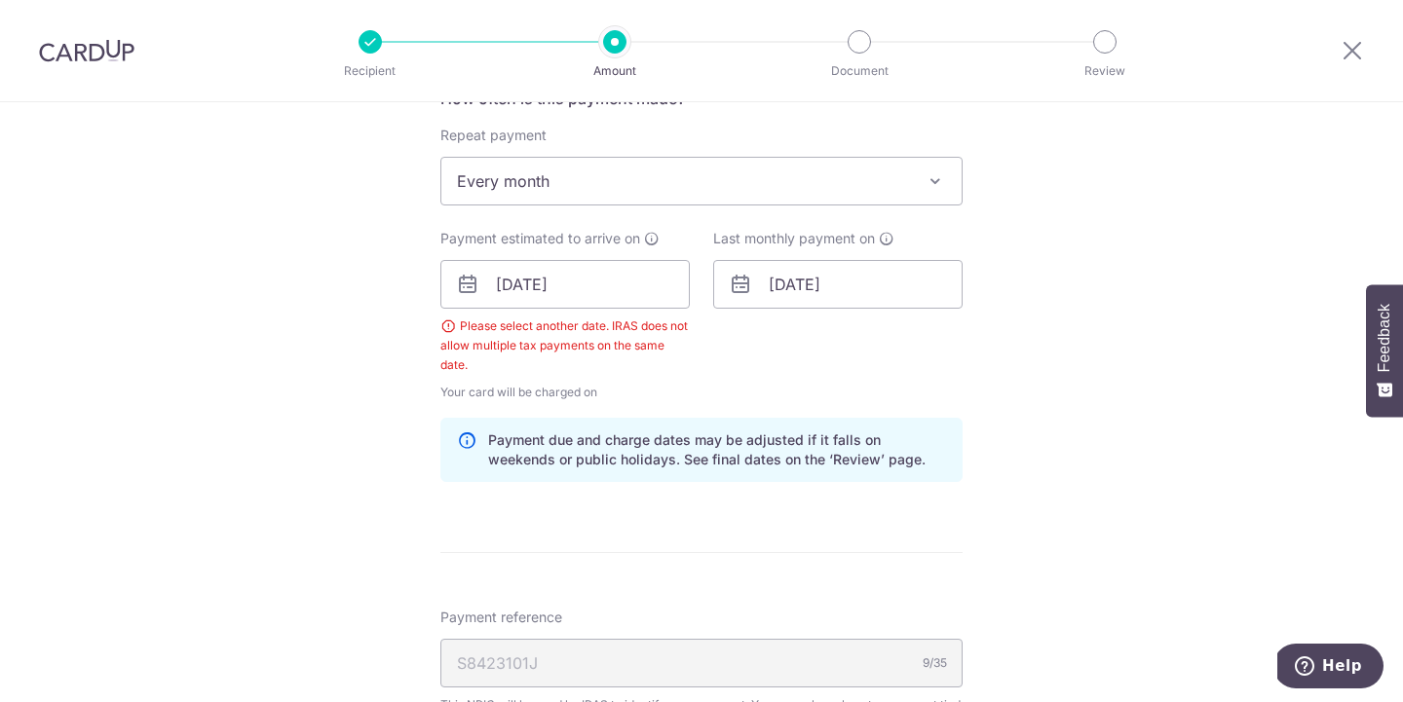
click at [995, 344] on div "Tell us more about your payment Enter one-time or monthly payment amount SGD 19…" at bounding box center [701, 307] width 1403 height 2043
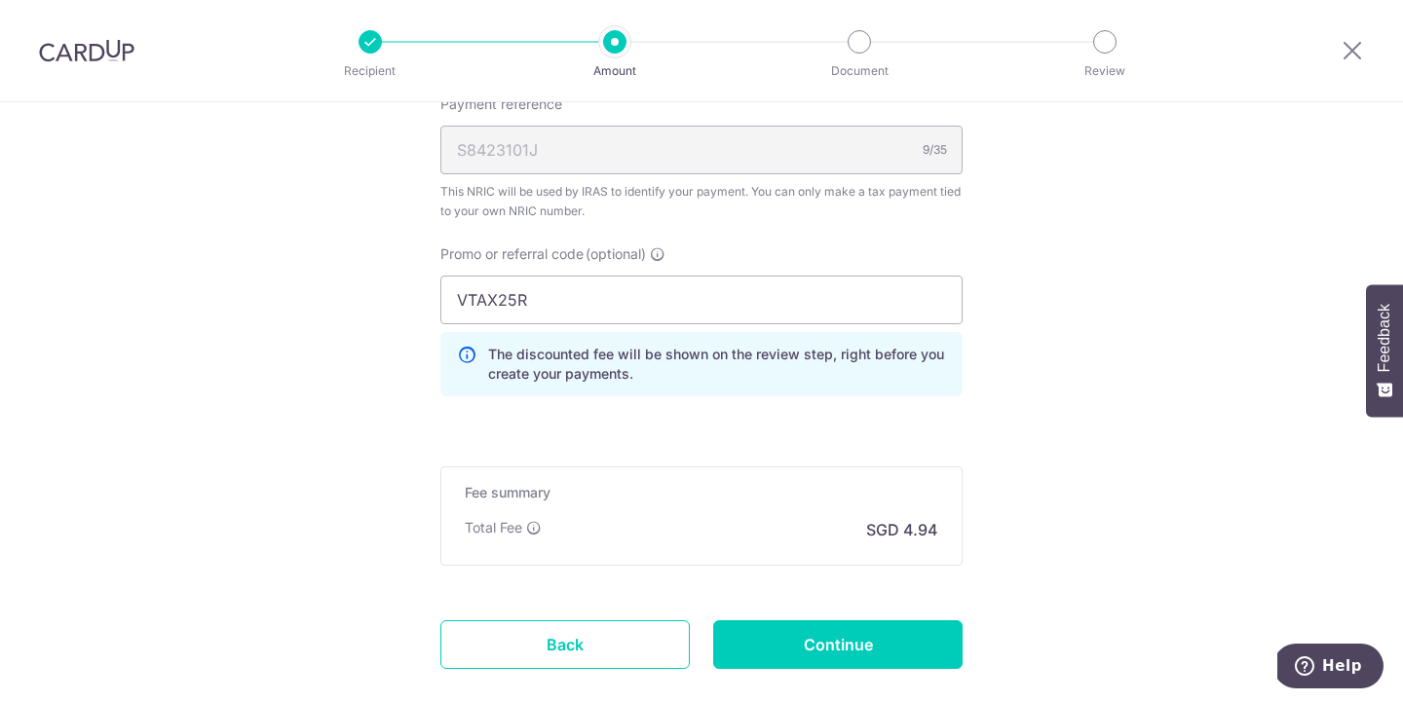
scroll to position [1358, 0]
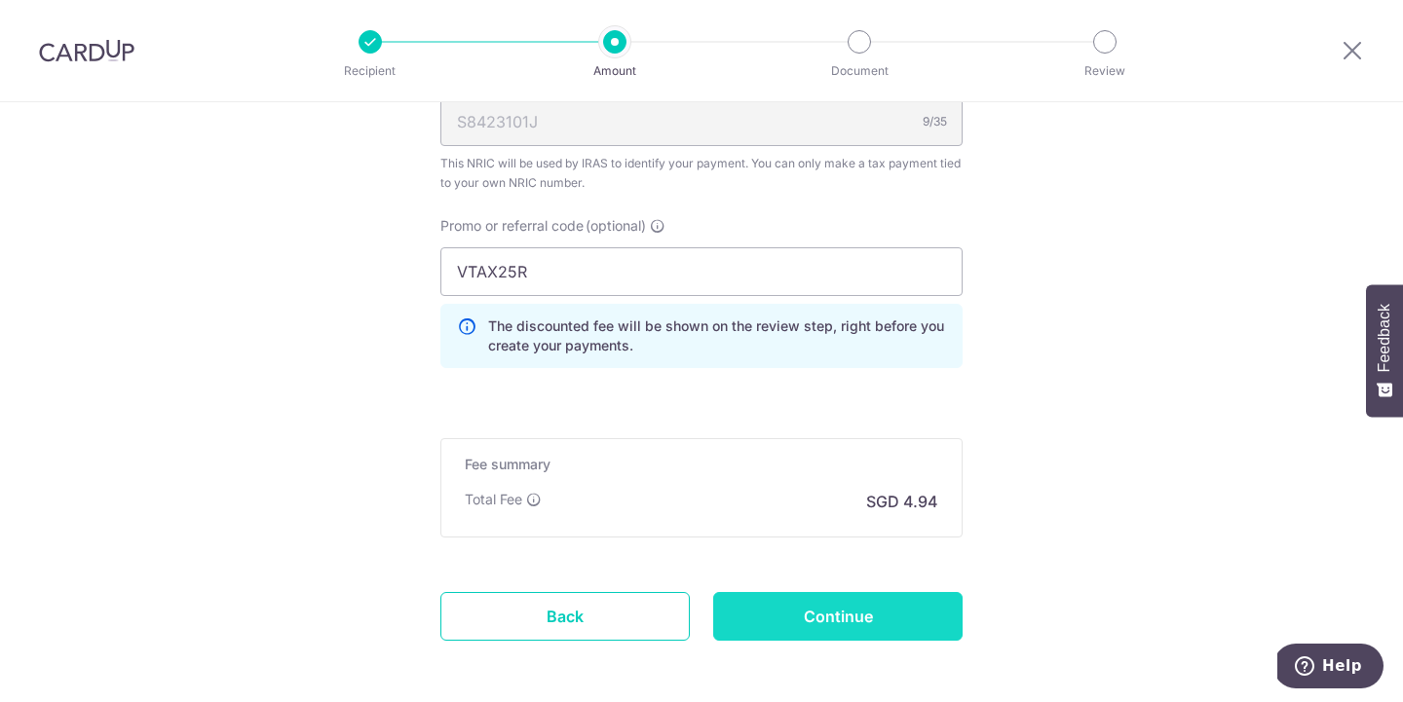
click at [794, 622] on input "Continue" at bounding box center [837, 616] width 249 height 49
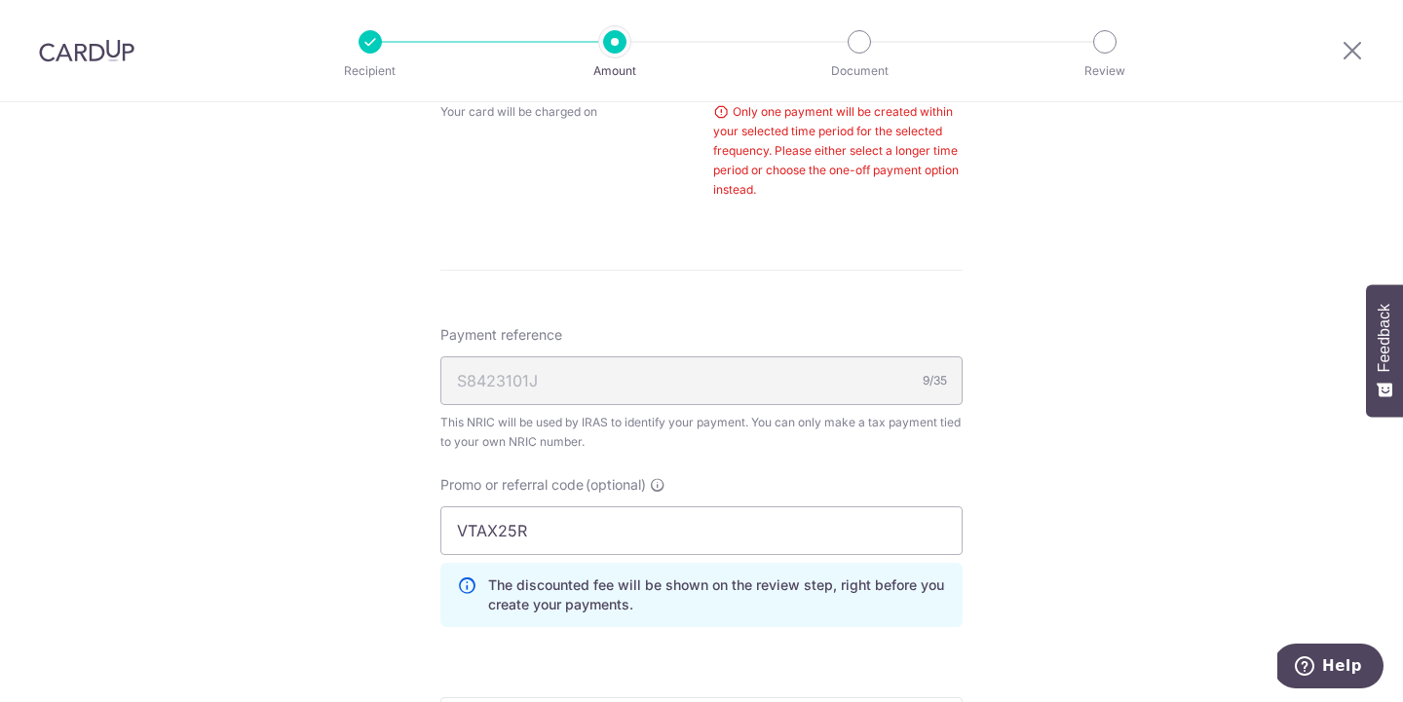
click at [1102, 412] on div "Tell us more about your payment Enter one-time or monthly payment amount SGD 19…" at bounding box center [701, 59] width 1403 height 1974
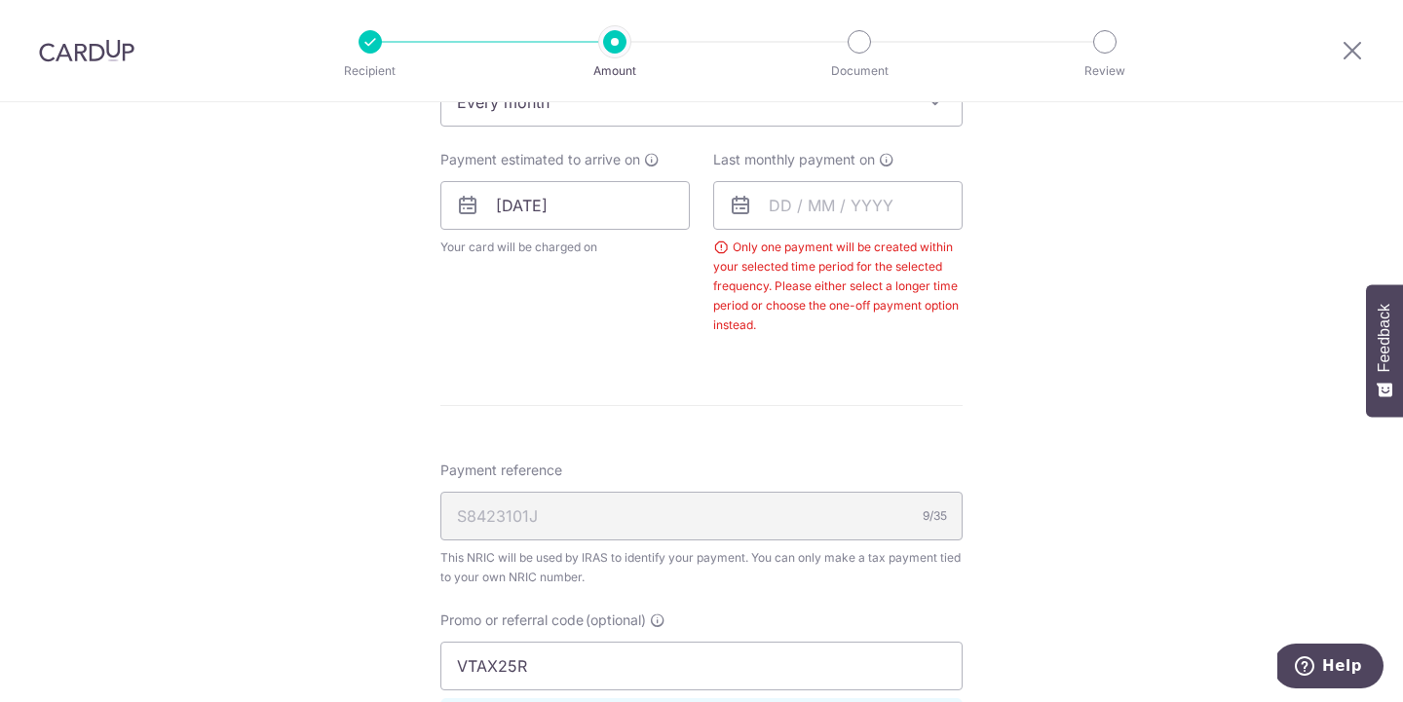
scroll to position [873, 0]
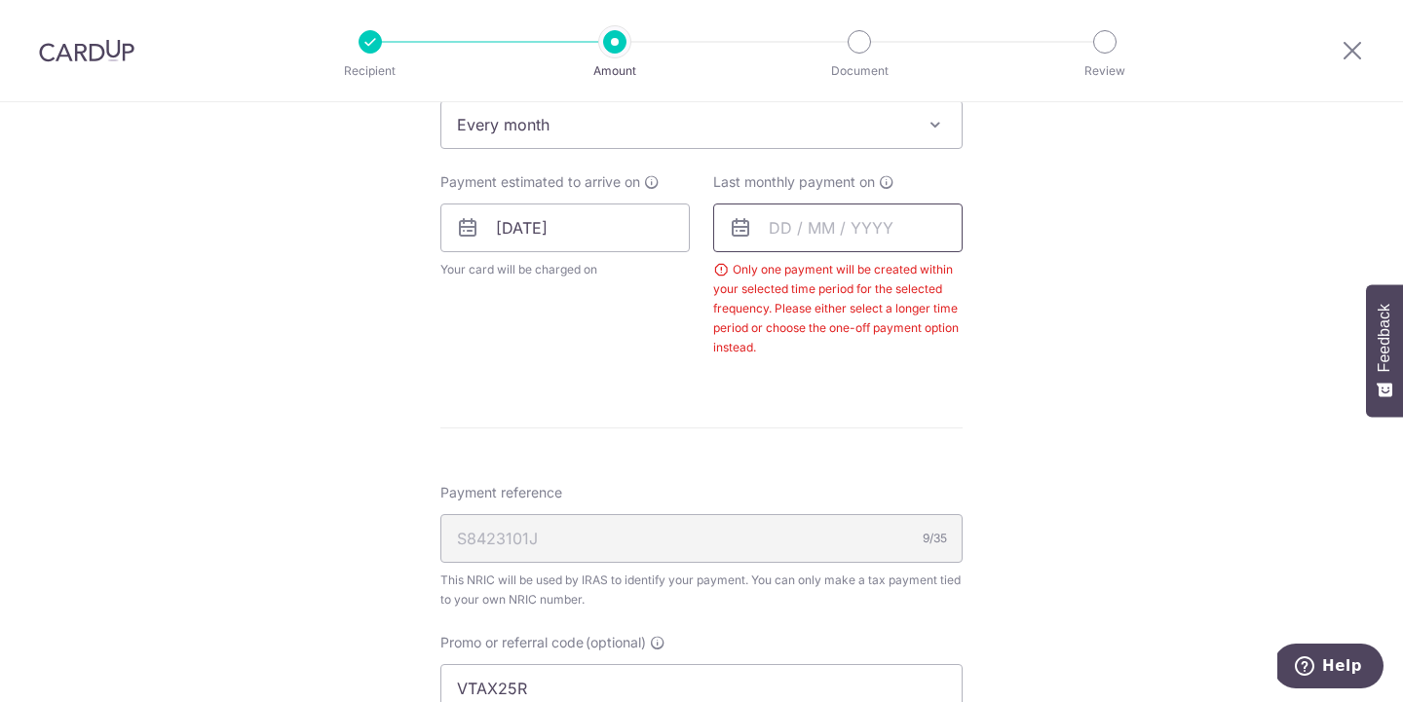
click at [866, 218] on input "text" at bounding box center [837, 228] width 249 height 49
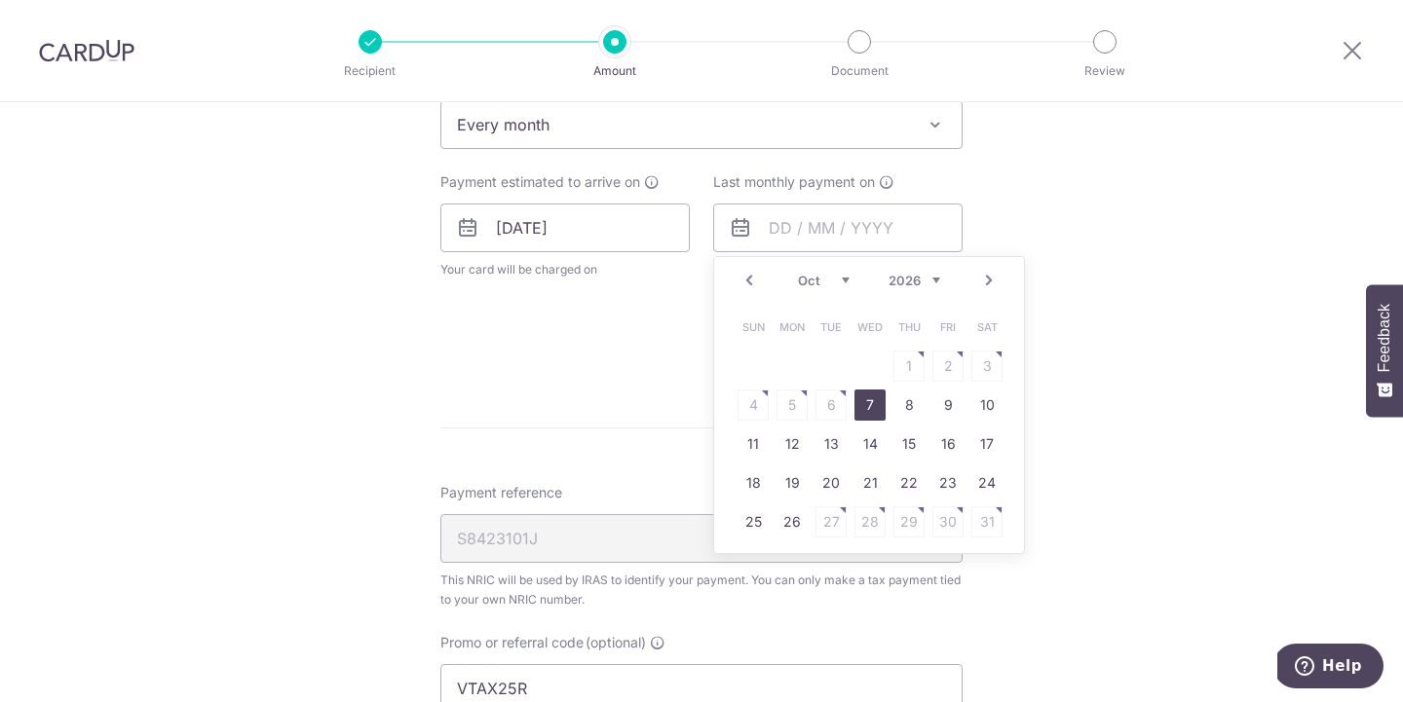
click at [867, 399] on link "7" at bounding box center [869, 405] width 31 height 31
type input "[DATE]"
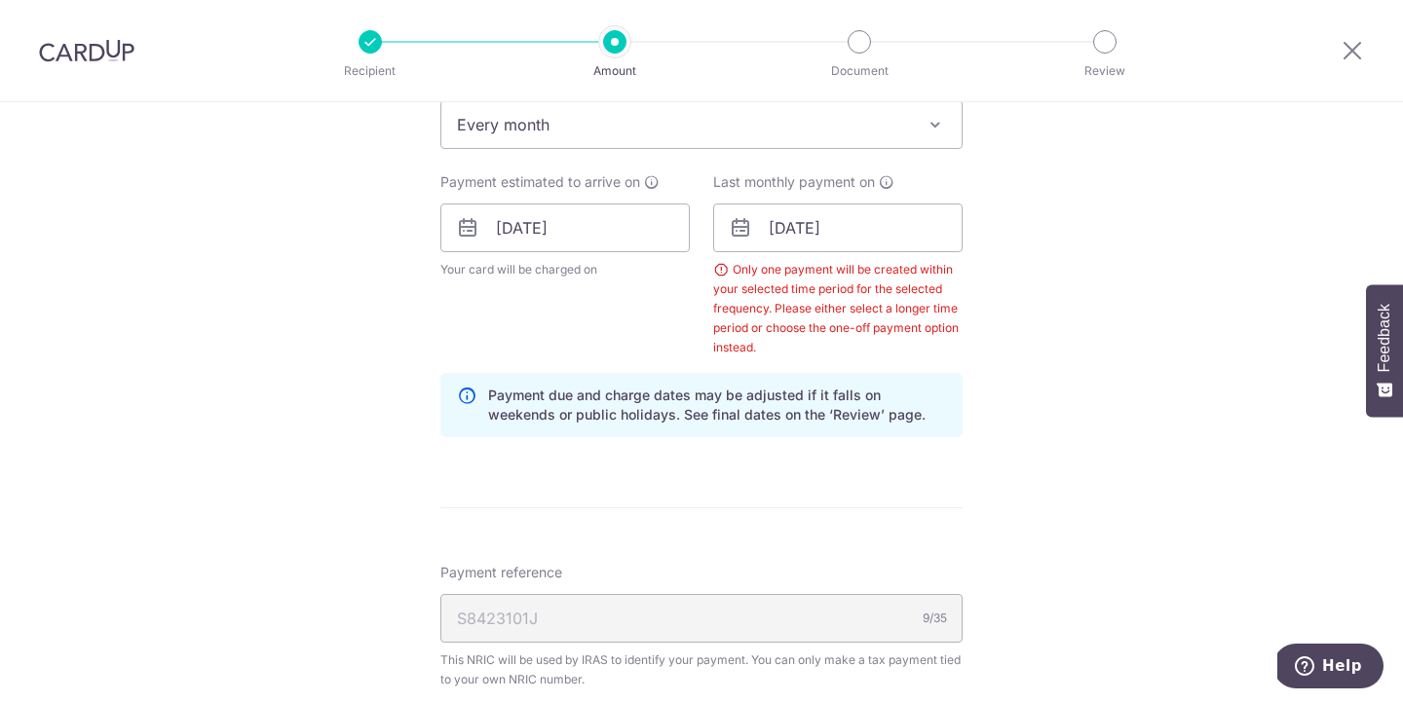
click at [1110, 369] on div "Tell us more about your payment Enter one-time or monthly payment amount SGD 19…" at bounding box center [701, 257] width 1403 height 2054
click at [1023, 332] on div "Tell us more about your payment Enter one-time or monthly payment amount SGD 19…" at bounding box center [701, 257] width 1403 height 2054
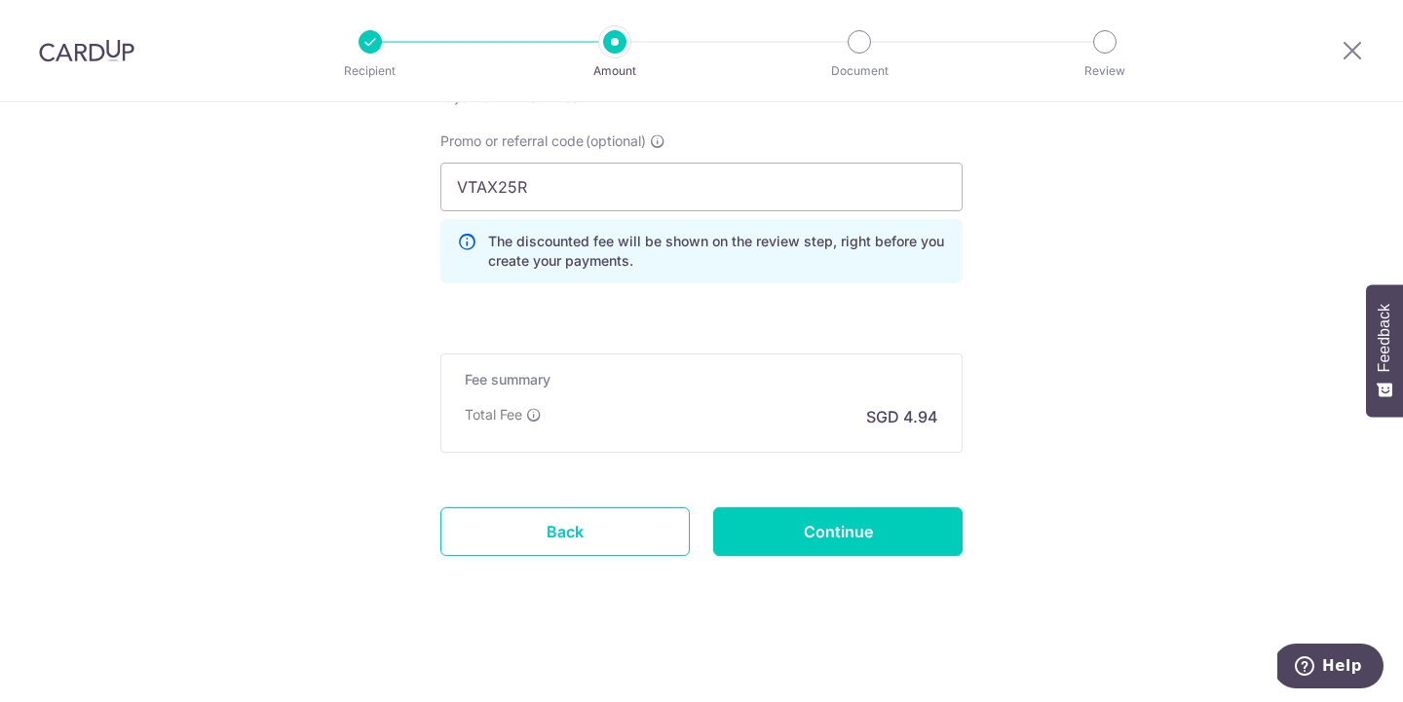
scroll to position [1454, 0]
click at [836, 534] on input "Continue" at bounding box center [837, 531] width 249 height 49
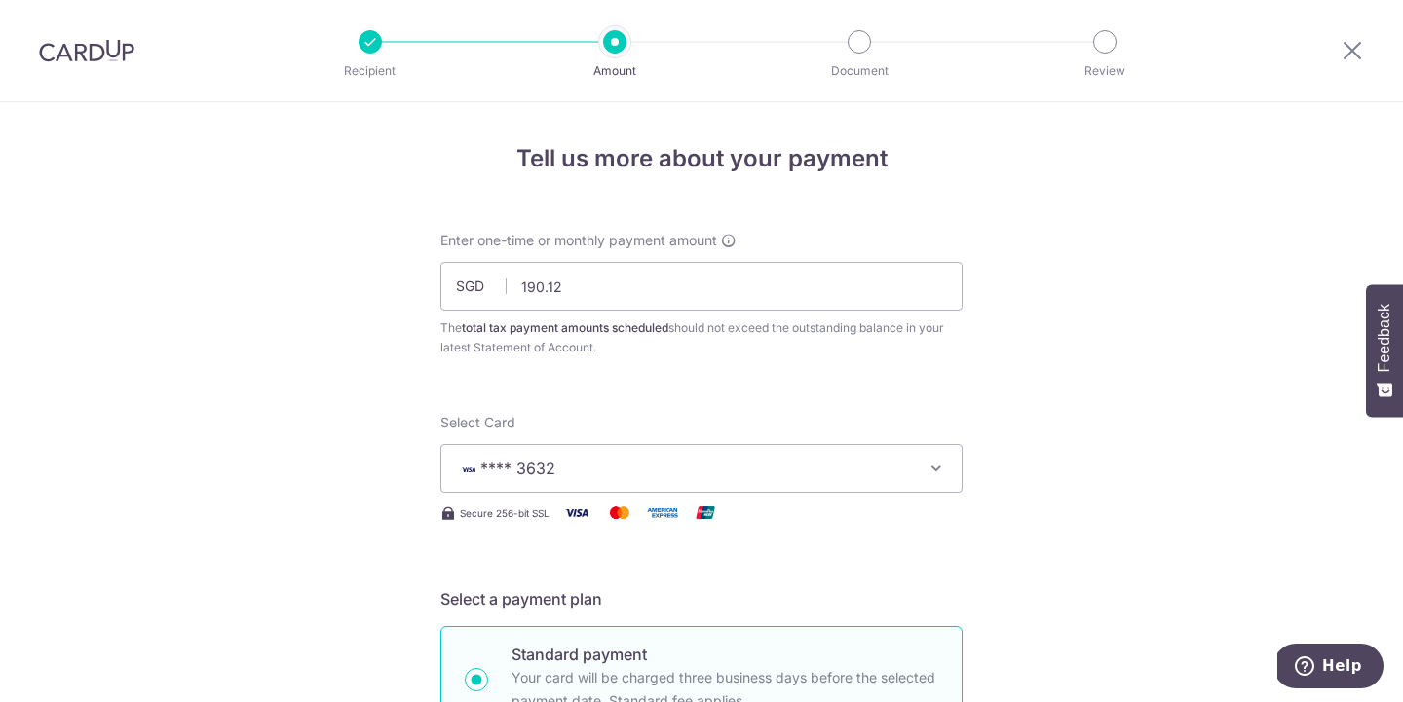
scroll to position [1031, 0]
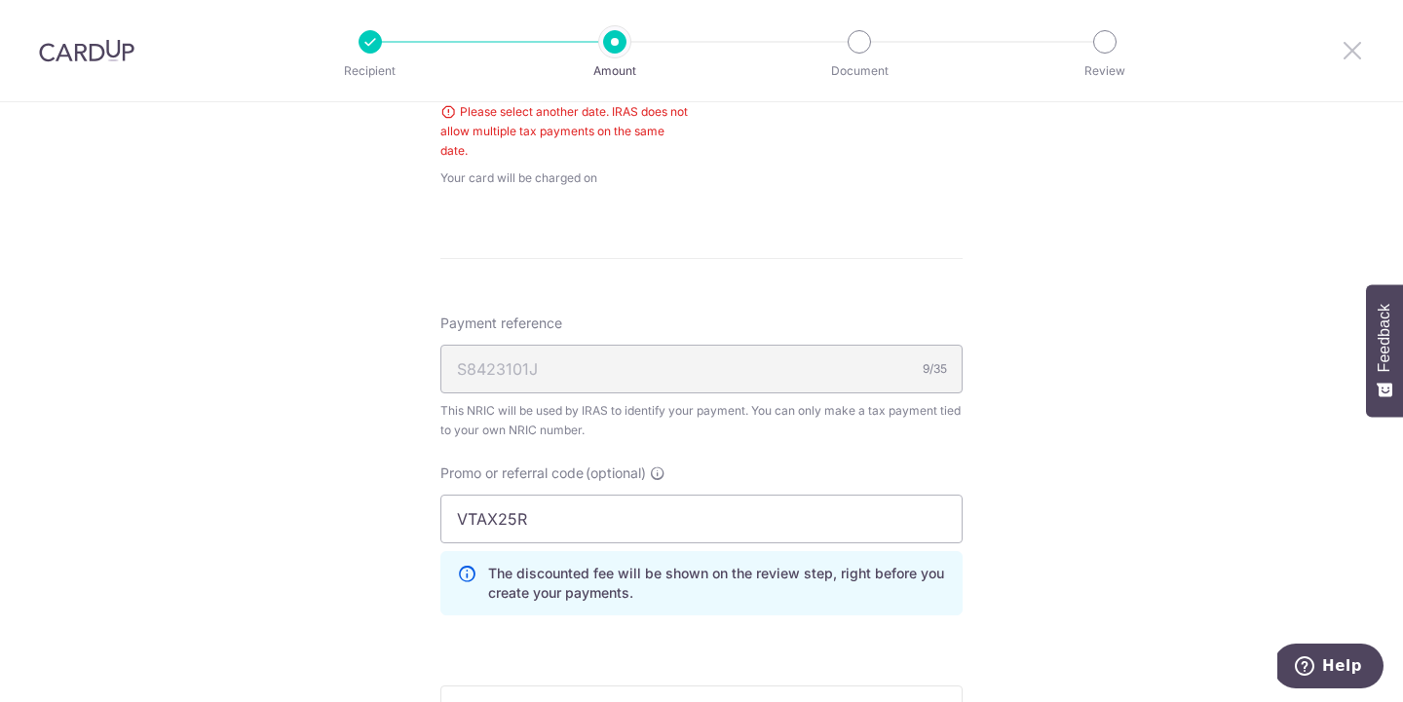
click at [1349, 39] on icon at bounding box center [1351, 50] width 23 height 24
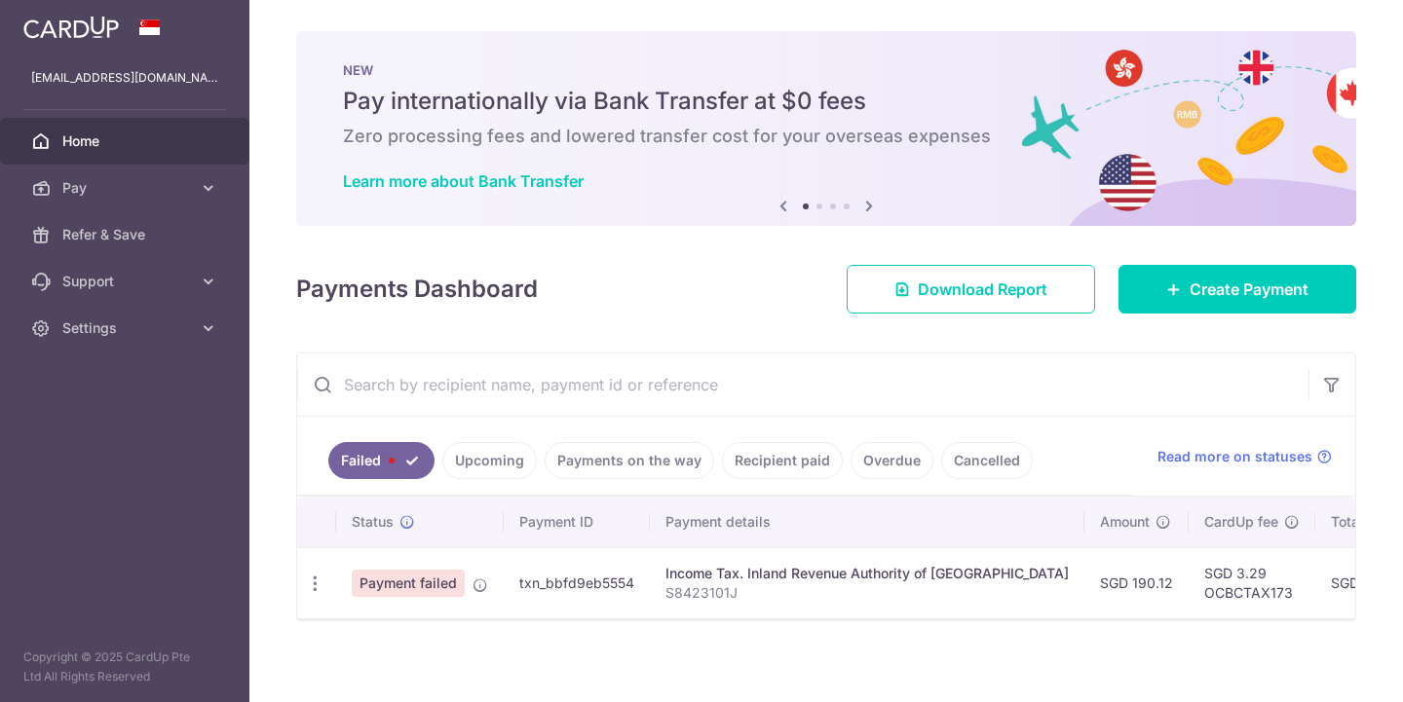
click at [387, 460] on link "Failed" at bounding box center [381, 460] width 106 height 37
click at [460, 459] on link "Upcoming" at bounding box center [489, 460] width 94 height 37
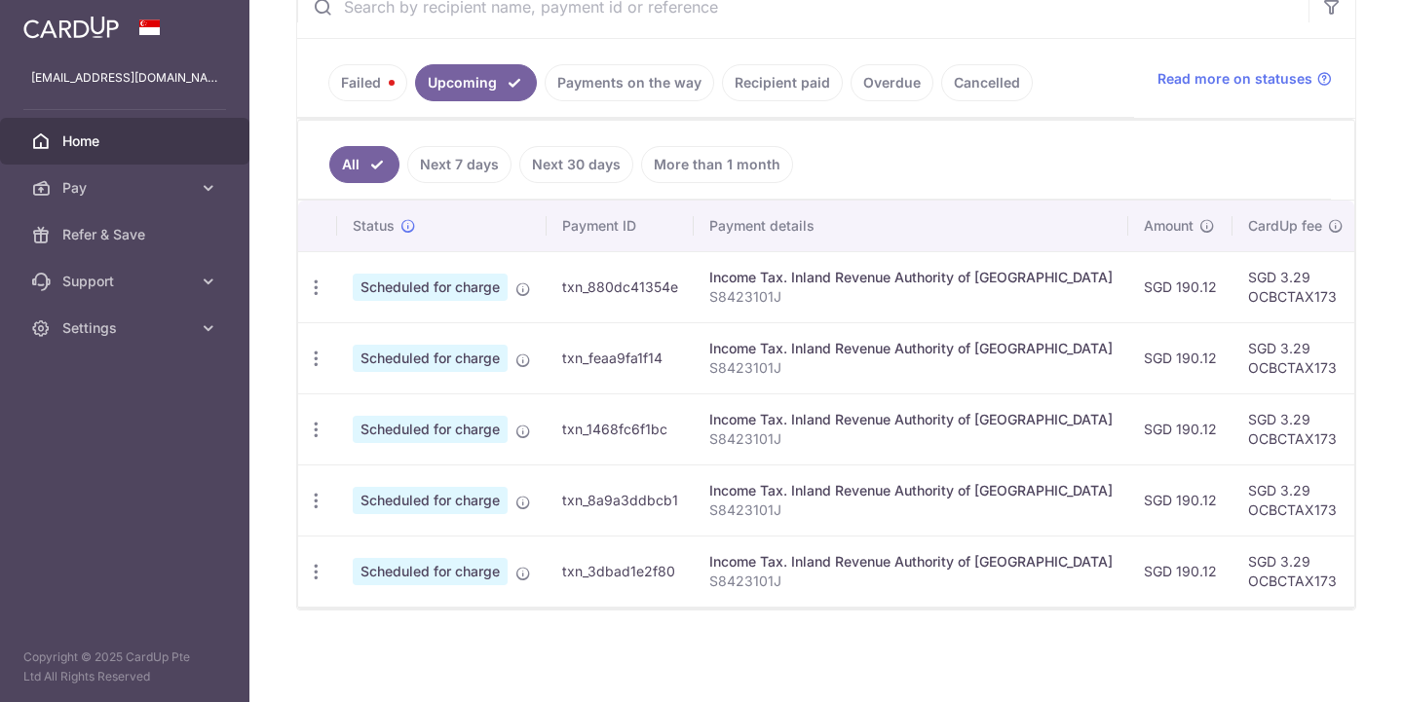
scroll to position [378, 0]
click at [304, 280] on div "Update payment Cancel payment" at bounding box center [316, 288] width 36 height 36
click at [308, 285] on icon "button" at bounding box center [316, 288] width 20 height 20
click at [378, 342] on span "Update payment" at bounding box center [420, 340] width 132 height 23
radio input "true"
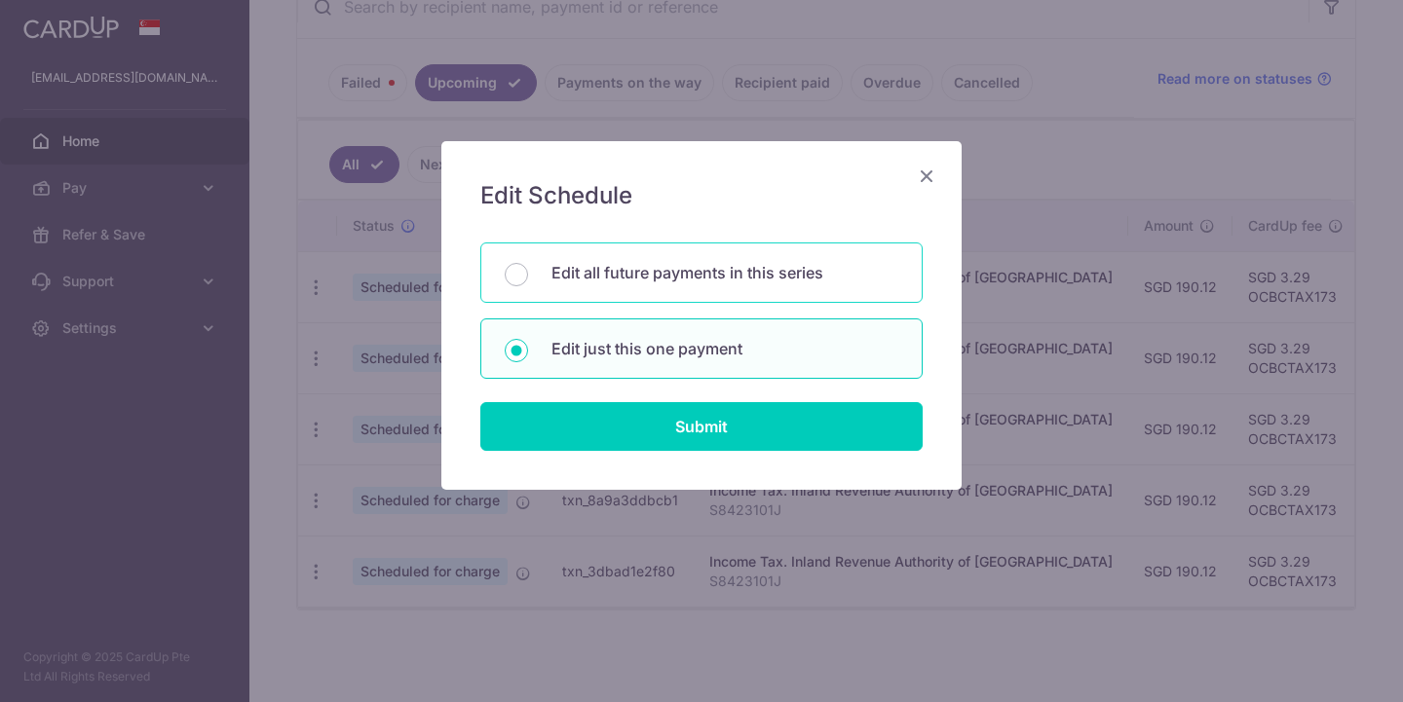
click at [570, 276] on p "Edit all future payments in this series" at bounding box center [724, 272] width 347 height 23
click at [528, 276] on input "Edit all future payments in this series" at bounding box center [516, 274] width 23 height 23
radio input "true"
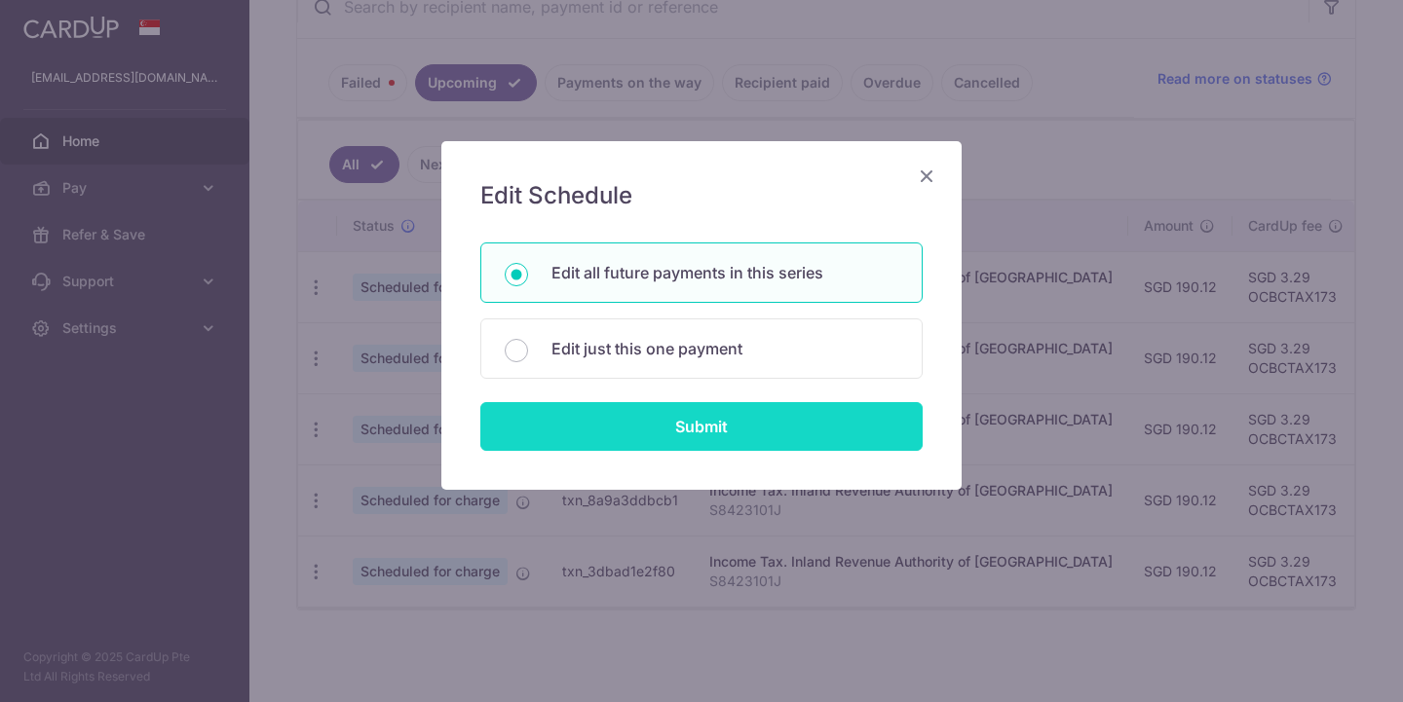
click at [650, 433] on input "Submit" at bounding box center [701, 426] width 442 height 49
radio input "true"
type input "190.12"
type input "S8423101J"
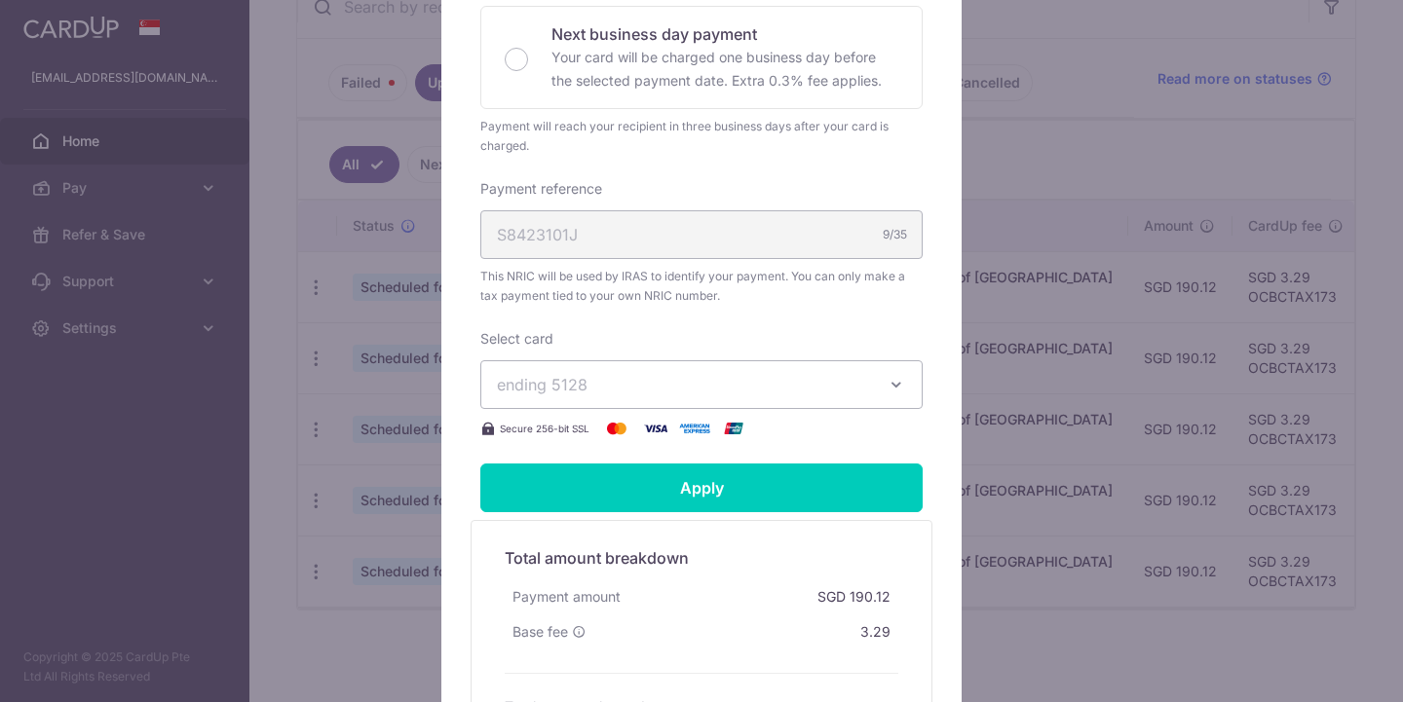
scroll to position [552, 0]
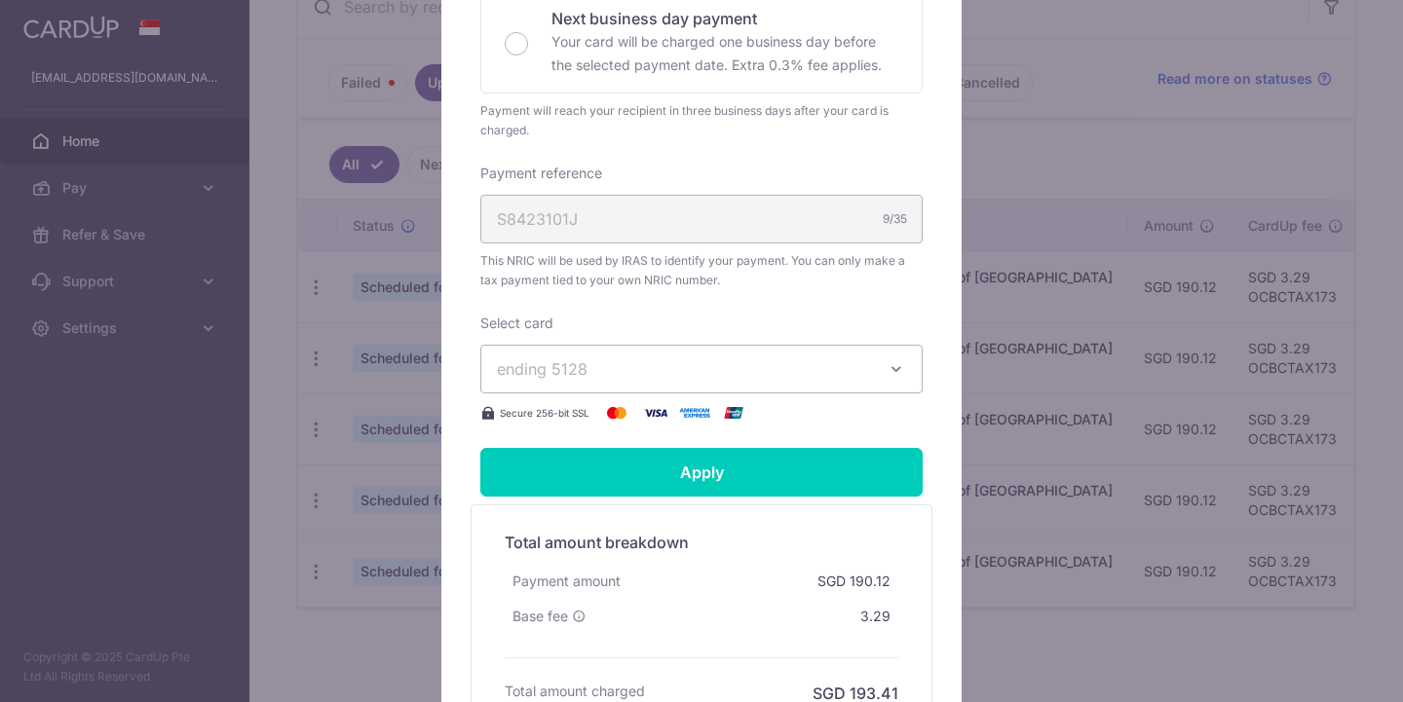
click at [782, 371] on span "ending 5128" at bounding box center [684, 368] width 374 height 23
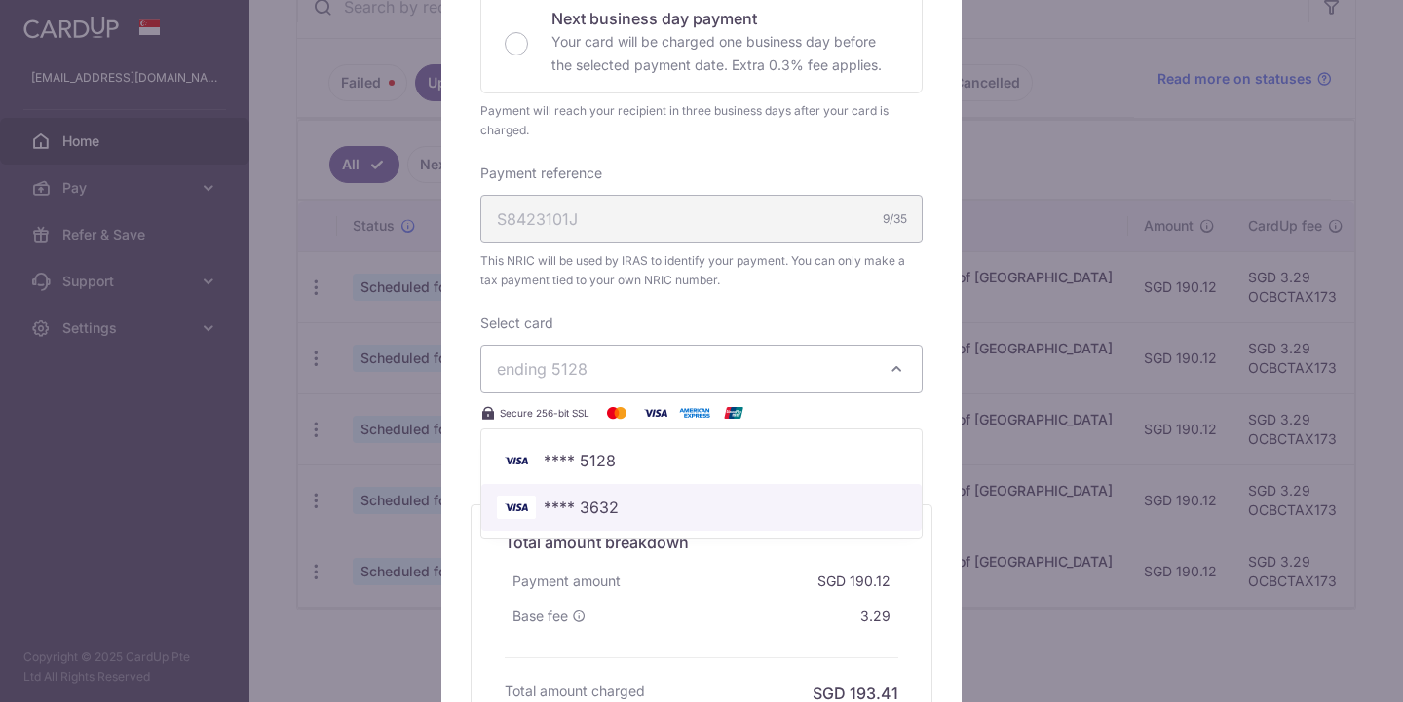
click at [699, 504] on span "**** 3632" at bounding box center [701, 507] width 409 height 23
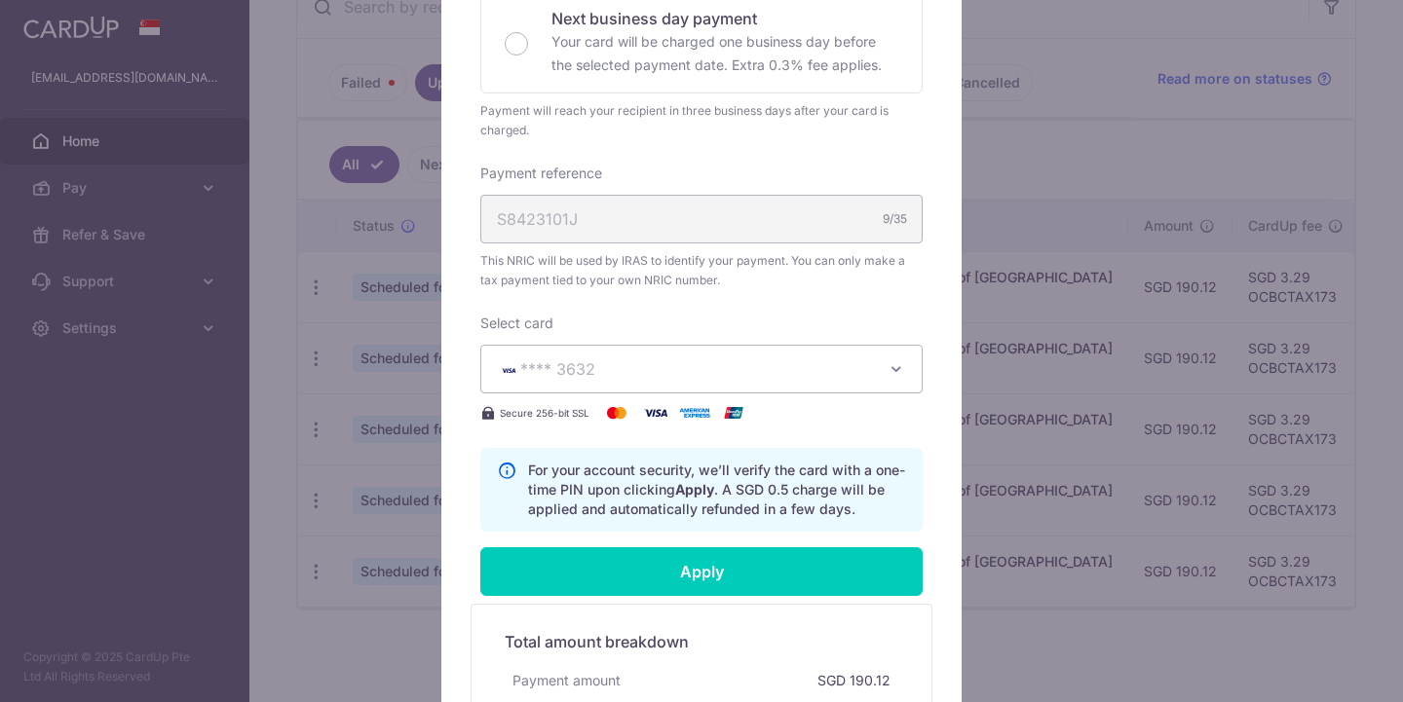
click at [939, 477] on div "Edit payment By clicking apply, you will make changes to all 5 payments to Inla…" at bounding box center [701, 238] width 520 height 1298
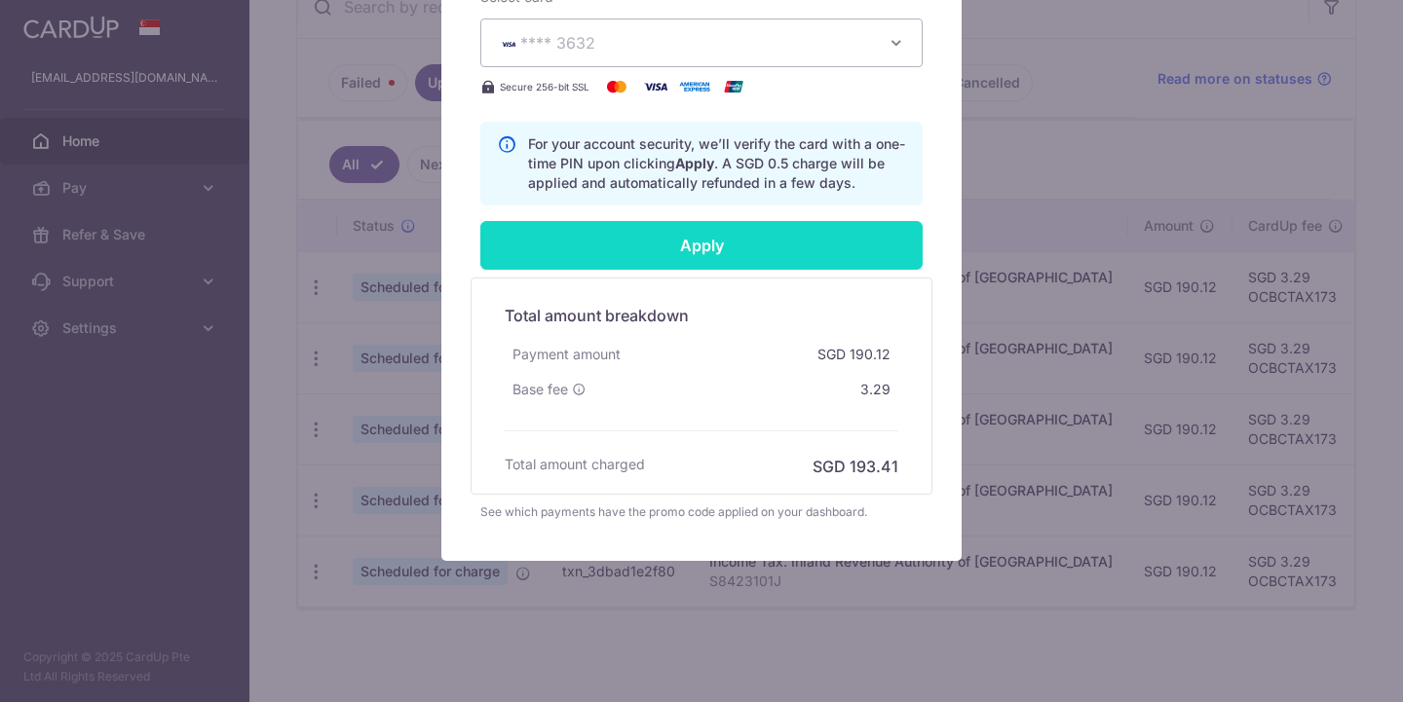
scroll to position [879, 0]
click at [835, 253] on input "Apply" at bounding box center [701, 245] width 442 height 49
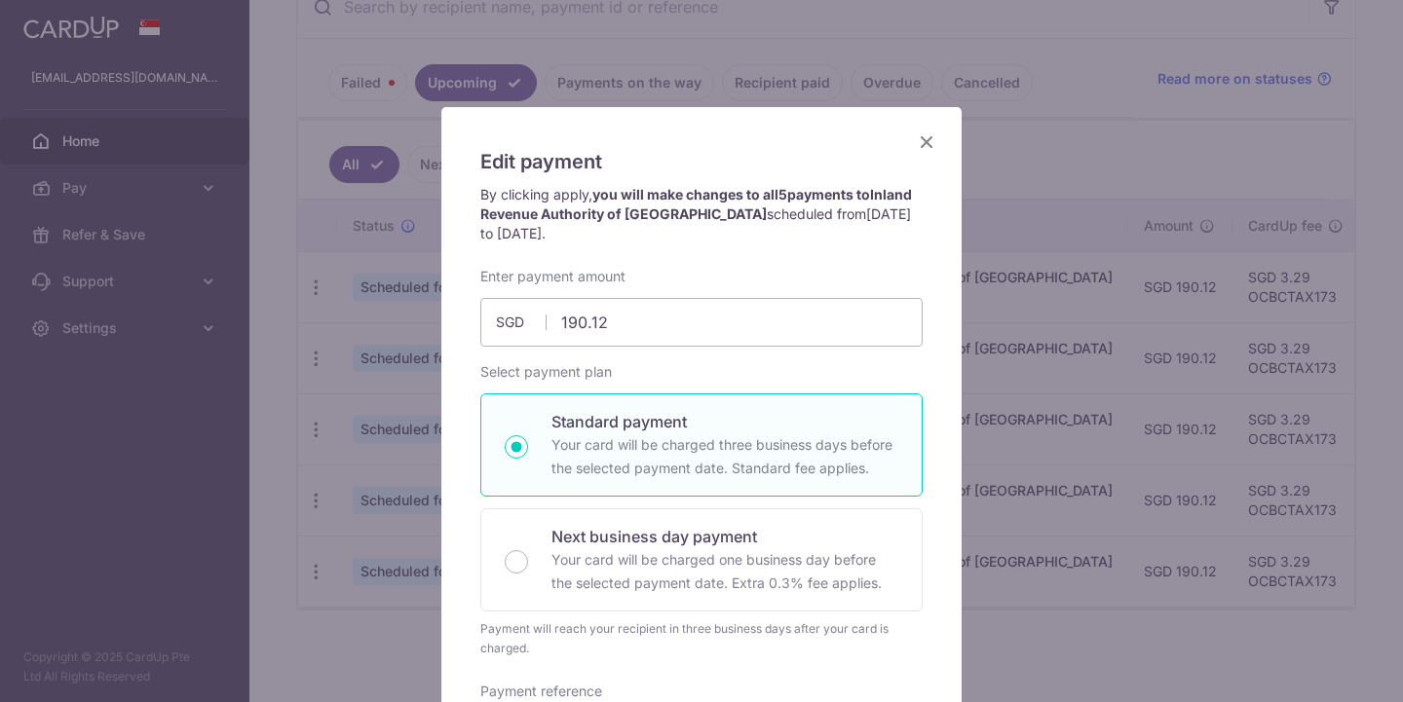
scroll to position [-1, 0]
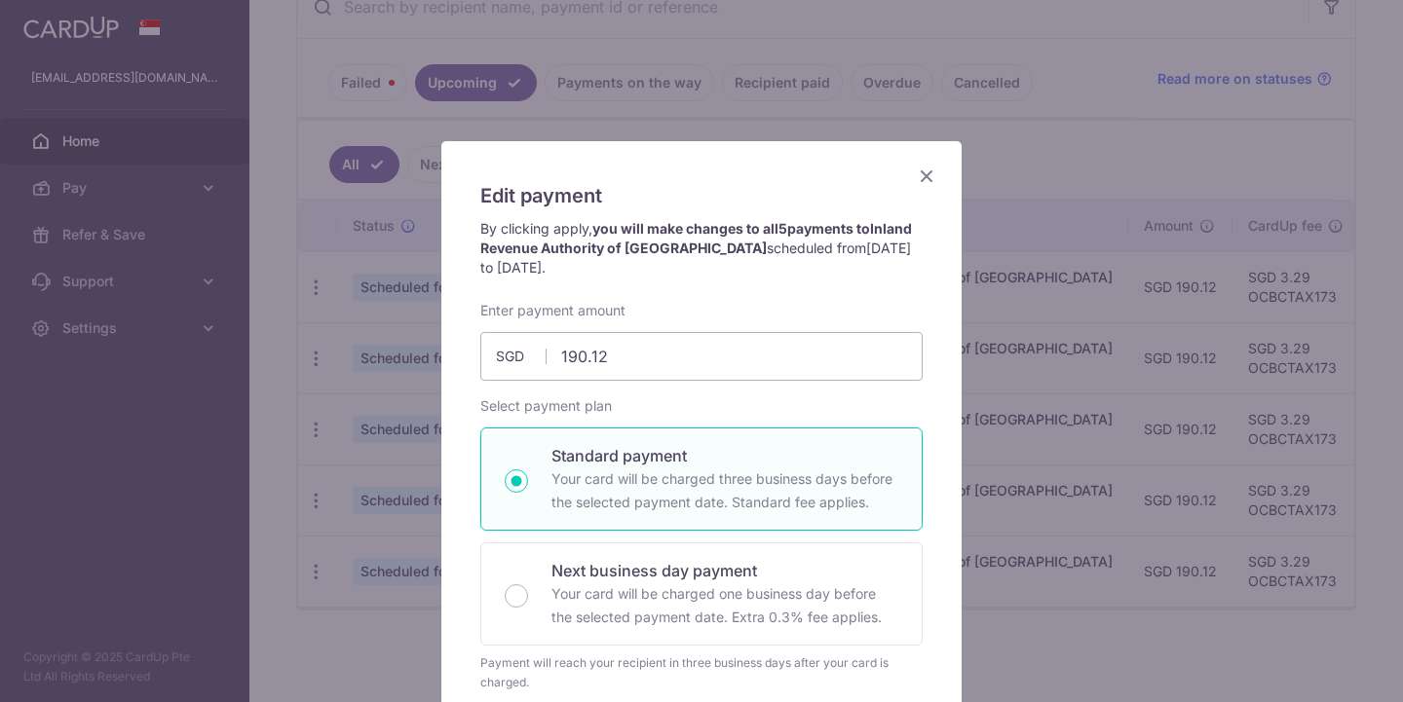
click at [927, 177] on icon "Close" at bounding box center [926, 176] width 23 height 24
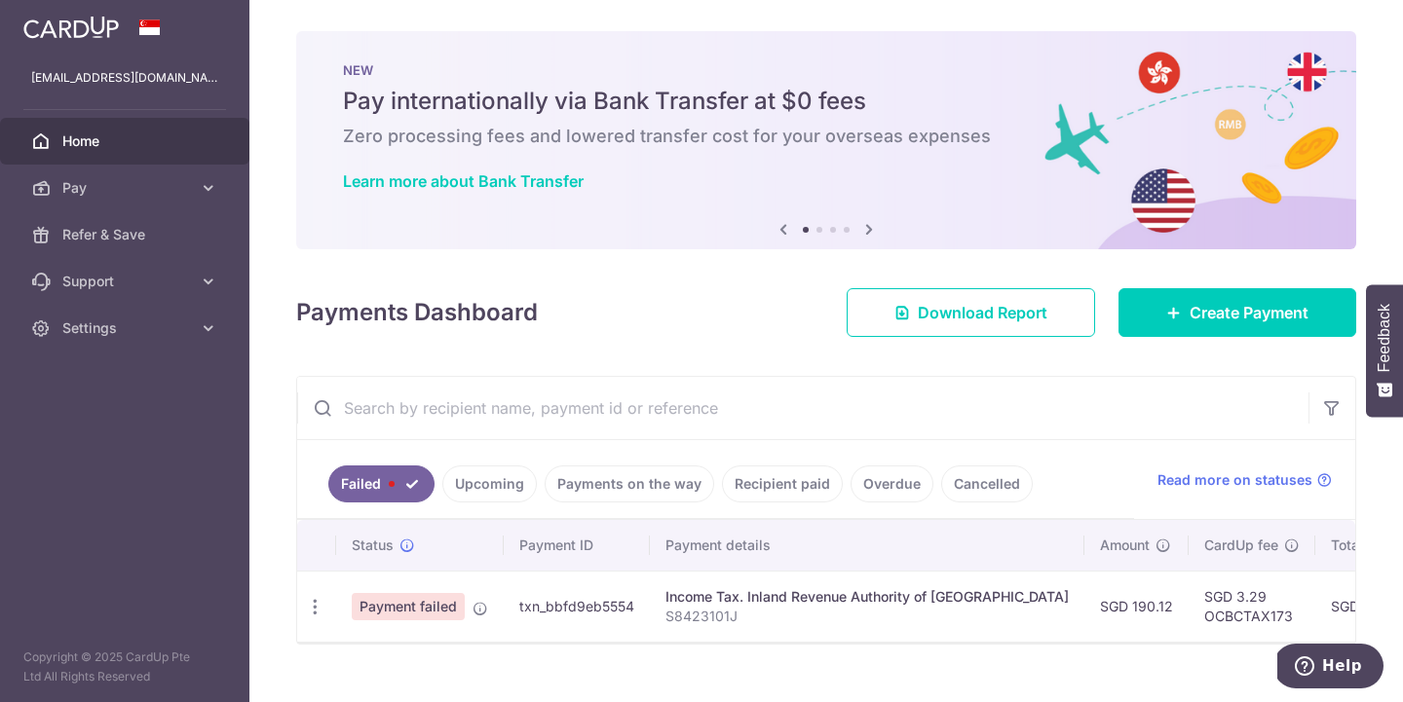
click at [457, 458] on ul "Failed Upcoming Payments on the way Recipient paid Overdue Cancelled" at bounding box center [715, 479] width 837 height 79
click at [471, 480] on link "Upcoming" at bounding box center [489, 484] width 94 height 37
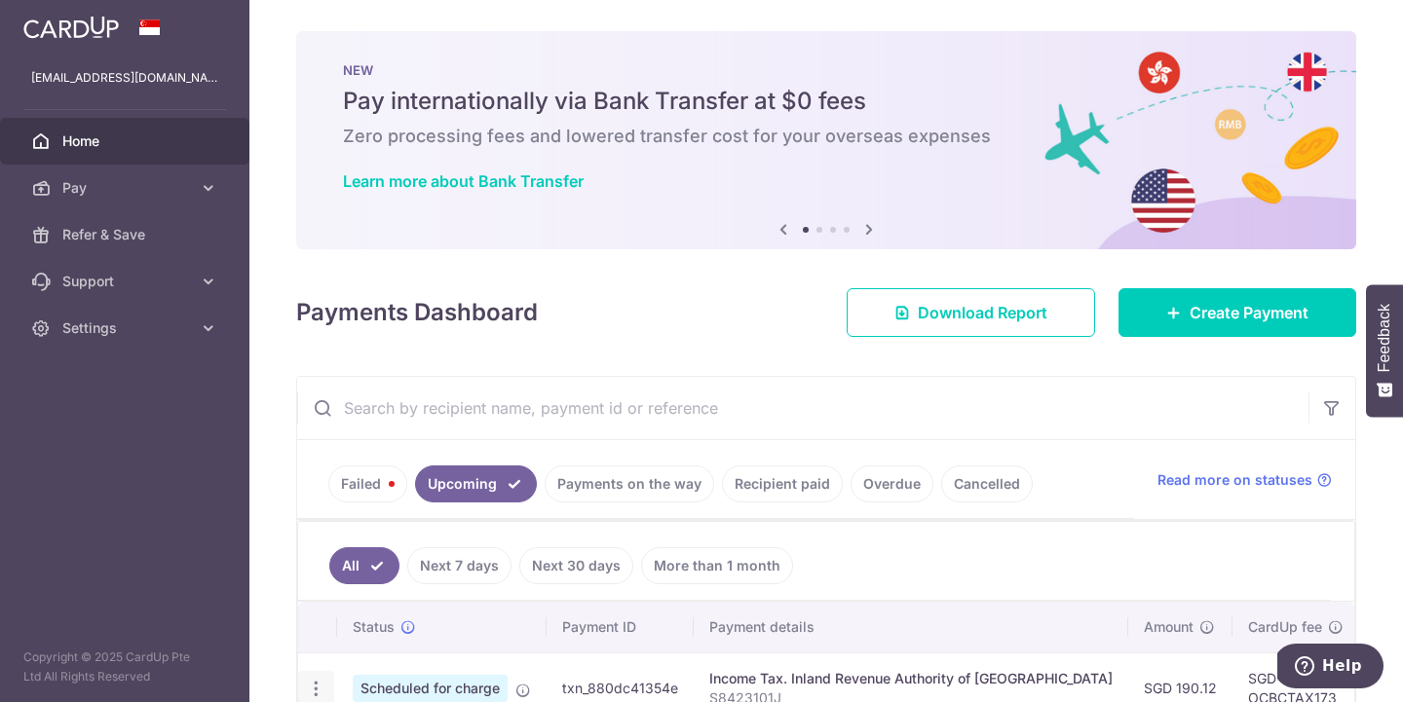
click at [316, 687] on icon "button" at bounding box center [316, 689] width 20 height 20
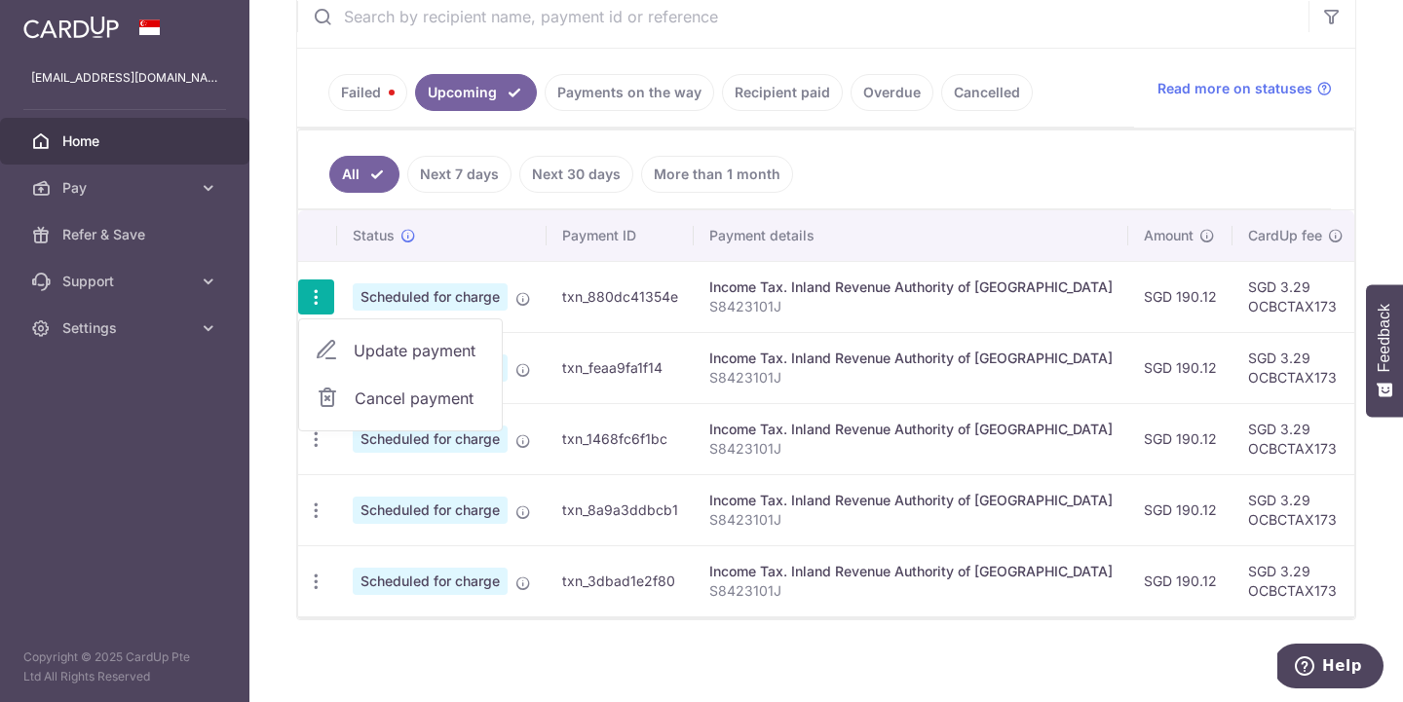
click at [405, 401] on span "Cancel payment" at bounding box center [420, 398] width 131 height 23
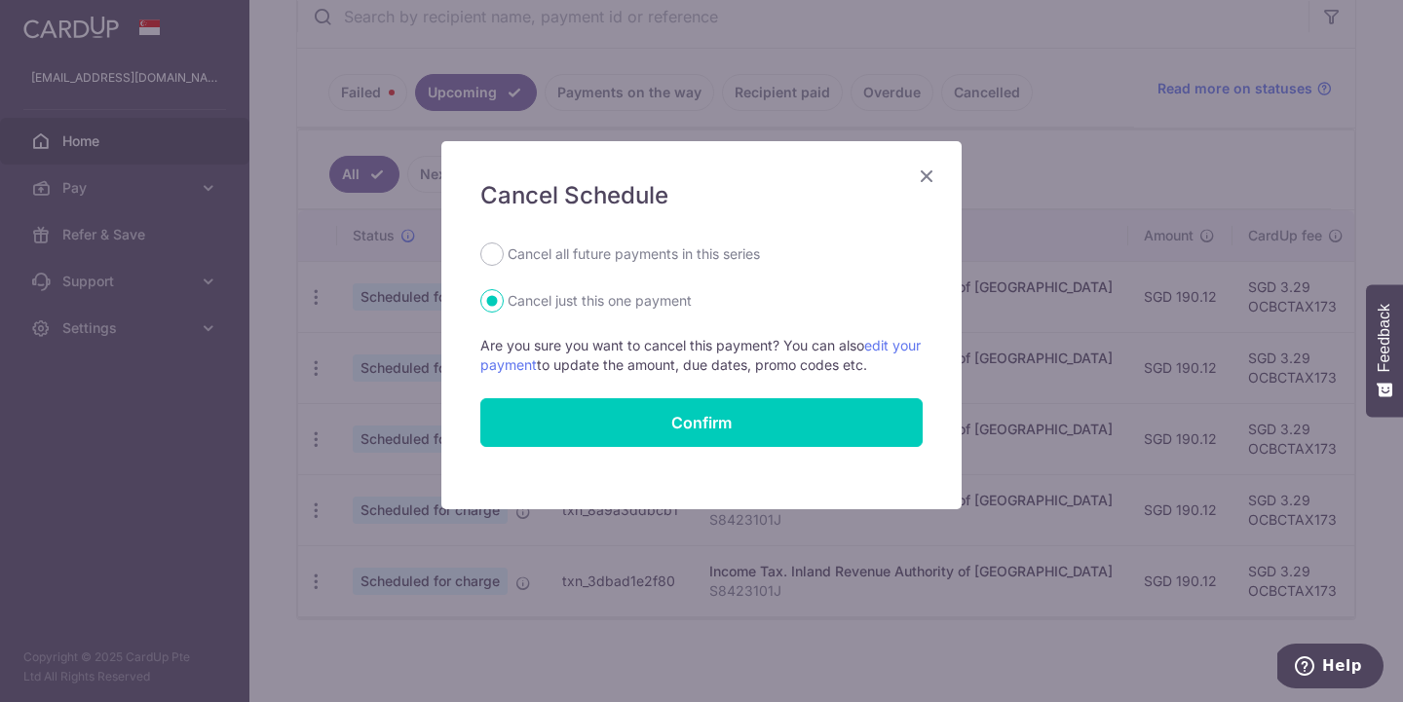
click at [631, 253] on label "Cancel all future payments in this series" at bounding box center [633, 254] width 252 height 23
click at [504, 253] on input "Cancel all future payments in this series" at bounding box center [491, 254] width 23 height 23
radio input "true"
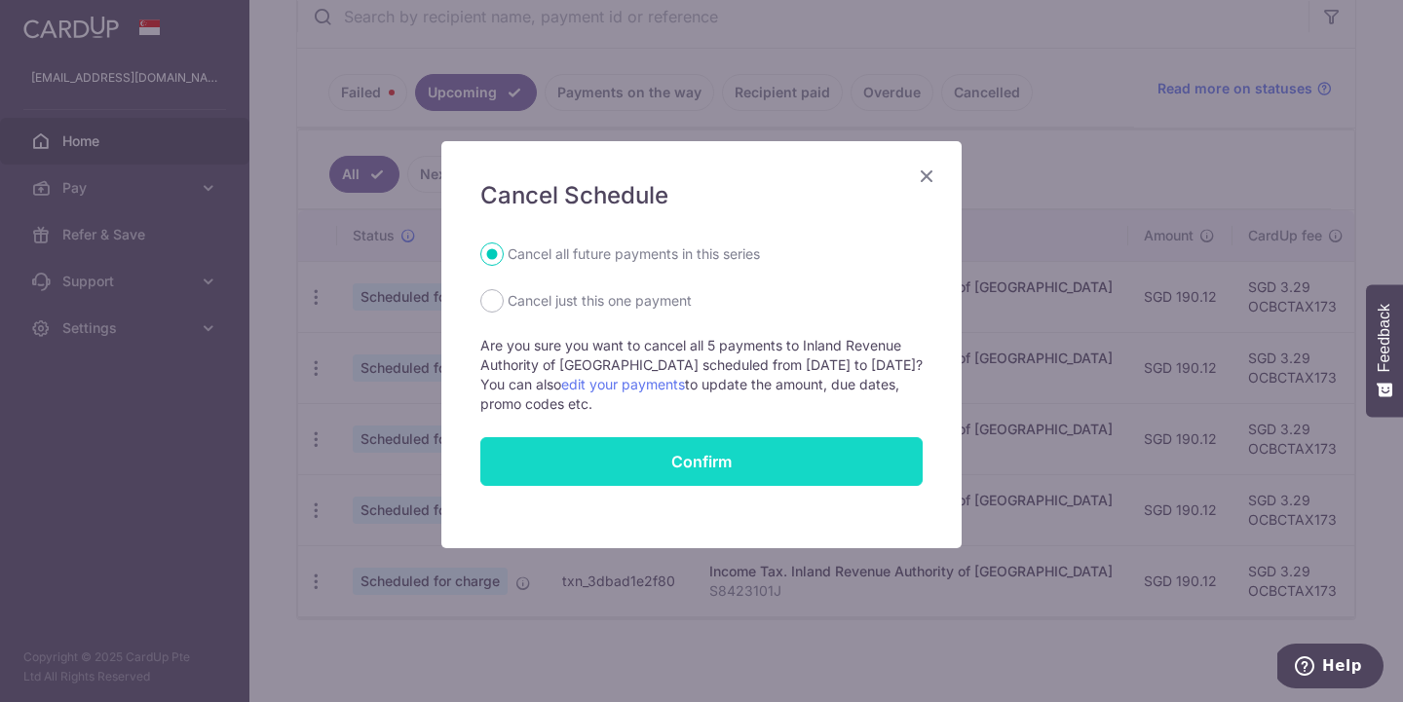
click at [659, 463] on button "Confirm" at bounding box center [701, 461] width 442 height 49
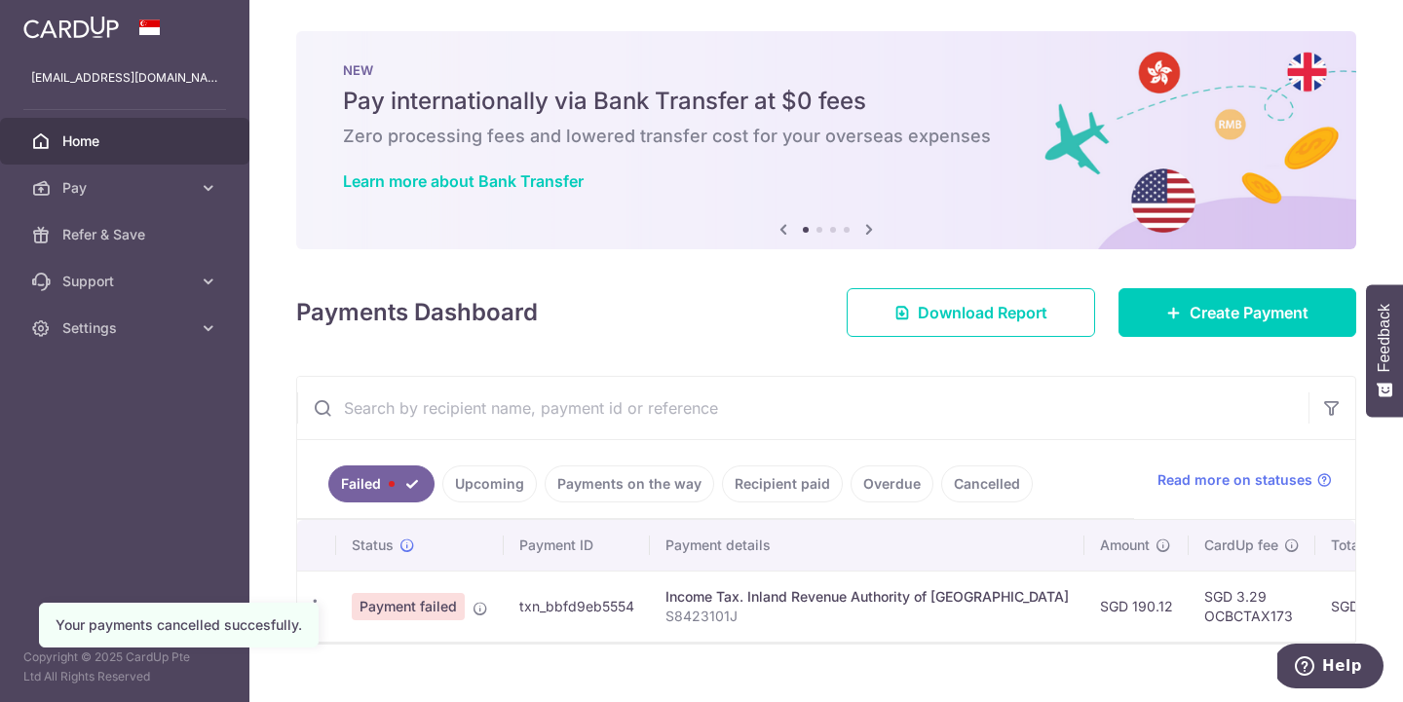
click at [738, 341] on div "× Pause Schedule Pause all future payments in this series Pause just this one p…" at bounding box center [825, 351] width 1153 height 702
click at [1318, 315] on link "Create Payment" at bounding box center [1237, 312] width 238 height 49
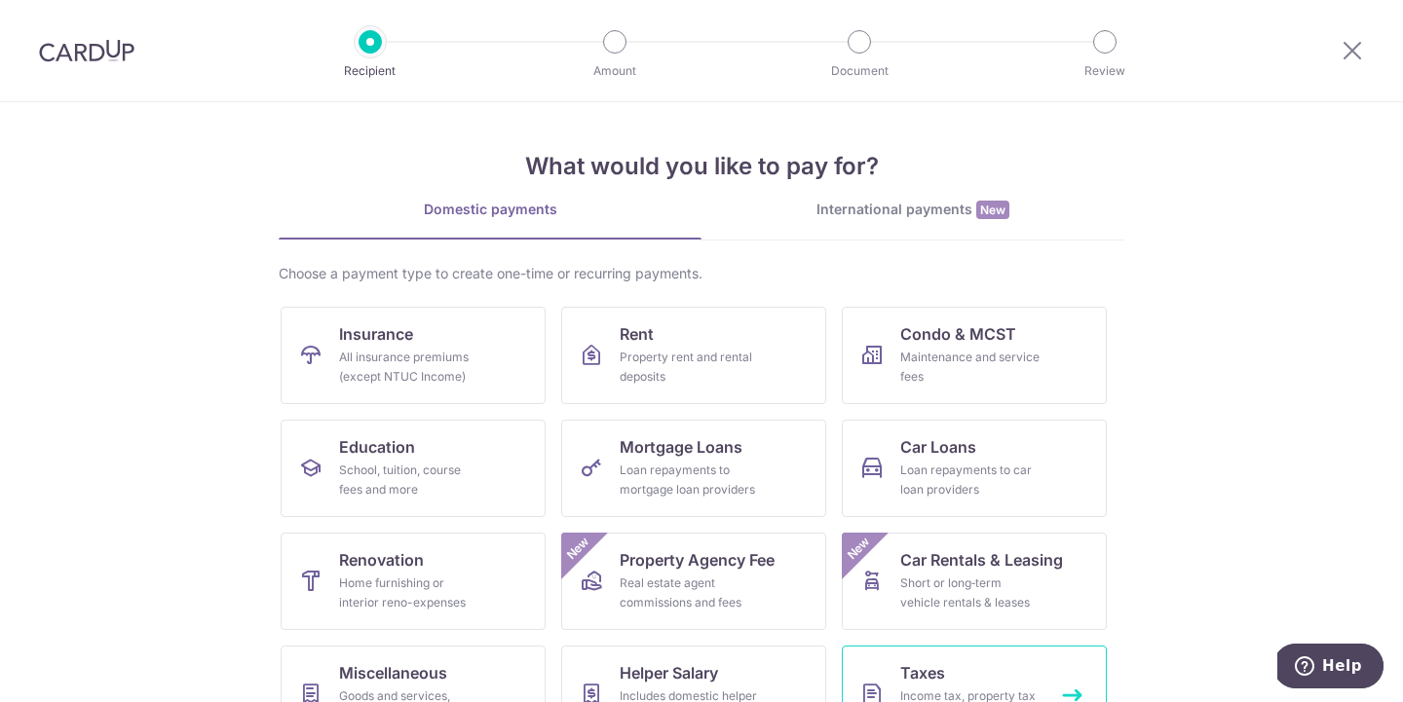
click at [909, 677] on span "Taxes" at bounding box center [922, 672] width 45 height 23
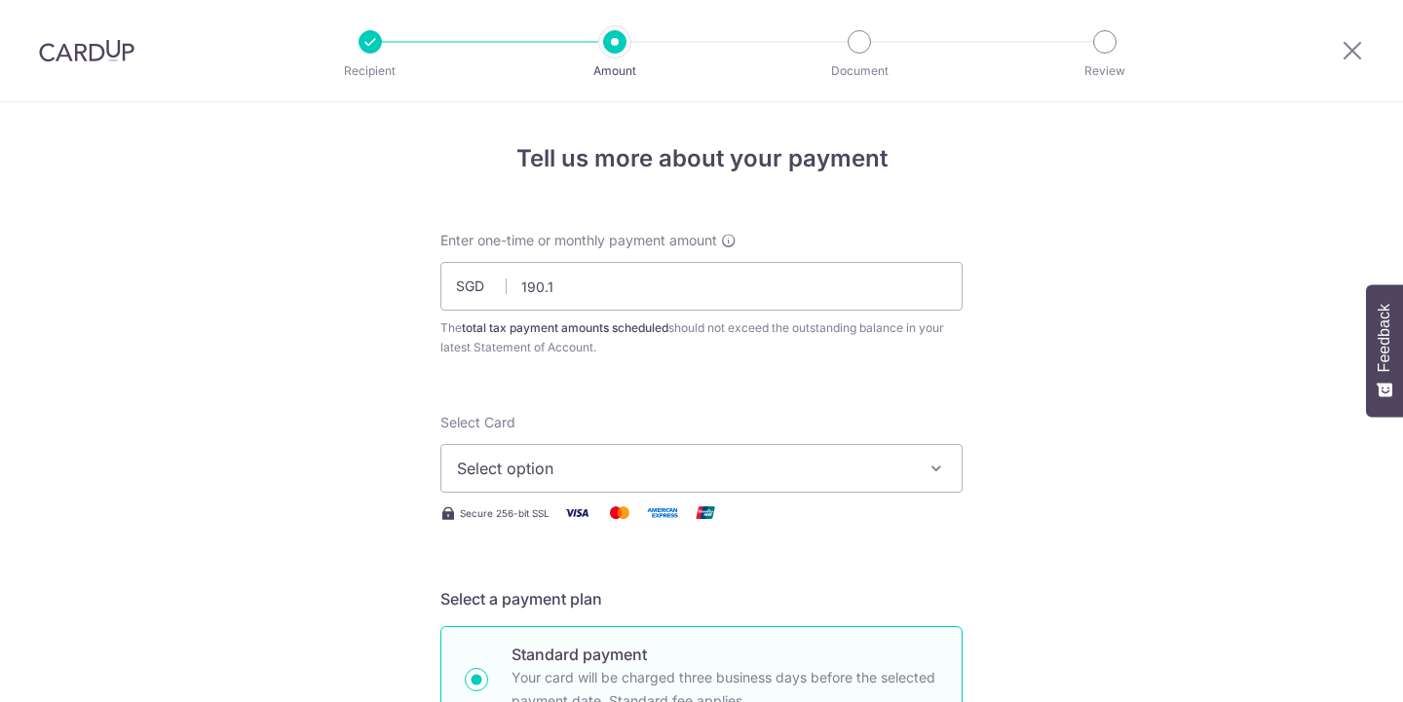
type input "190.12"
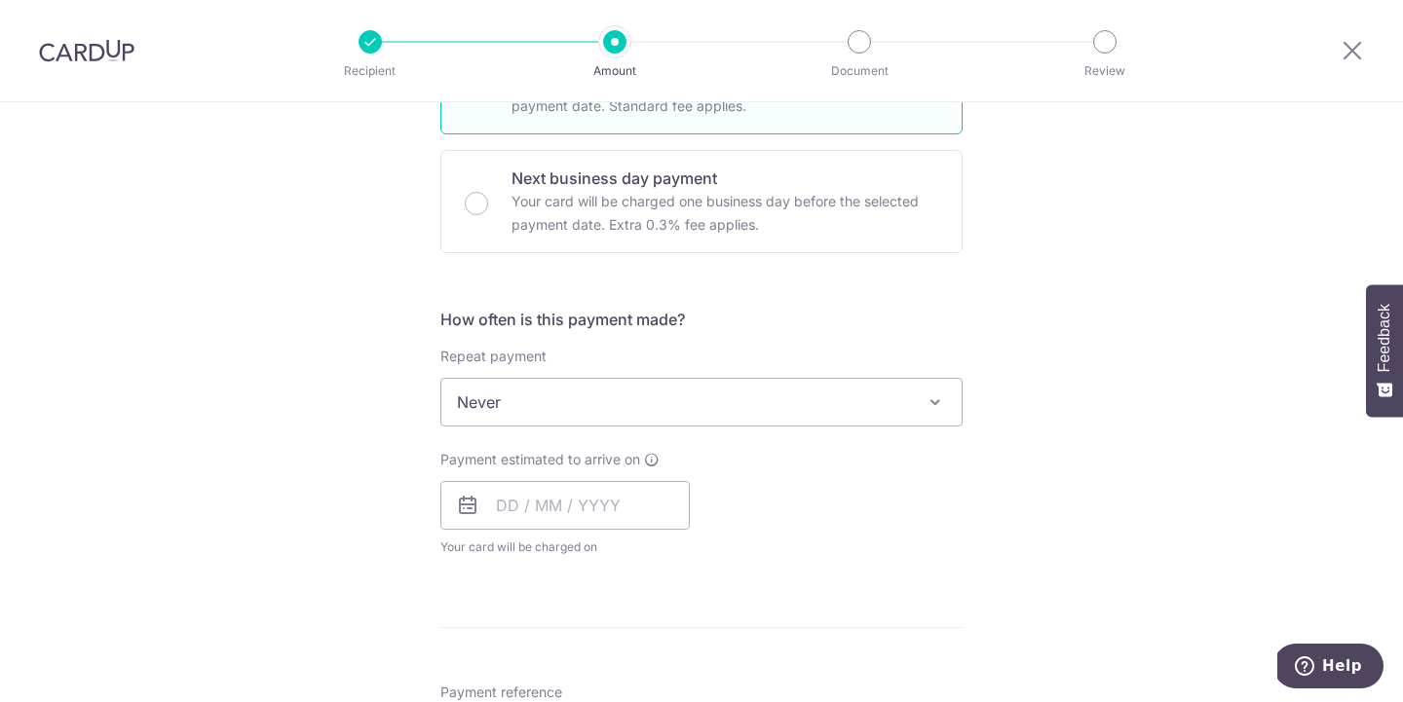
click at [714, 507] on div "Payment estimated to arrive on Your card will be charged on for the first payme…" at bounding box center [701, 503] width 545 height 107
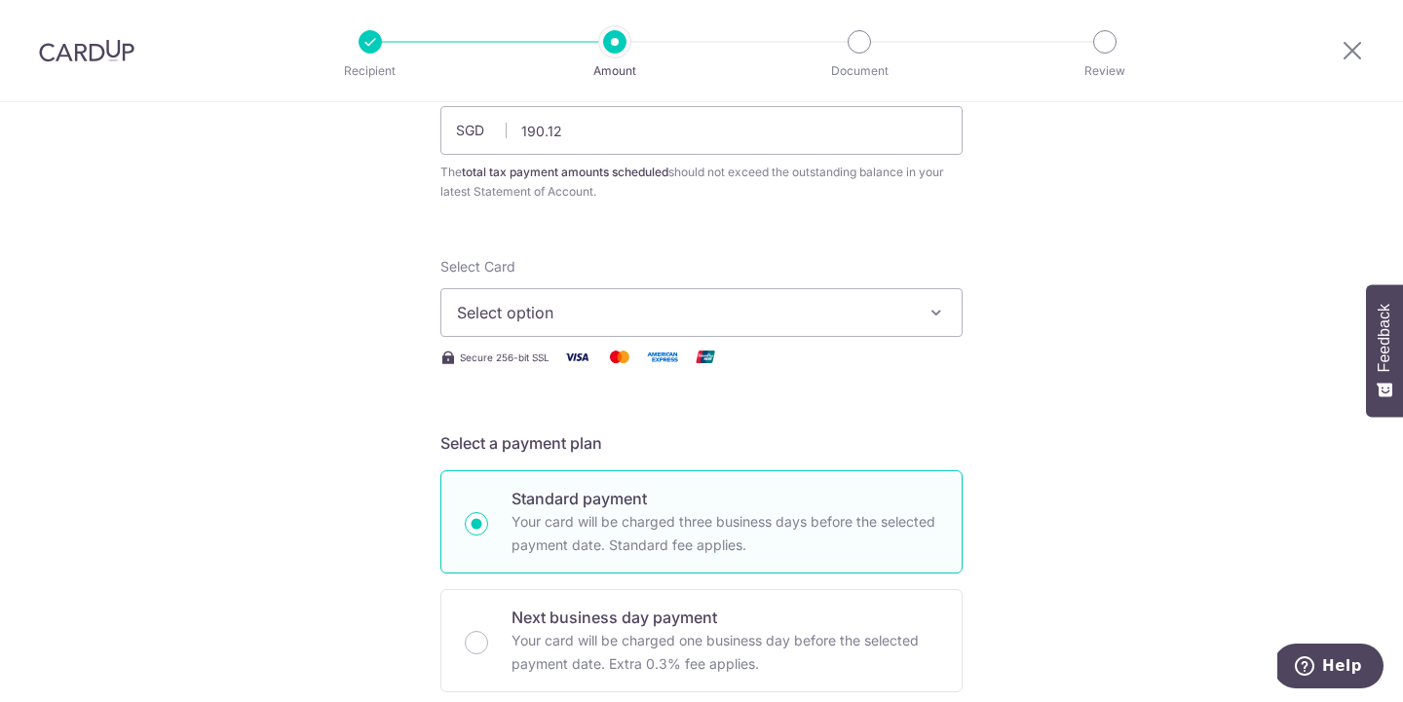
scroll to position [144, 0]
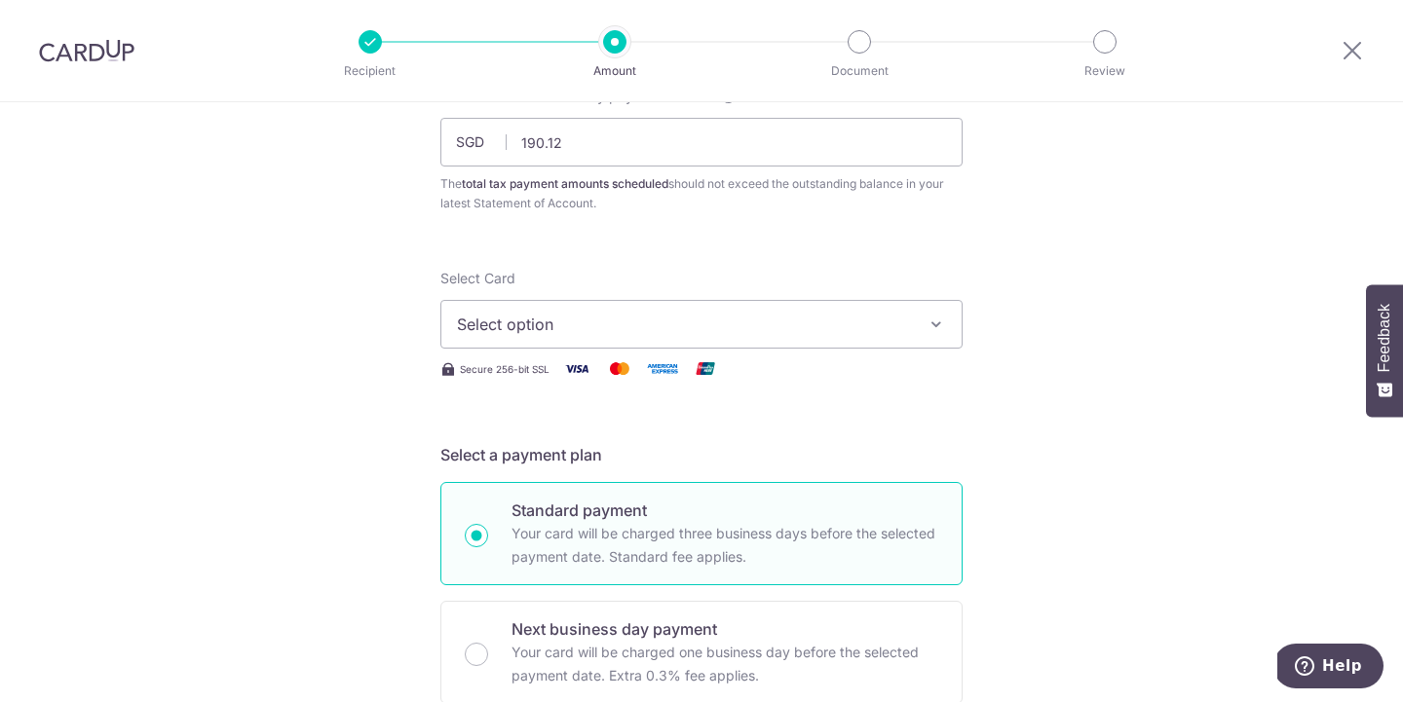
click at [701, 313] on span "Select option" at bounding box center [684, 324] width 454 height 23
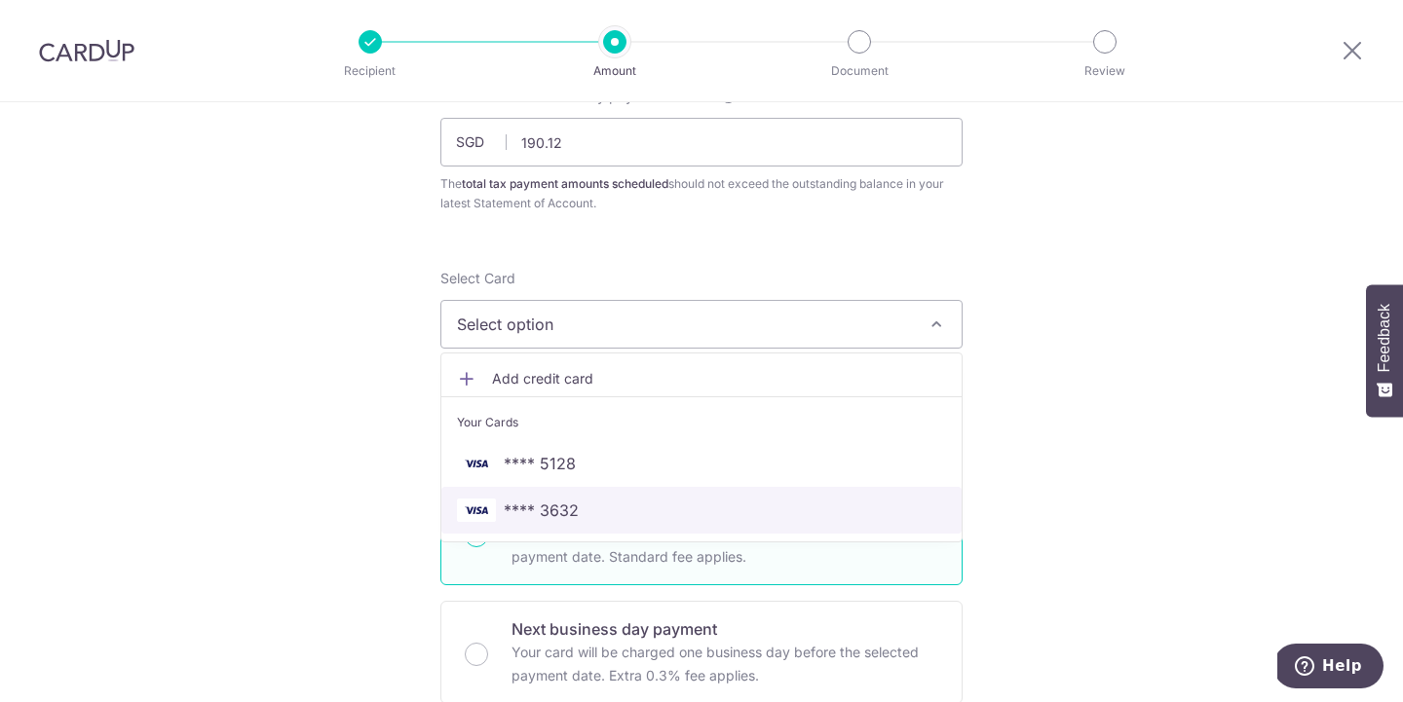
click at [571, 509] on span "**** 3632" at bounding box center [541, 510] width 75 height 23
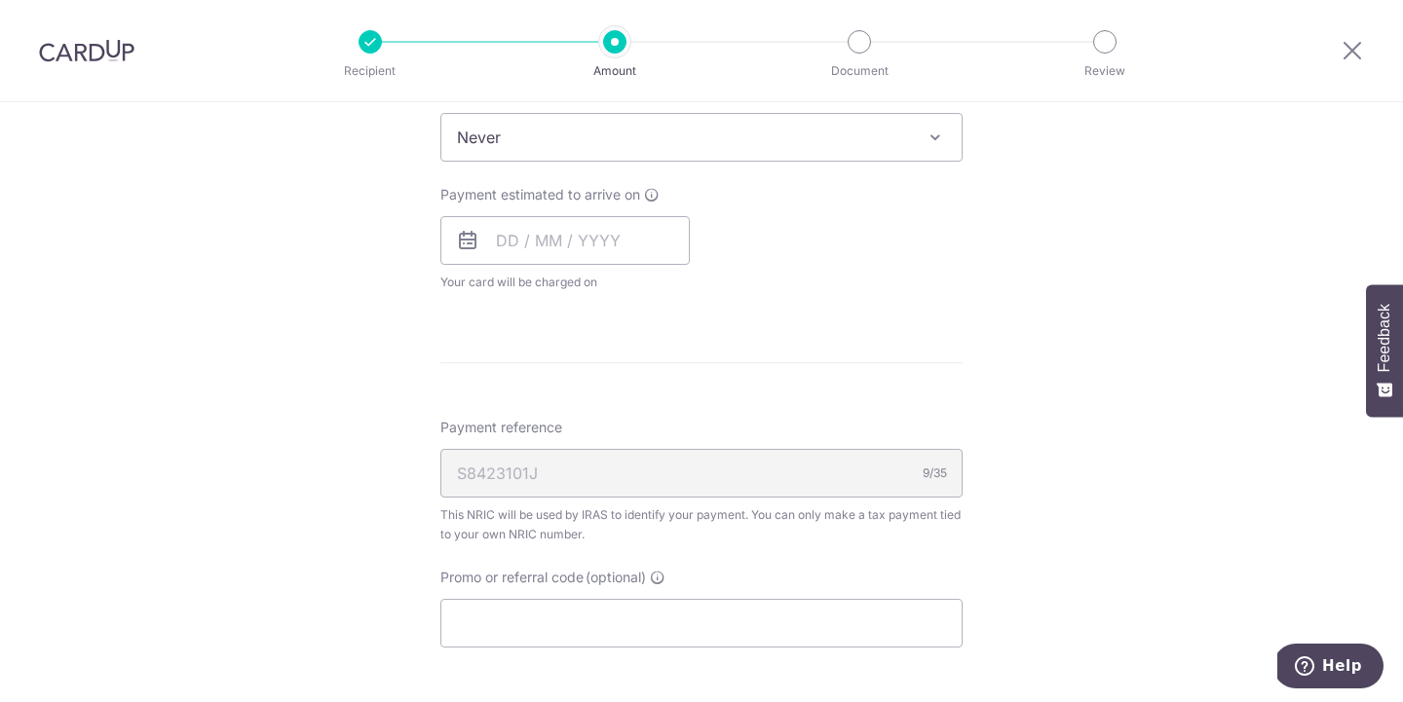
scroll to position [871, 0]
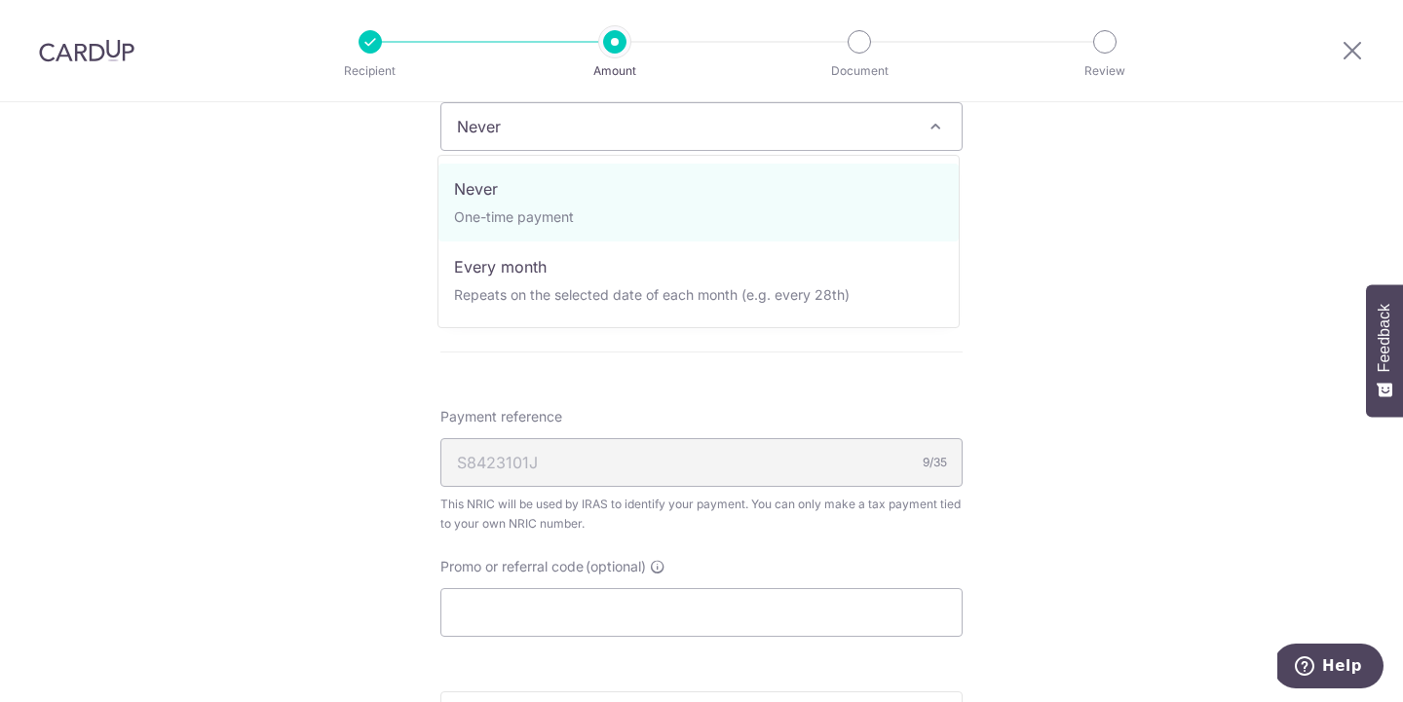
click at [746, 145] on span "Never" at bounding box center [701, 126] width 520 height 47
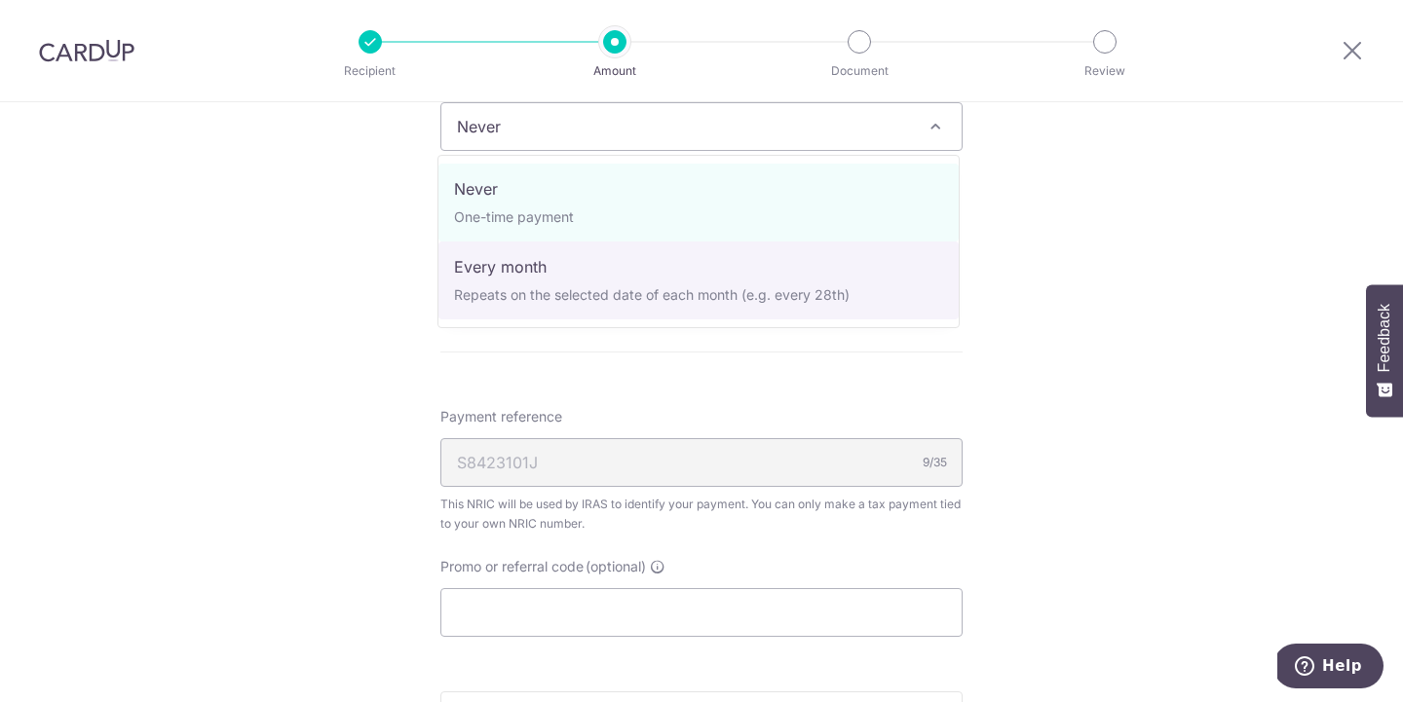
select select "3"
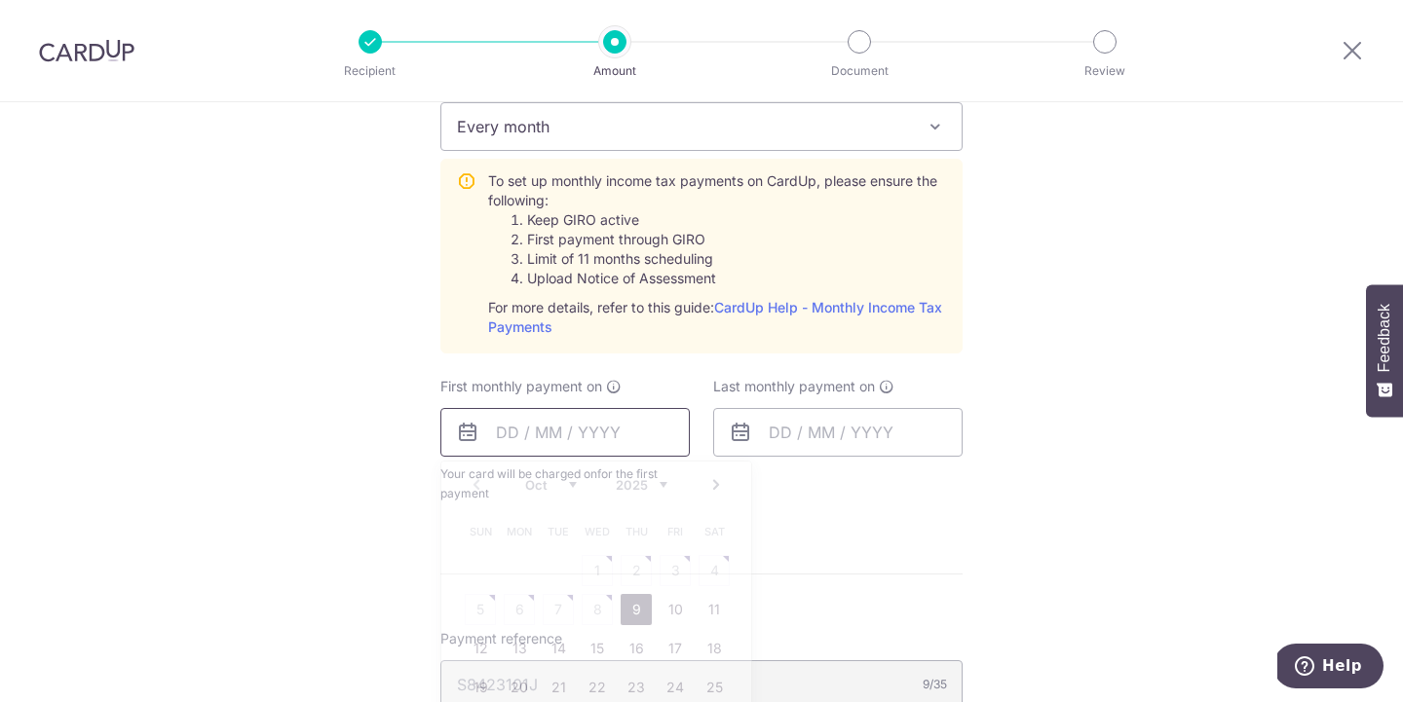
click at [599, 439] on input "text" at bounding box center [564, 432] width 249 height 49
click at [630, 620] on link "9" at bounding box center [635, 609] width 31 height 31
type input "09/10/2025"
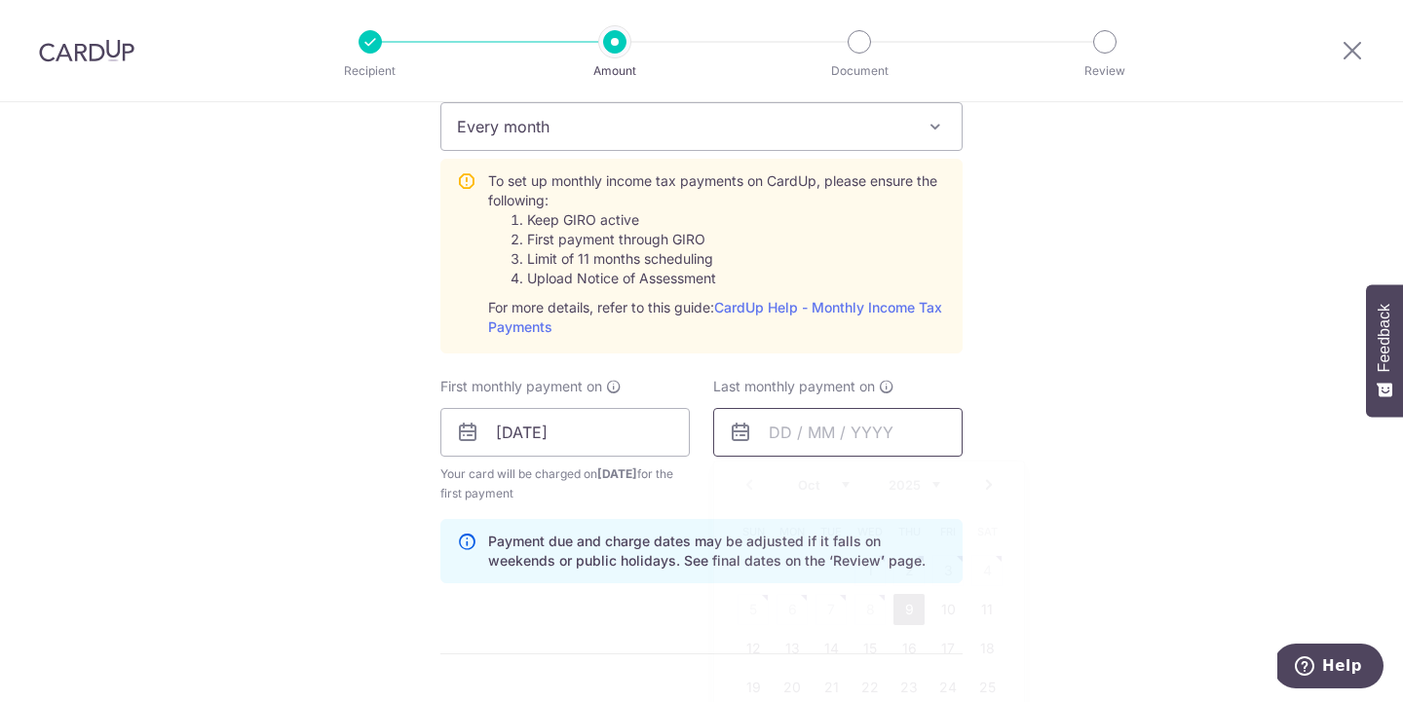
click at [764, 438] on input "text" at bounding box center [837, 432] width 249 height 49
click at [643, 438] on input "09/10/2025" at bounding box center [564, 432] width 249 height 49
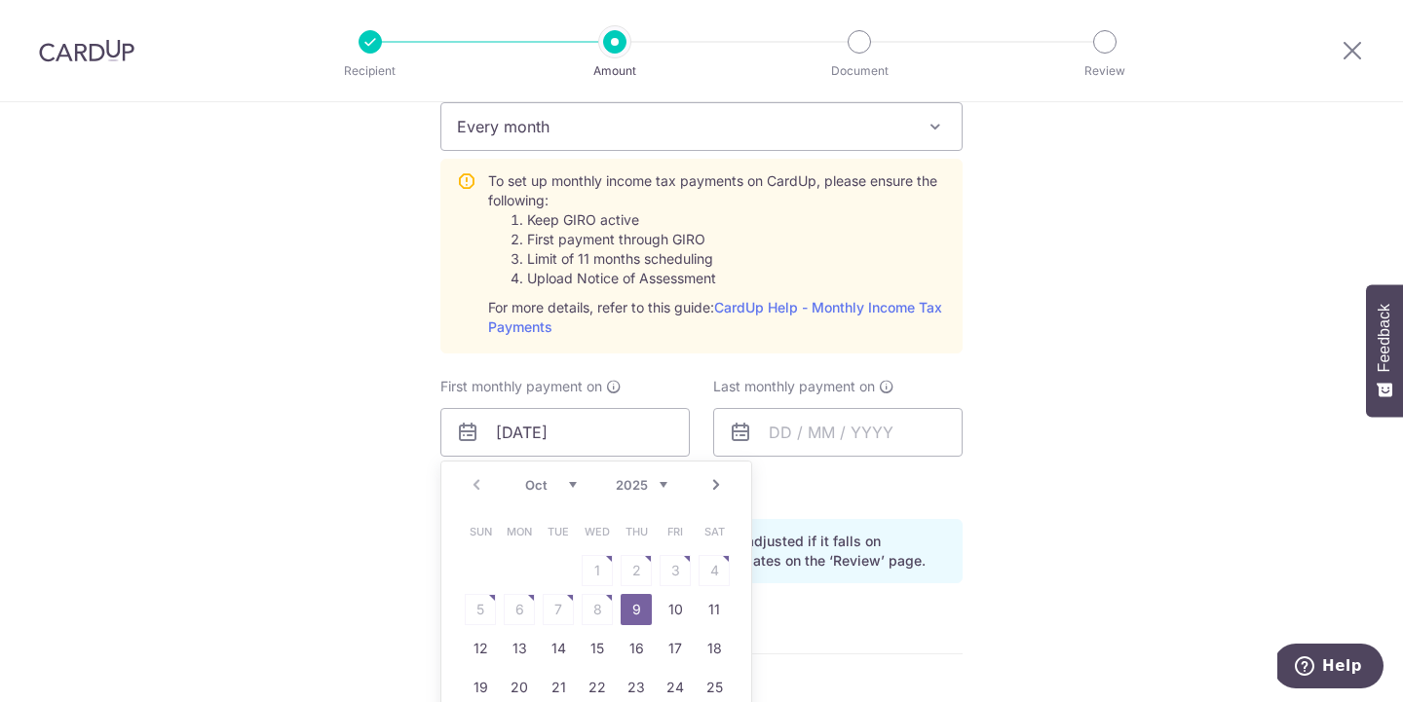
click at [705, 489] on link "Next" at bounding box center [715, 484] width 23 height 23
click at [482, 483] on link "Prev" at bounding box center [476, 484] width 23 height 23
click at [636, 604] on link "9" at bounding box center [635, 609] width 31 height 31
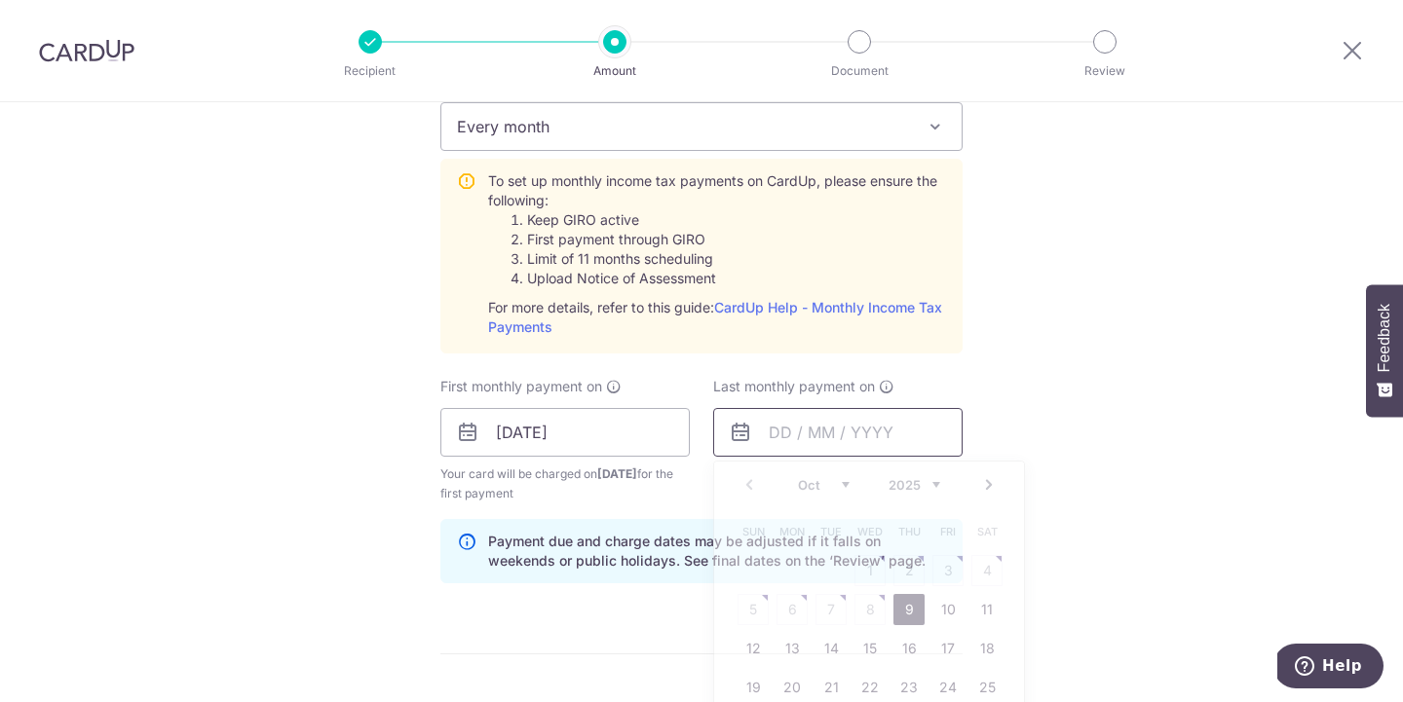
click at [787, 430] on input "text" at bounding box center [837, 432] width 249 height 49
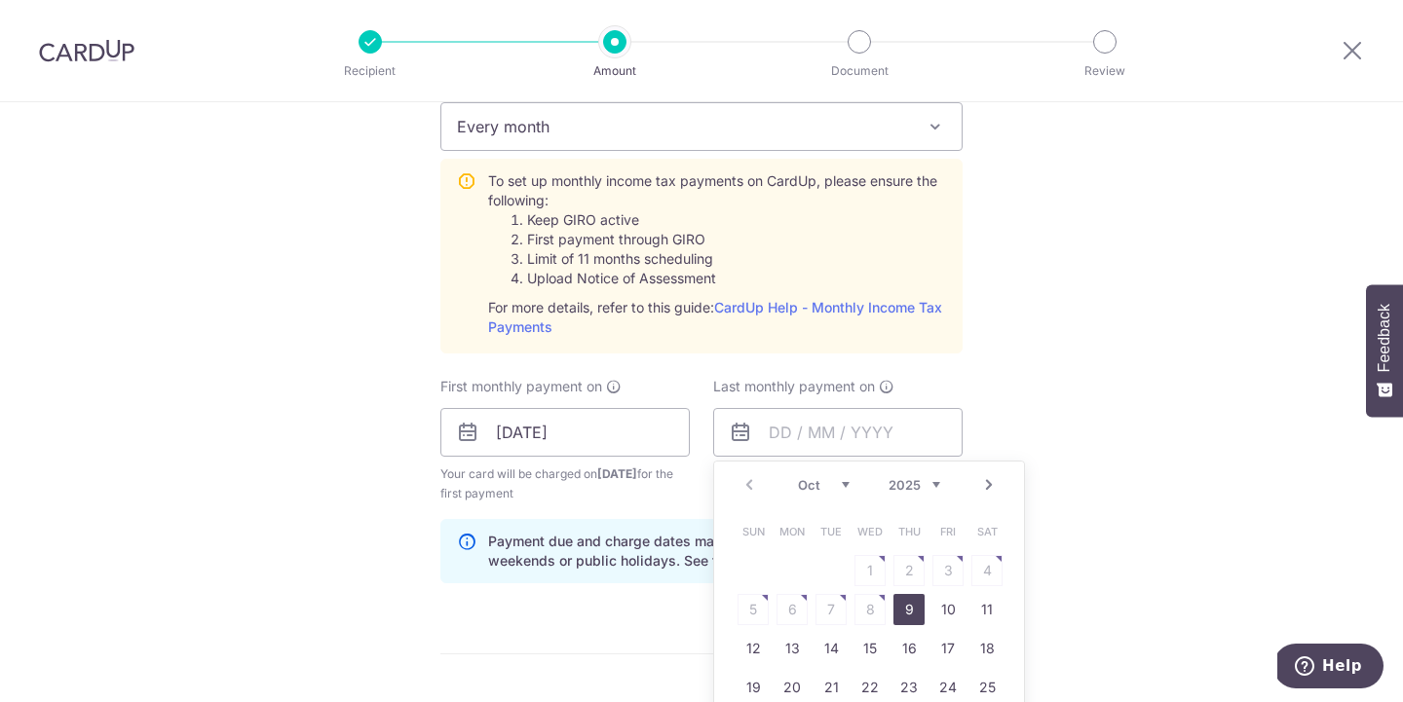
click at [912, 617] on link "9" at bounding box center [908, 609] width 31 height 31
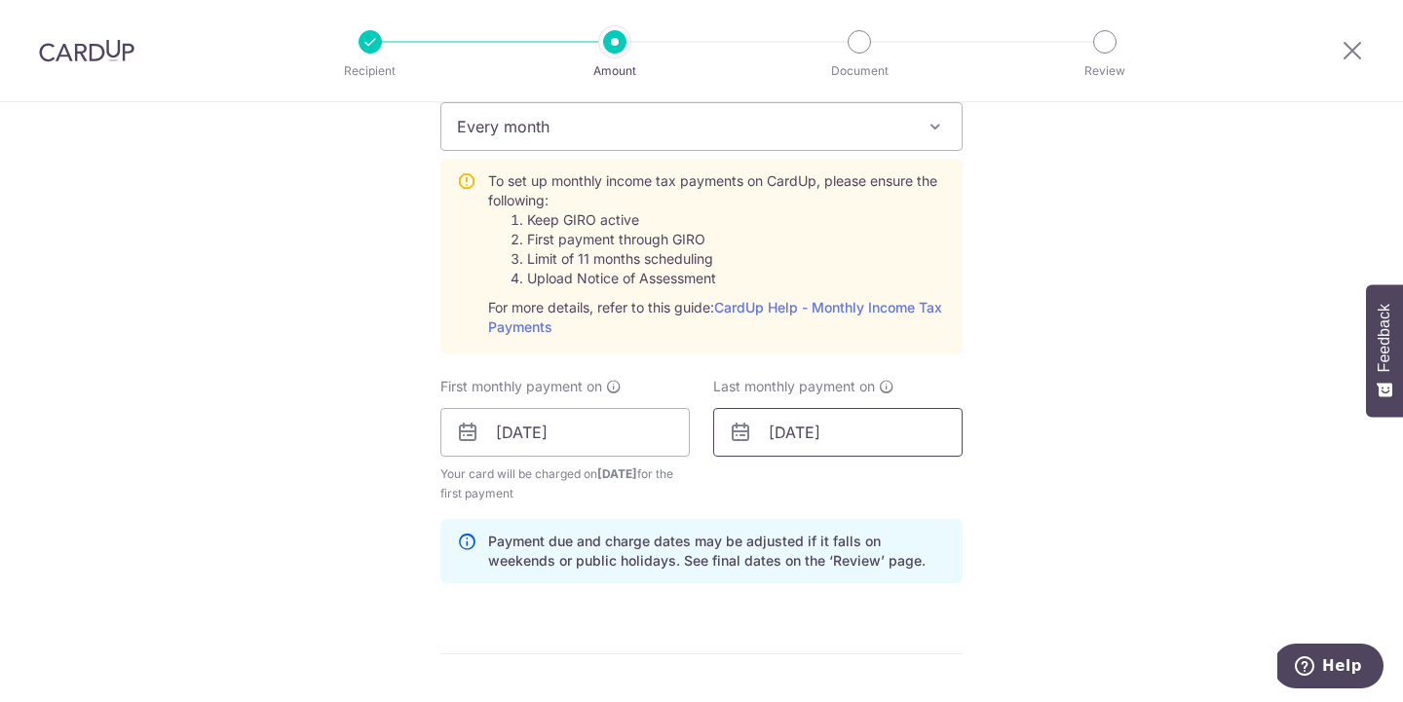
click at [913, 425] on input "09/10/2025" at bounding box center [837, 432] width 249 height 49
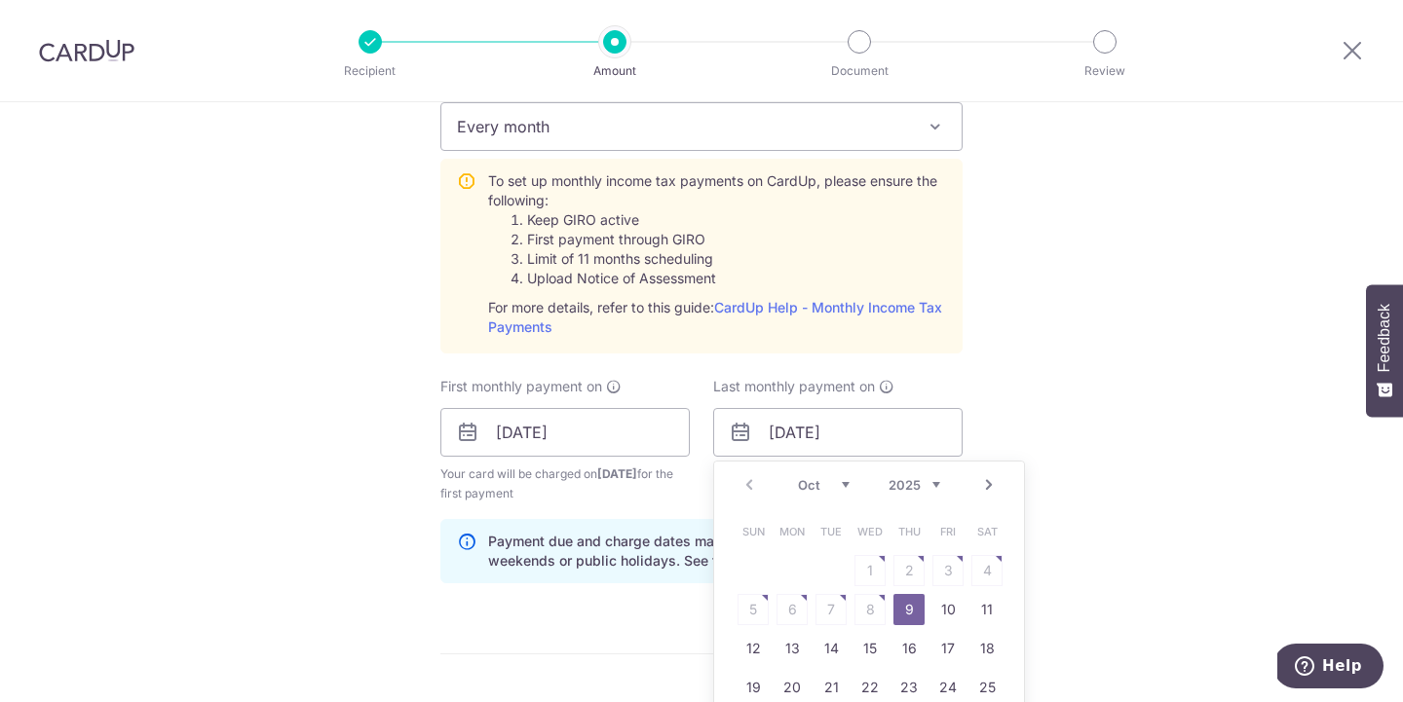
click at [984, 484] on link "Next" at bounding box center [988, 484] width 23 height 23
click at [984, 485] on link "Next" at bounding box center [988, 484] width 23 height 23
click at [794, 609] on link "9" at bounding box center [791, 609] width 31 height 31
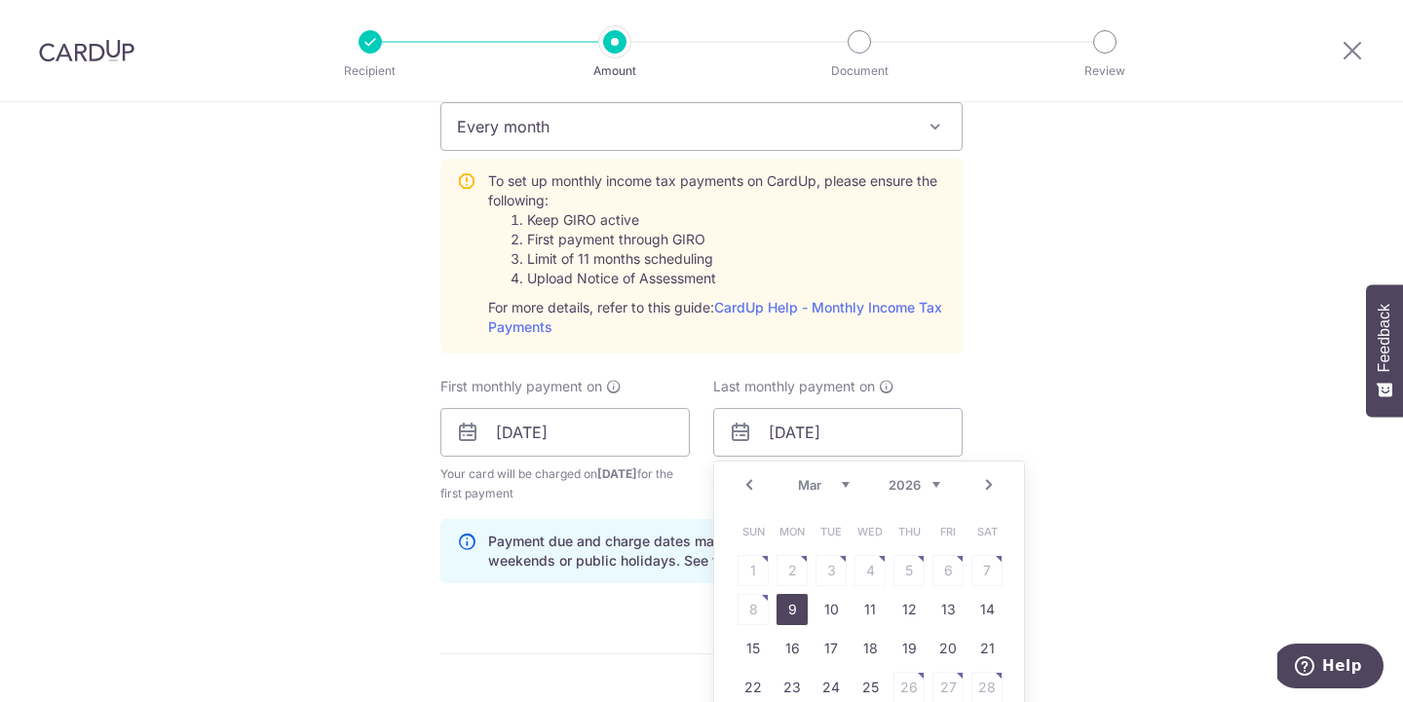
type input "09/03/2026"
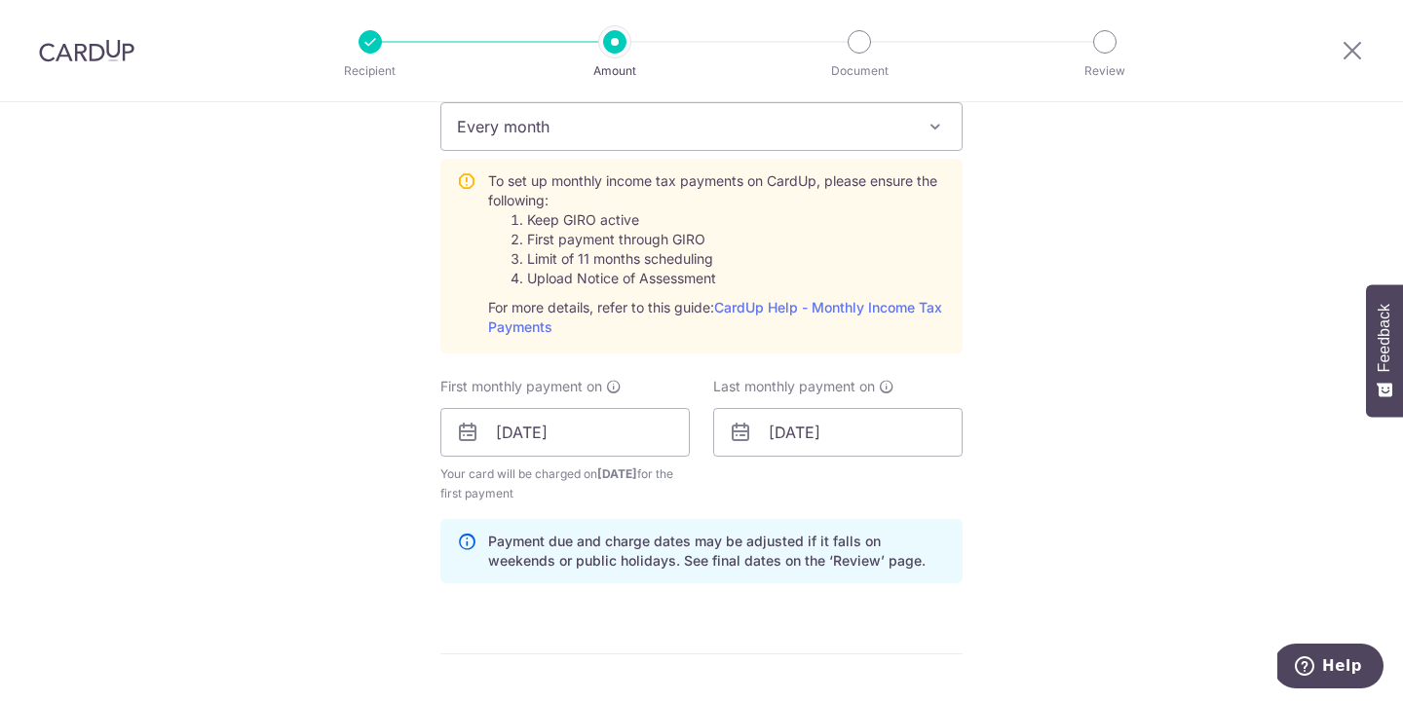
click at [1116, 434] on div "Tell us more about your payment Enter one-time or monthly payment amount SGD 19…" at bounding box center [701, 286] width 1403 height 2111
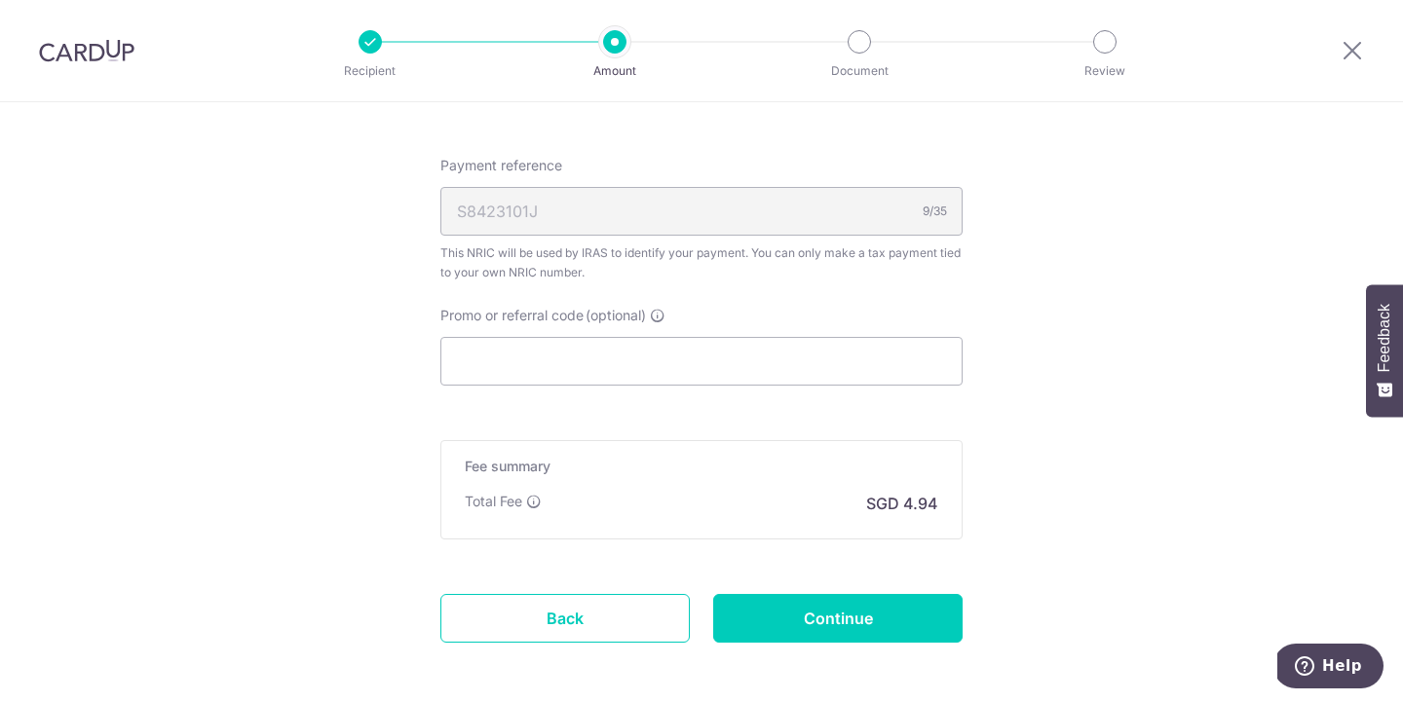
scroll to position [1429, 0]
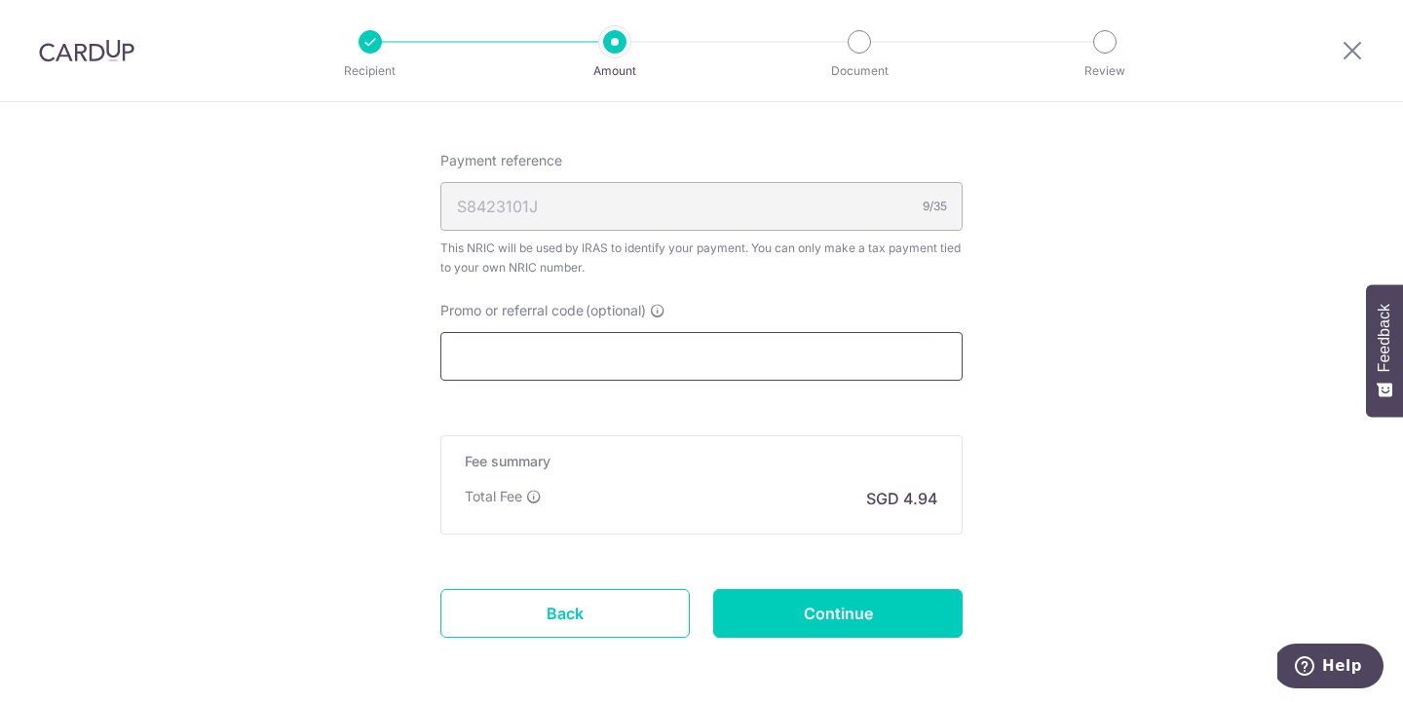
click at [821, 353] on input "Promo or referral code (optional)" at bounding box center [701, 356] width 522 height 49
paste input "VTAX25R"
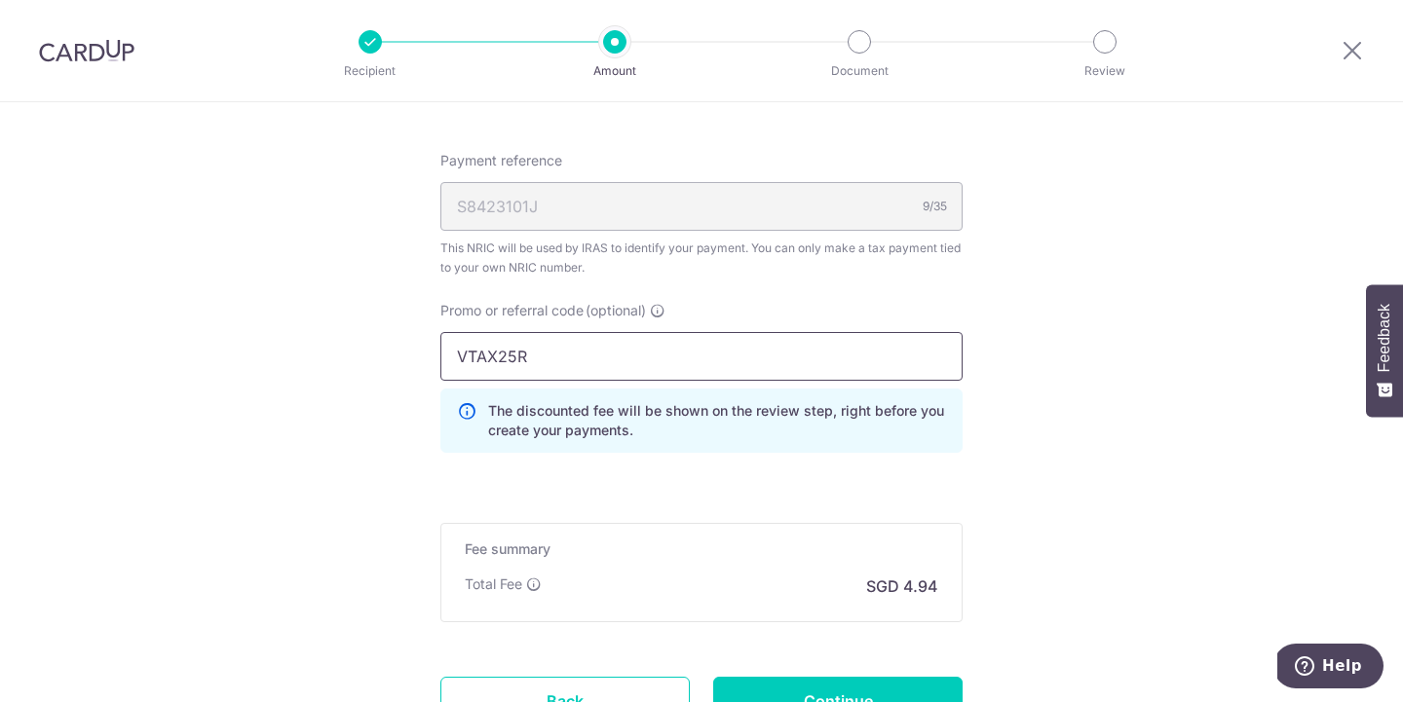
type input "VTAX25R"
click at [825, 687] on input "Continue" at bounding box center [837, 701] width 249 height 49
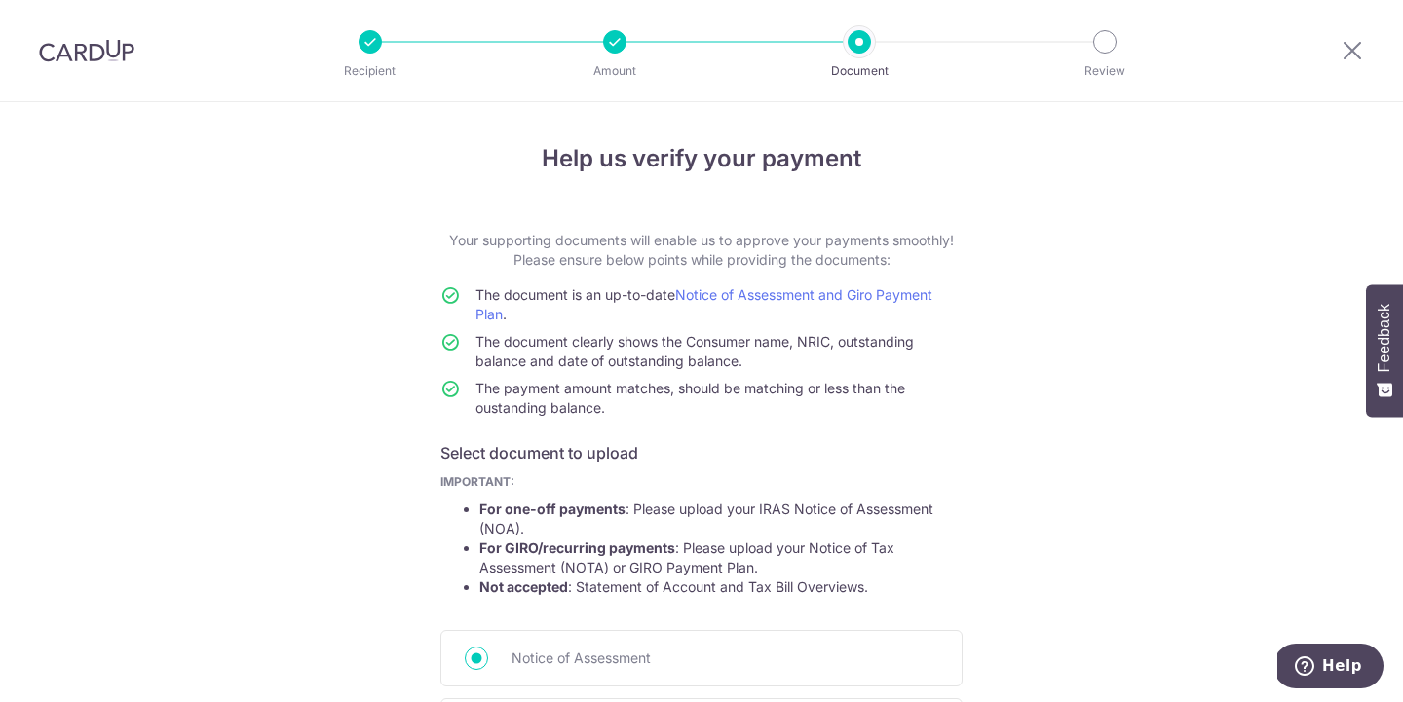
click at [820, 690] on div "Notice of Assessment Giro Payment Plan" at bounding box center [701, 692] width 522 height 125
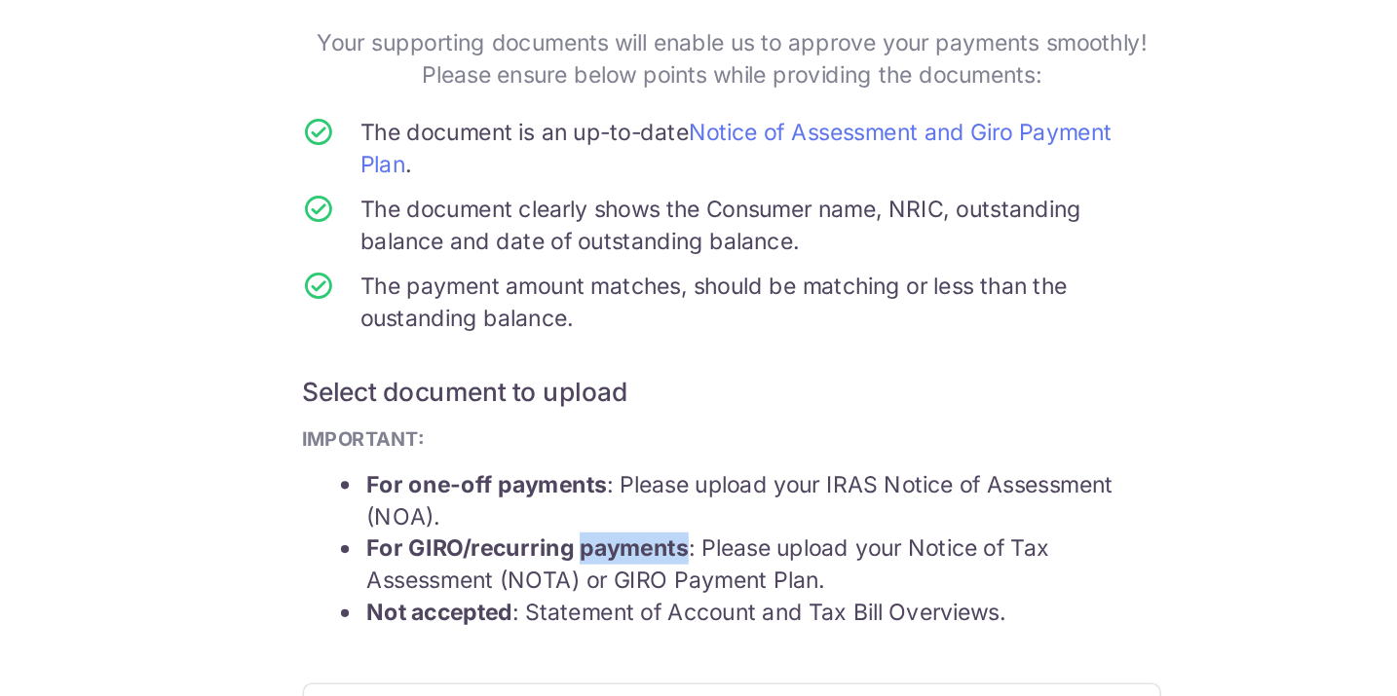
drag, startPoint x: 393, startPoint y: 332, endPoint x: 504, endPoint y: 398, distance: 129.3
click at [504, 398] on form "Your supporting documents will enable us to approve your payments smoothly! Ple…" at bounding box center [698, 567] width 522 height 672
click at [672, 441] on h6 "Select document to upload" at bounding box center [698, 452] width 522 height 23
drag, startPoint x: 658, startPoint y: 244, endPoint x: 738, endPoint y: 329, distance: 116.5
click at [738, 329] on div "Help us verify your payment Your supporting documents will enable us to approve…" at bounding box center [698, 548] width 1397 height 892
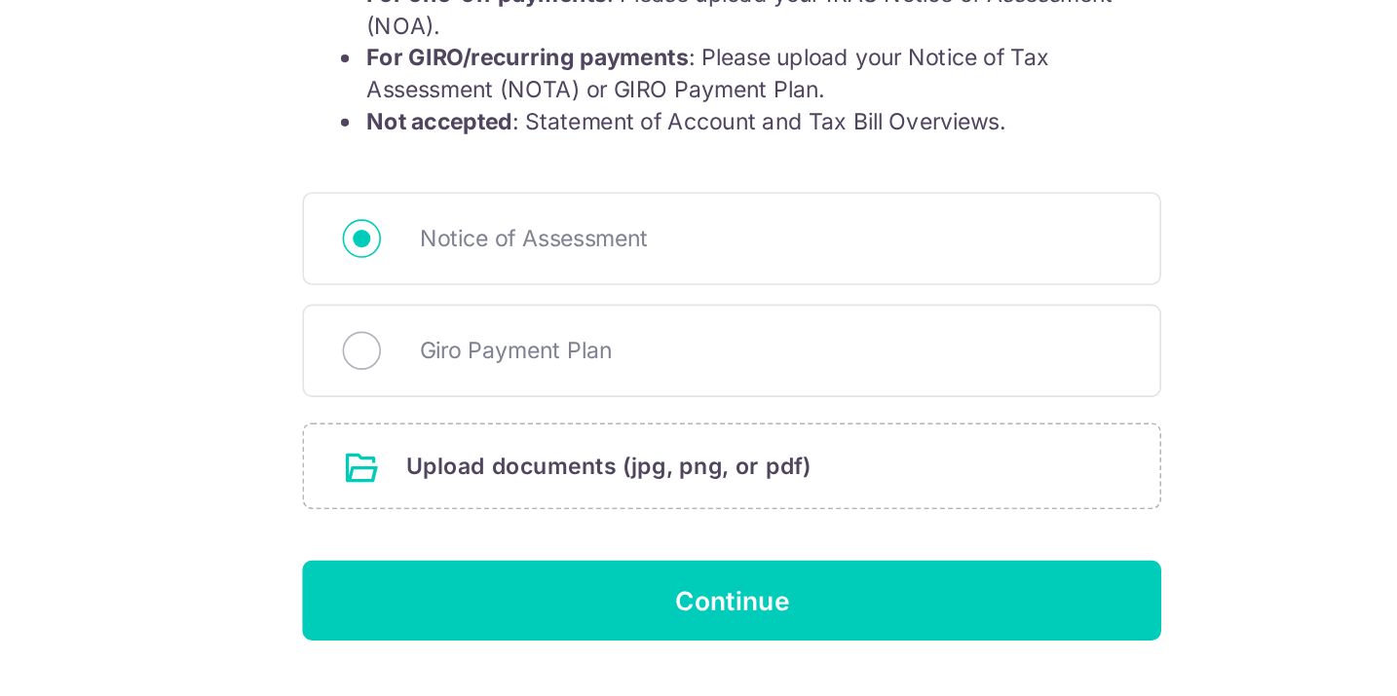
scroll to position [292, 0]
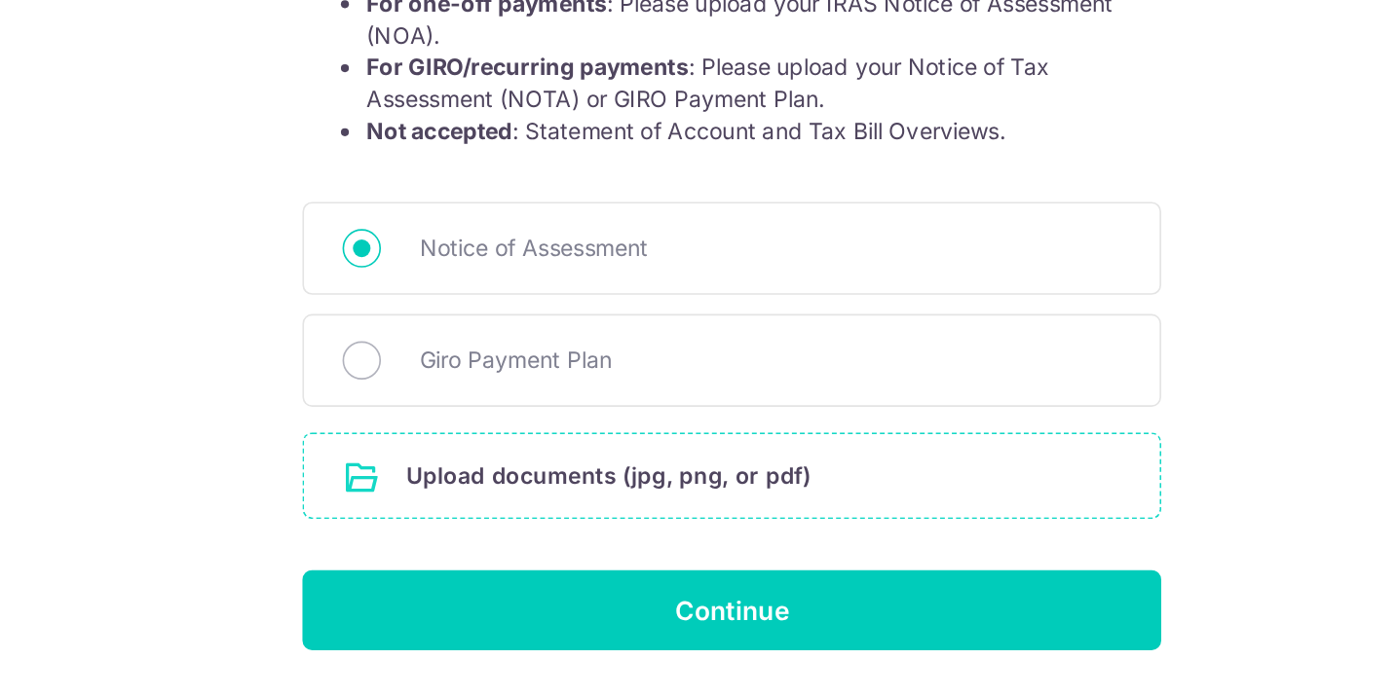
click at [438, 479] on input "file" at bounding box center [698, 504] width 520 height 51
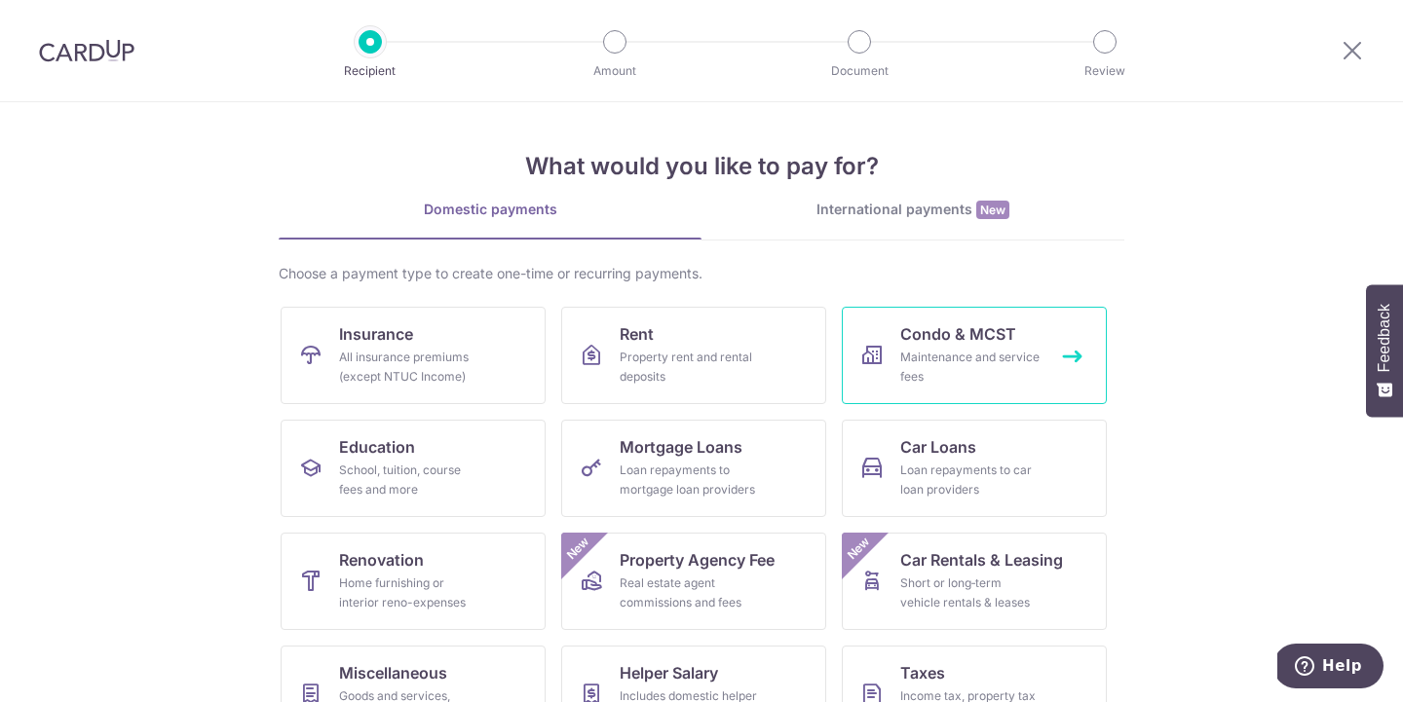
click at [1048, 338] on link "Condo & MCST Maintenance and service fees" at bounding box center [974, 355] width 265 height 97
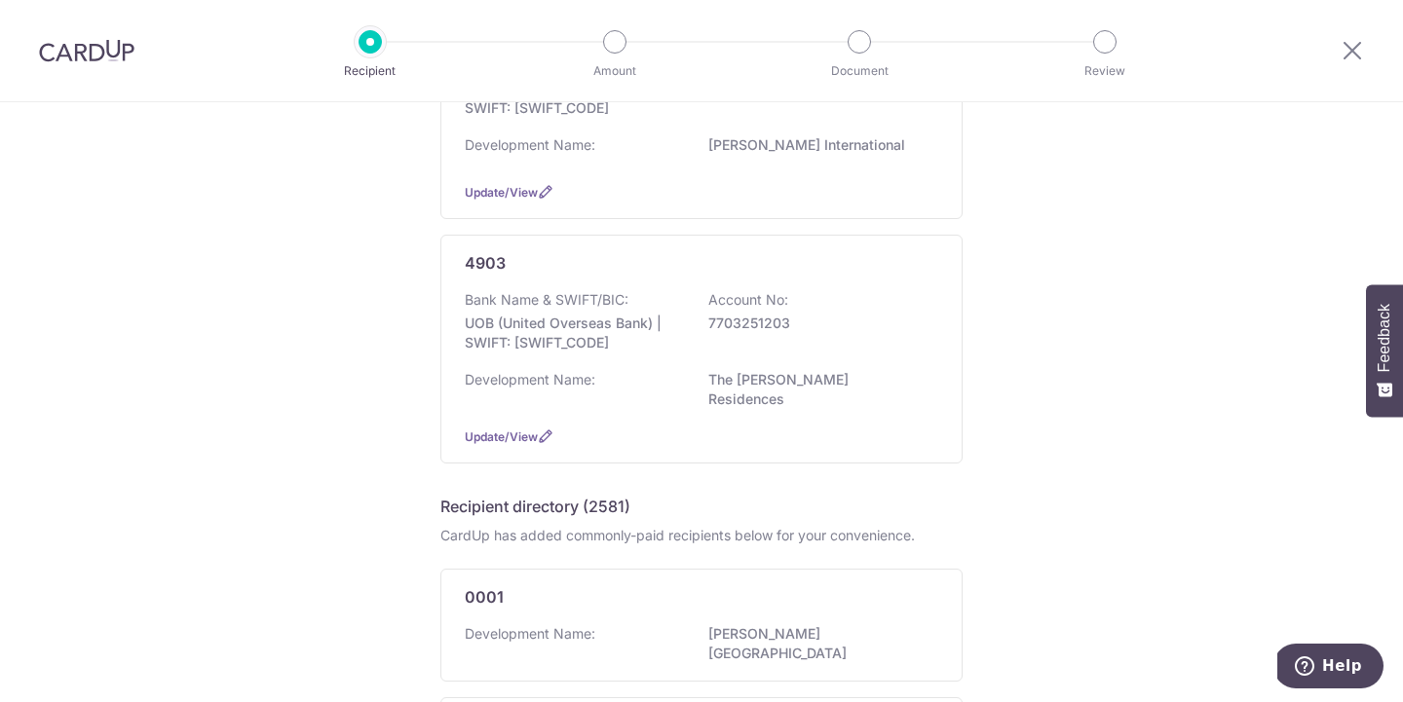
scroll to position [313, 0]
click at [594, 426] on div "4903 Bank Name & SWIFT/BIC: UOB (United Overseas Bank) | SWIFT: UOVBSGSGXXX Acc…" at bounding box center [701, 347] width 522 height 229
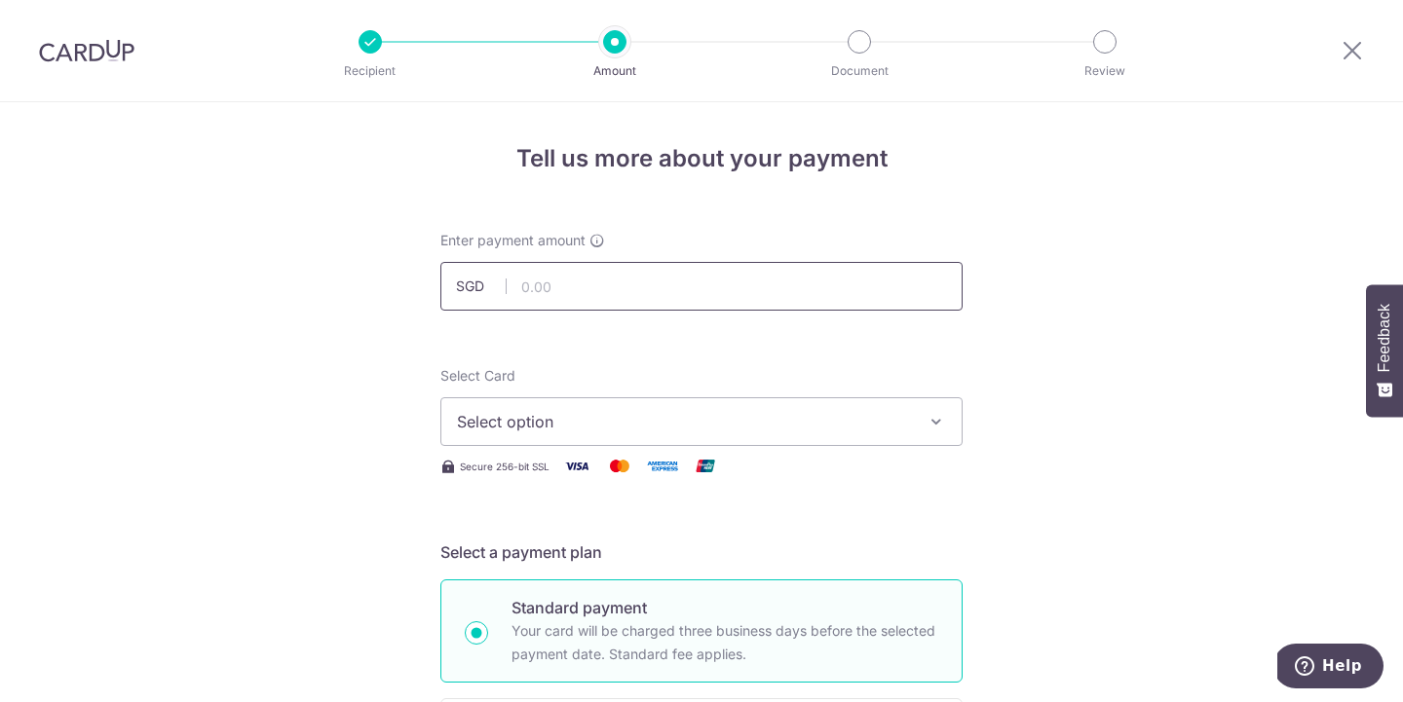
click at [665, 290] on input "text" at bounding box center [701, 286] width 522 height 49
type input "837.19"
click at [709, 411] on span "Select option" at bounding box center [684, 421] width 454 height 23
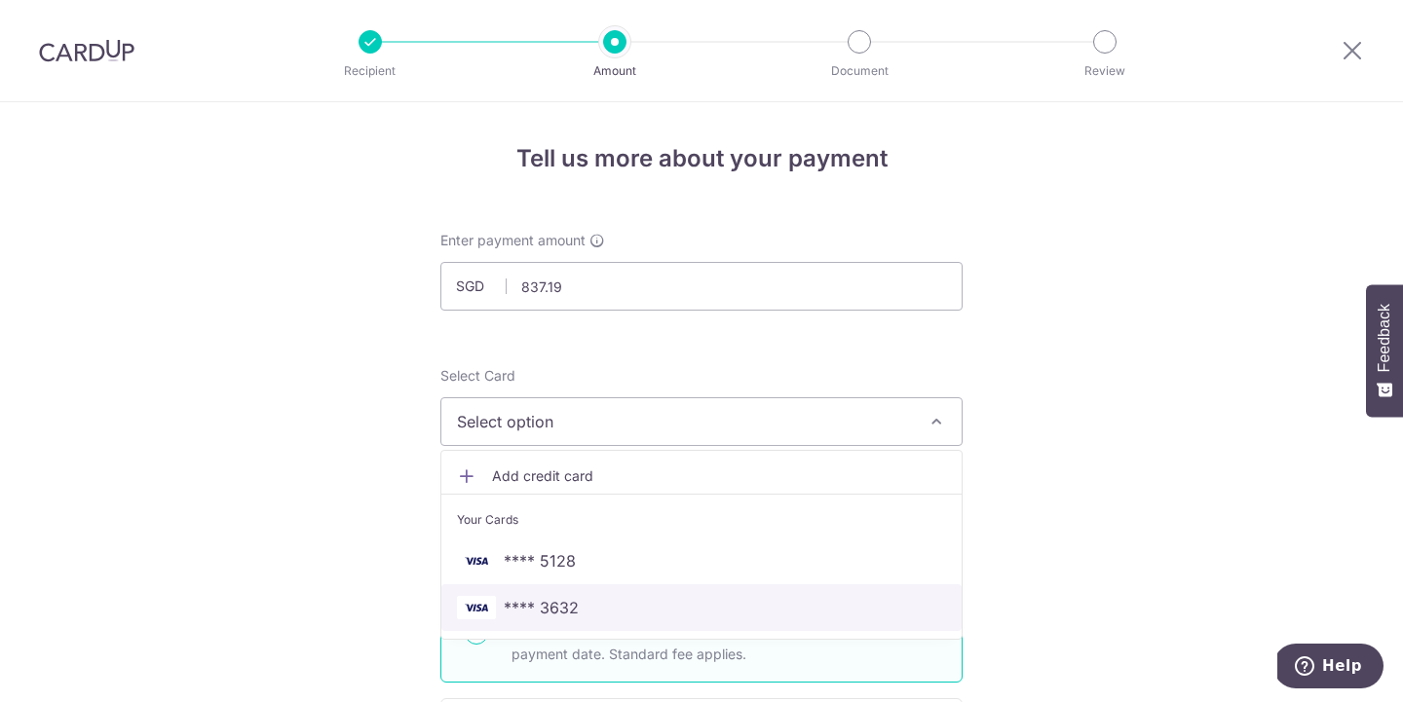
click at [599, 602] on span "**** 3632" at bounding box center [701, 607] width 489 height 23
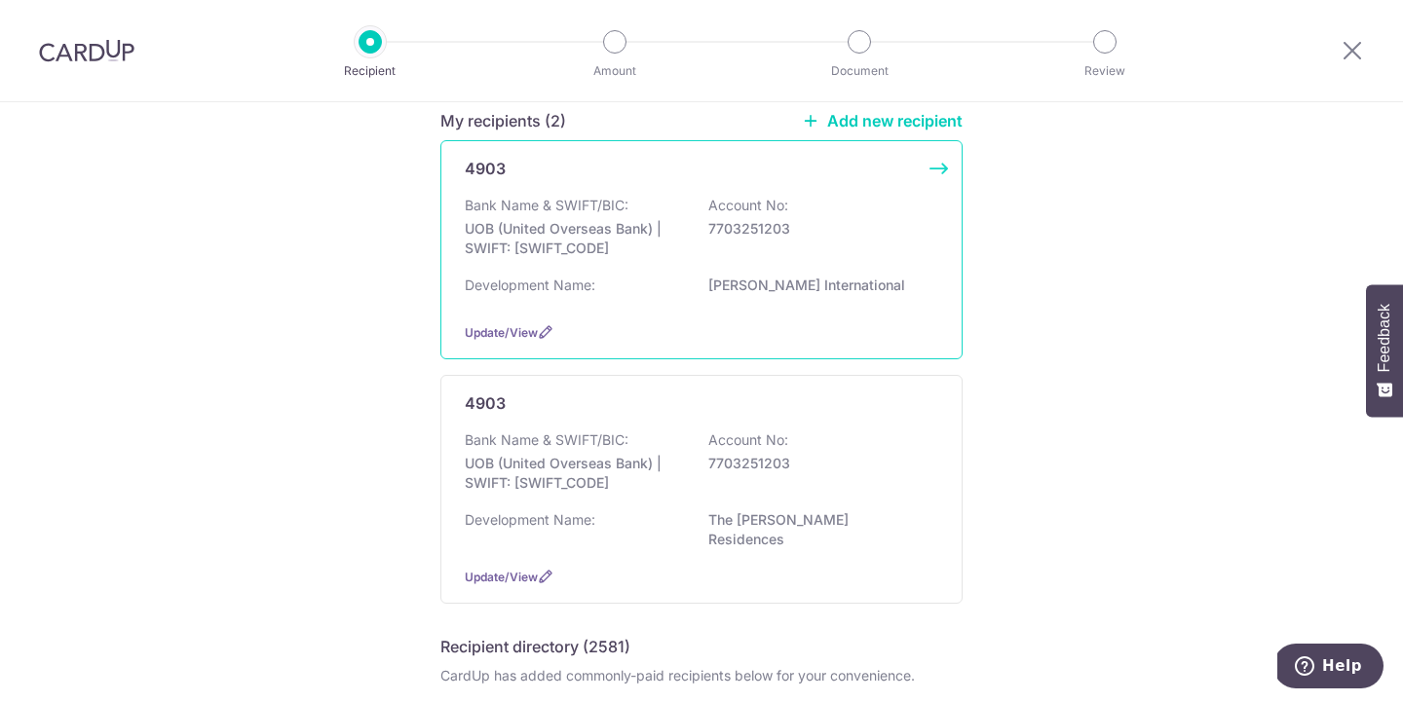
scroll to position [196, 0]
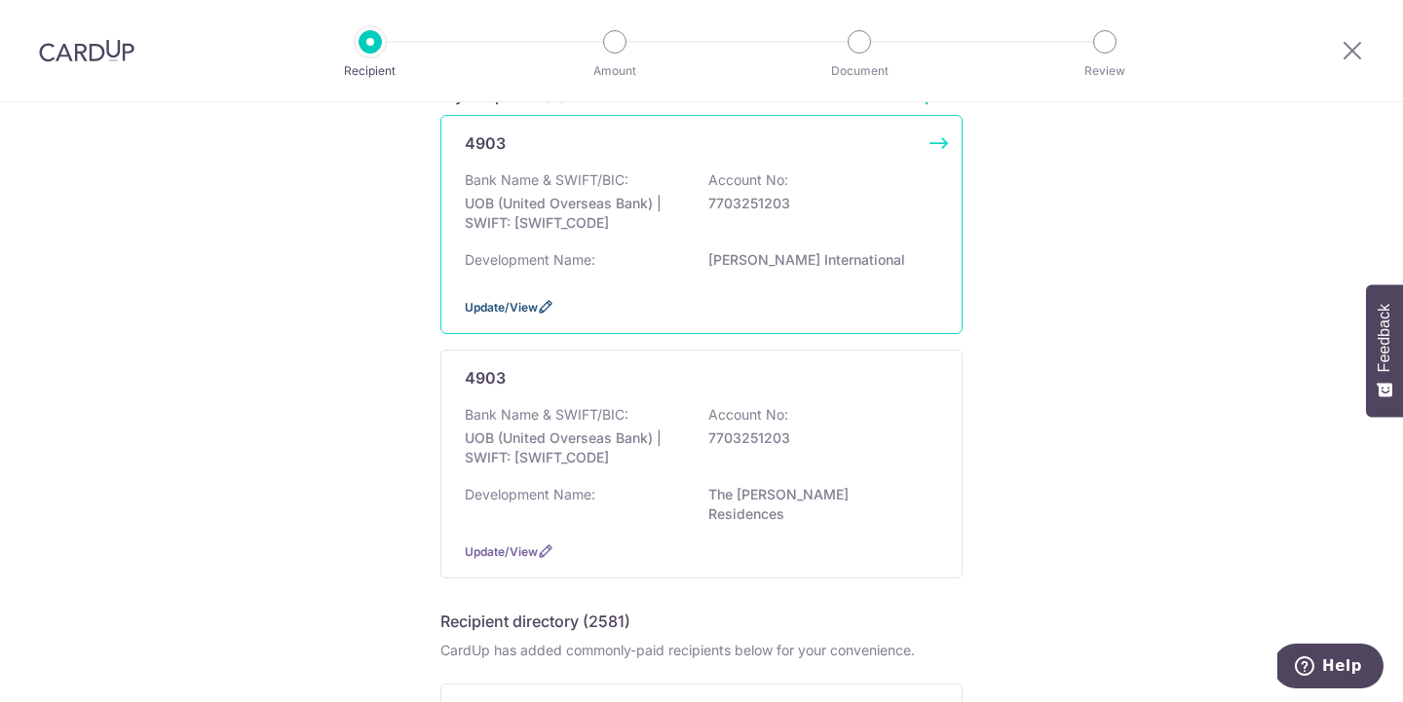
click at [540, 315] on icon at bounding box center [546, 307] width 16 height 16
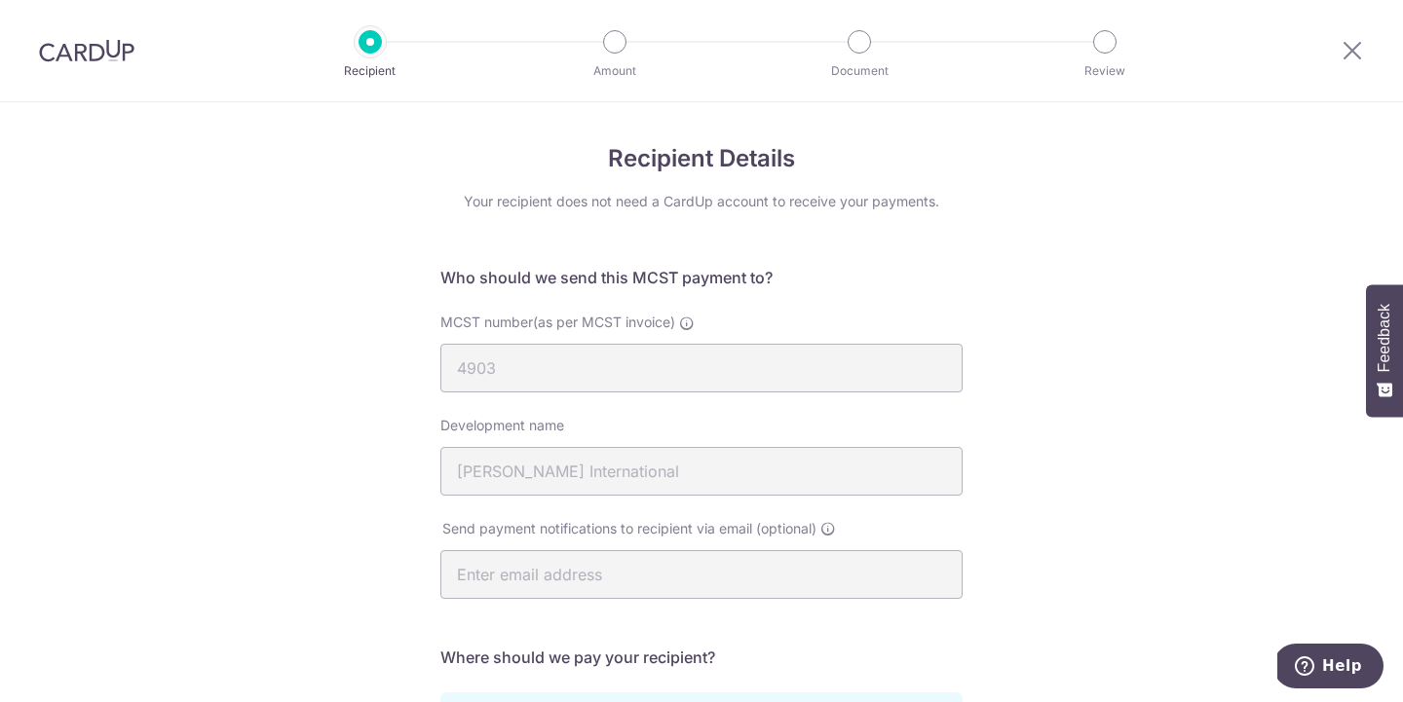
click at [1198, 404] on div "Recipient Details Your recipient does not need a CardUp account to receive your…" at bounding box center [701, 603] width 1403 height 1003
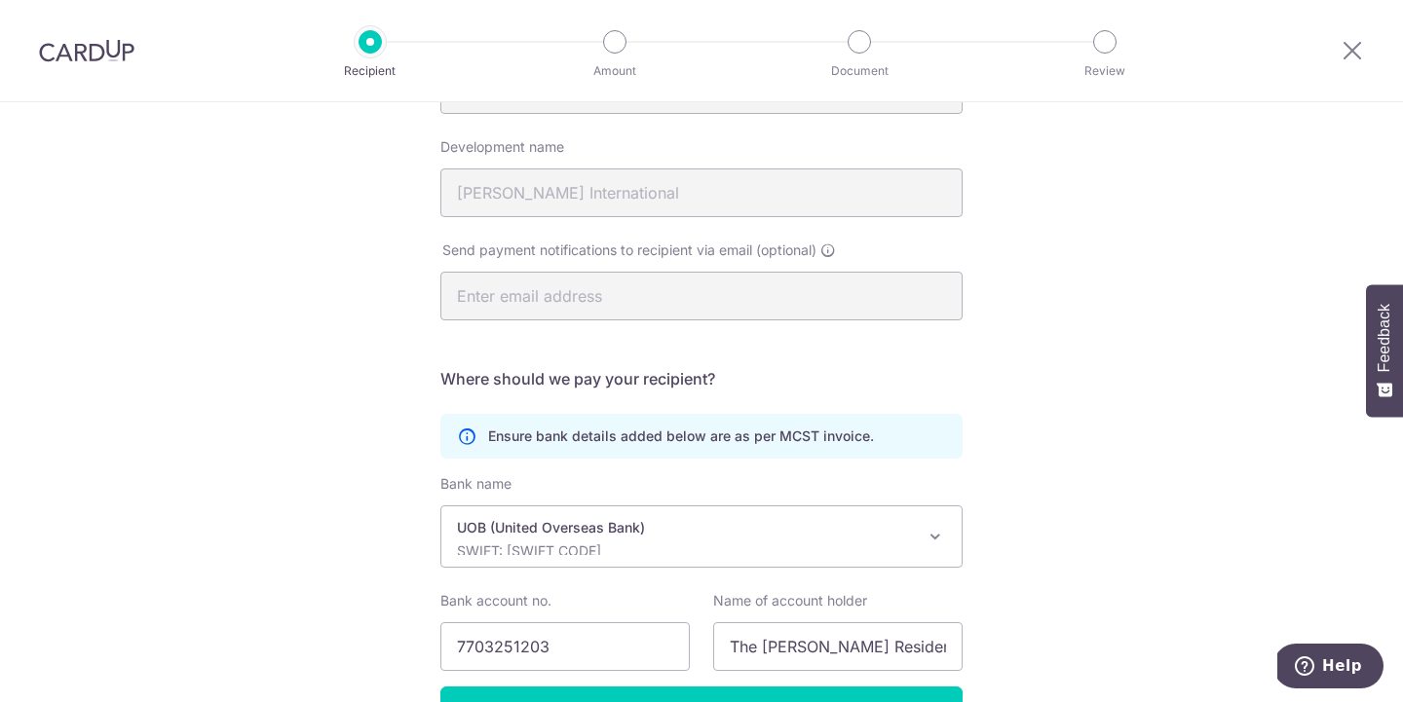
scroll to position [278, 0]
click at [1359, 283] on div "Recipient Details Your recipient does not need a CardUp account to receive your…" at bounding box center [701, 326] width 1403 height 1003
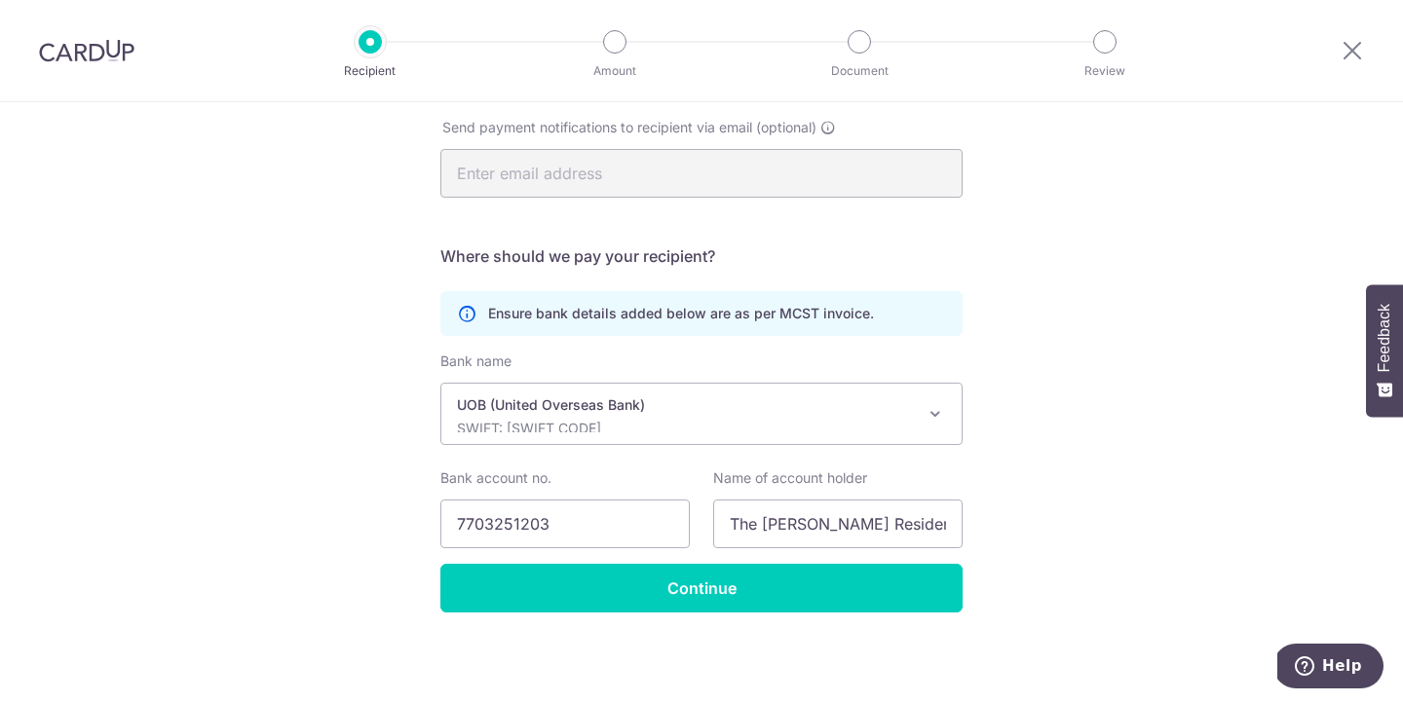
scroll to position [403, 0]
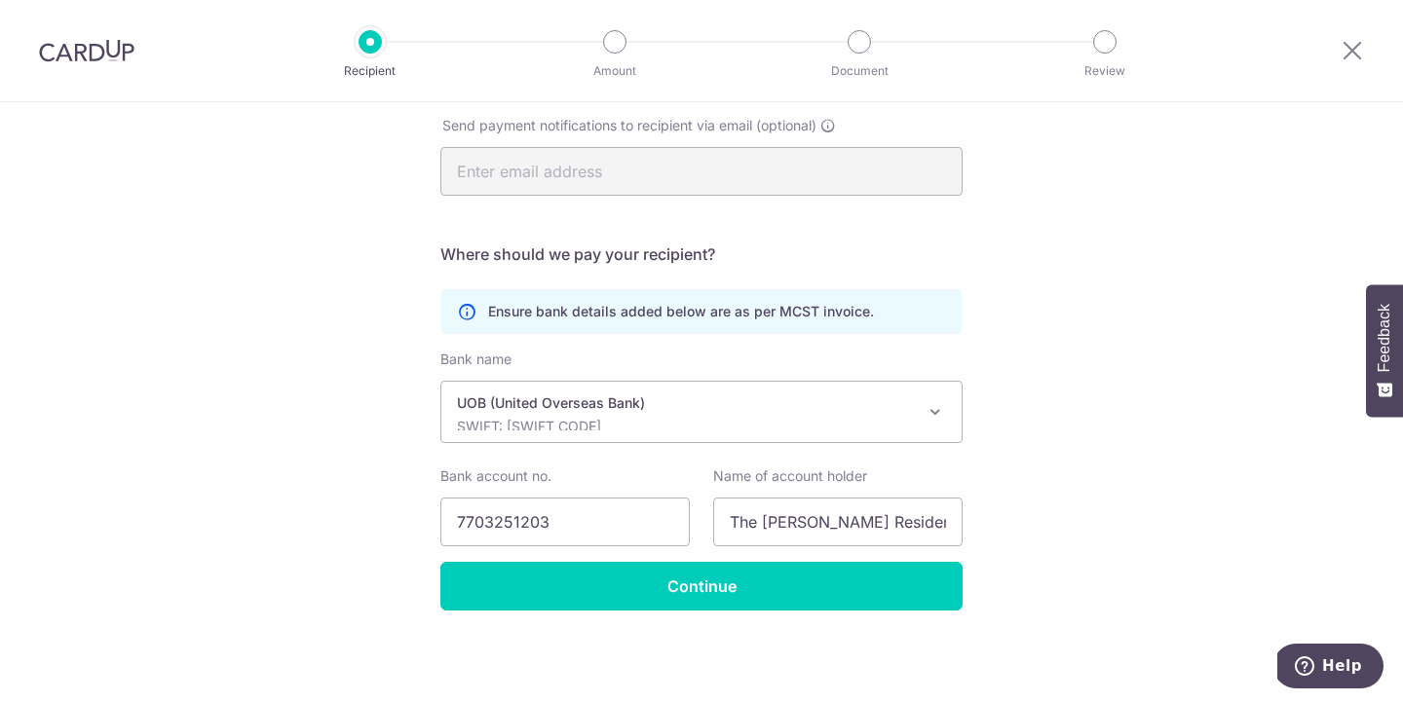
click at [1088, 386] on div "Recipient Details Your recipient does not need a CardUp account to receive your…" at bounding box center [701, 200] width 1403 height 1003
click at [1052, 362] on div "Recipient Details Your recipient does not need a CardUp account to receive your…" at bounding box center [701, 200] width 1403 height 1003
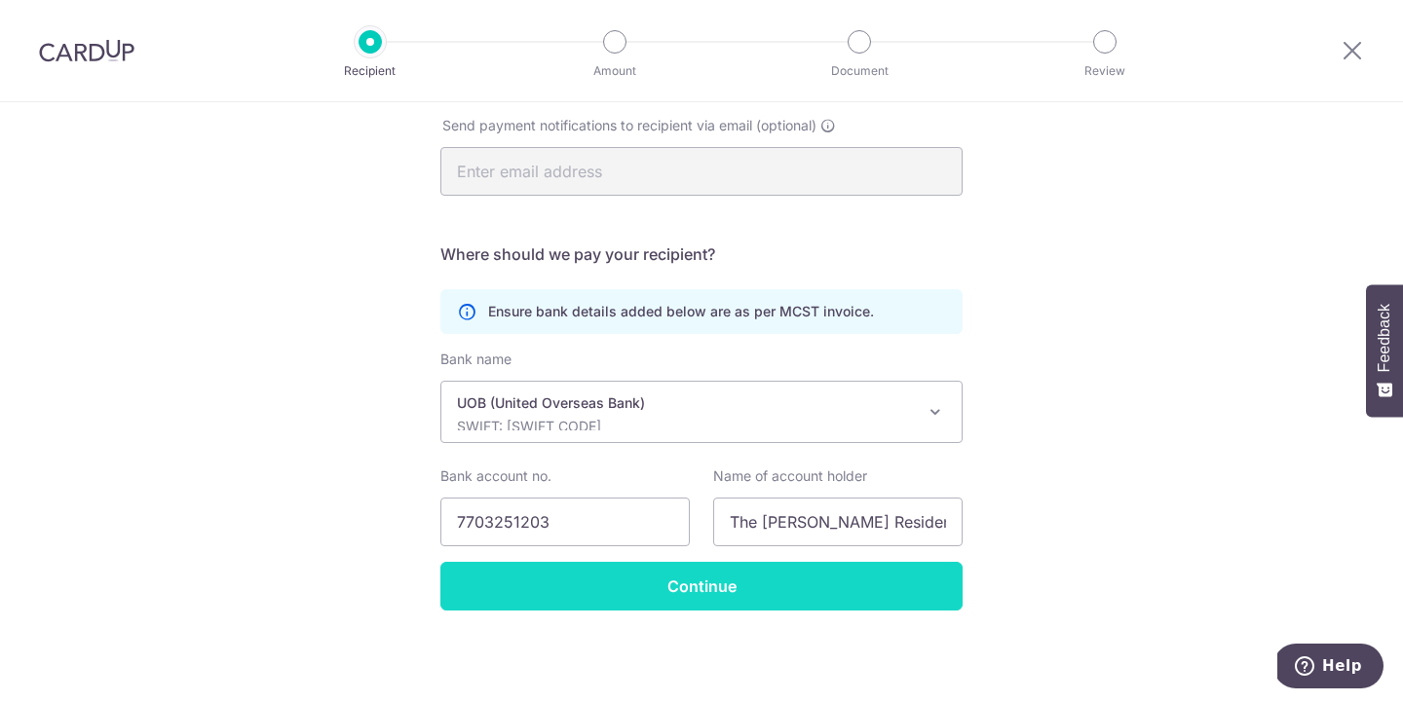
click at [818, 599] on input "Continue" at bounding box center [701, 586] width 522 height 49
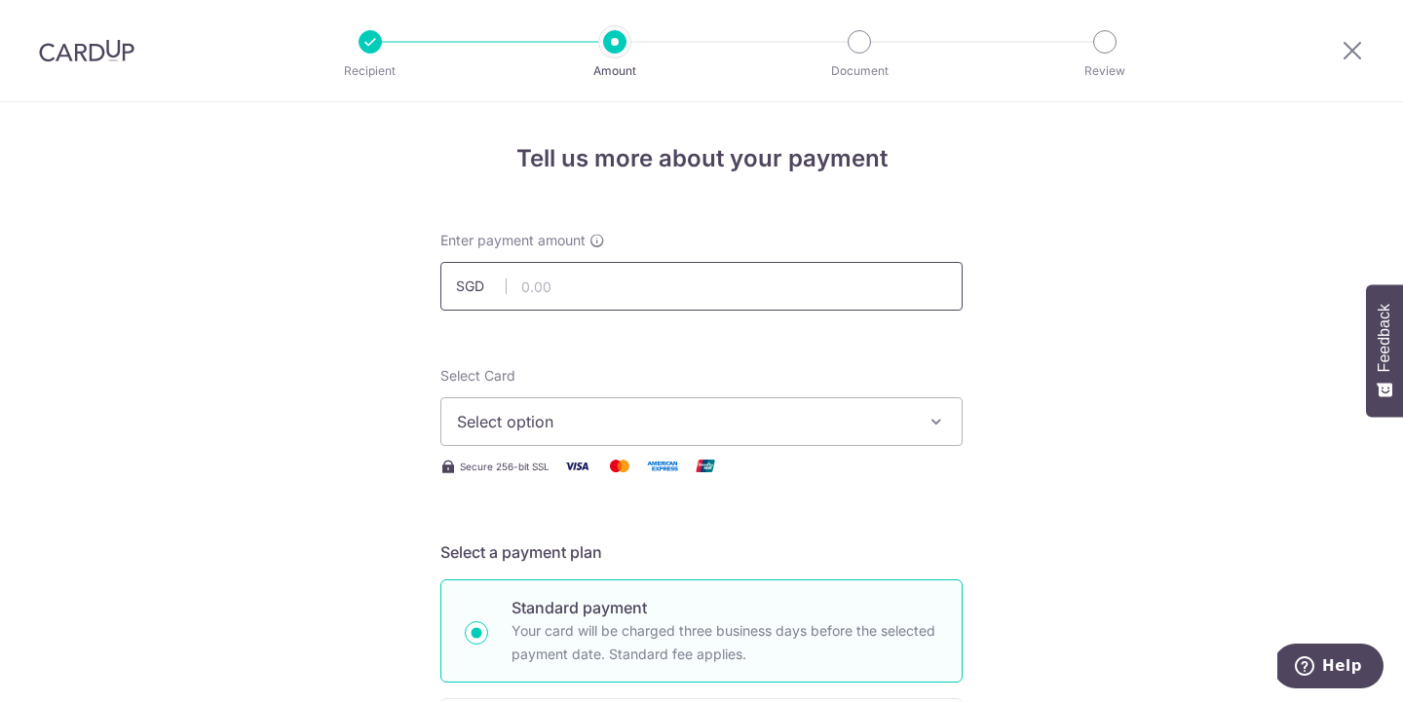
click at [749, 280] on input "text" at bounding box center [701, 286] width 522 height 49
type input "837.19"
click at [865, 409] on button "Select option" at bounding box center [701, 421] width 522 height 49
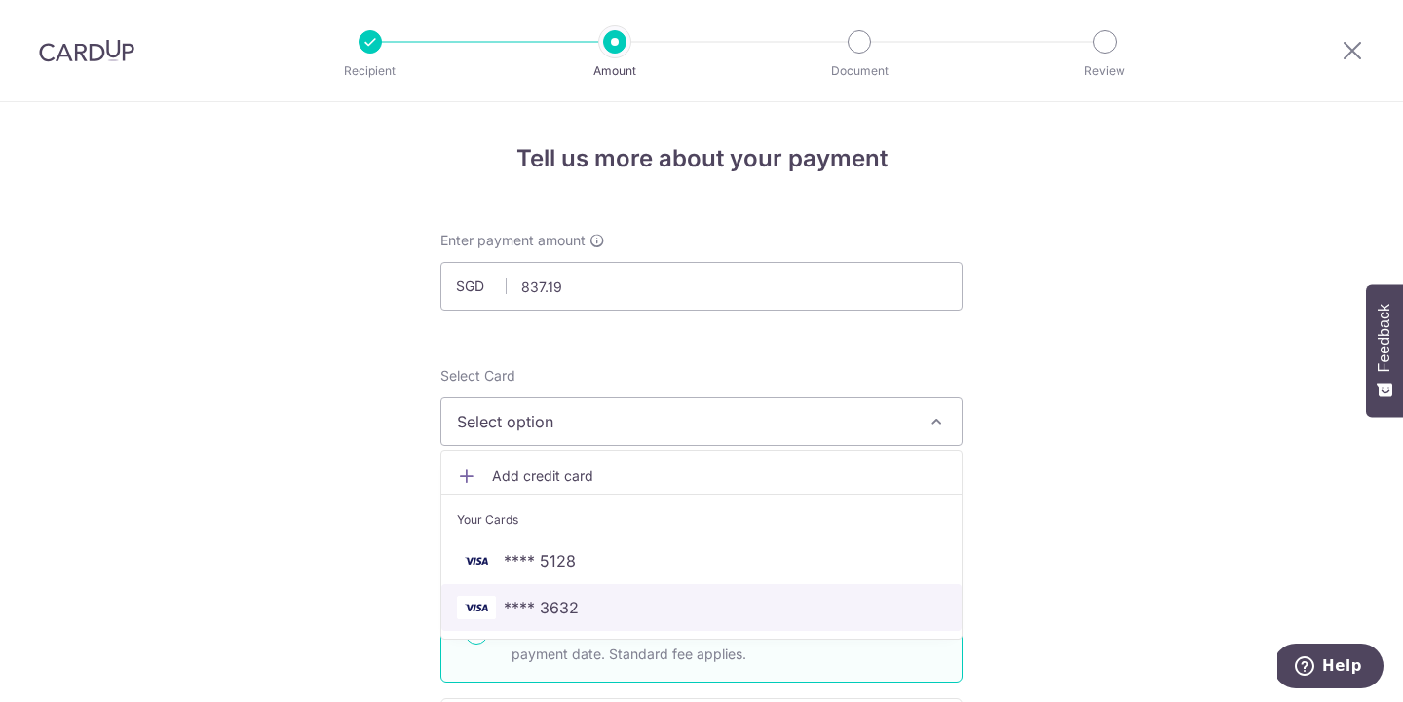
click at [655, 605] on span "**** 3632" at bounding box center [701, 607] width 489 height 23
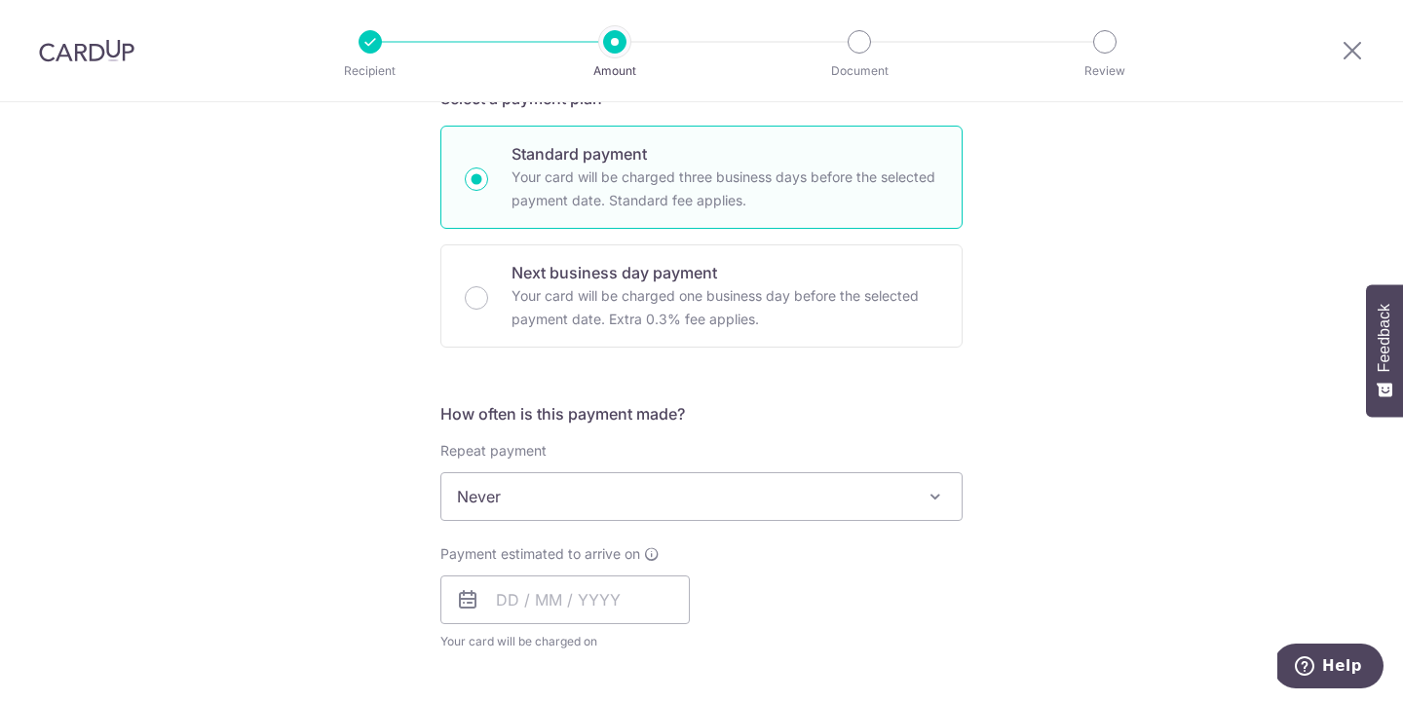
scroll to position [471, 0]
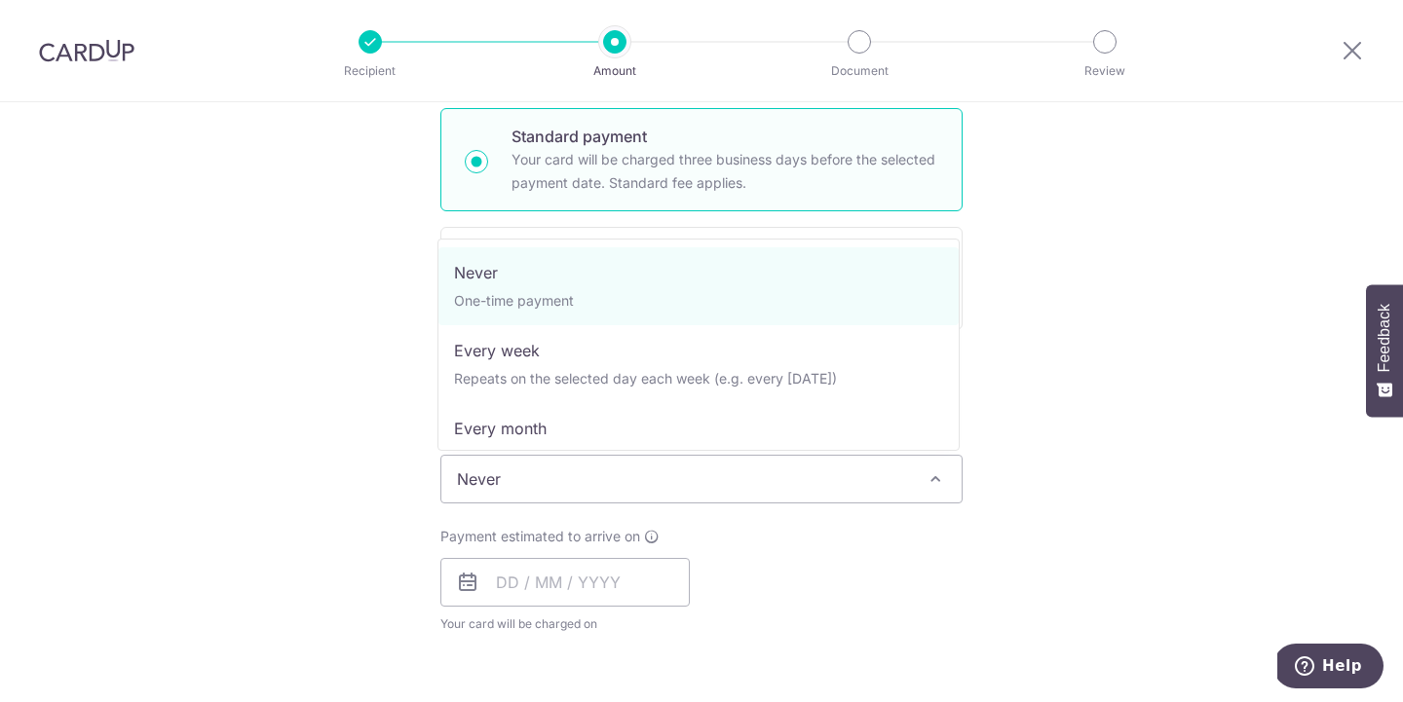
click at [771, 475] on span "Never" at bounding box center [701, 479] width 520 height 47
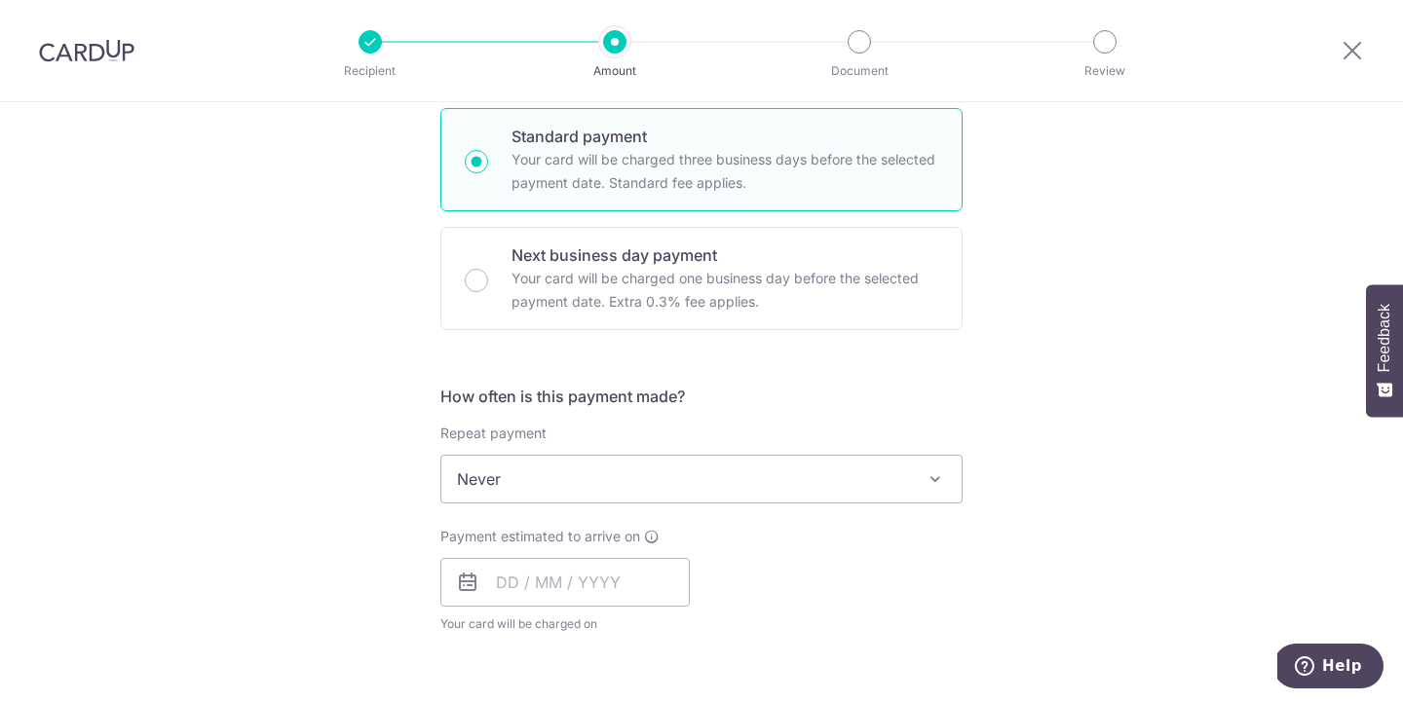
click at [1102, 386] on div "Tell us more about your payment Enter payment amount SGD 837.19 837.19 Select C…" at bounding box center [701, 556] width 1403 height 1850
click at [581, 597] on input "text" at bounding box center [564, 582] width 249 height 49
click at [885, 599] on div "Payment estimated to arrive on Prev Next Oct Nov Dec 2025 2026 2027 2028 2029 2…" at bounding box center [701, 580] width 545 height 107
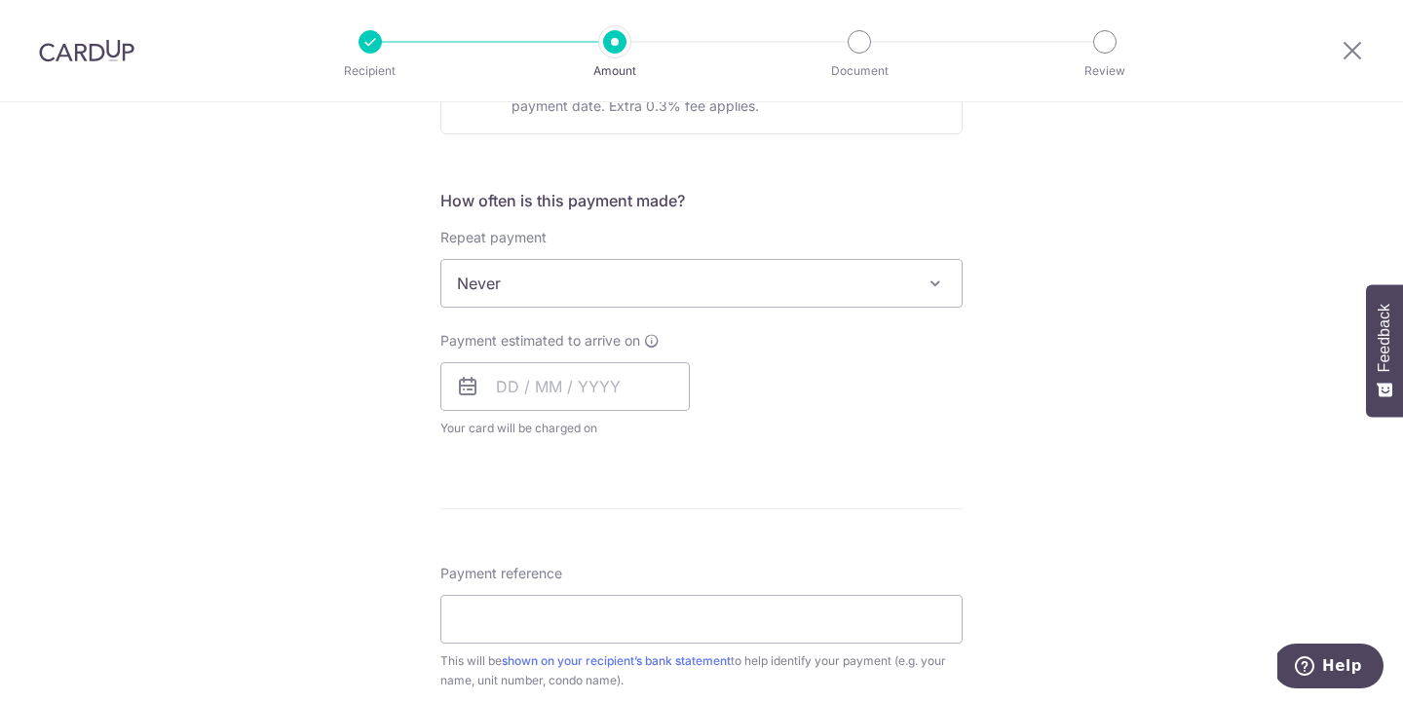
scroll to position [679, 0]
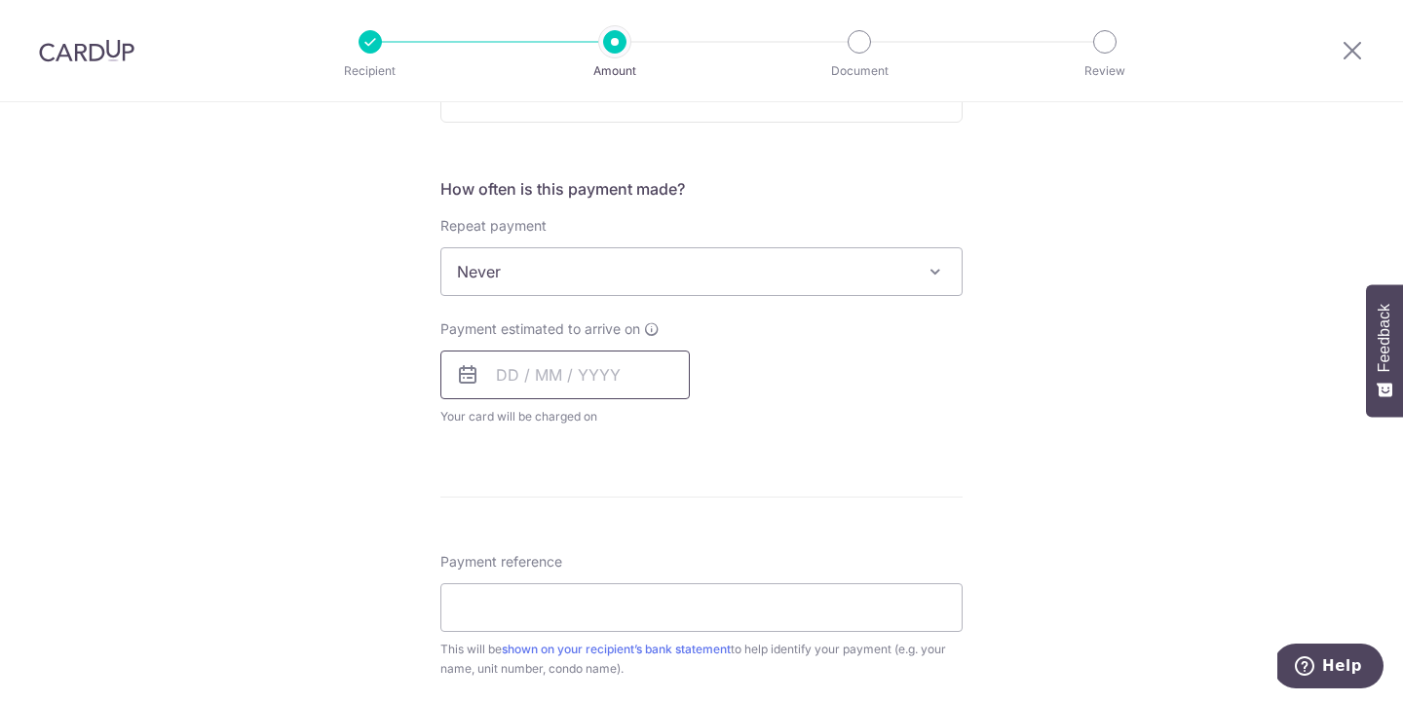
click at [580, 388] on input "text" at bounding box center [564, 375] width 249 height 49
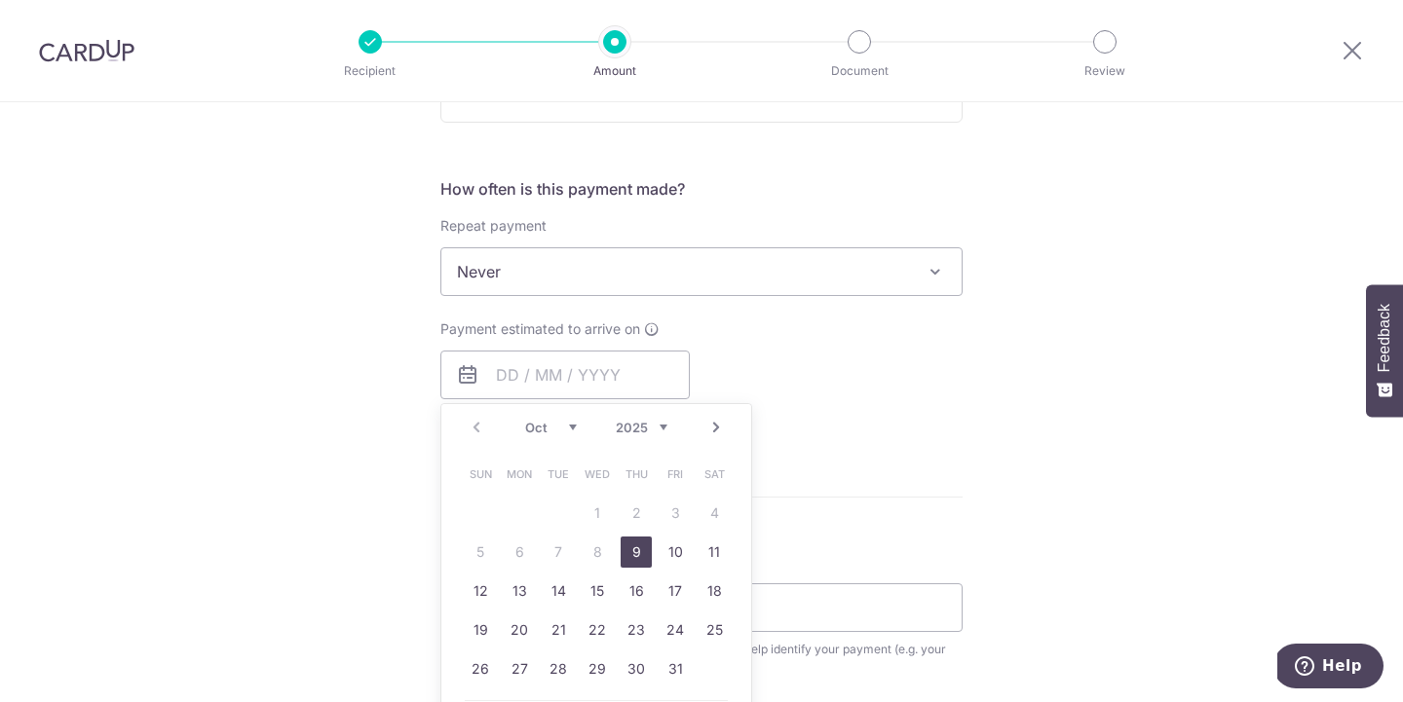
click at [635, 546] on link "9" at bounding box center [635, 552] width 31 height 31
type input "[DATE]"
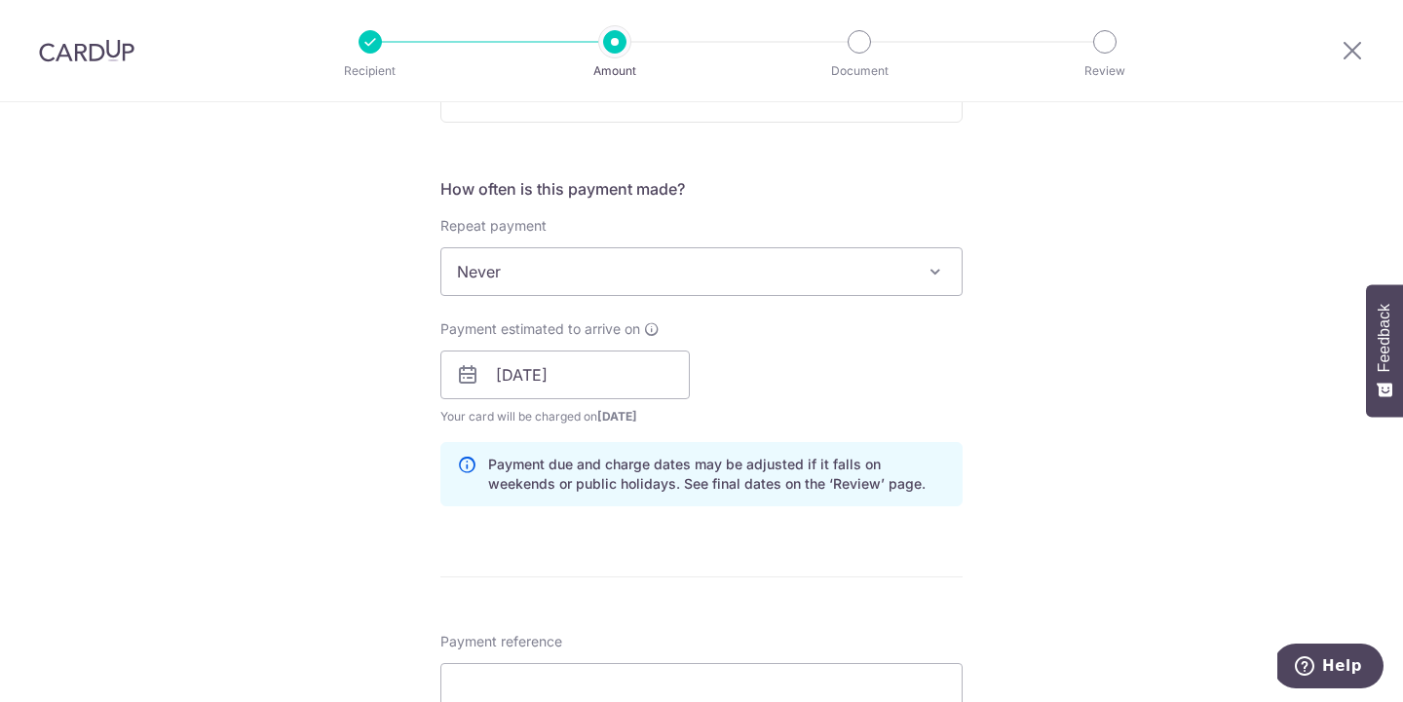
click at [844, 580] on form "Enter payment amount SGD 837.19 837.19 Select Card **** 3632 Add credit card Yo…" at bounding box center [701, 406] width 522 height 1709
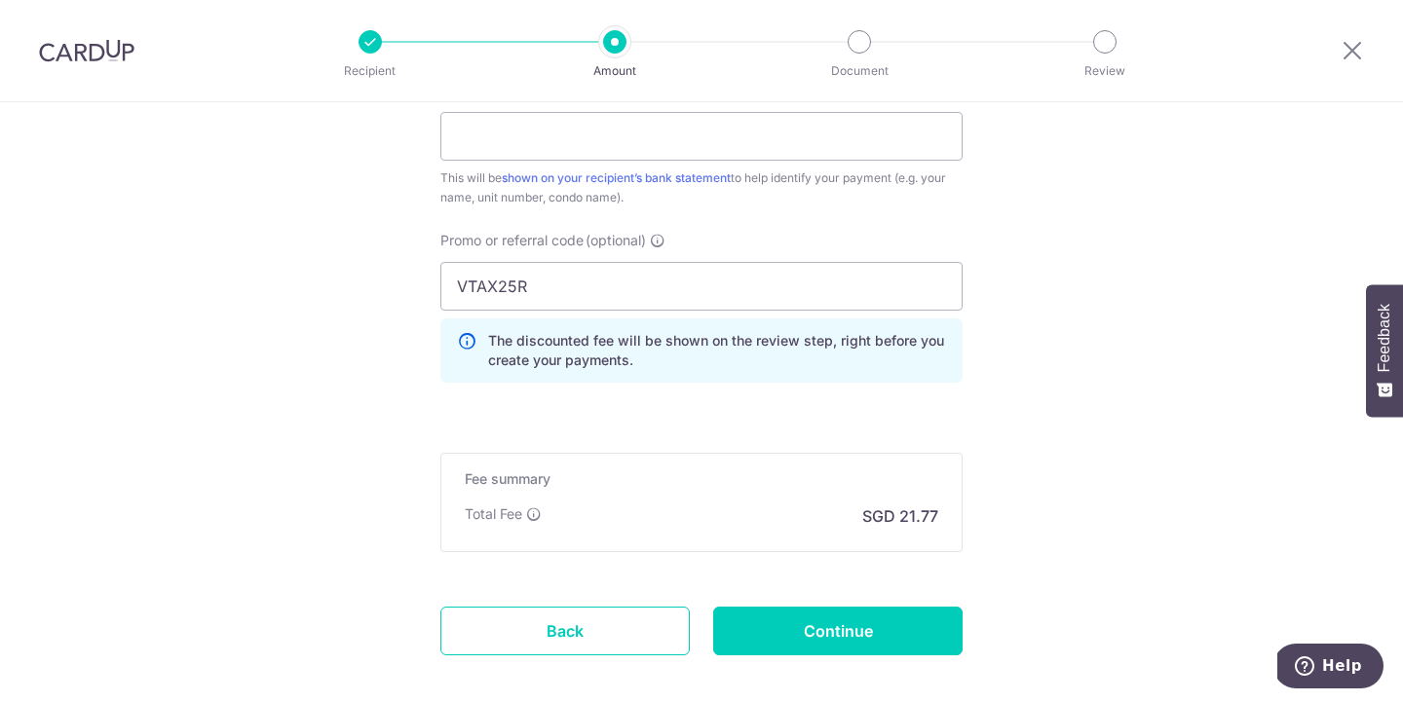
scroll to position [1260, 0]
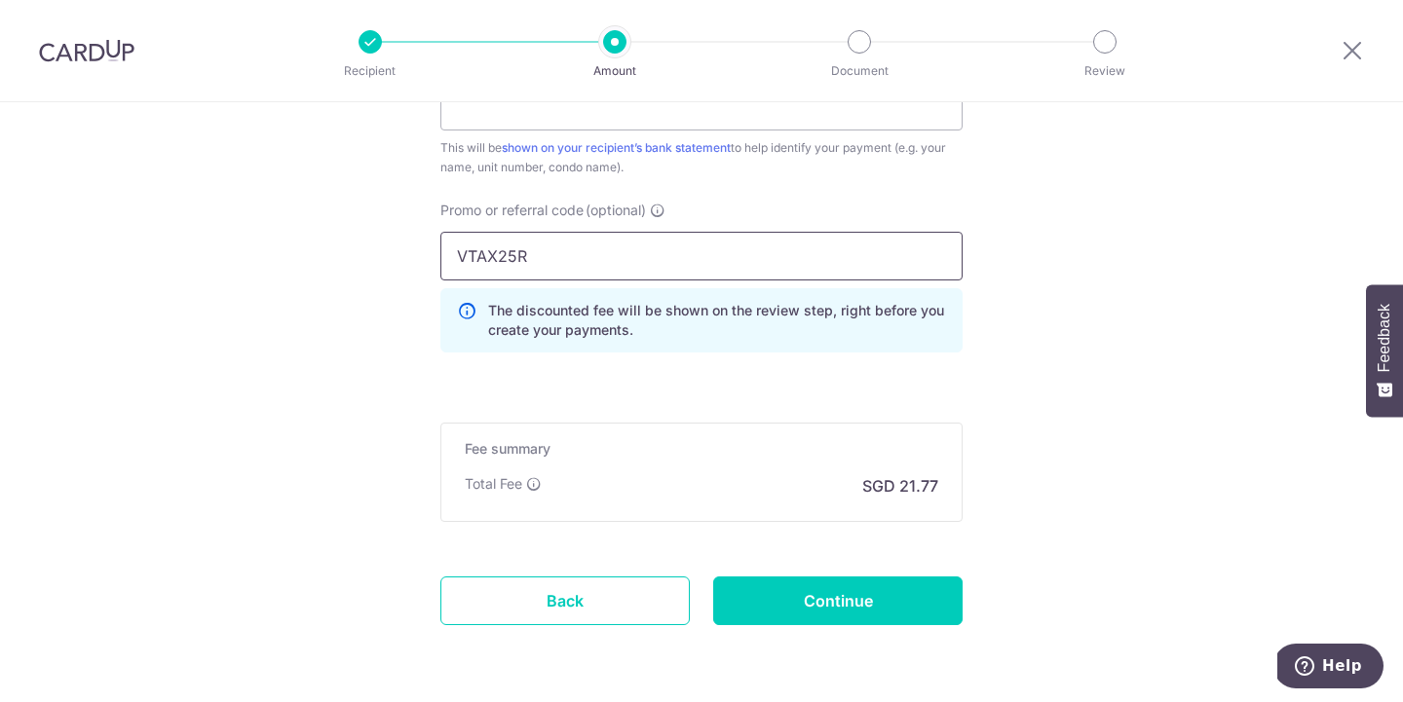
drag, startPoint x: 529, startPoint y: 247, endPoint x: 69, endPoint y: 324, distance: 466.1
type input "V"
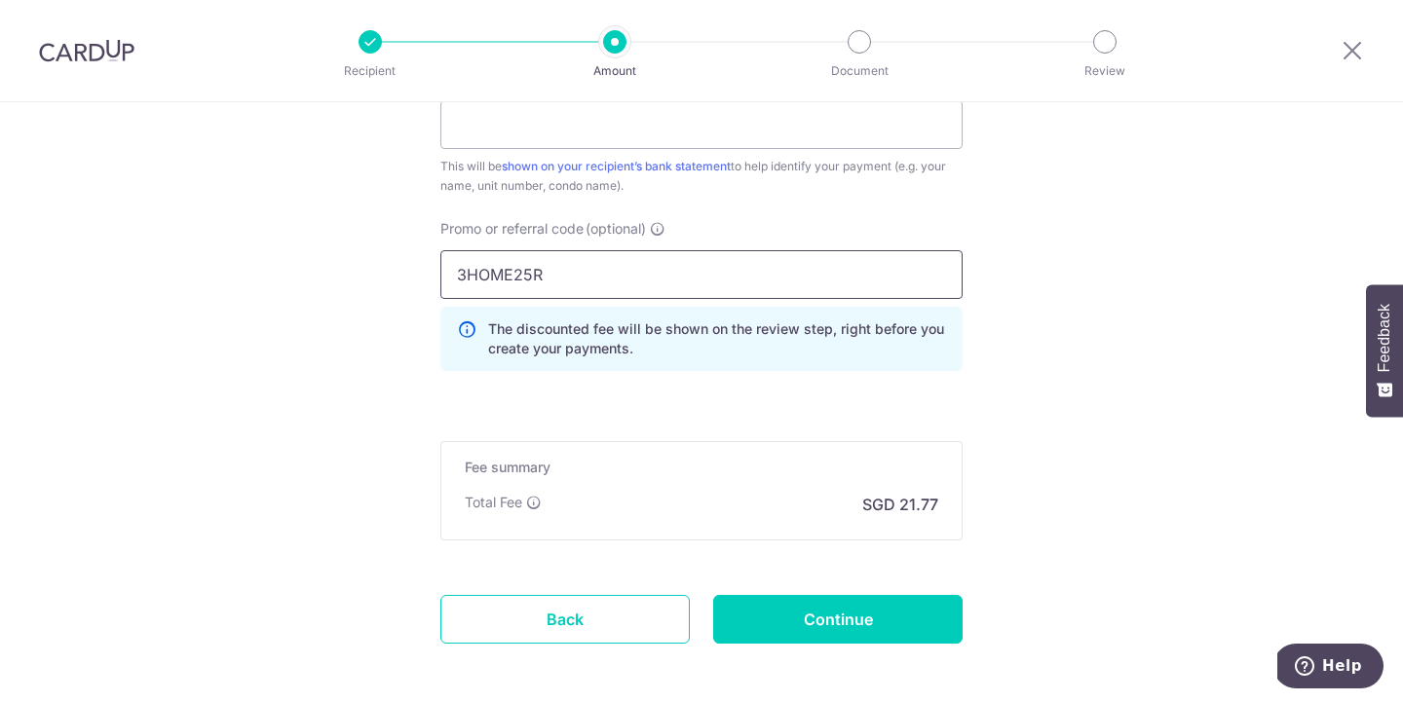
type input "3HOME25R"
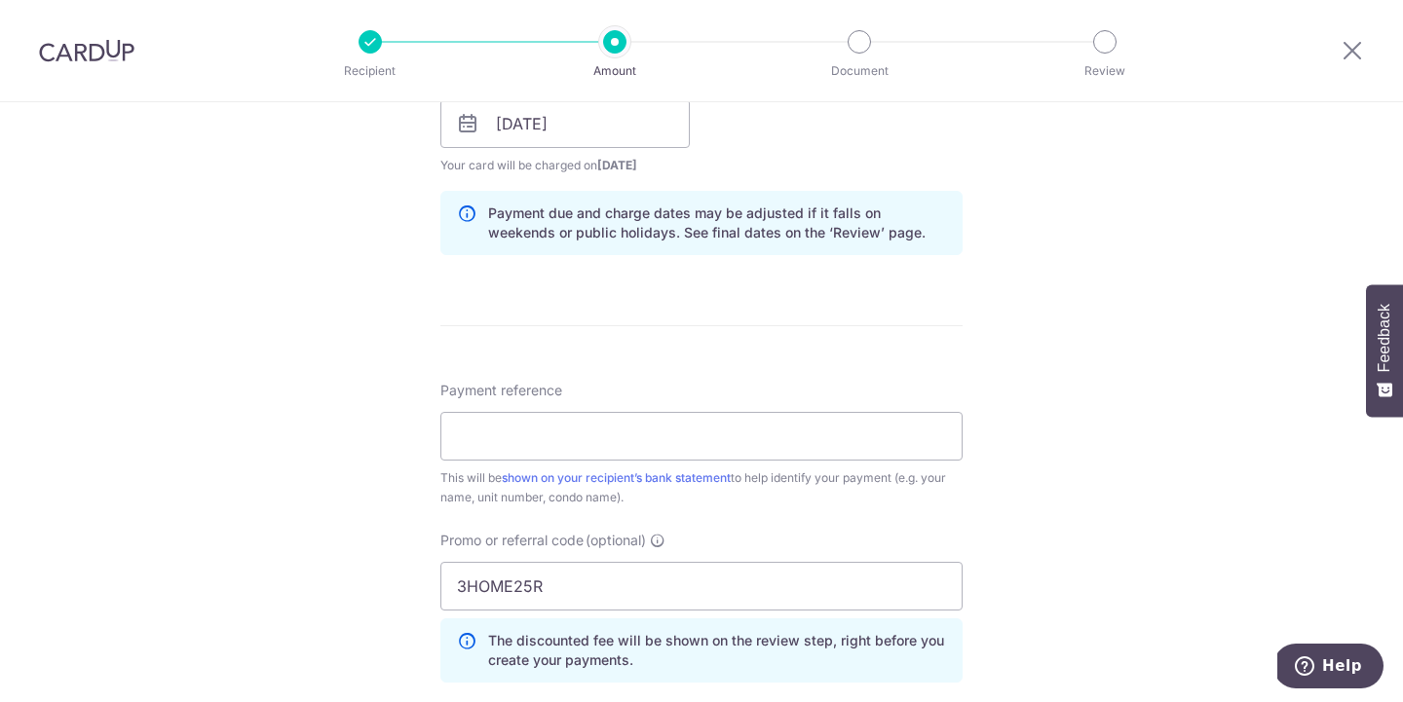
scroll to position [929, 0]
click at [633, 432] on input "Payment reference" at bounding box center [701, 437] width 522 height 49
type input "Blk 87 Unit No: 12-29"
click at [1089, 504] on div "Tell us more about your payment Enter payment amount SGD 837.19 837.19 Select C…" at bounding box center [701, 138] width 1403 height 1930
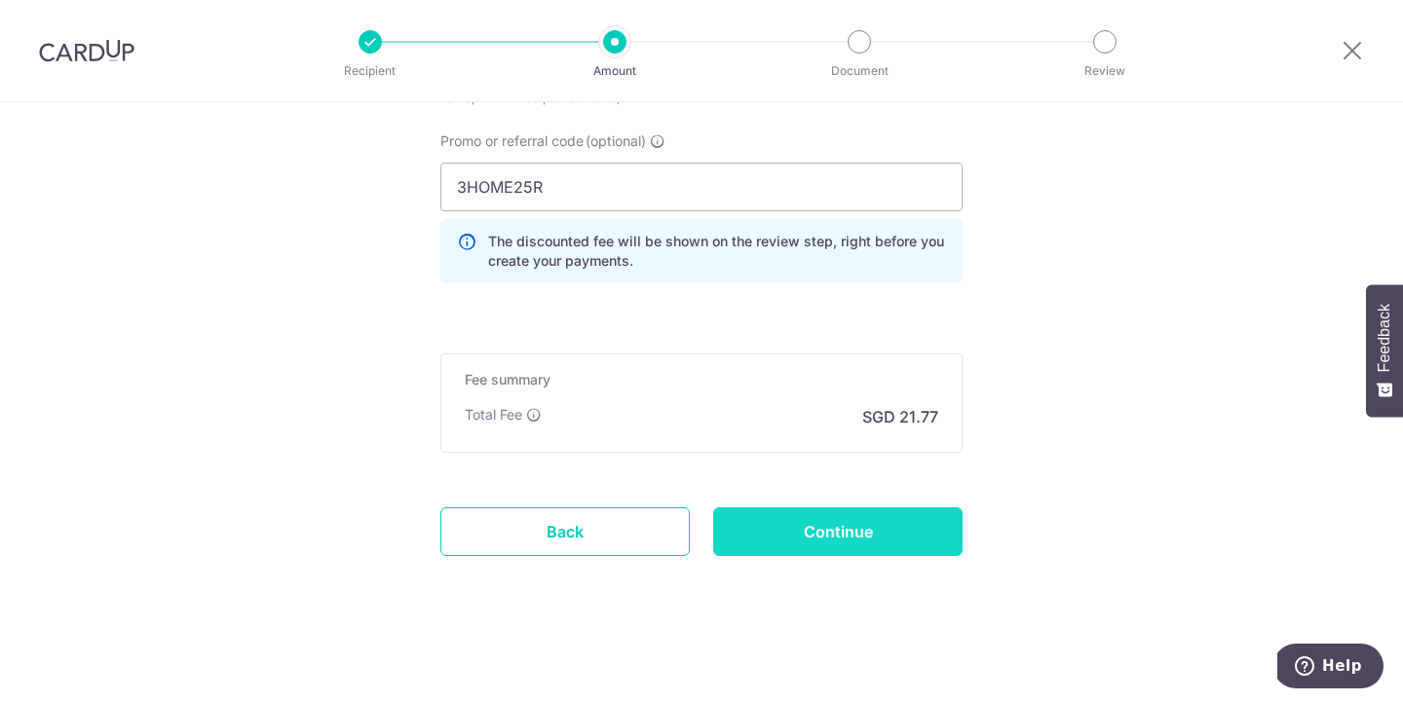
scroll to position [1330, 0]
click at [876, 540] on input "Continue" at bounding box center [837, 531] width 249 height 49
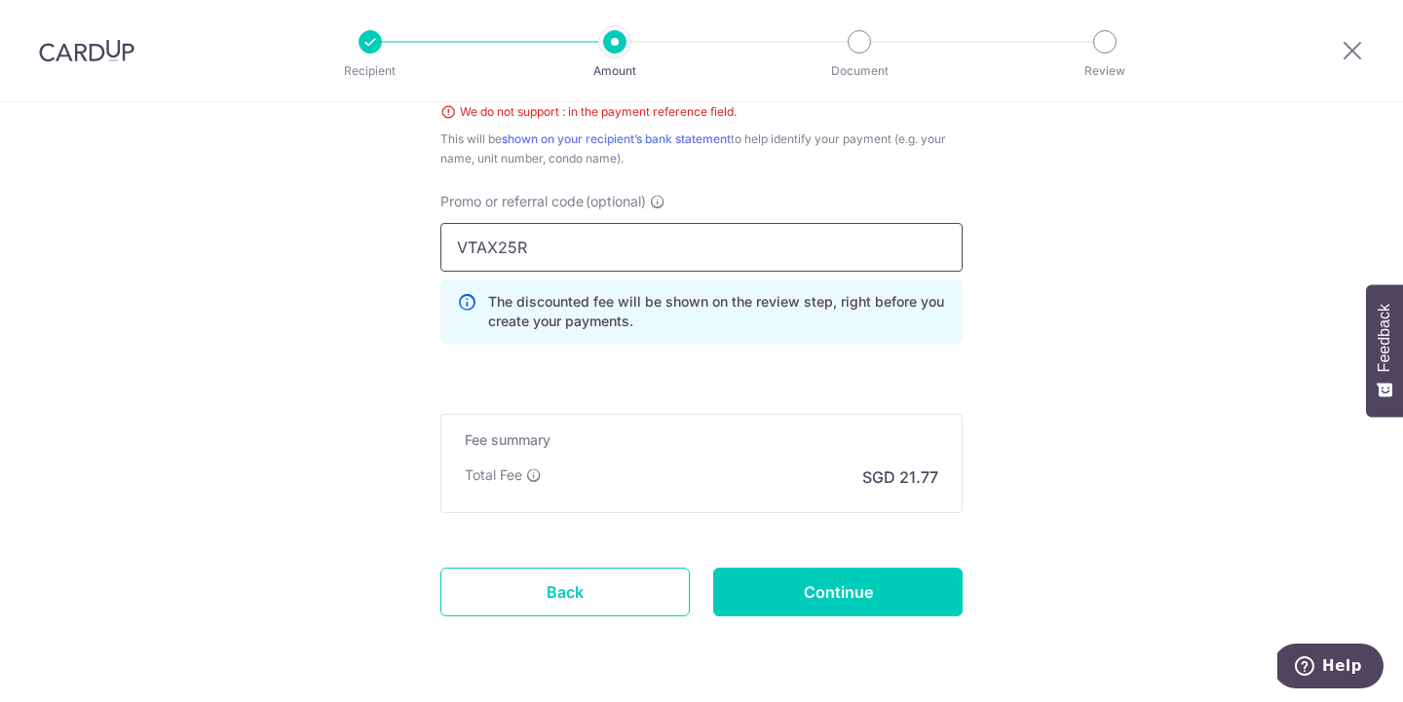
drag, startPoint x: 547, startPoint y: 263, endPoint x: 363, endPoint y: 259, distance: 184.1
type input "V"
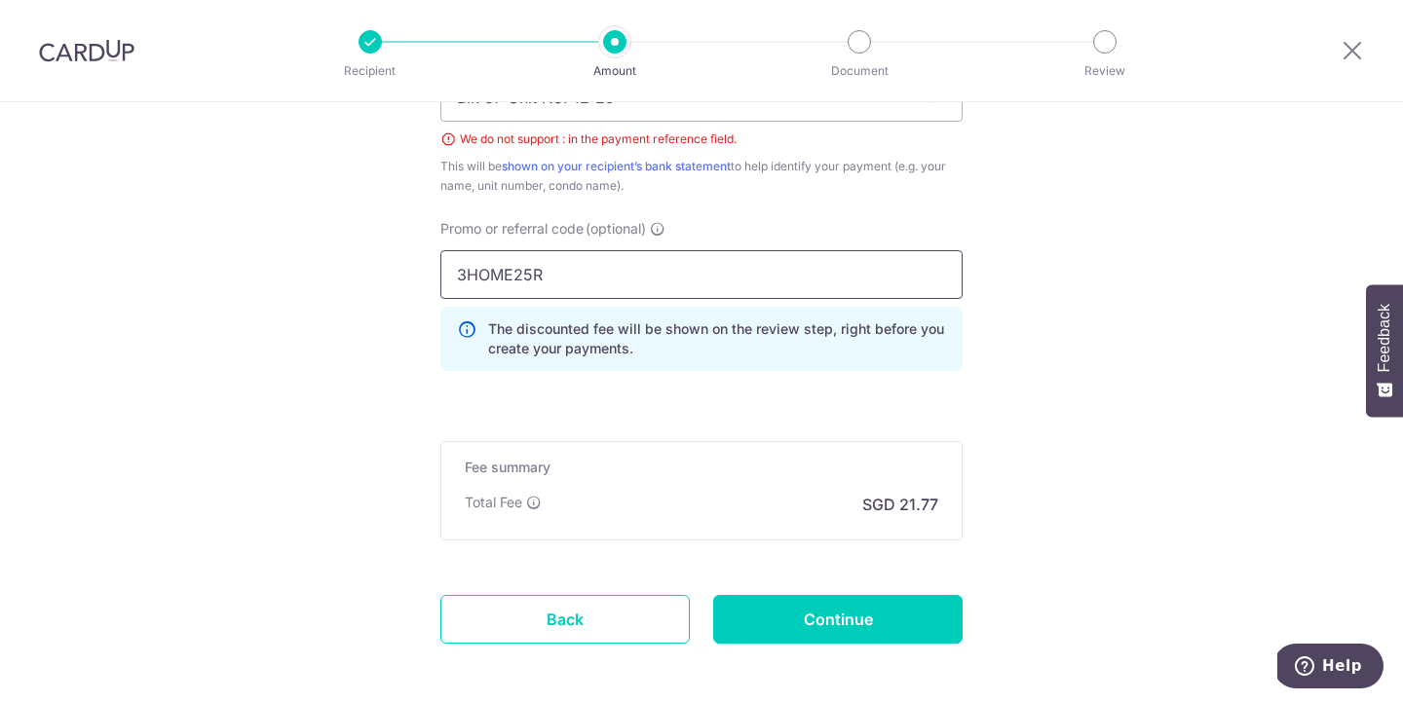
type input "3HOME25R"
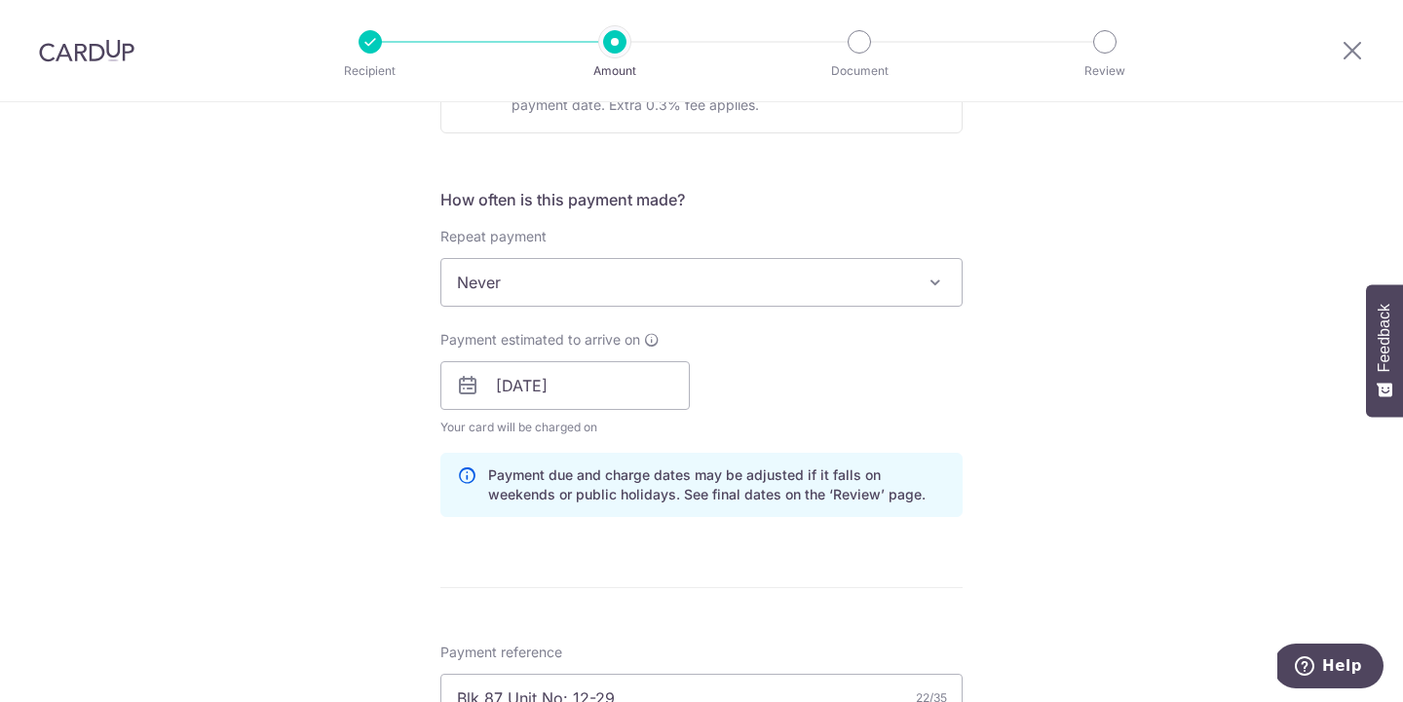
scroll to position [666, 0]
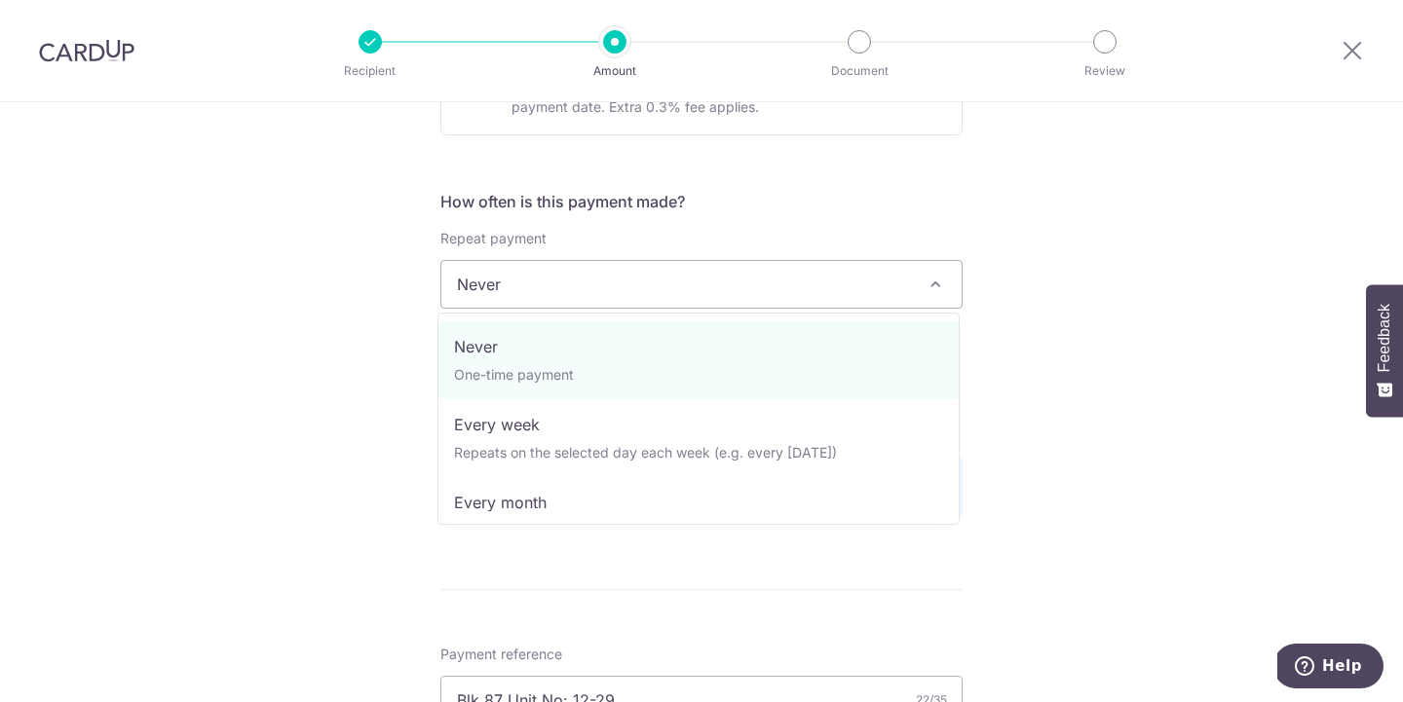
click at [660, 282] on span "Never" at bounding box center [701, 284] width 520 height 47
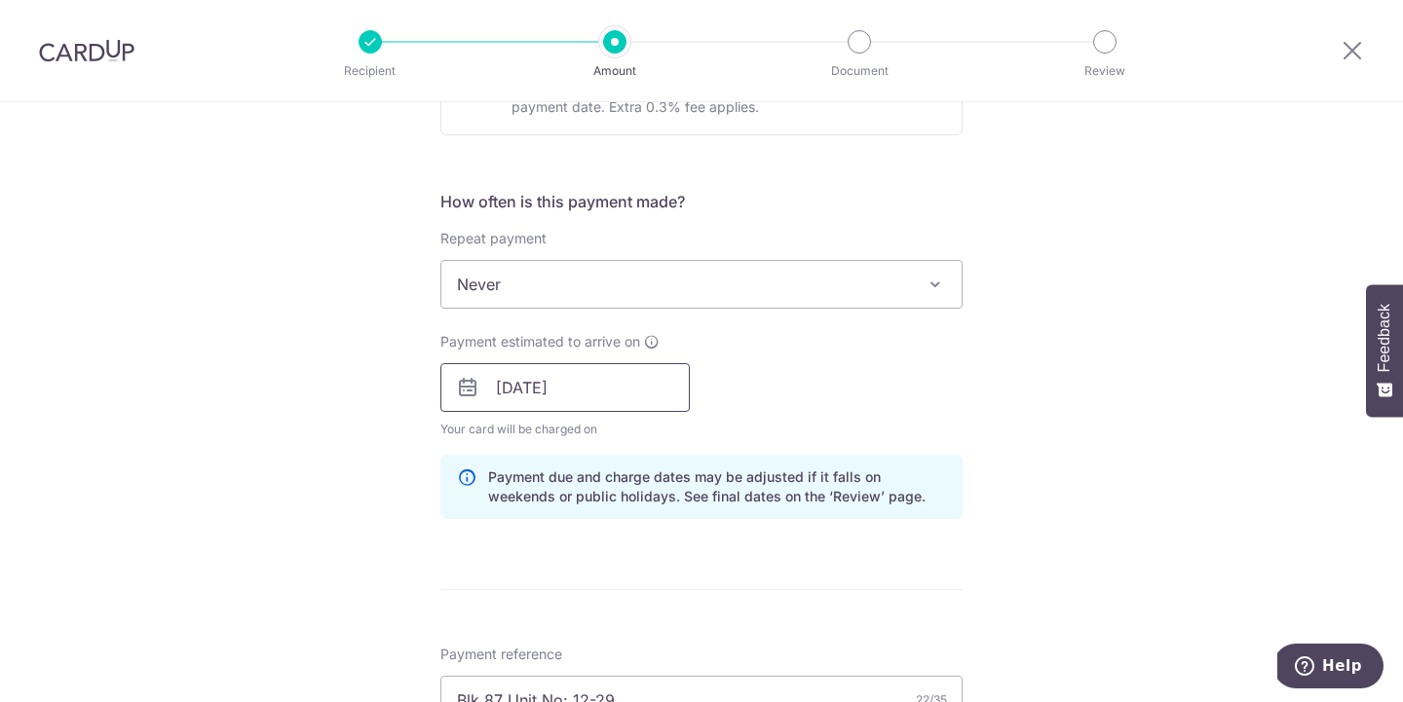
click at [570, 396] on input "[DATE]" at bounding box center [564, 387] width 249 height 49
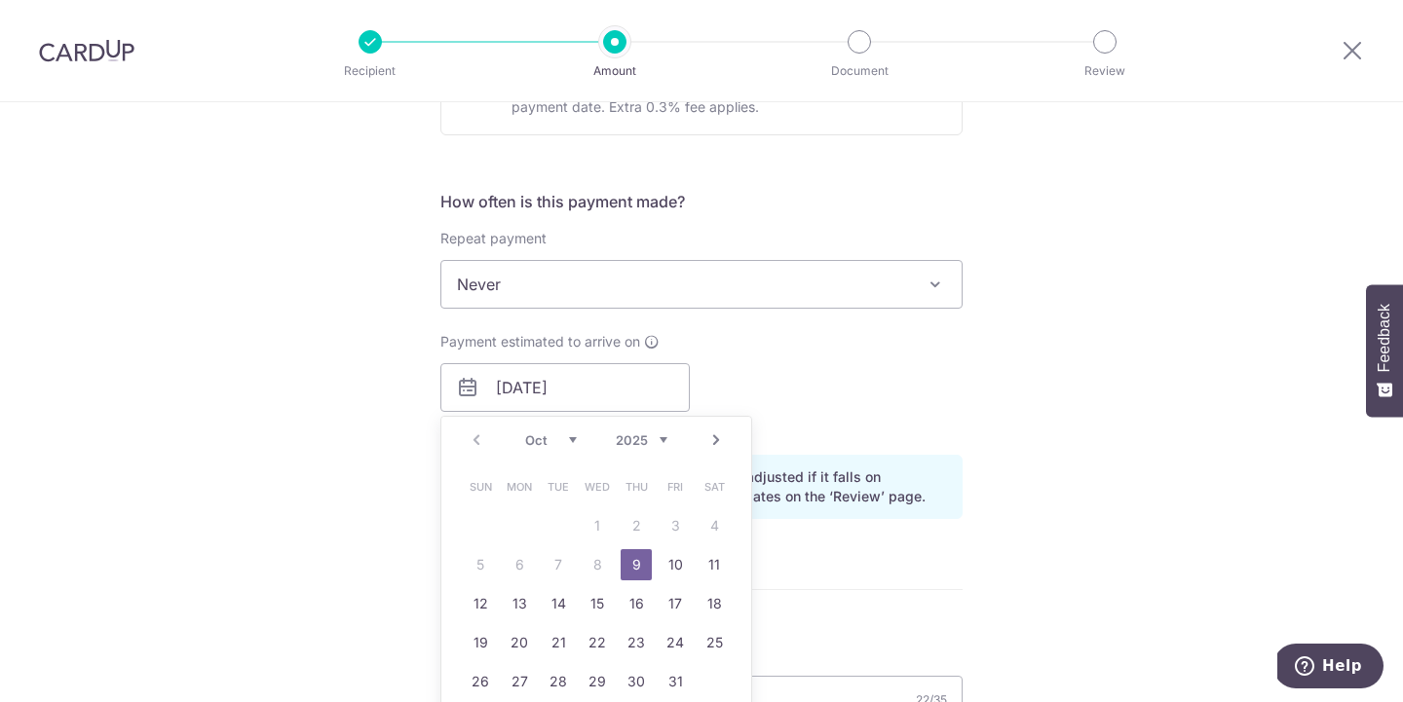
click at [795, 420] on div "Payment estimated to arrive on 09/10/2025 Prev Next Oct Nov Dec 2025 2026 2027 …" at bounding box center [701, 385] width 545 height 107
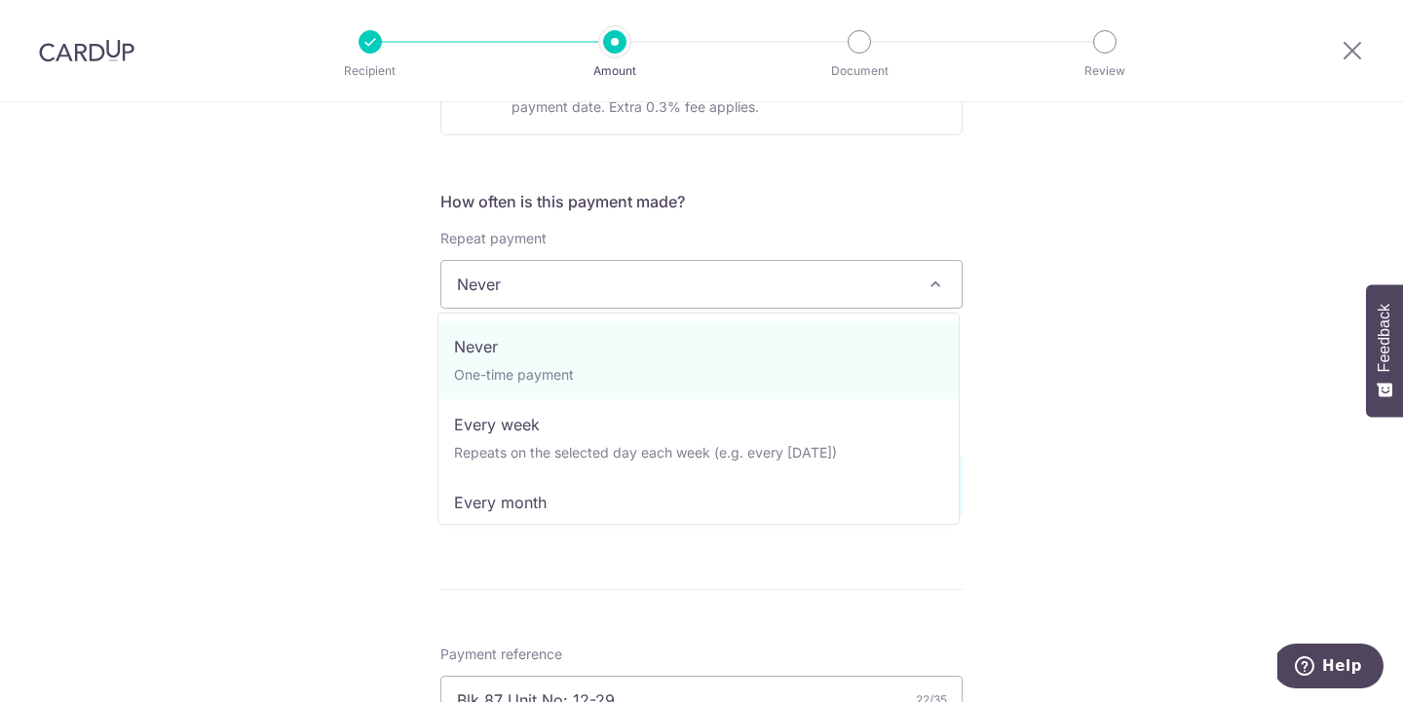
click at [778, 300] on span "Never" at bounding box center [701, 284] width 520 height 47
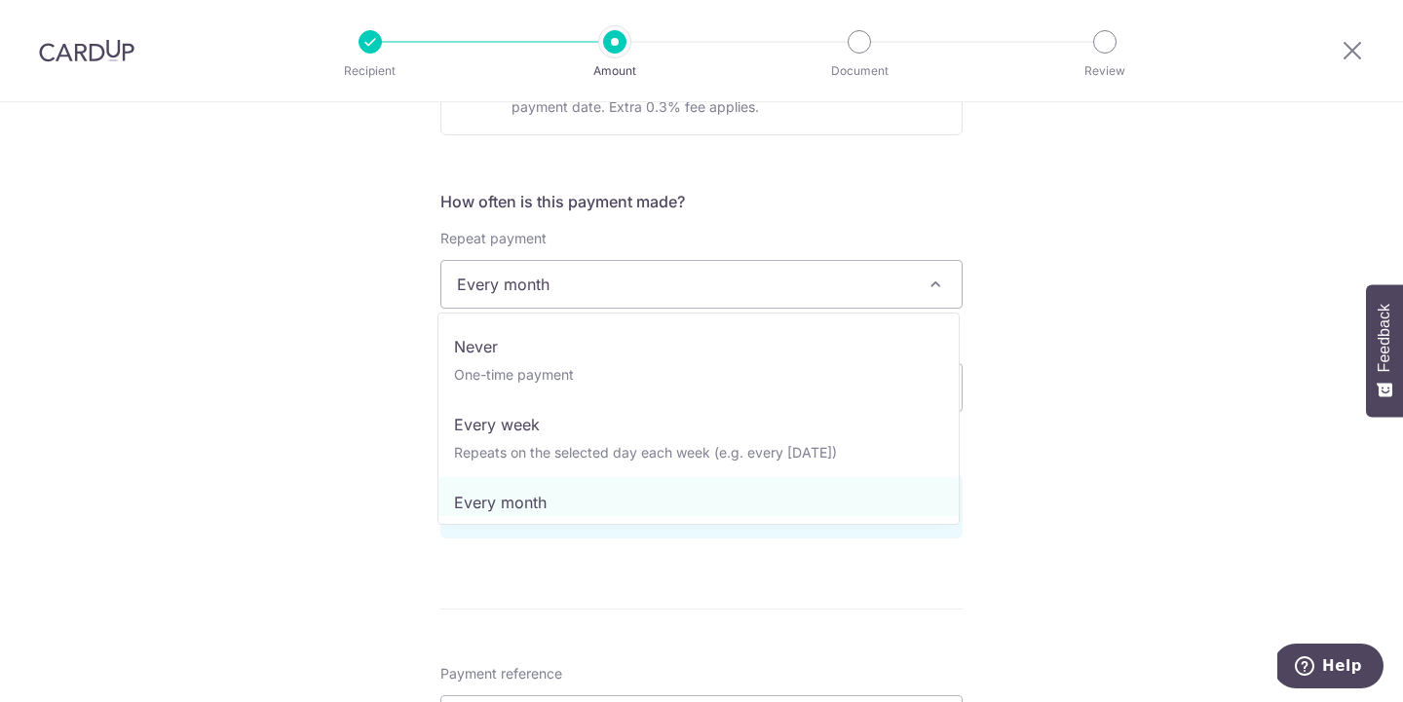
click at [730, 275] on span "Every month" at bounding box center [701, 284] width 520 height 47
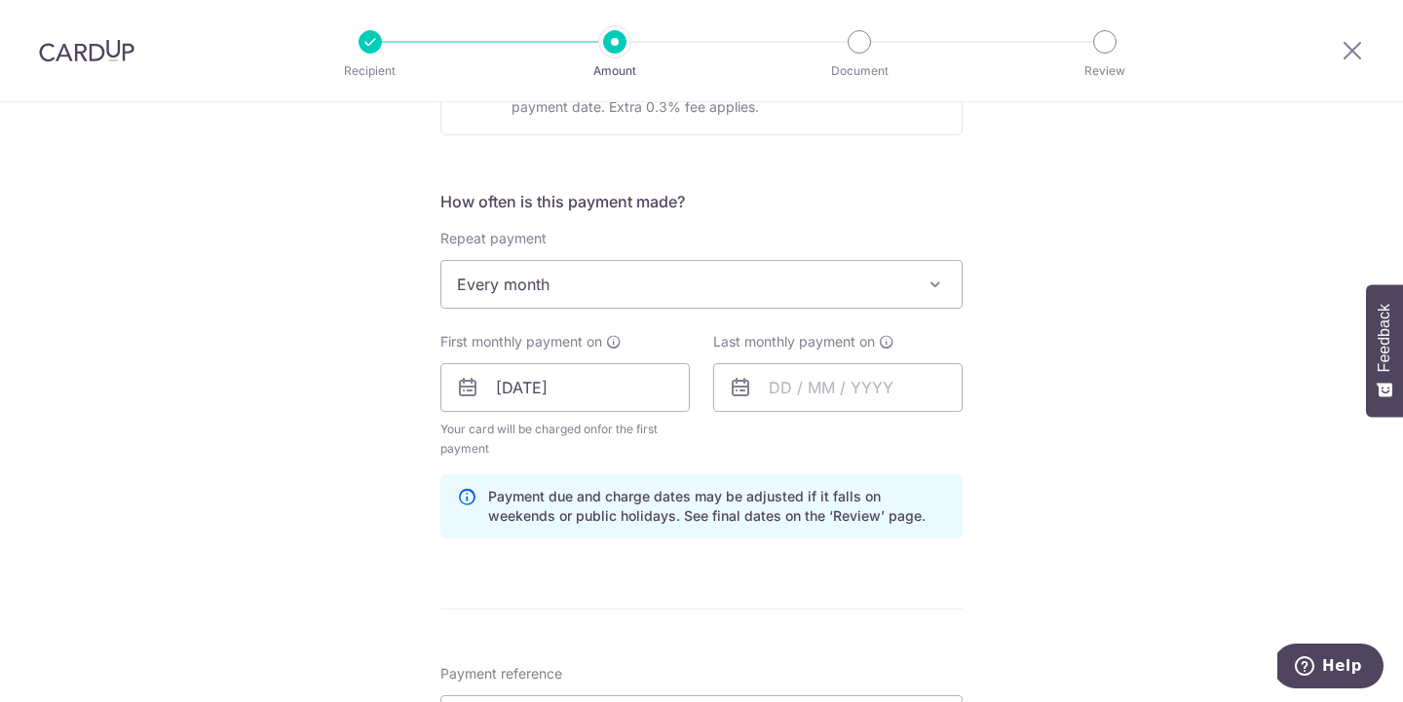
click at [1021, 435] on div "Tell us more about your payment Enter payment amount SGD 837.19 837.19 Select C…" at bounding box center [701, 424] width 1403 height 1976
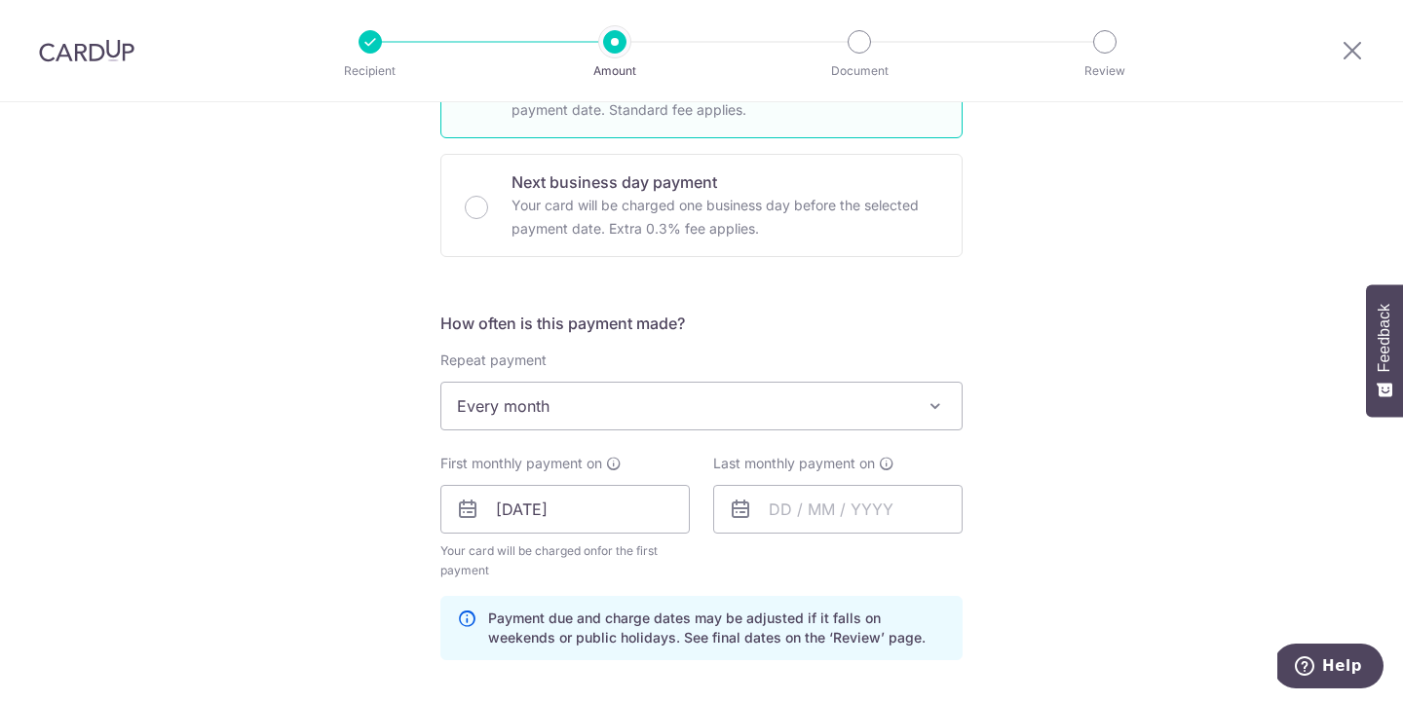
scroll to position [551, 0]
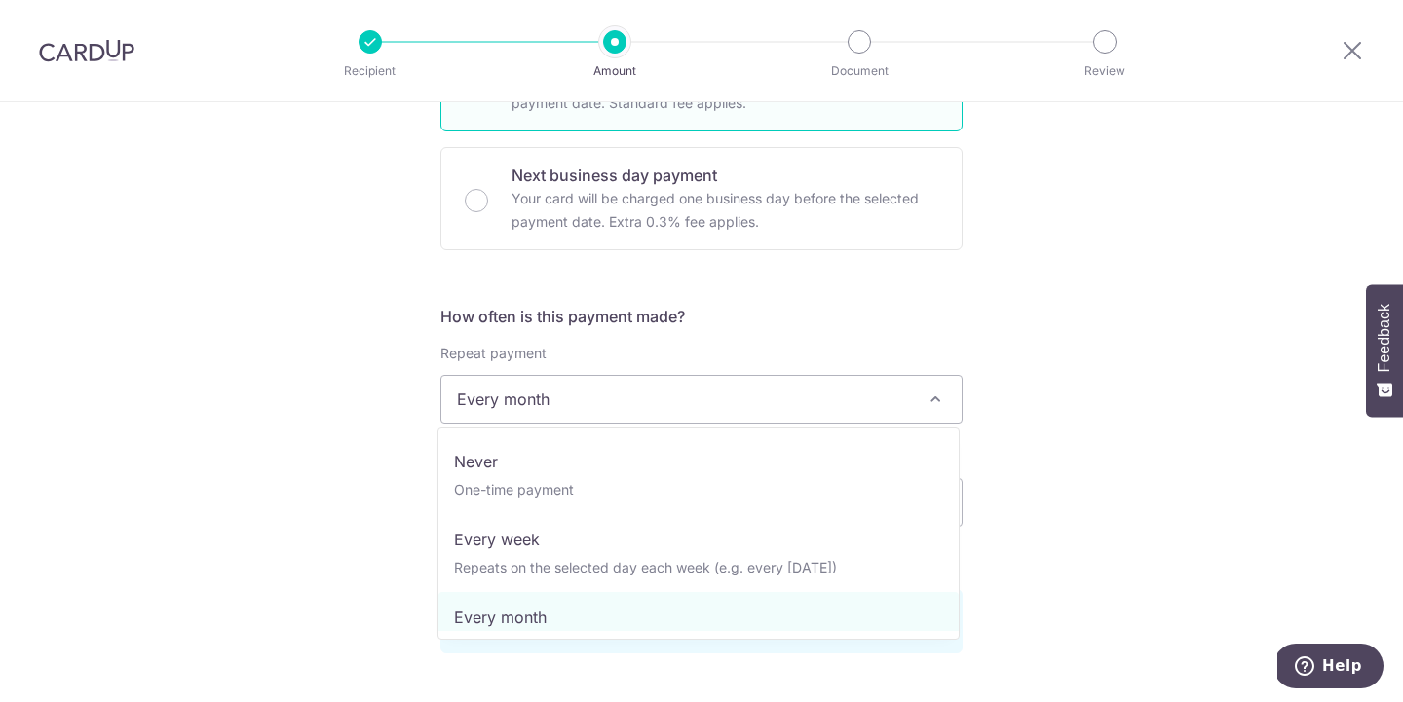
click at [823, 390] on span "Every month" at bounding box center [701, 399] width 520 height 47
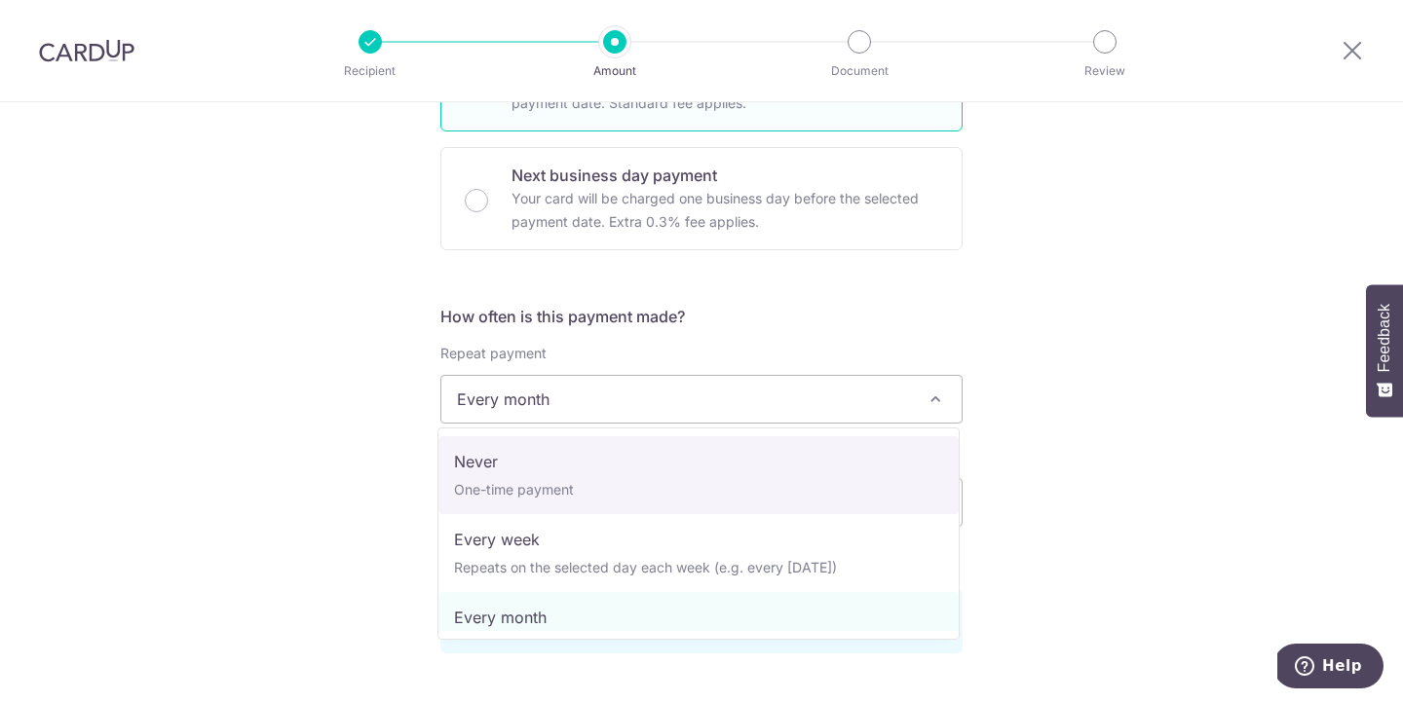
select select "1"
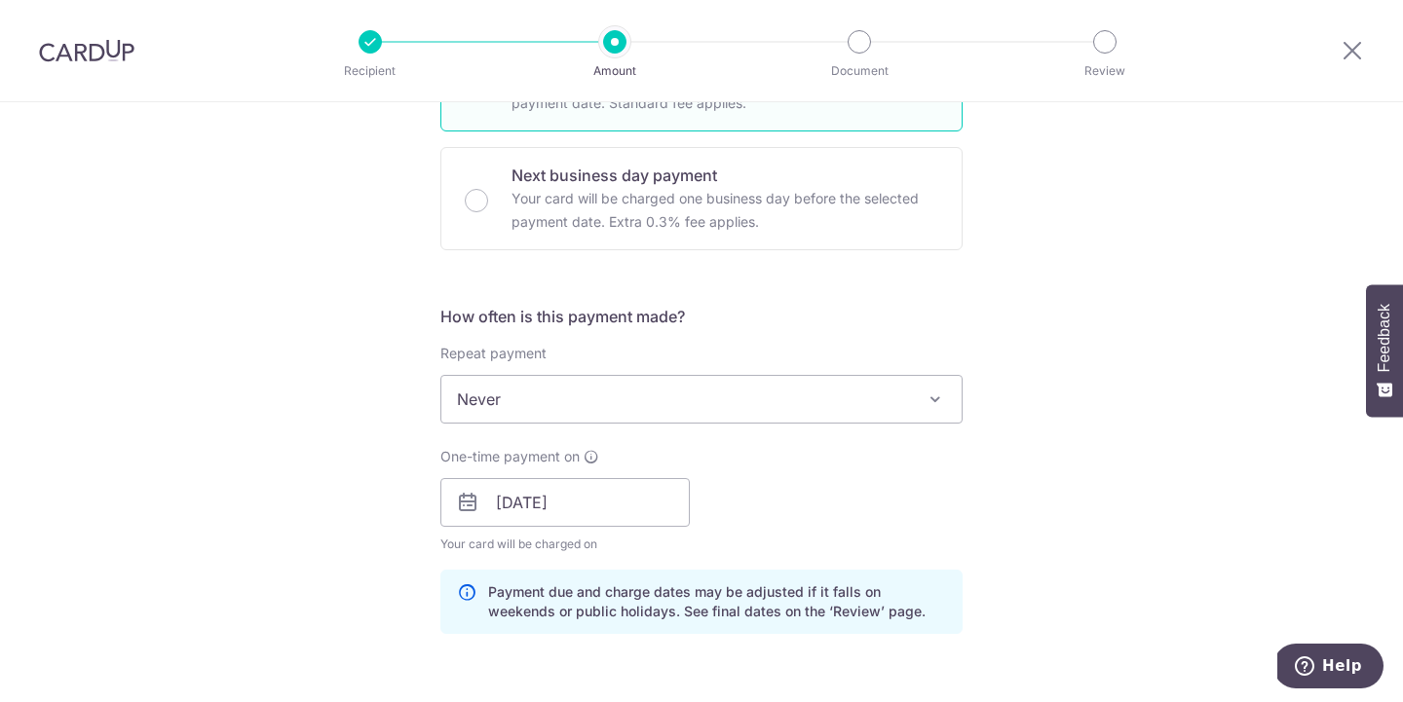
drag, startPoint x: 1147, startPoint y: 497, endPoint x: 1115, endPoint y: 468, distance: 43.4
click at [1147, 497] on div "Tell us more about your payment Enter payment amount SGD 837.19 837.19 Select C…" at bounding box center [701, 529] width 1403 height 1957
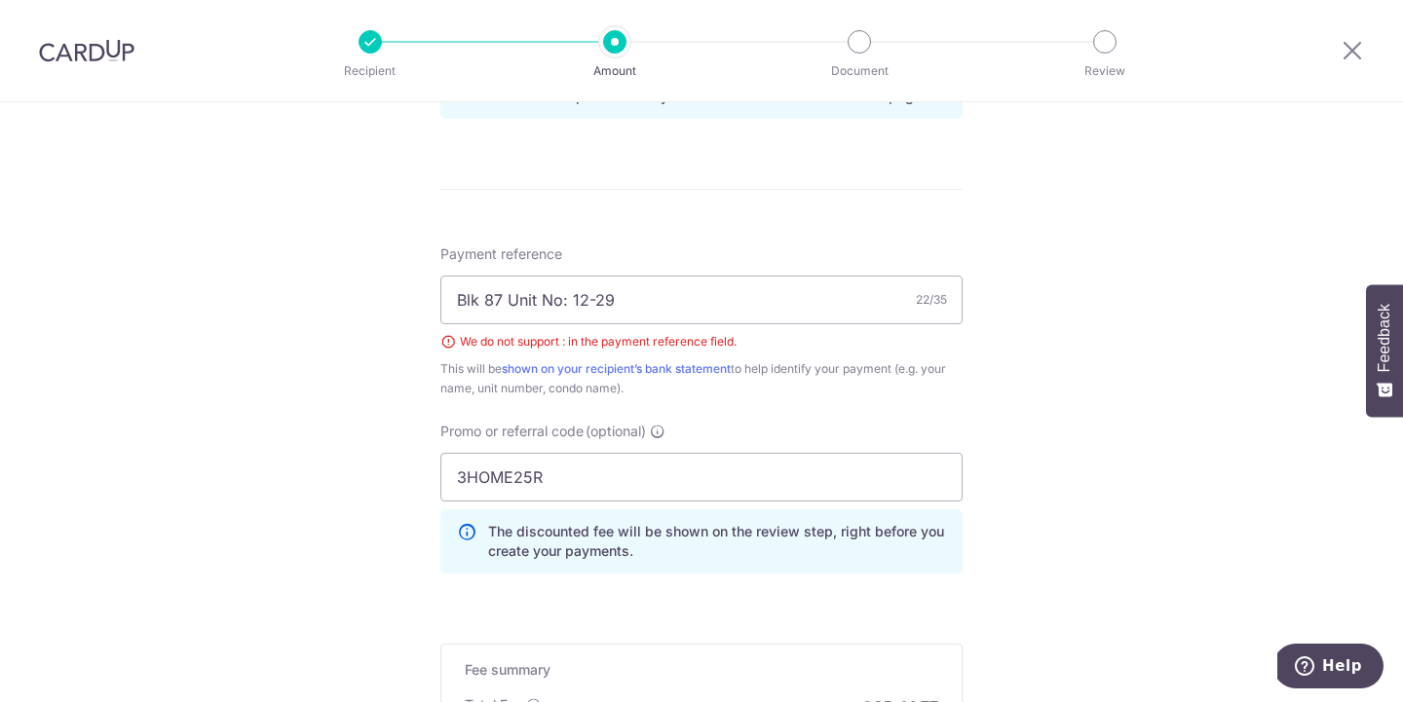
scroll to position [1077, 0]
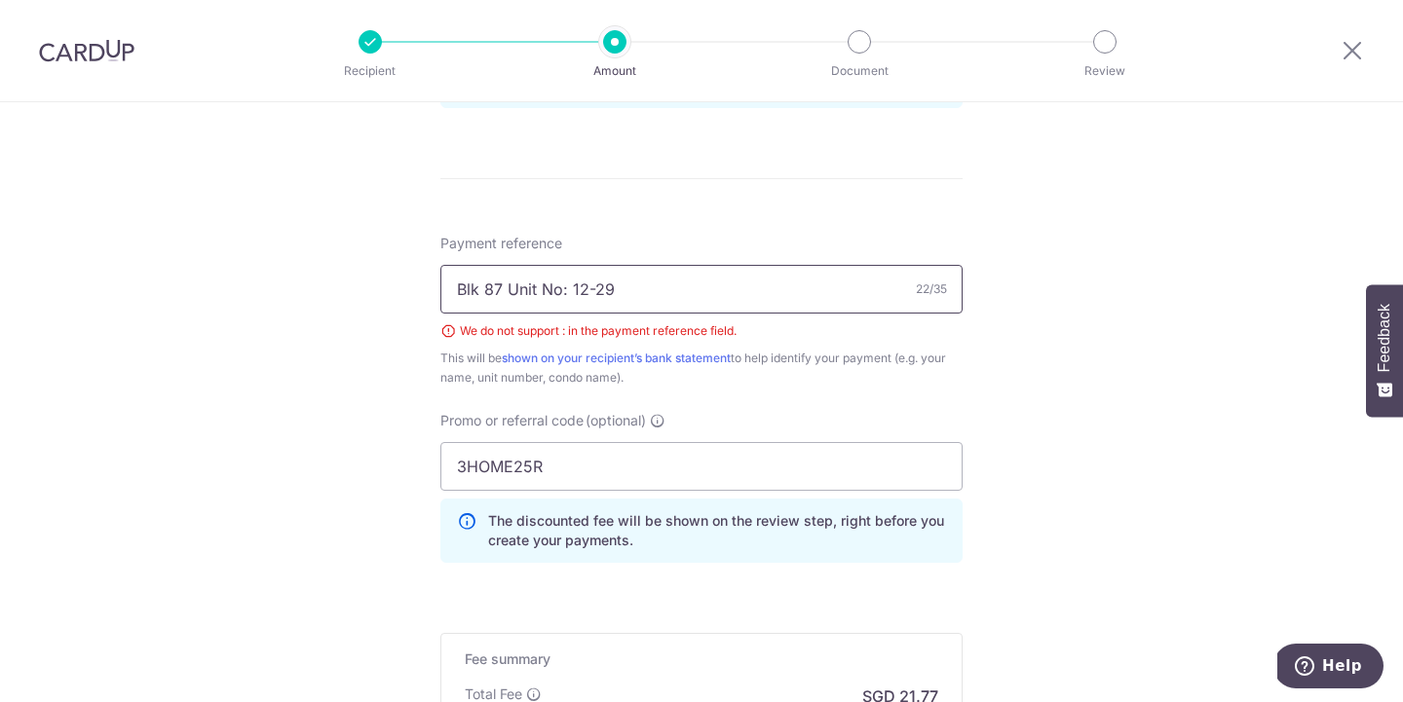
click at [697, 282] on input "Blk 87 Unit No: 12-29" at bounding box center [701, 289] width 522 height 49
click at [572, 290] on input "Blk 87 Unit No: 12-29" at bounding box center [701, 289] width 522 height 49
click at [934, 355] on div "This will be shown on your recipient’s bank statement to help identify your pay…" at bounding box center [701, 368] width 522 height 39
click at [589, 289] on input "Blk 87 Unit No 12-29" at bounding box center [701, 289] width 522 height 49
click at [815, 460] on input "3HOME25R" at bounding box center [701, 466] width 522 height 49
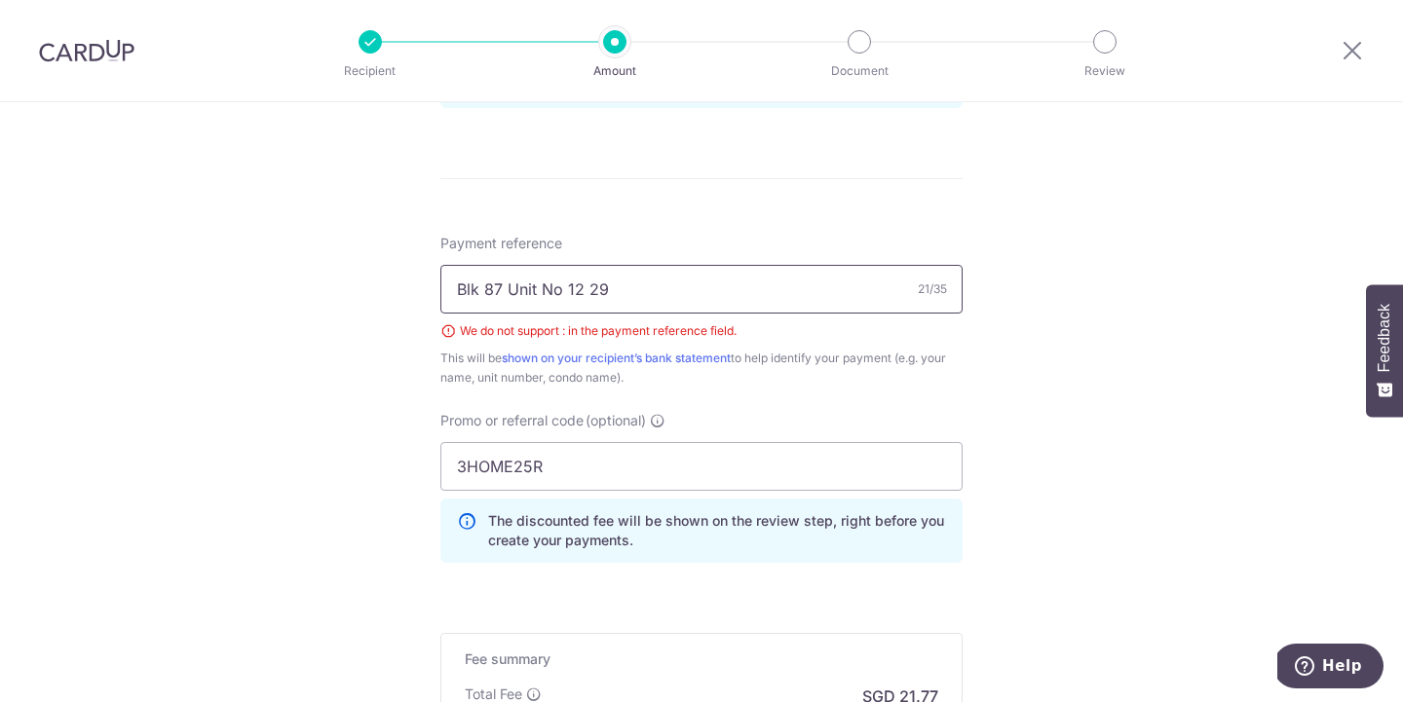
click at [564, 293] on input "Blk 87 Unit No 12 29" at bounding box center [701, 289] width 522 height 49
click at [582, 298] on input "Blk 87 Unit No:12 29" at bounding box center [701, 289] width 522 height 49
type input "Blk 87 Unit No:12-29"
click at [828, 420] on div "Promo or referral code (optional) 3HOME25R The discounted fee will be shown on …" at bounding box center [701, 487] width 522 height 152
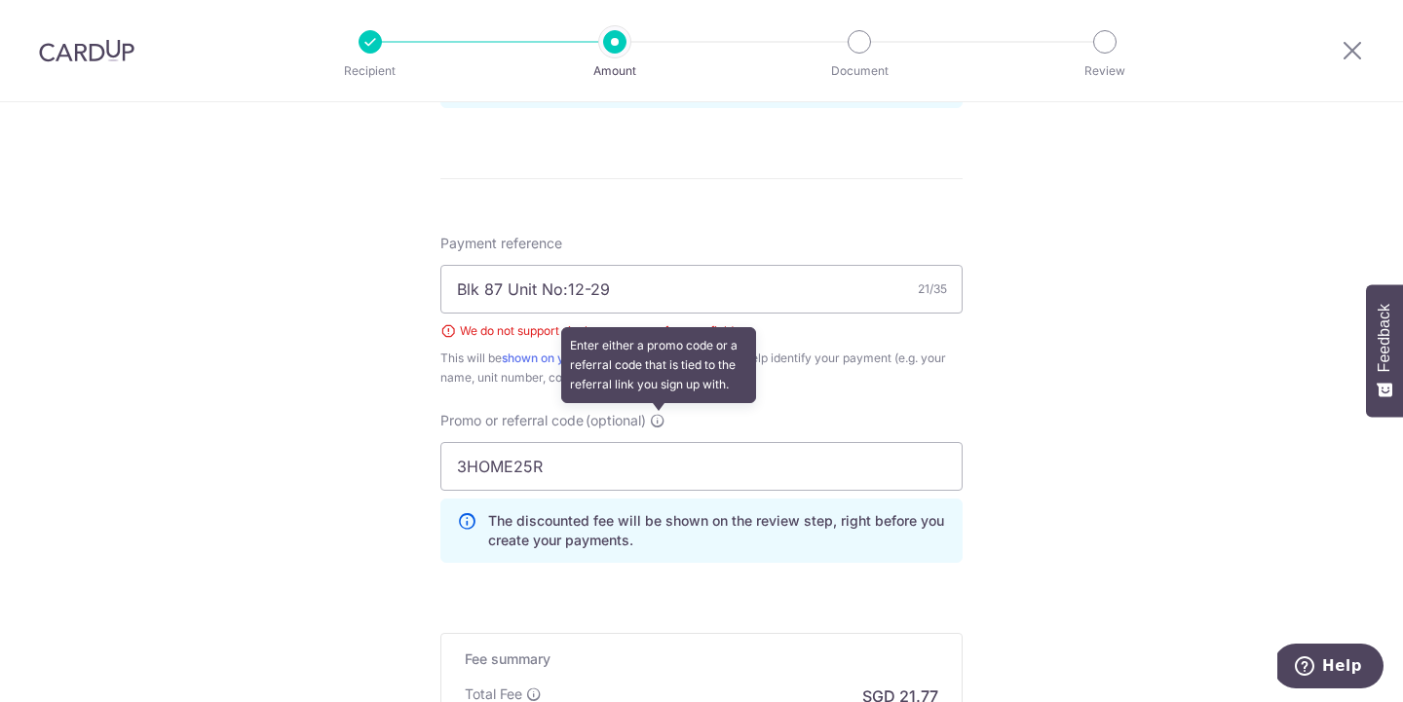
click at [659, 422] on icon at bounding box center [658, 421] width 16 height 16
click at [659, 442] on input "3HOME25R" at bounding box center [701, 466] width 522 height 49
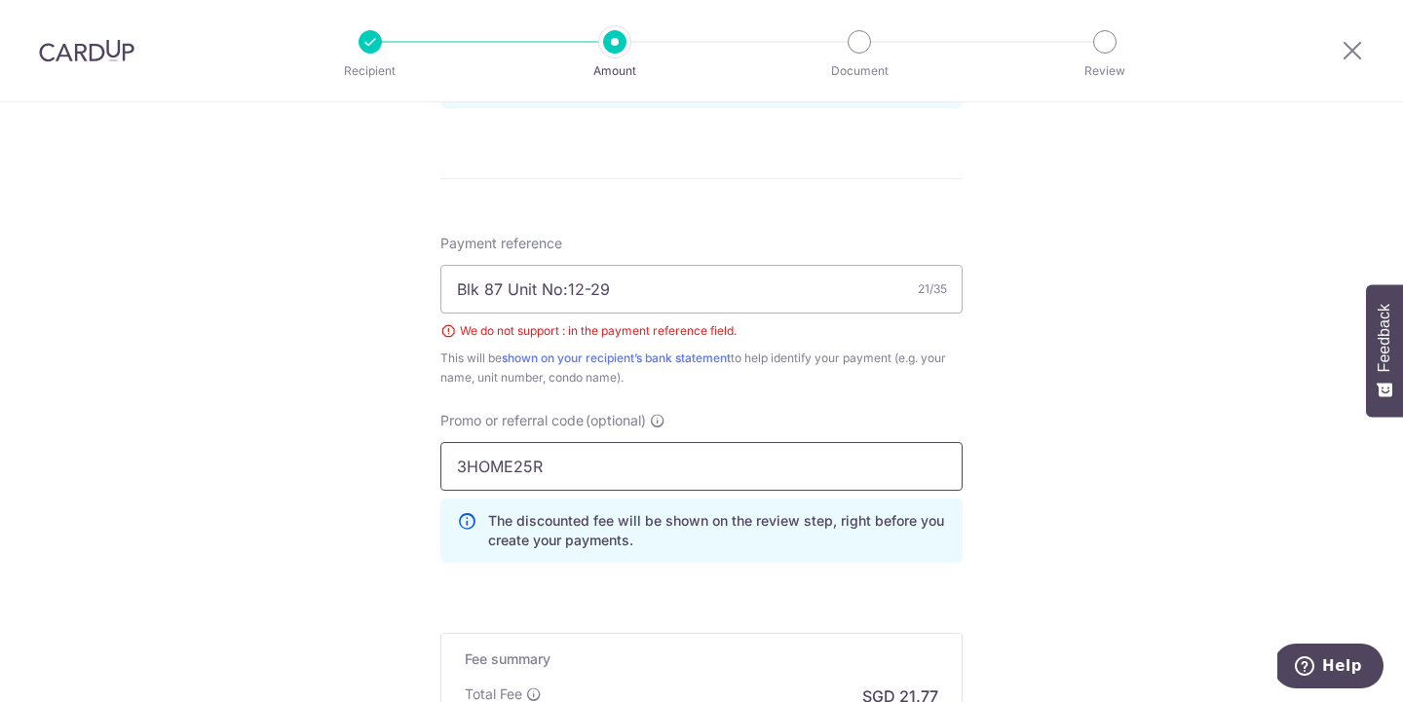
click at [631, 460] on input "3HOME25R" at bounding box center [701, 466] width 522 height 49
click at [980, 509] on div "Tell us more about your payment Enter payment amount SGD 837.19 837.19 Select C…" at bounding box center [701, 3] width 1403 height 1957
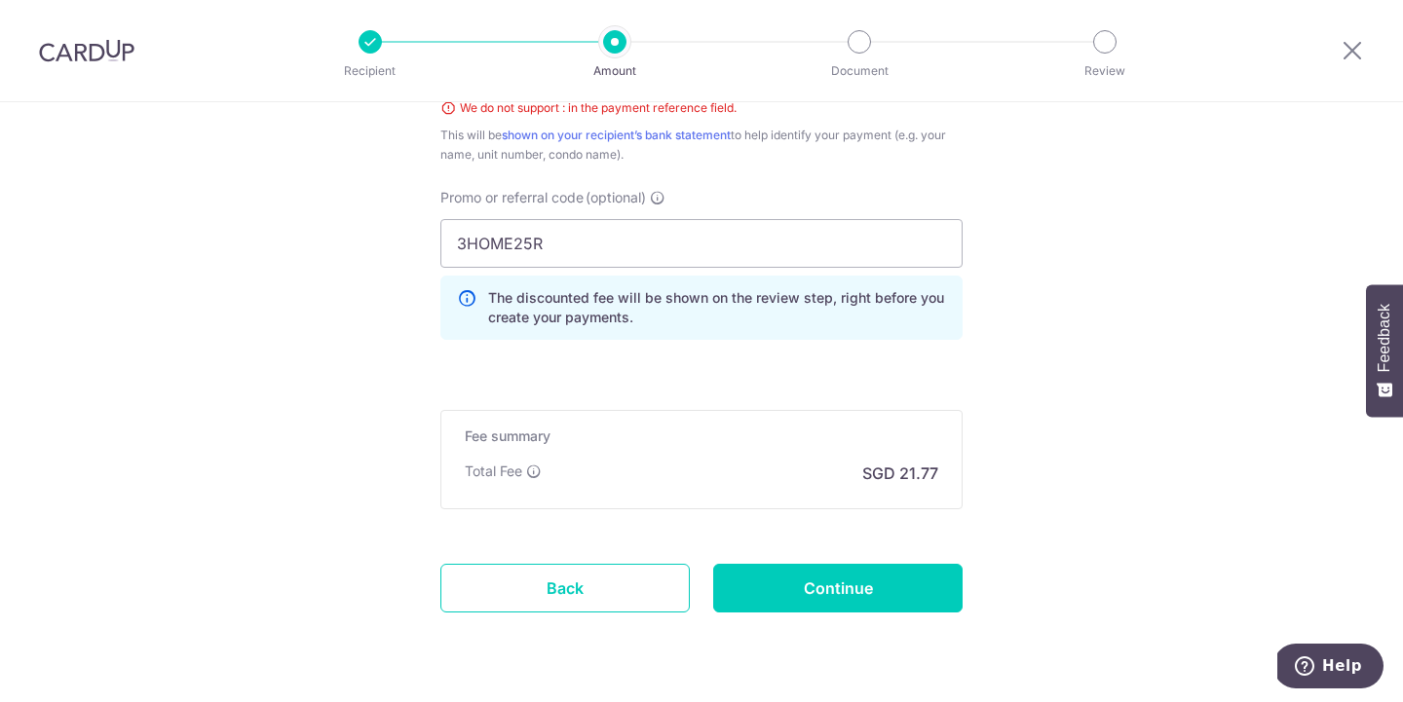
scroll to position [1326, 0]
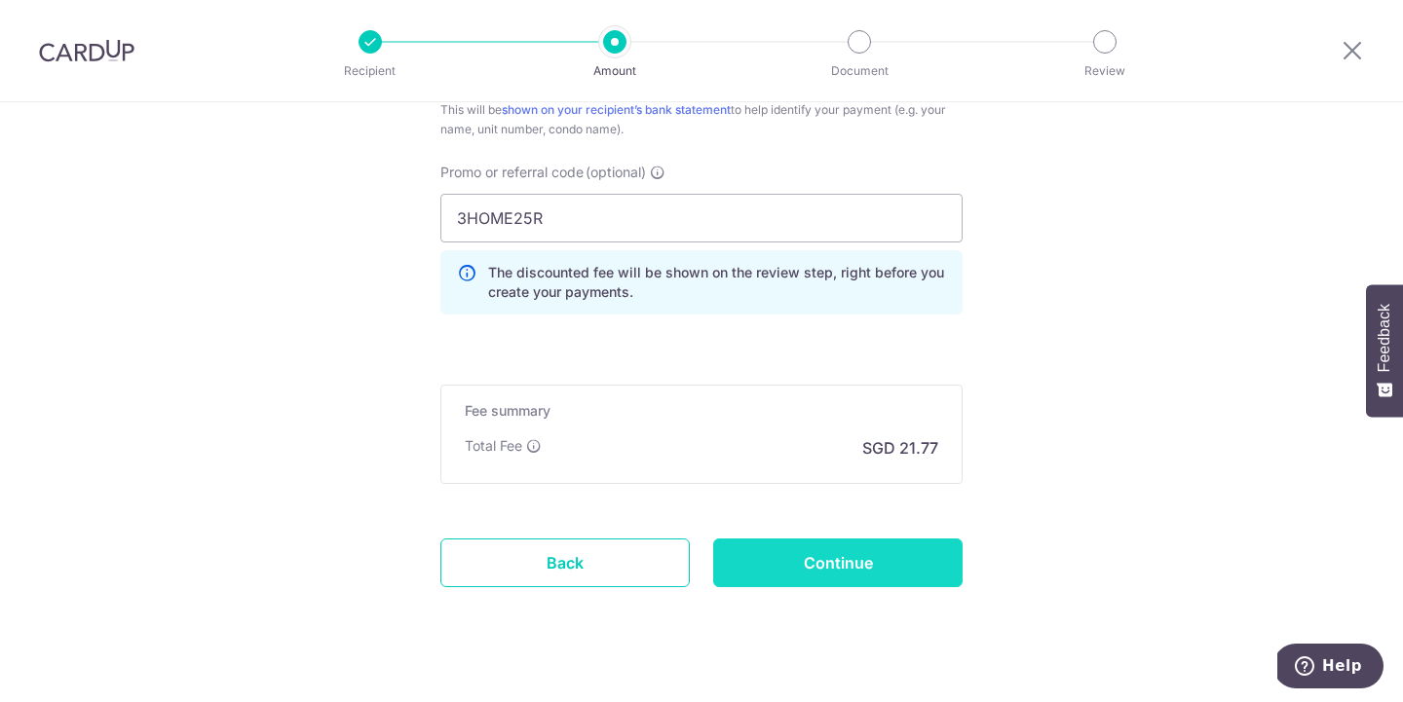
click at [847, 569] on input "Continue" at bounding box center [837, 563] width 249 height 49
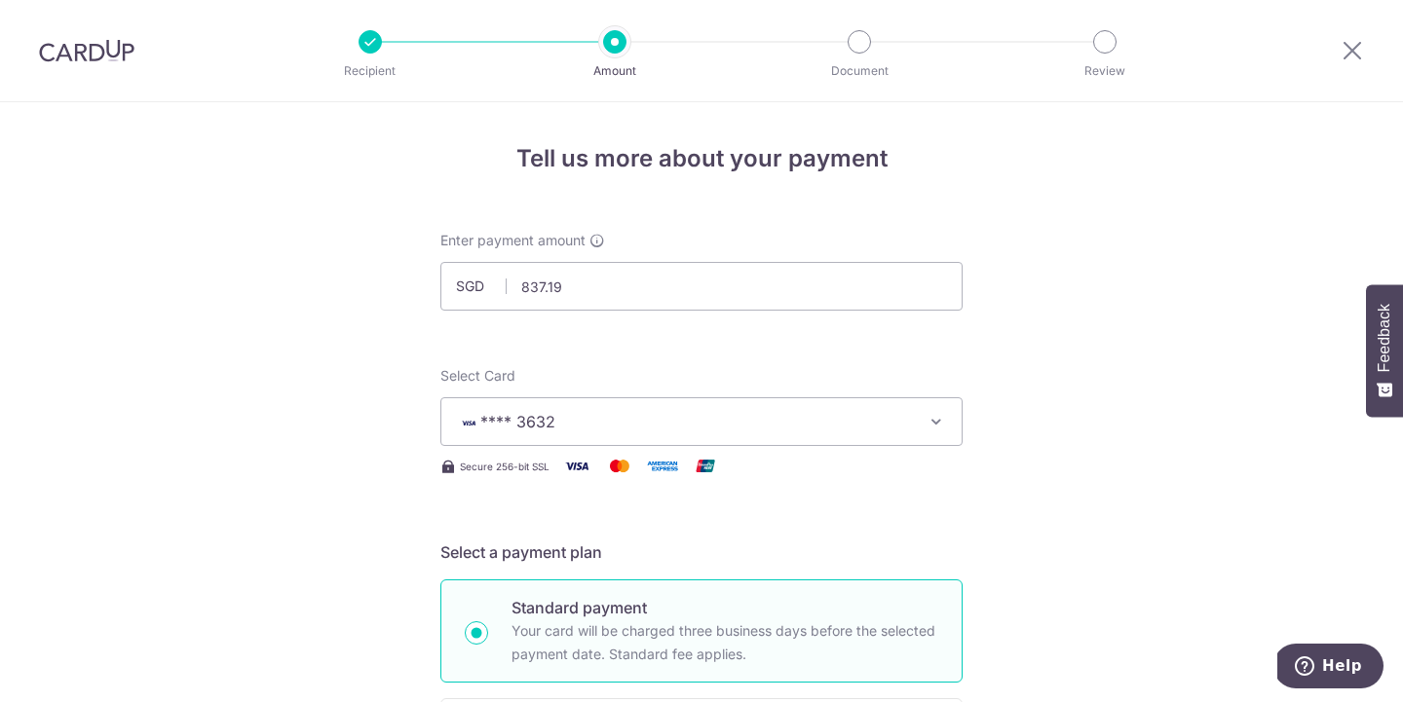
scroll to position [1296, 0]
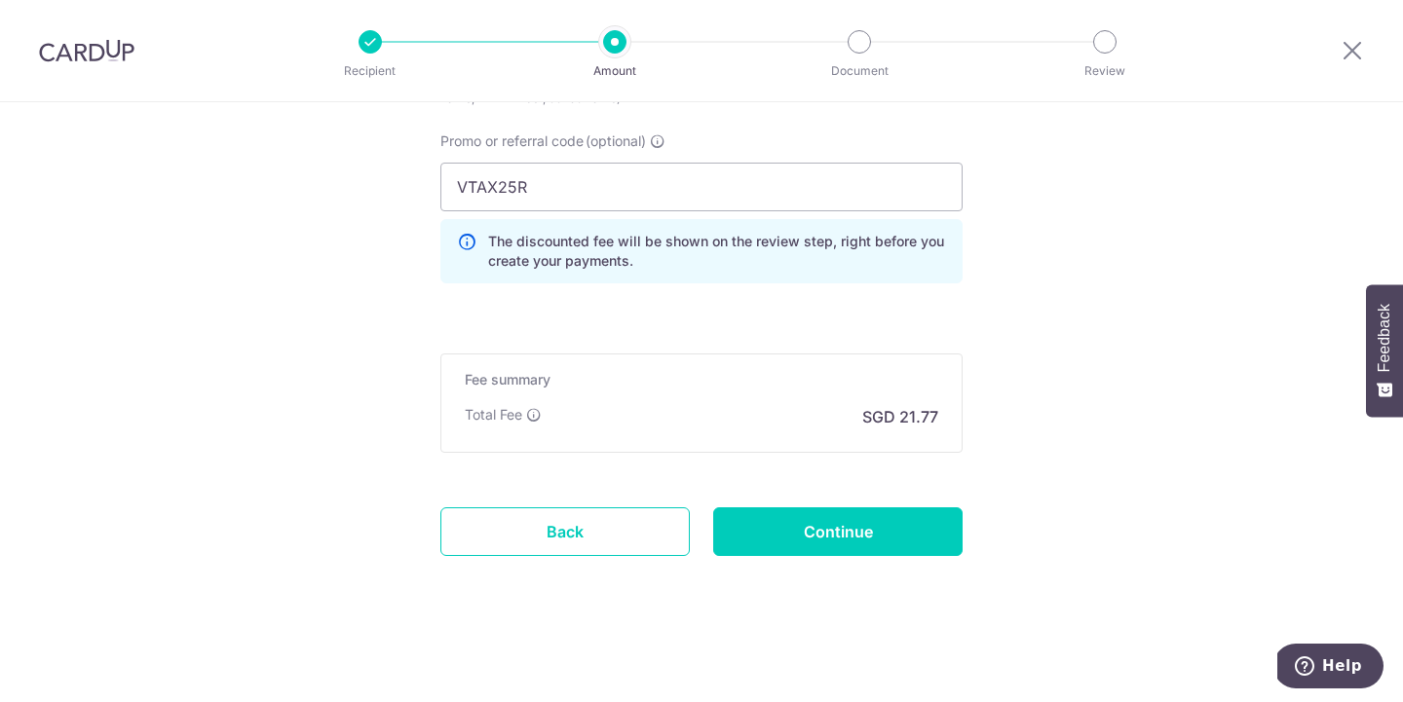
scroll to position [1357, 0]
drag, startPoint x: 560, startPoint y: 183, endPoint x: 267, endPoint y: 171, distance: 293.4
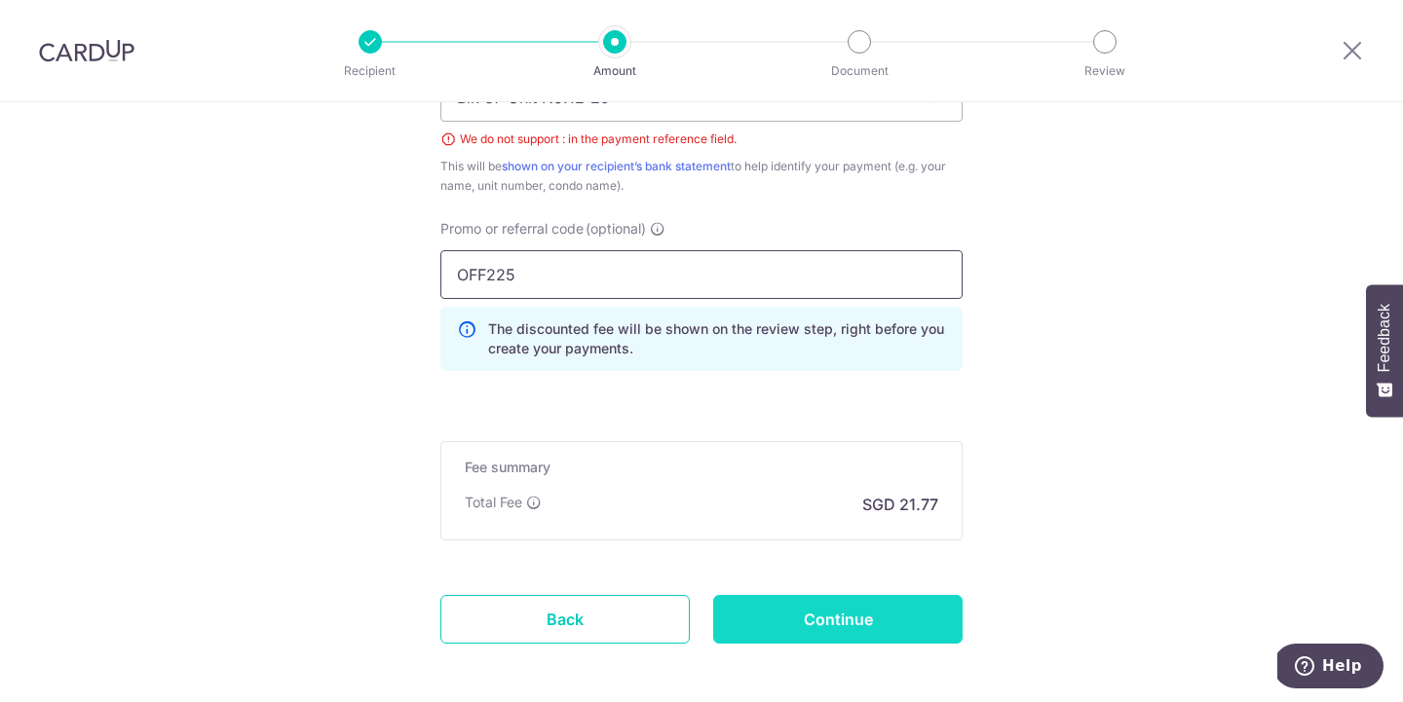
type input "OFF225"
click at [759, 613] on input "Continue" at bounding box center [837, 619] width 249 height 49
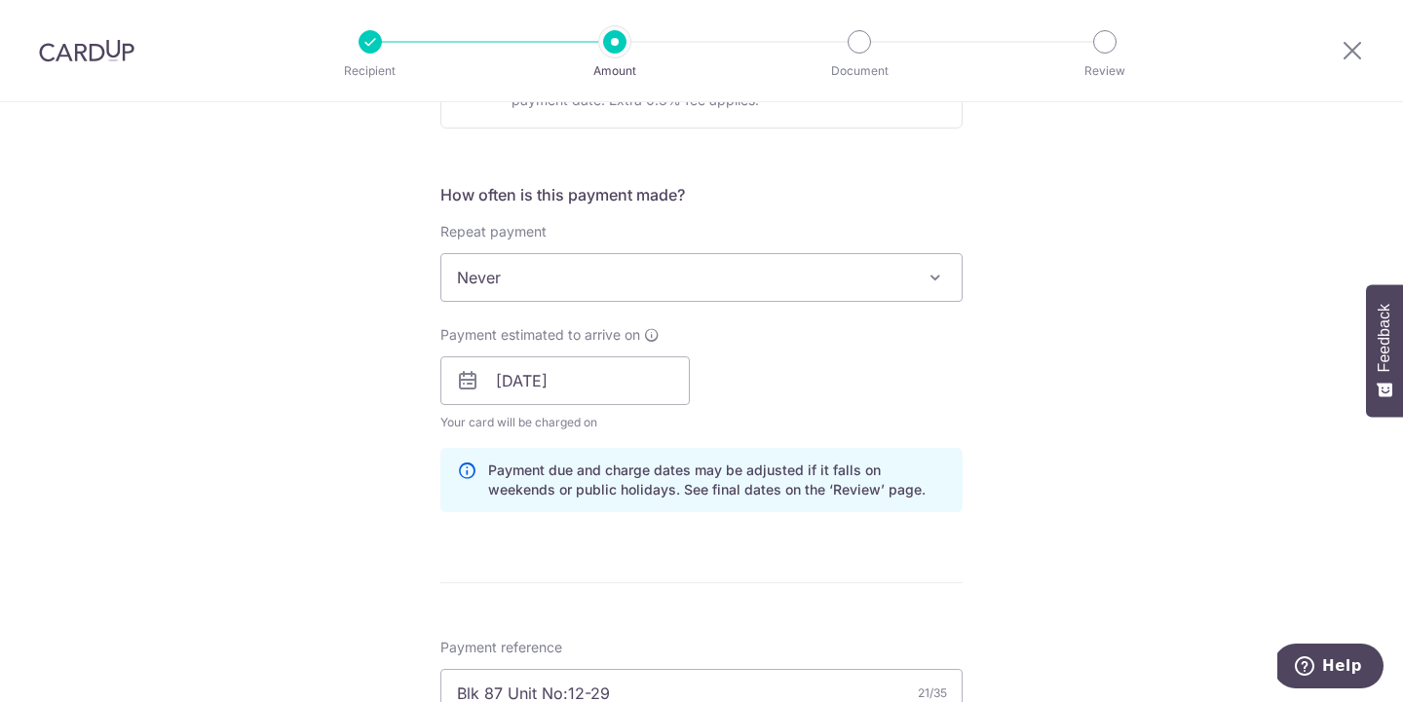
scroll to position [674, 0]
click at [844, 394] on div "Payment estimated to arrive on [DATE] Your card will be charged on for the firs…" at bounding box center [701, 377] width 545 height 107
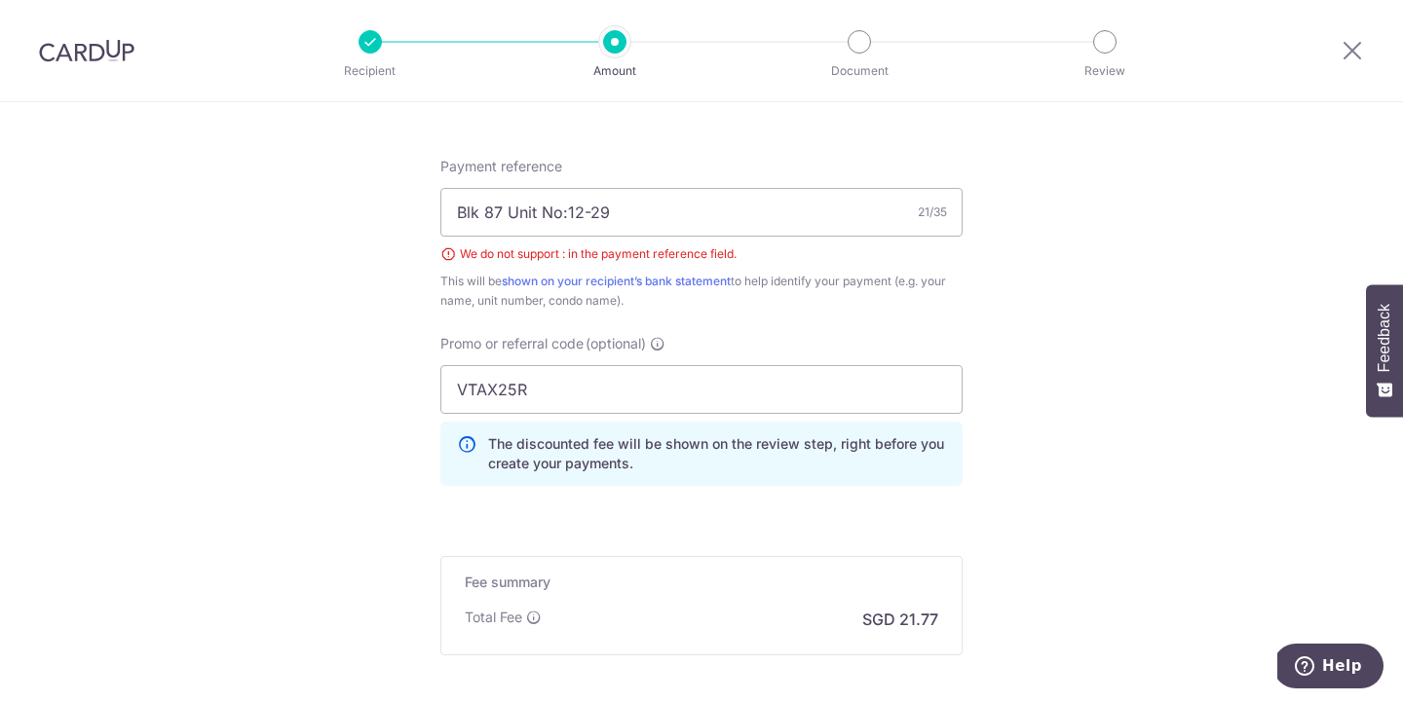
scroll to position [1121, 0]
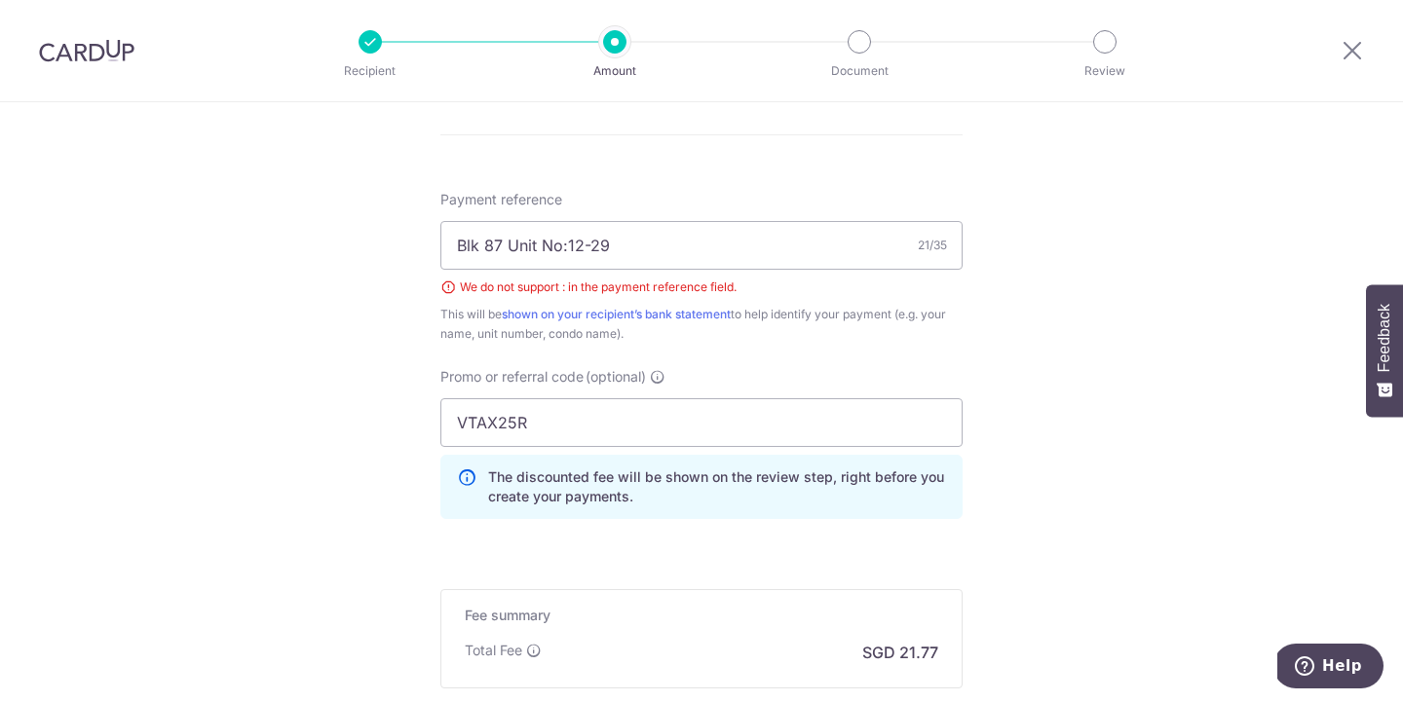
click at [470, 287] on div "We do not support : in the payment reference field." at bounding box center [701, 287] width 522 height 19
click at [446, 289] on div "We do not support : in the payment reference field." at bounding box center [701, 287] width 522 height 19
click at [566, 245] on input "Blk 87 Unit No:12-29" at bounding box center [701, 245] width 522 height 49
click at [590, 246] on input "Blk 87 Unit No 12-29" at bounding box center [701, 245] width 522 height 49
type input "Blk 87 Unit No 12 29"
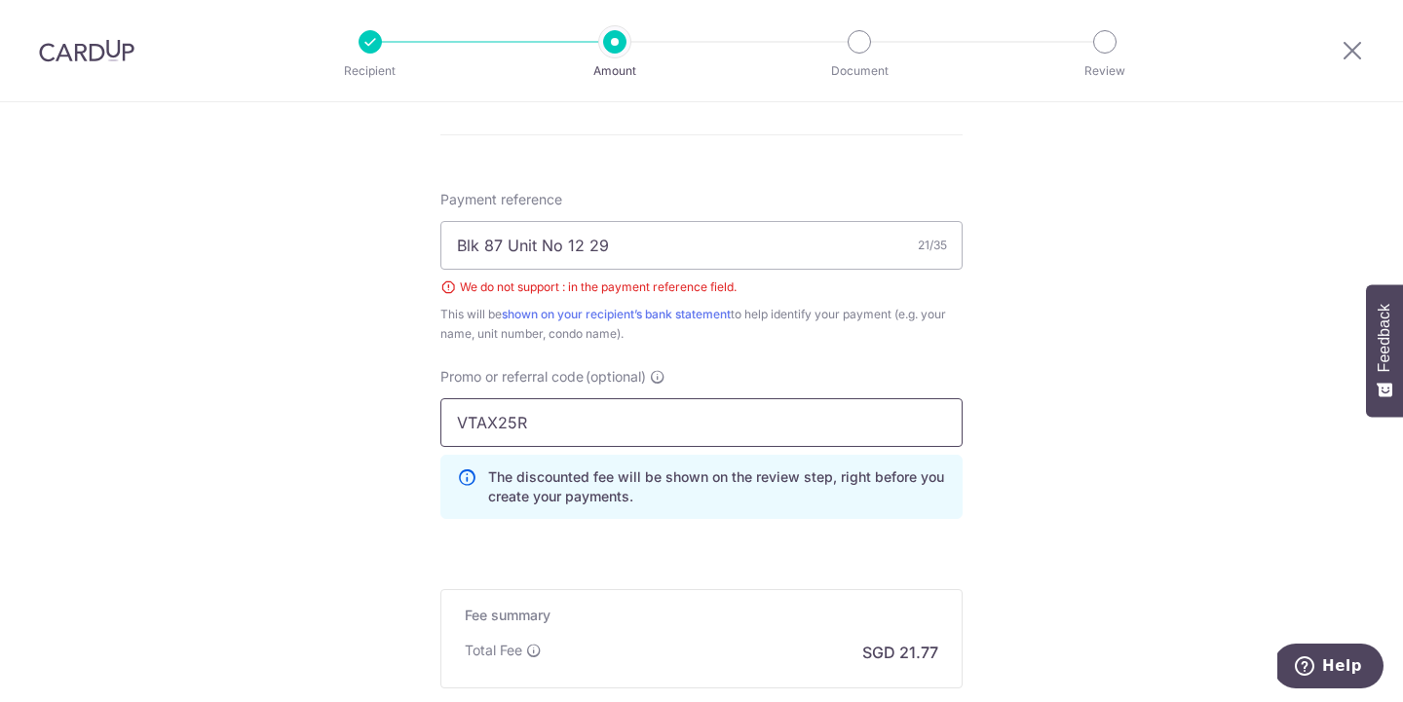
drag, startPoint x: 684, startPoint y: 430, endPoint x: 127, endPoint y: 473, distance: 558.9
type input "V"
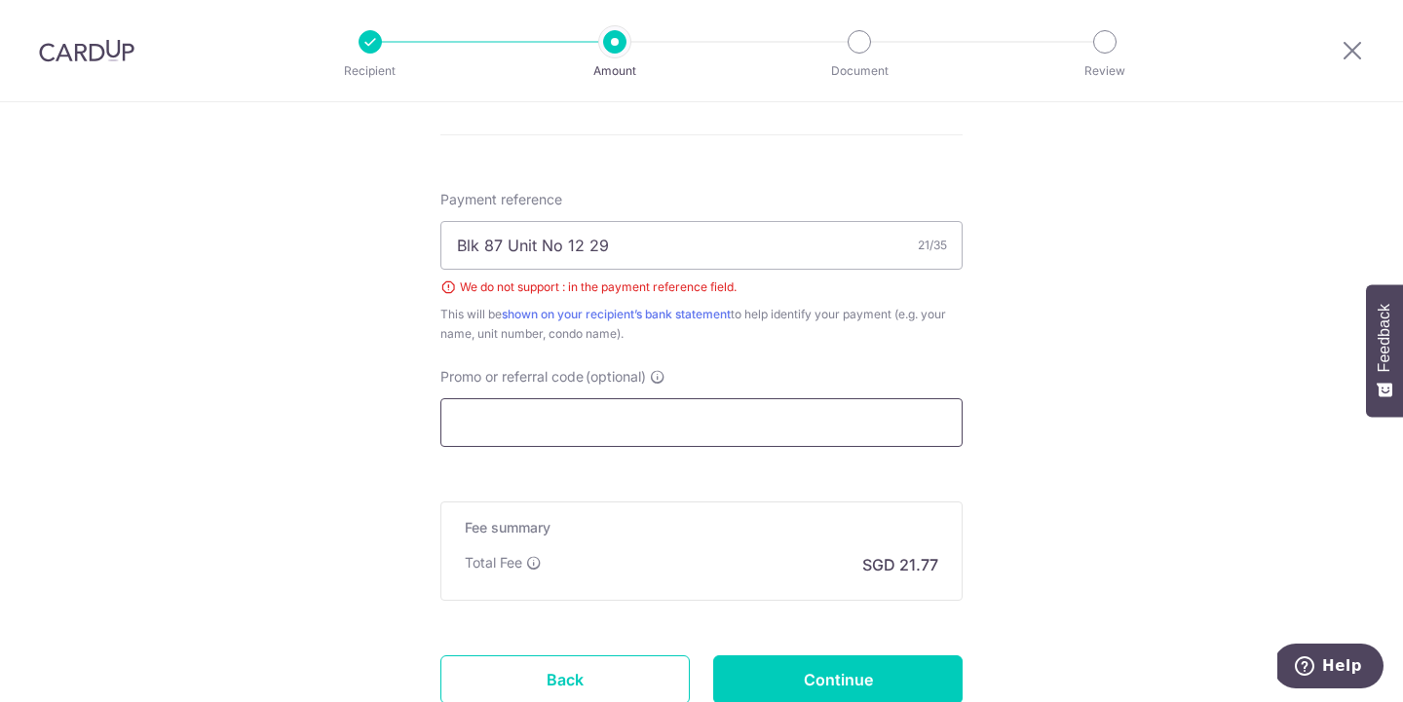
paste input "VTAX25R"
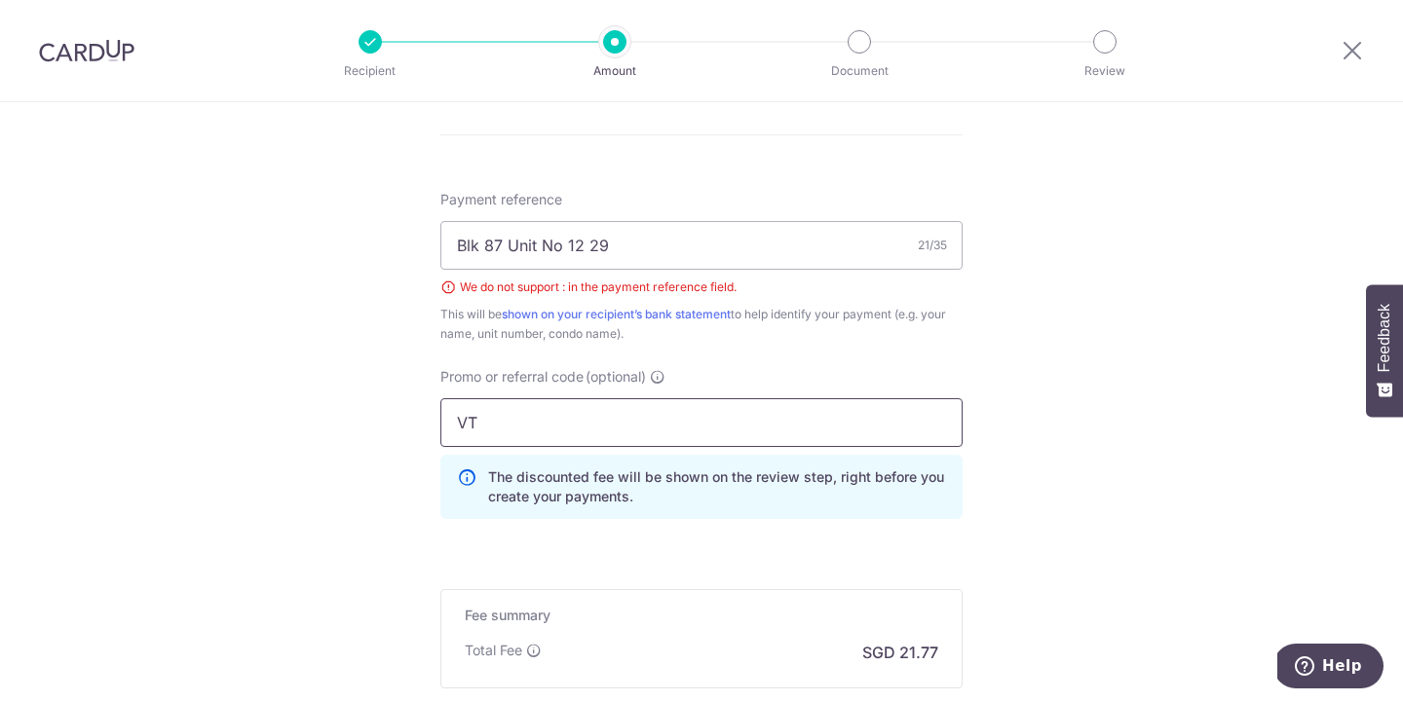
type input "V"
type input "3HOME25R"
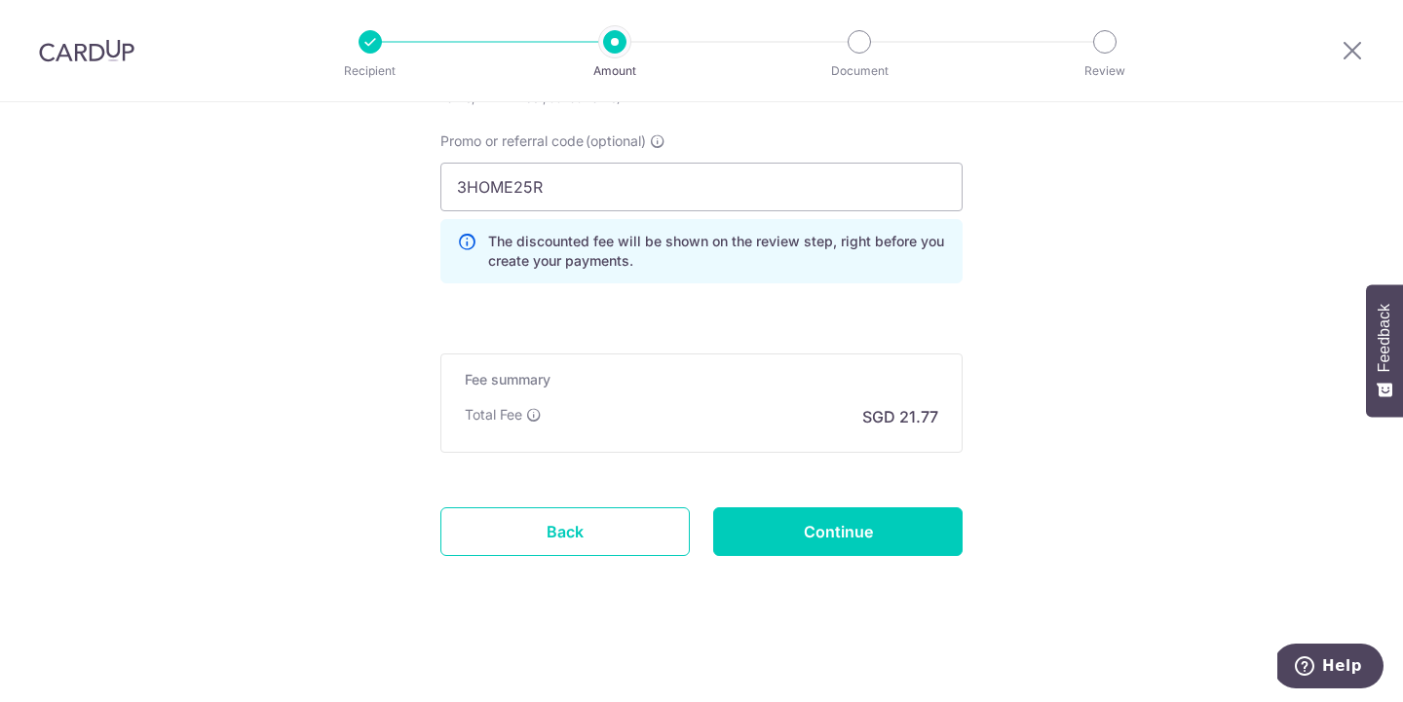
scroll to position [1357, 0]
click at [833, 533] on input "Continue" at bounding box center [837, 531] width 249 height 49
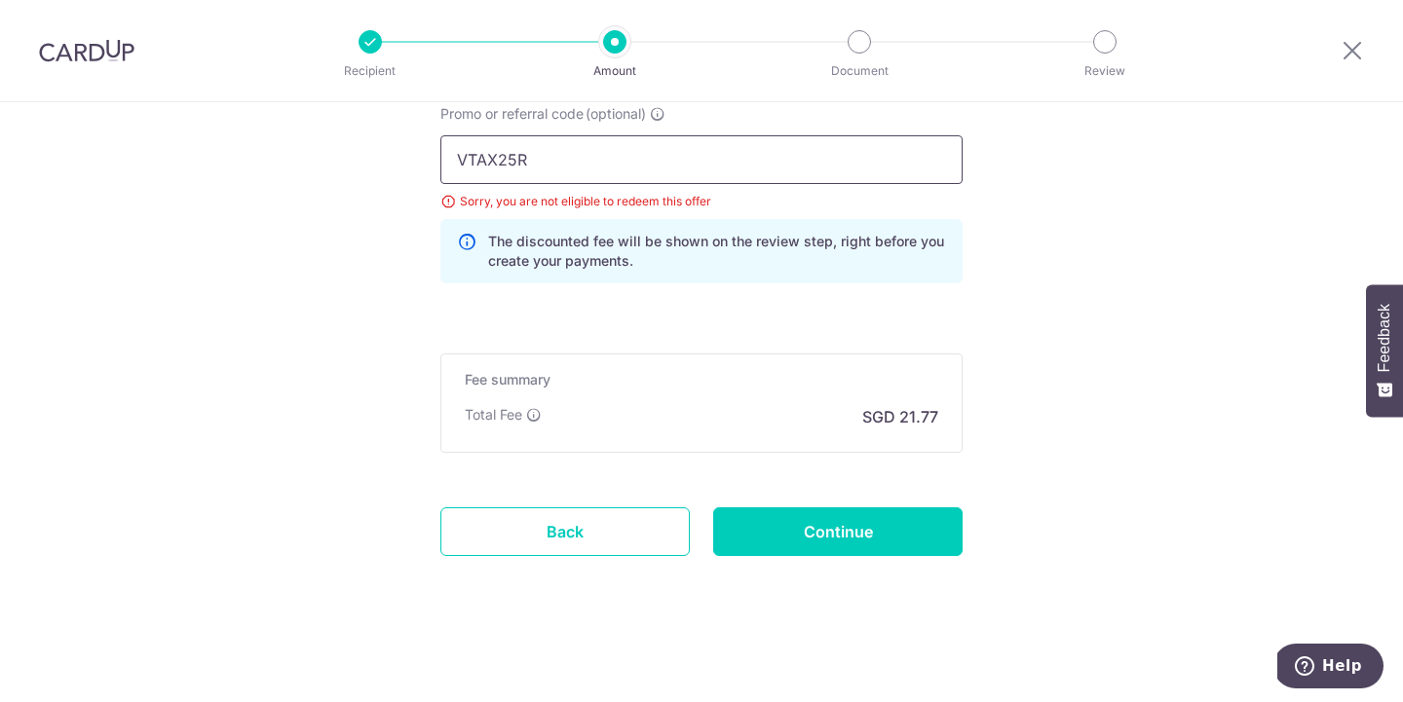
drag, startPoint x: 544, startPoint y: 160, endPoint x: 240, endPoint y: 3, distance: 342.8
click at [230, 35] on div "Recipient Amount Document Review Tell us more about your payment Enter payment …" at bounding box center [701, 351] width 1403 height 702
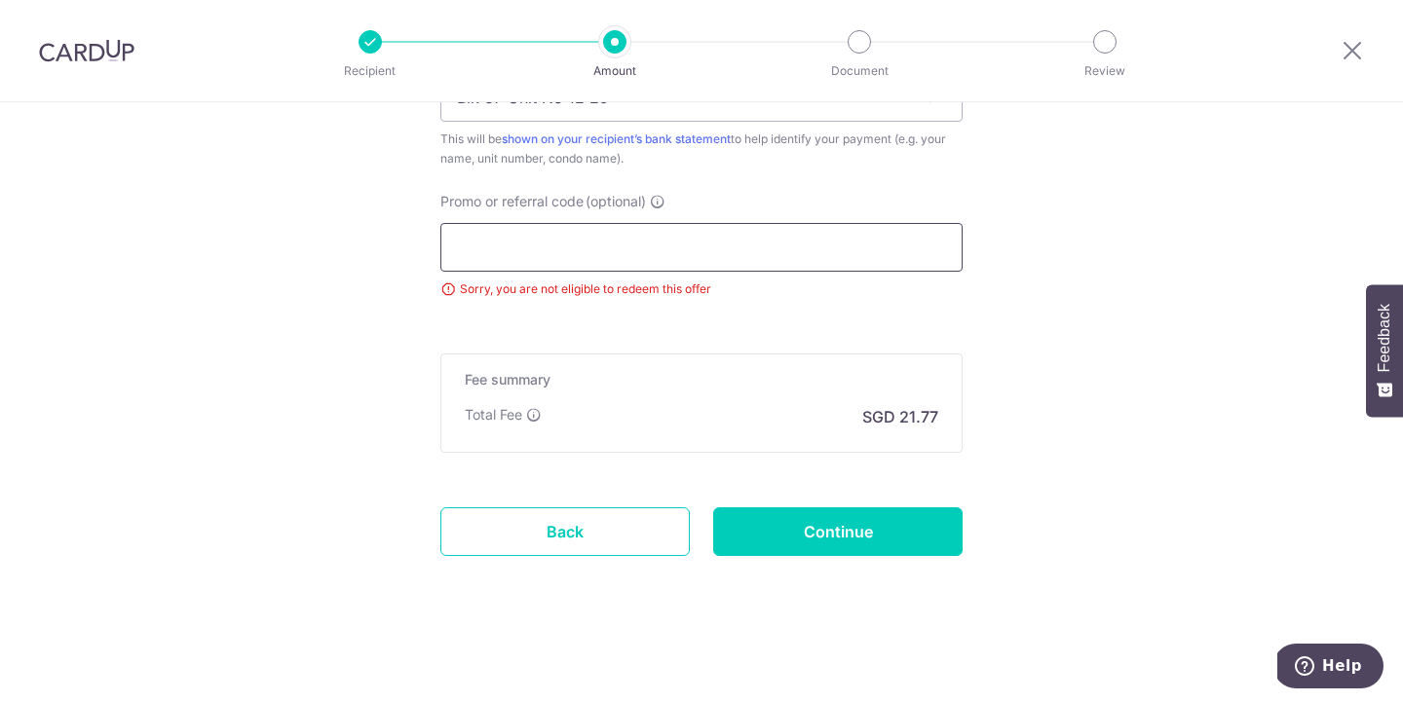
scroll to position [1269, 0]
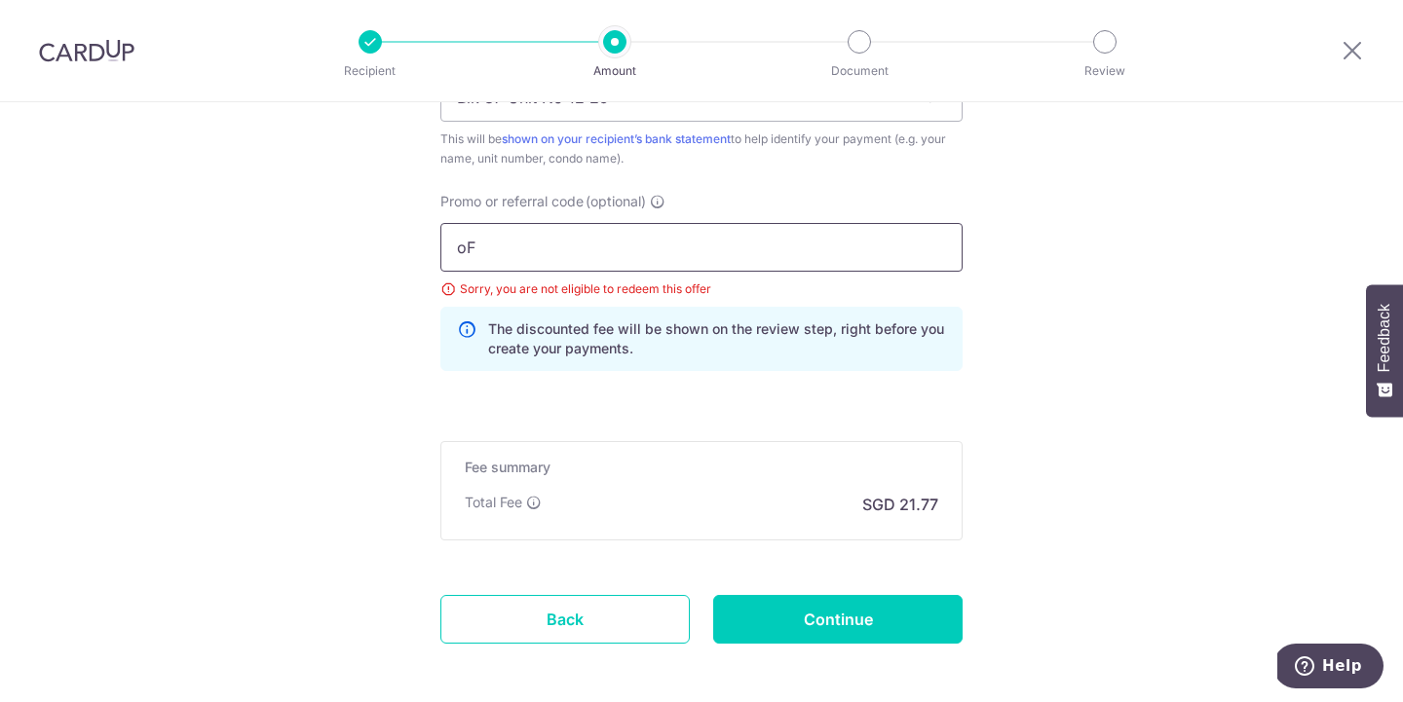
type input "o"
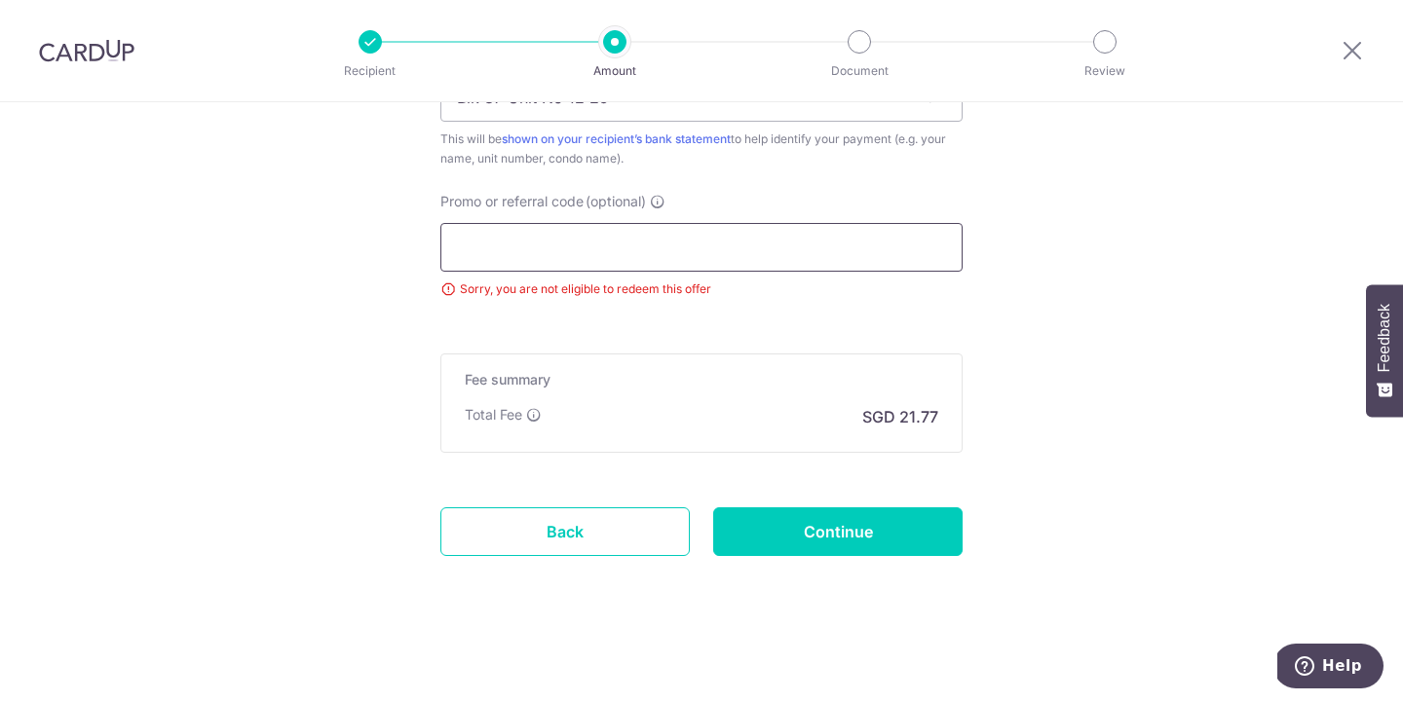
type input "o"
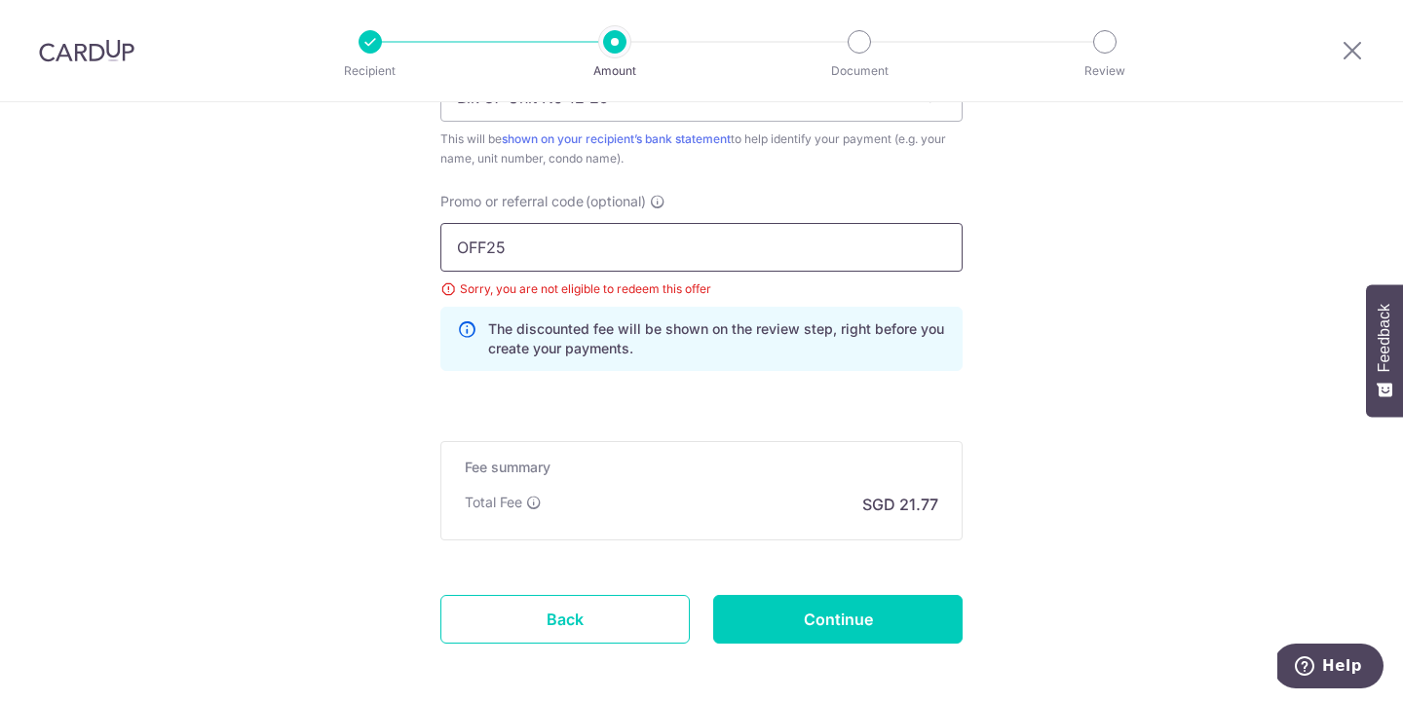
type input "OFF25"
click at [892, 611] on input "Continue" at bounding box center [837, 619] width 249 height 49
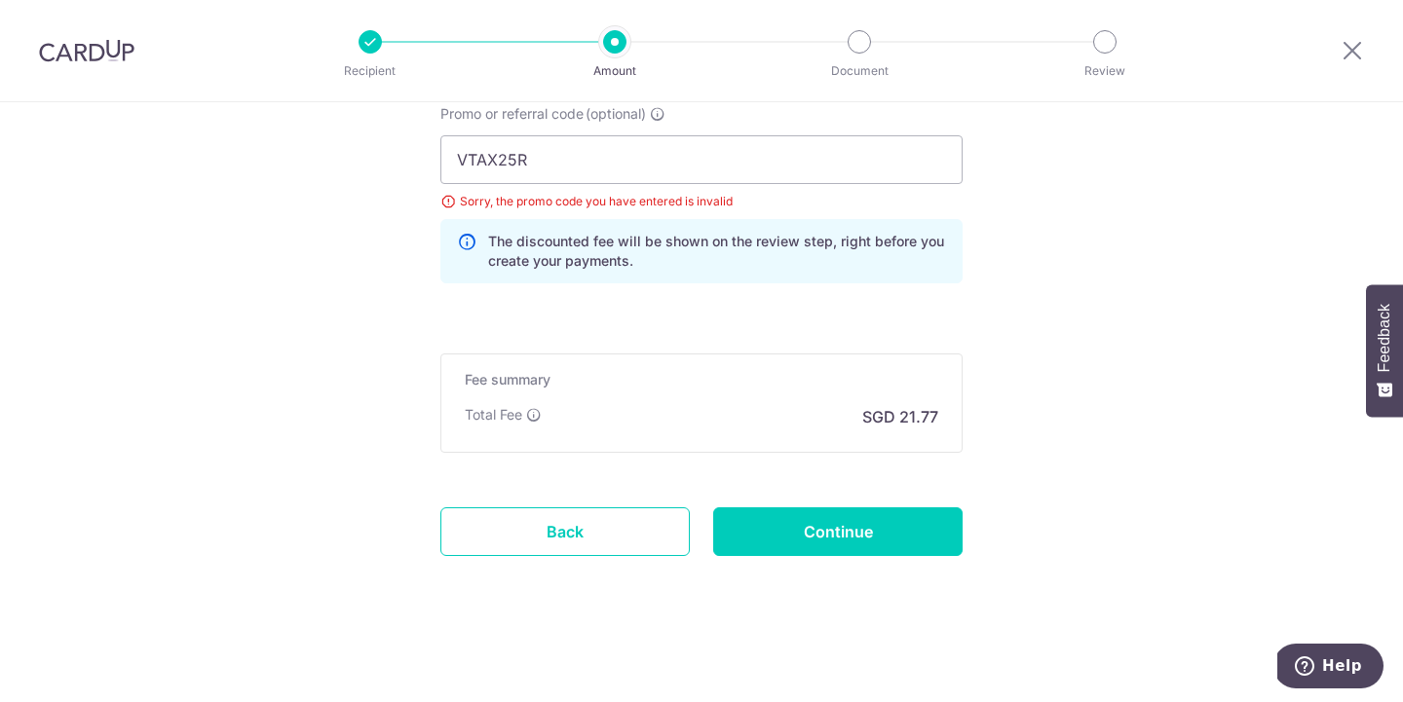
click at [414, 1] on div "Recipient Amount Document Review" at bounding box center [737, 50] width 836 height 101
drag, startPoint x: 547, startPoint y: 170, endPoint x: 0, endPoint y: 190, distance: 547.8
type input "V"
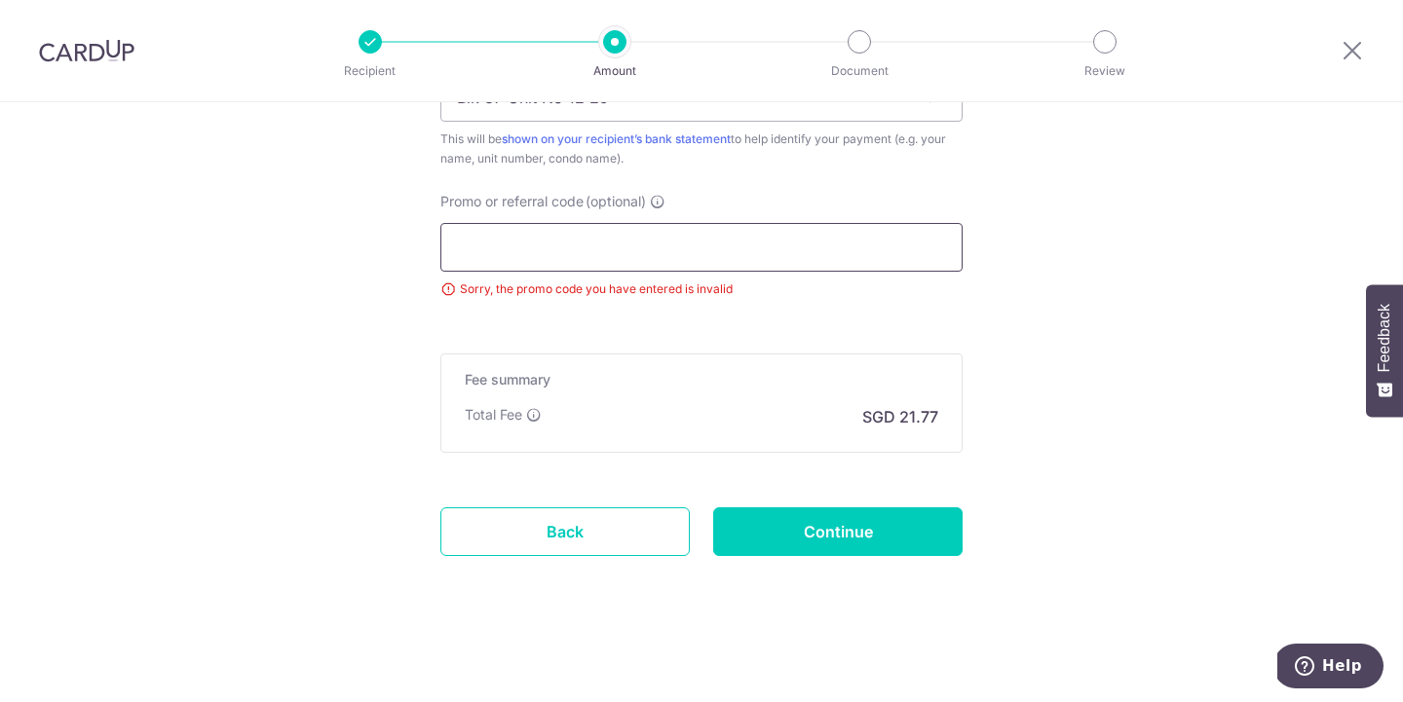
scroll to position [1269, 0]
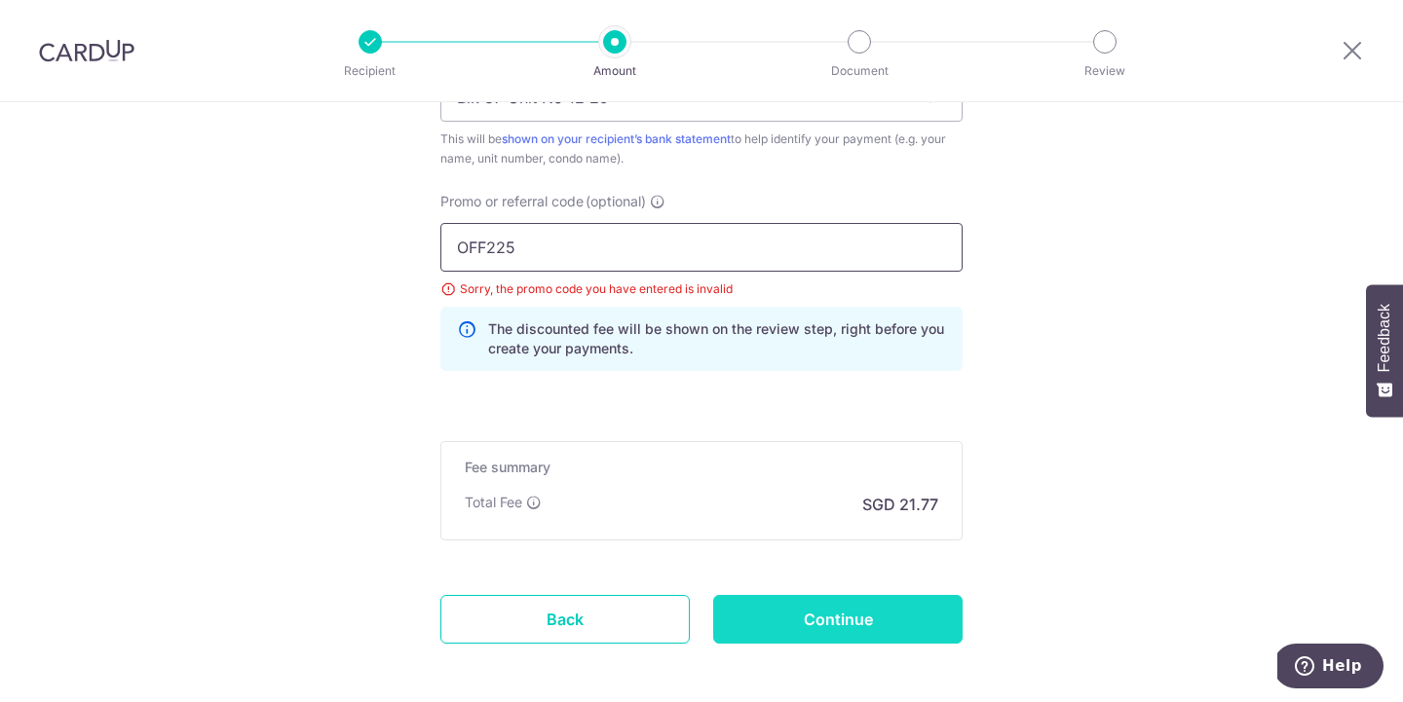
type input "OFF225"
click at [776, 622] on input "Continue" at bounding box center [837, 619] width 249 height 49
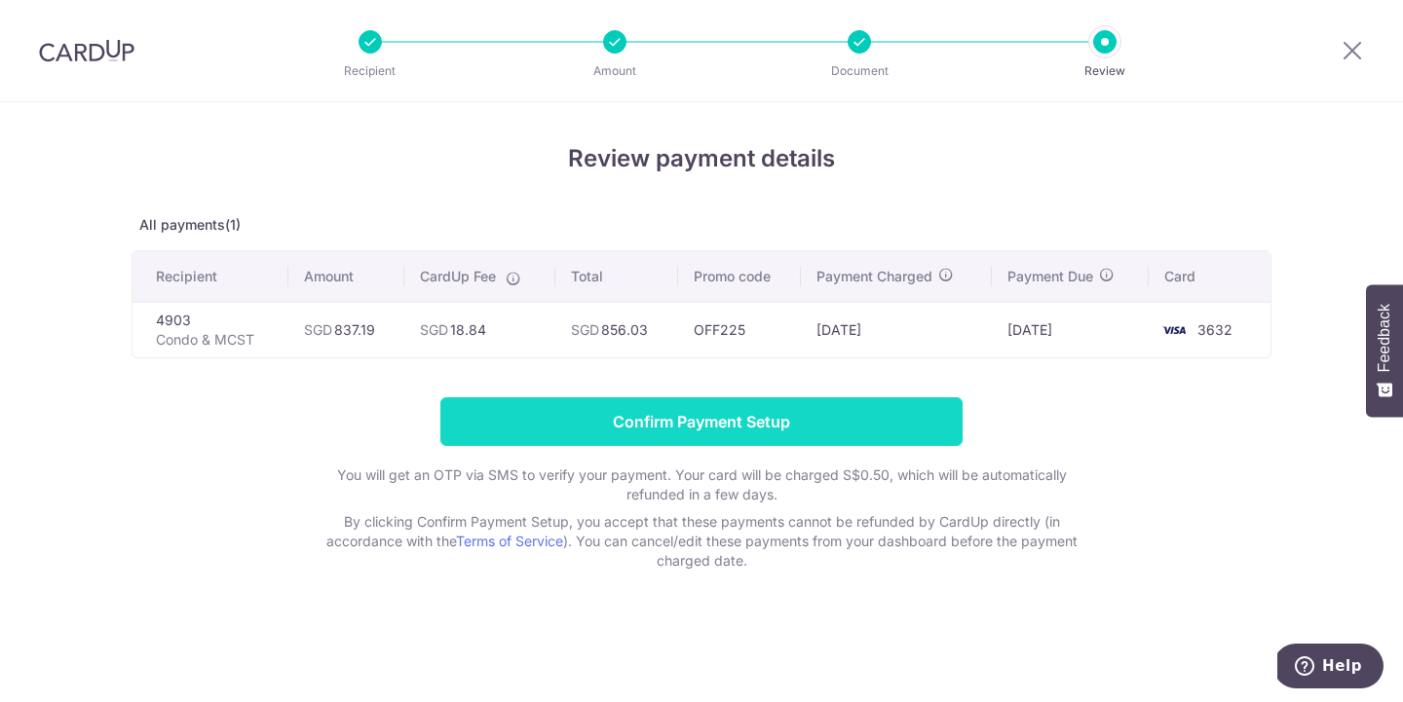
click at [772, 434] on input "Confirm Payment Setup" at bounding box center [701, 421] width 522 height 49
